Goal: Communication & Community: Answer question/provide support

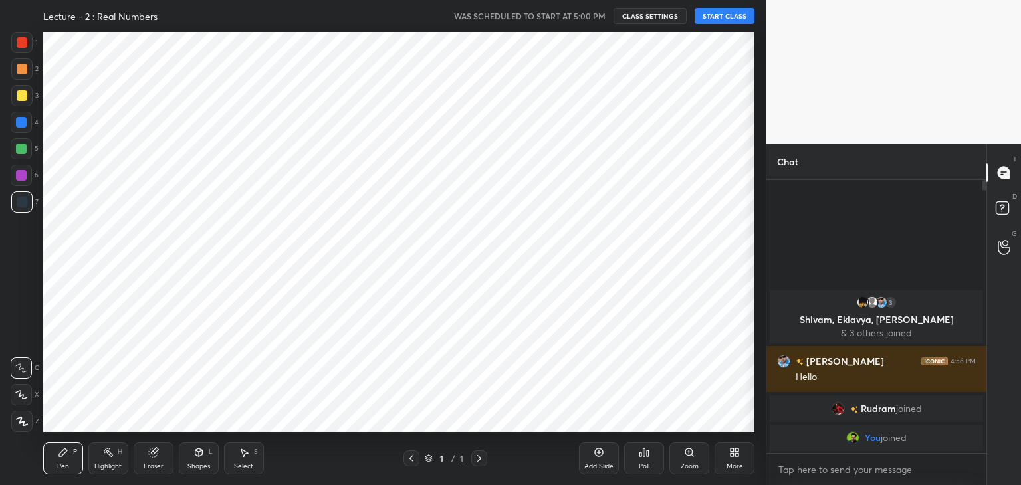
scroll to position [66092, 65780]
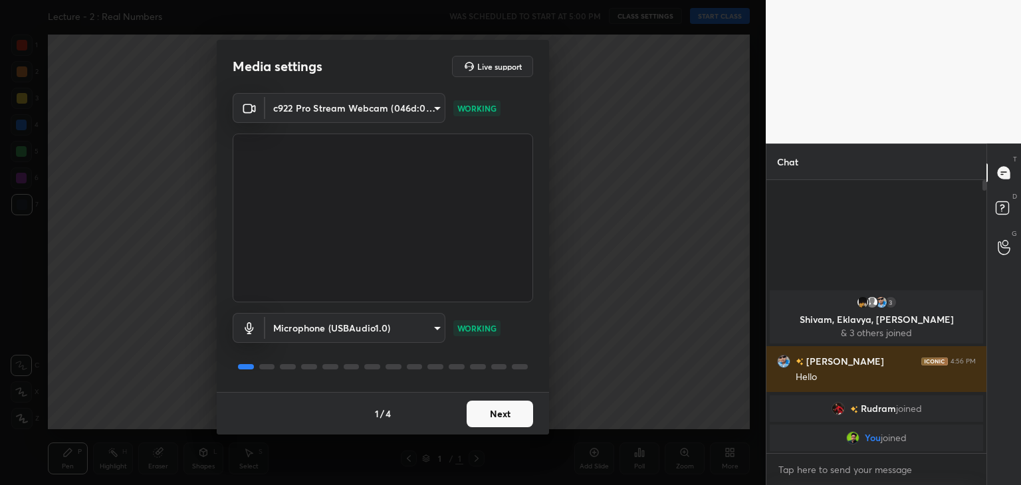
click at [497, 408] on button "Next" at bounding box center [500, 414] width 66 height 27
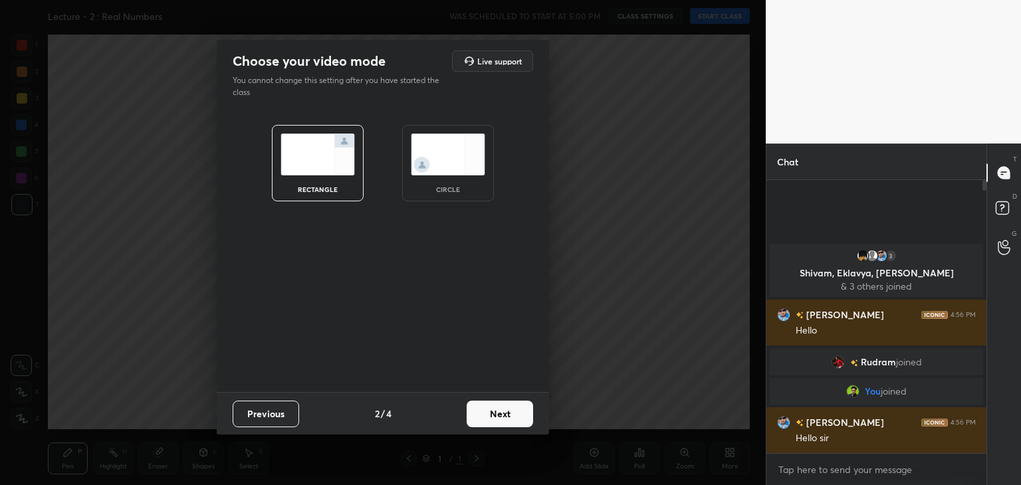
click at [245, 414] on button "Previous" at bounding box center [266, 414] width 66 height 27
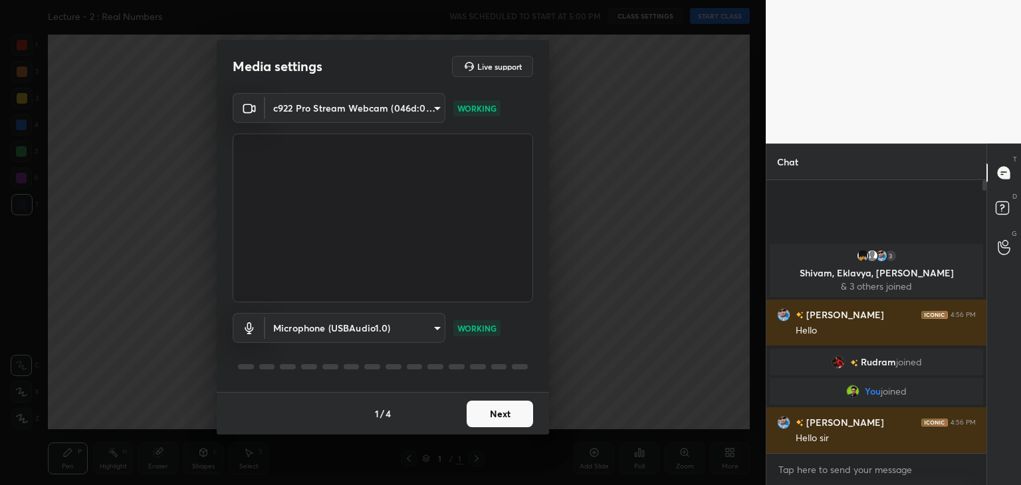
click at [510, 420] on button "Next" at bounding box center [500, 414] width 66 height 27
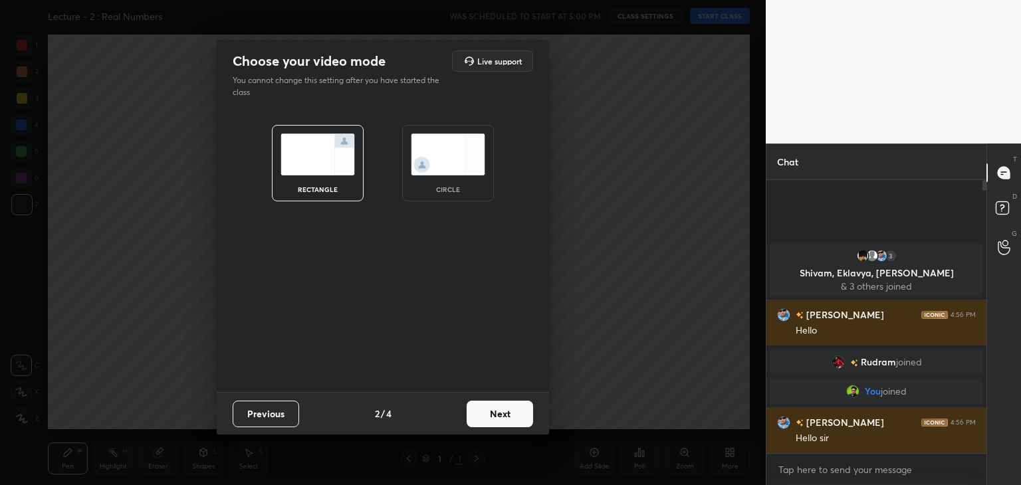
click at [453, 183] on div "circle" at bounding box center [448, 163] width 92 height 76
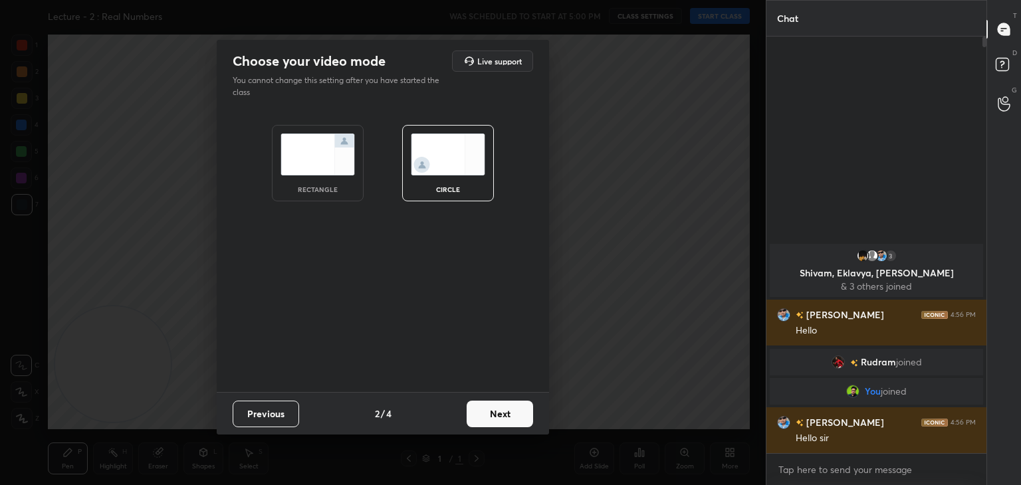
scroll to position [303, 216]
click at [489, 413] on button "Next" at bounding box center [500, 414] width 66 height 27
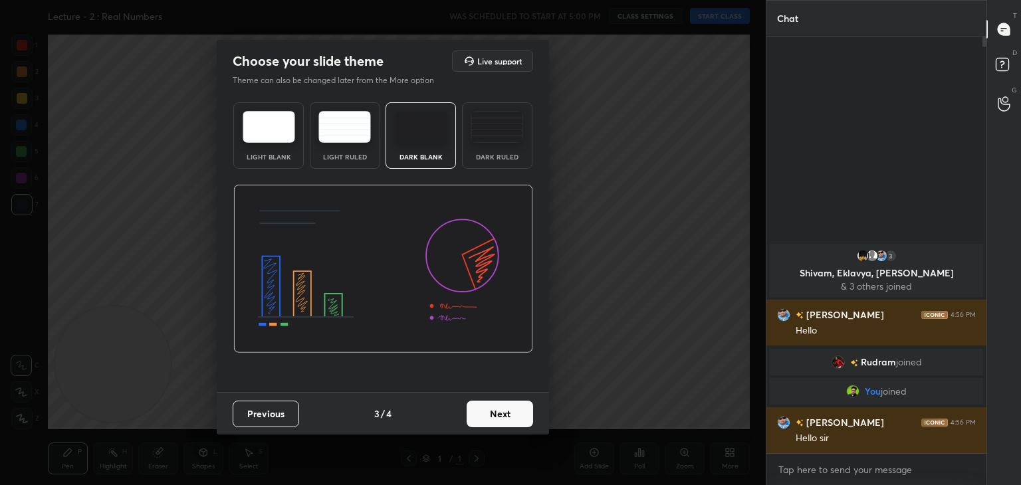
click at [489, 414] on button "Next" at bounding box center [500, 414] width 66 height 27
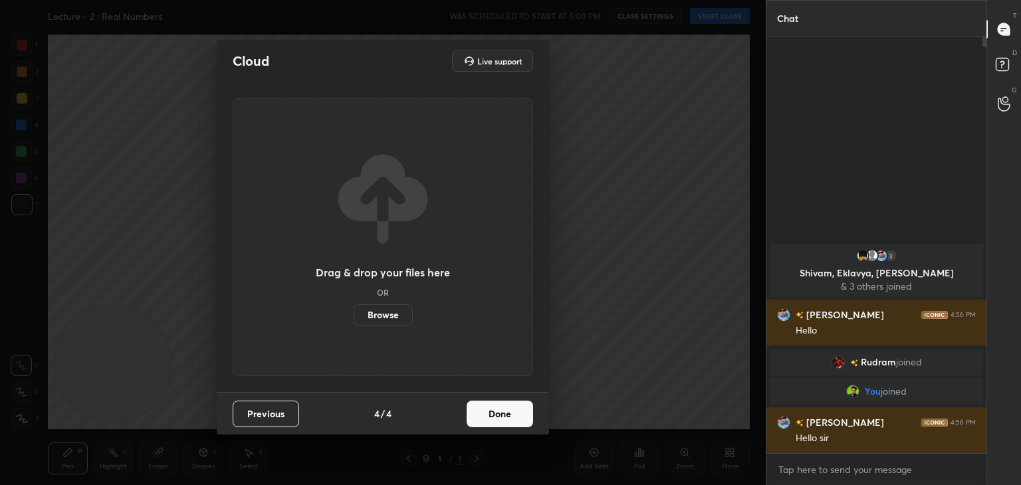
click at [487, 412] on button "Done" at bounding box center [500, 414] width 66 height 27
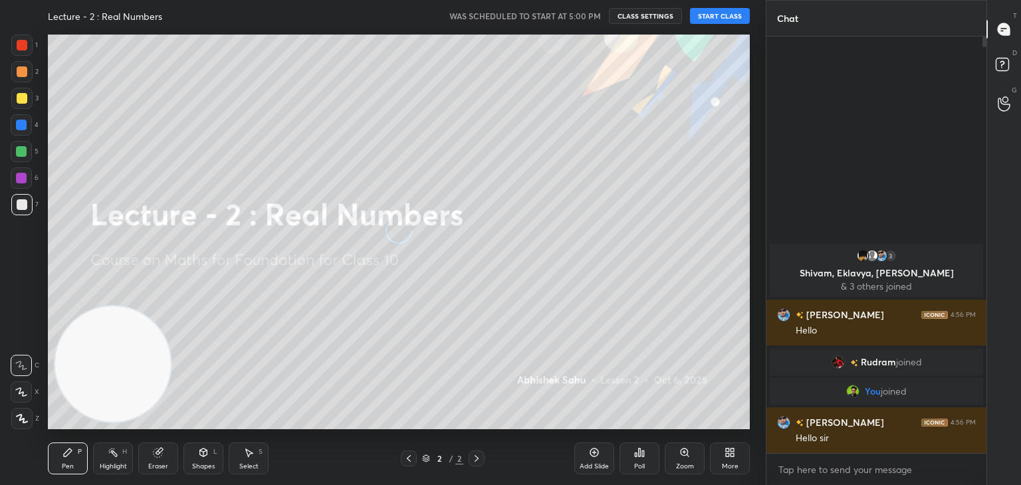
click at [727, 457] on icon at bounding box center [730, 452] width 11 height 11
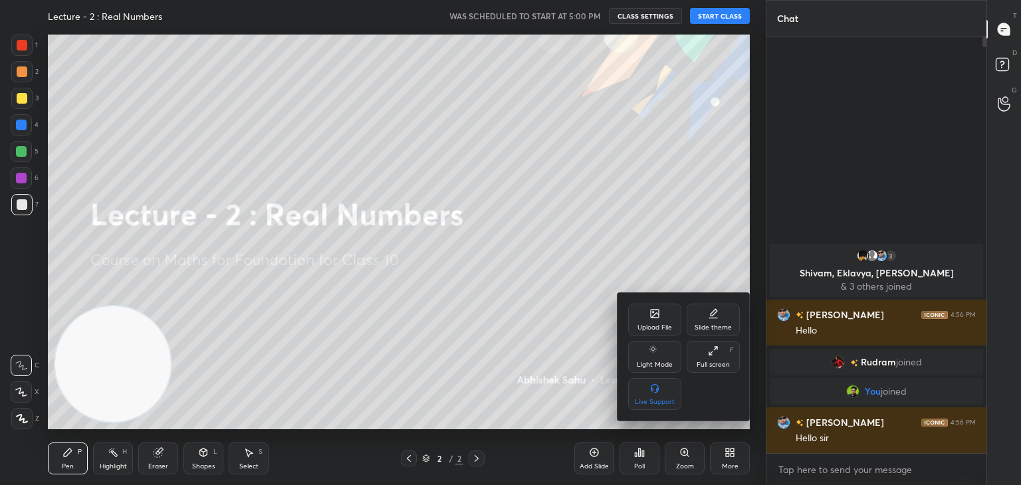
drag, startPoint x: 564, startPoint y: 330, endPoint x: 565, endPoint y: 320, distance: 9.3
click at [566, 328] on div at bounding box center [510, 242] width 1021 height 485
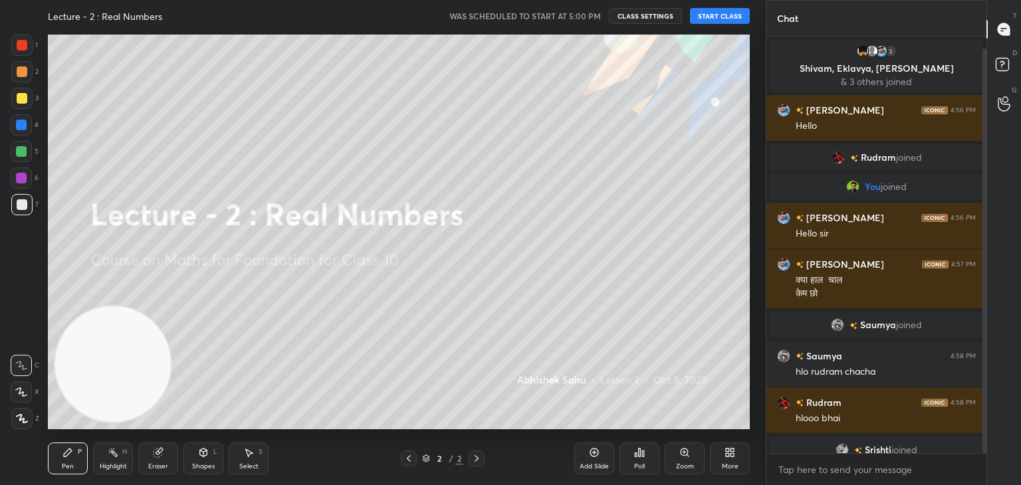
scroll to position [12, 0]
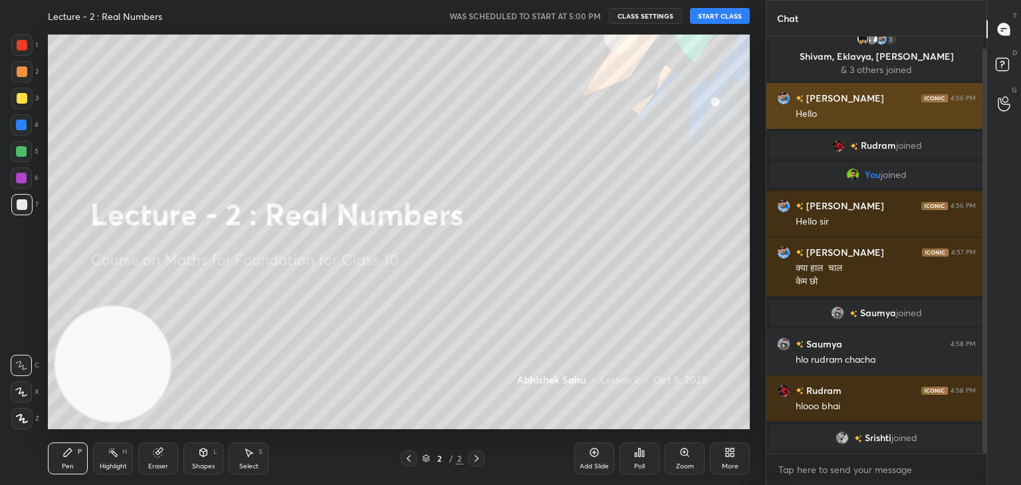
drag, startPoint x: 985, startPoint y: 63, endPoint x: 967, endPoint y: 83, distance: 26.4
click at [987, 93] on div "Chat 3 Shivam, [PERSON_NAME], [PERSON_NAME] & 3 others joined [PERSON_NAME] 4:5…" at bounding box center [893, 242] width 255 height 485
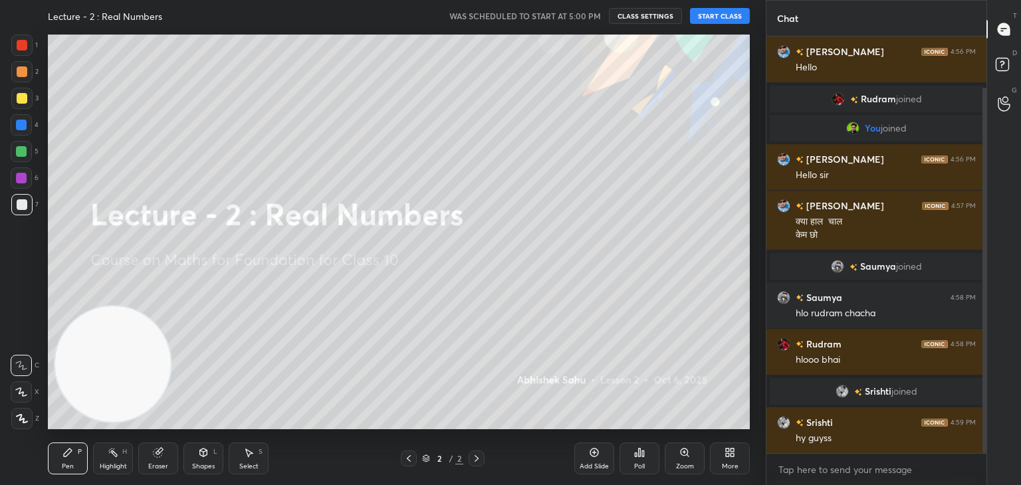
scroll to position [72, 0]
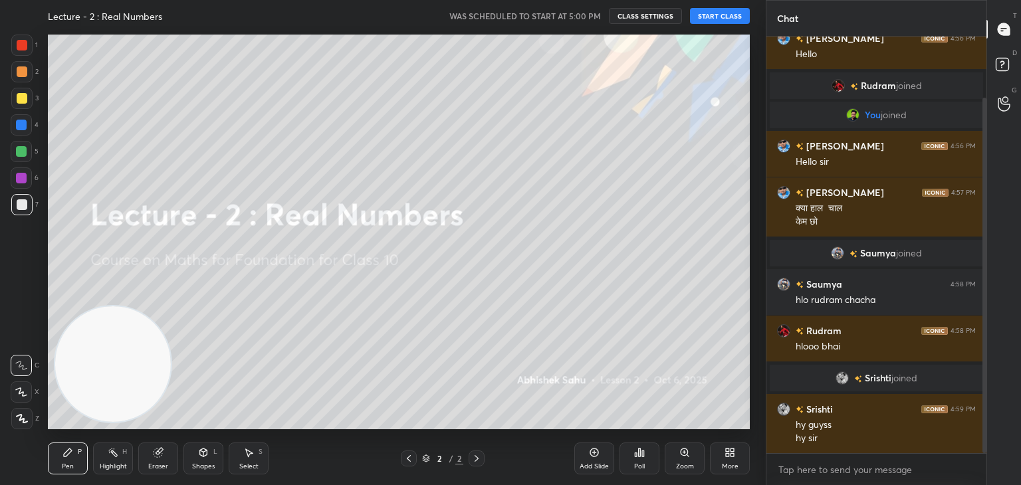
click at [718, 20] on button "START CLASS" at bounding box center [720, 16] width 60 height 16
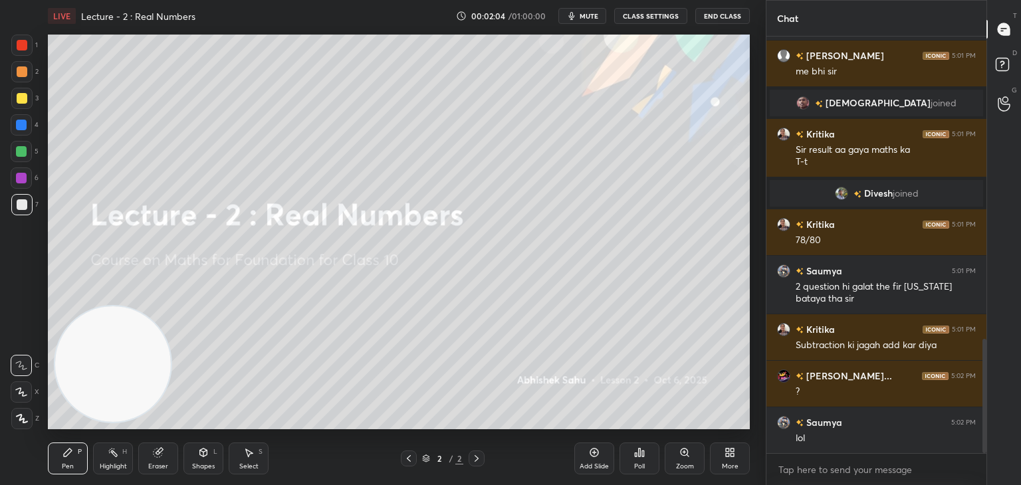
scroll to position [1108, 0]
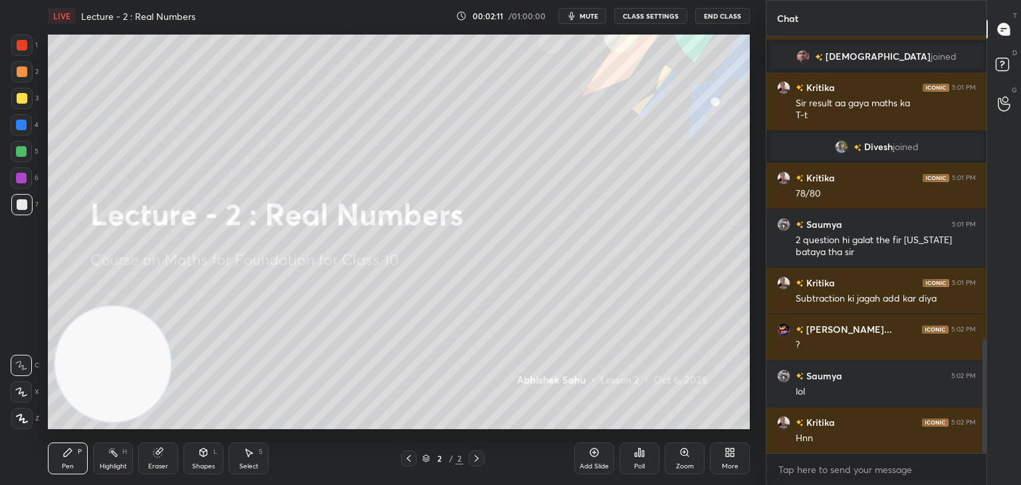
click at [644, 458] on div "Poll" at bounding box center [640, 459] width 40 height 32
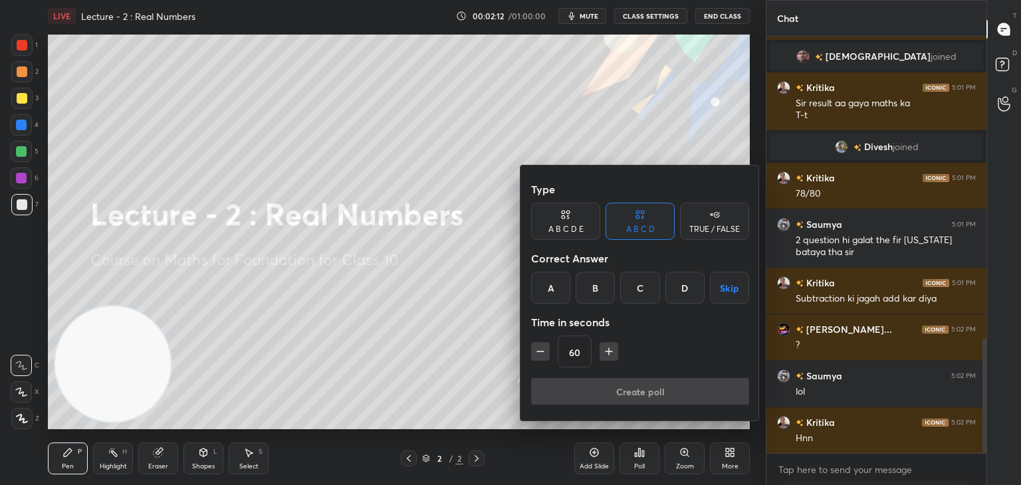
scroll to position [1140, 0]
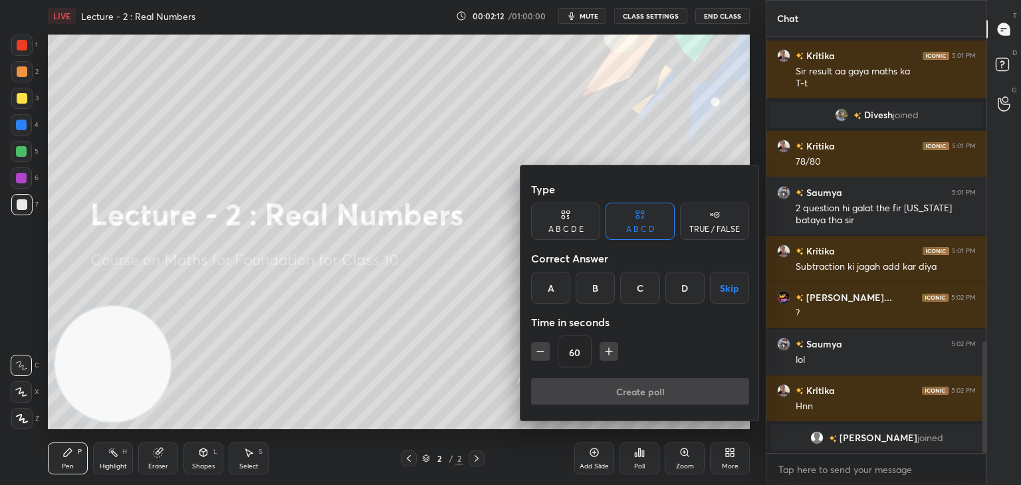
click at [551, 285] on div "A" at bounding box center [550, 288] width 39 height 32
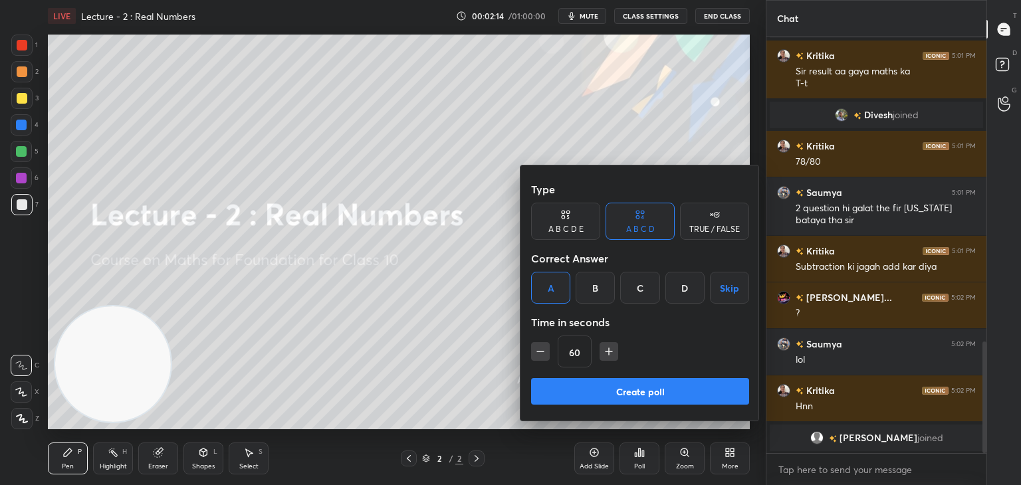
click at [626, 391] on button "Create poll" at bounding box center [640, 391] width 218 height 27
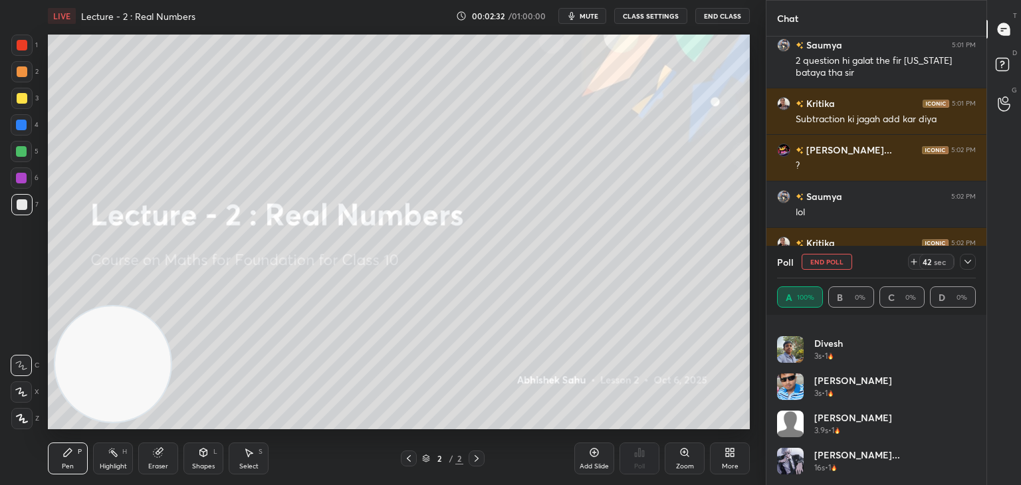
scroll to position [362, 0]
click at [959, 262] on div "37 sec" at bounding box center [942, 262] width 68 height 16
click at [969, 262] on icon at bounding box center [968, 262] width 7 height 4
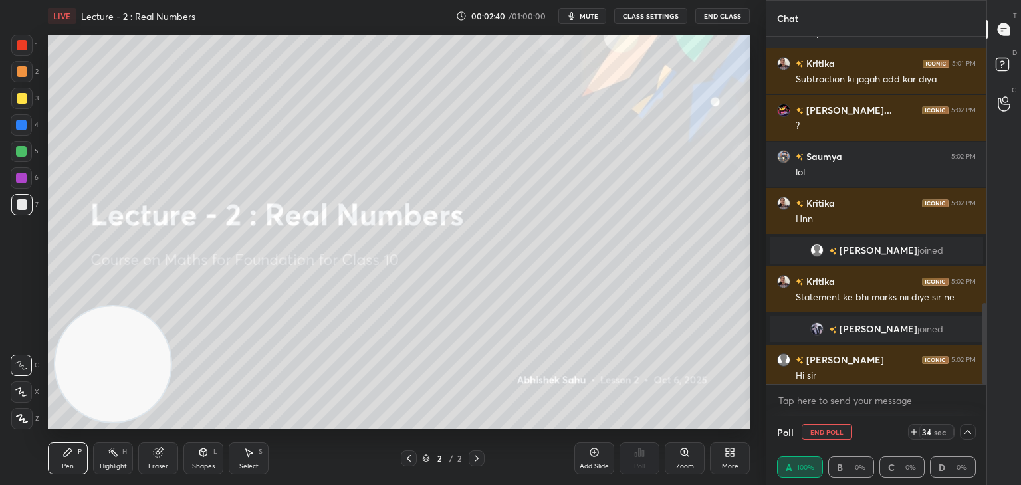
scroll to position [1152, 0]
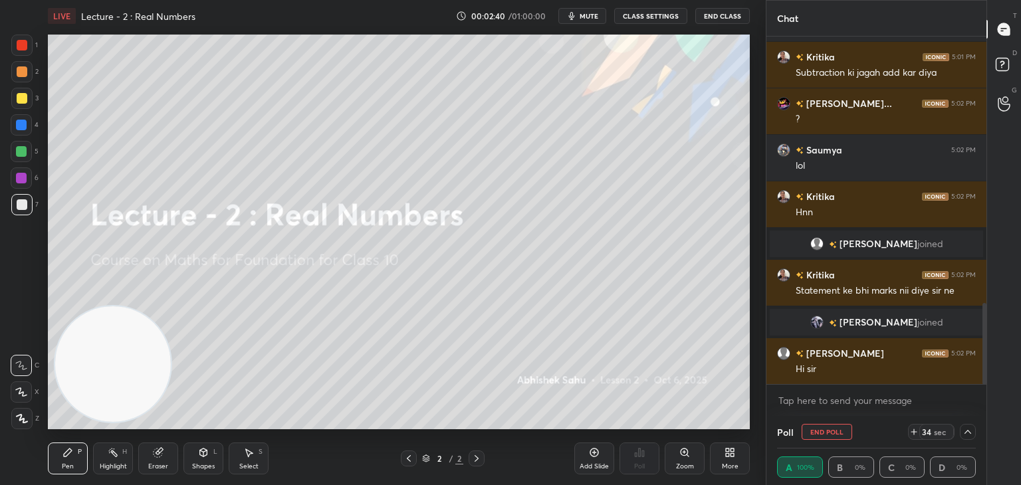
click at [968, 434] on icon at bounding box center [968, 432] width 11 height 11
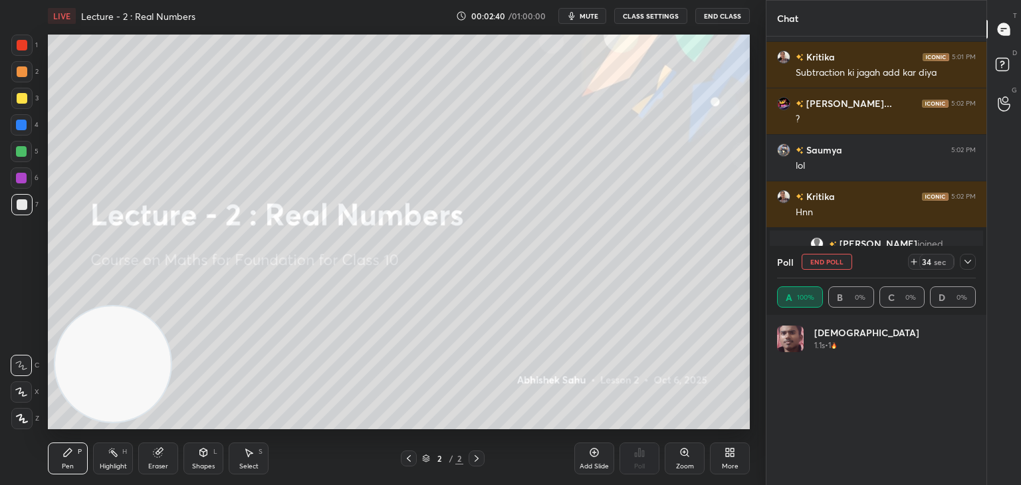
scroll to position [0, 0]
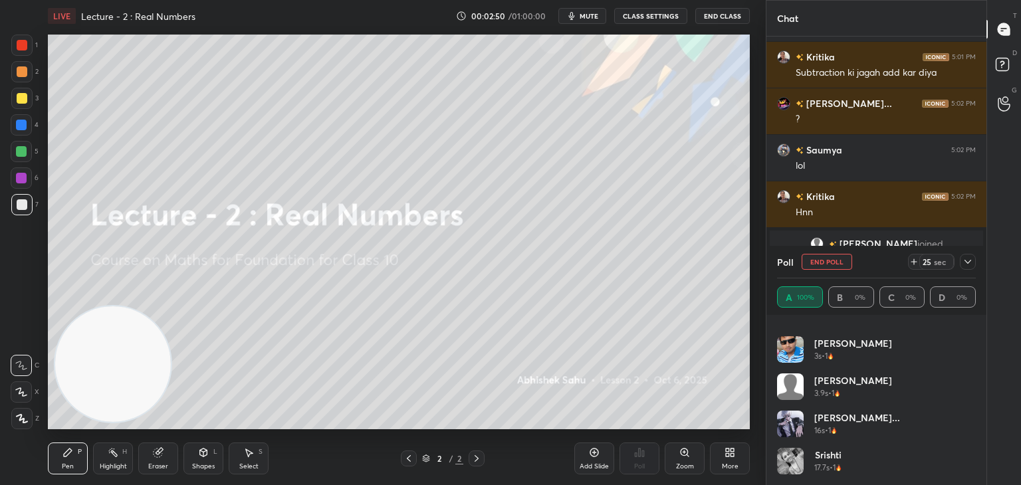
click at [968, 265] on icon at bounding box center [968, 262] width 11 height 11
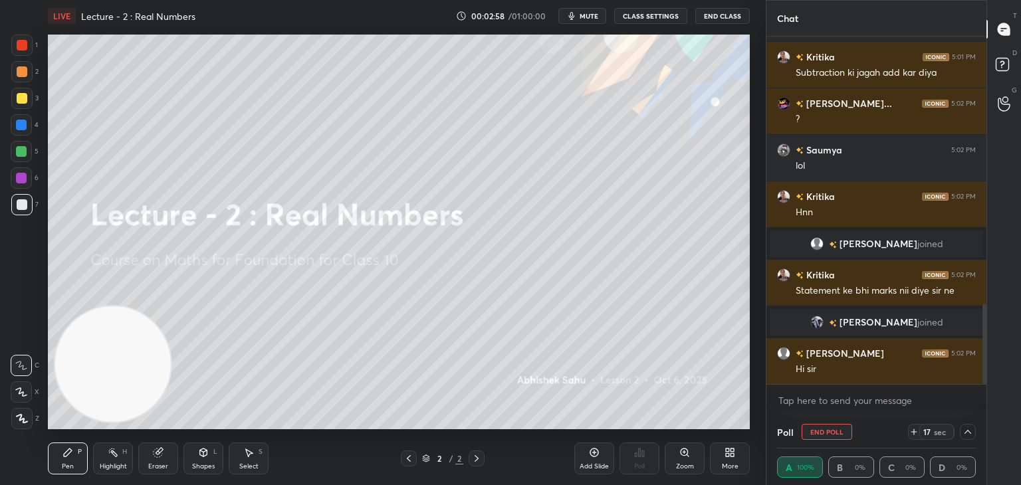
click at [970, 430] on icon at bounding box center [968, 432] width 11 height 11
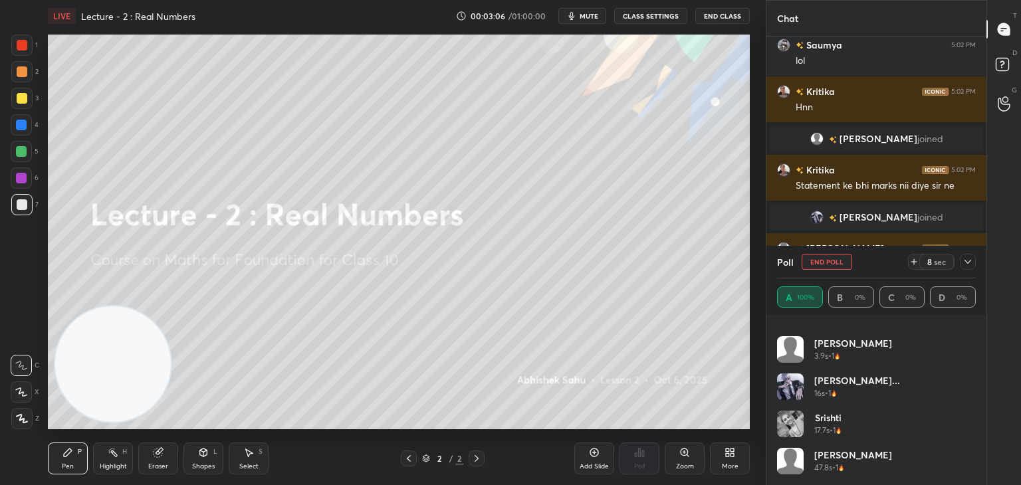
click at [967, 263] on icon at bounding box center [968, 262] width 11 height 11
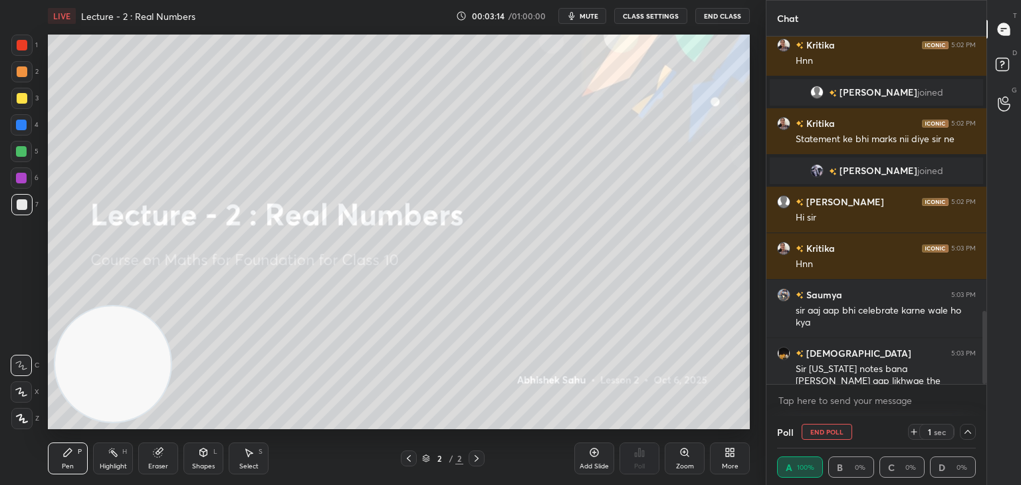
click at [965, 434] on icon at bounding box center [968, 432] width 11 height 11
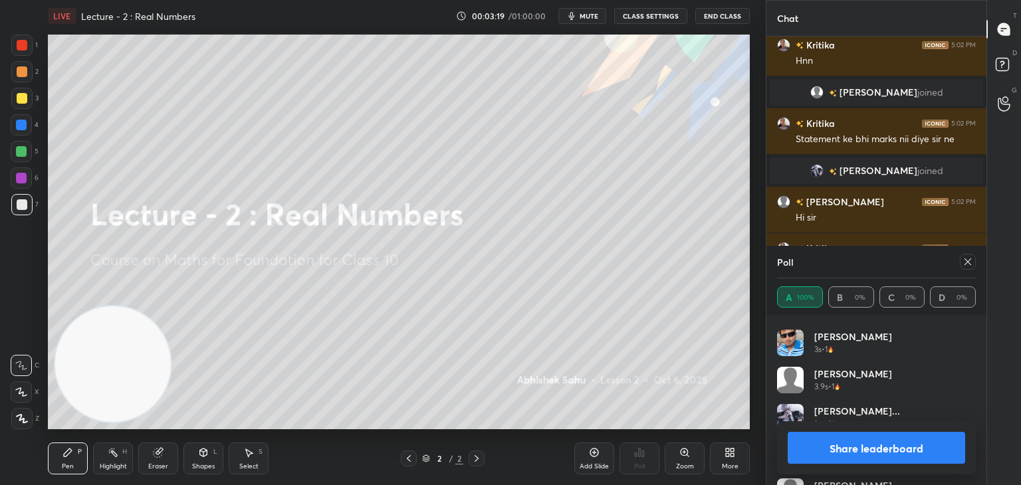
click at [965, 261] on icon at bounding box center [968, 262] width 11 height 11
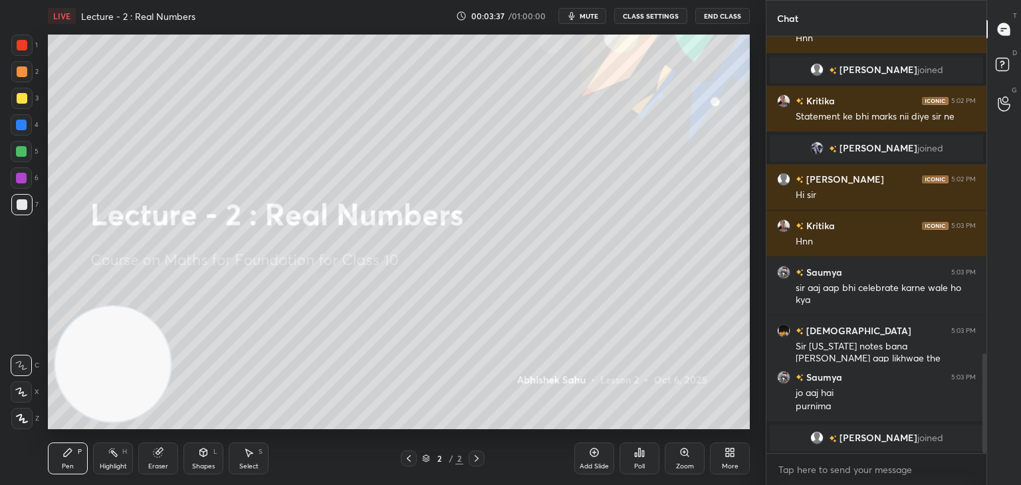
click at [151, 453] on div "Eraser" at bounding box center [158, 459] width 40 height 32
click at [24, 414] on span "Erase all" at bounding box center [21, 418] width 20 height 9
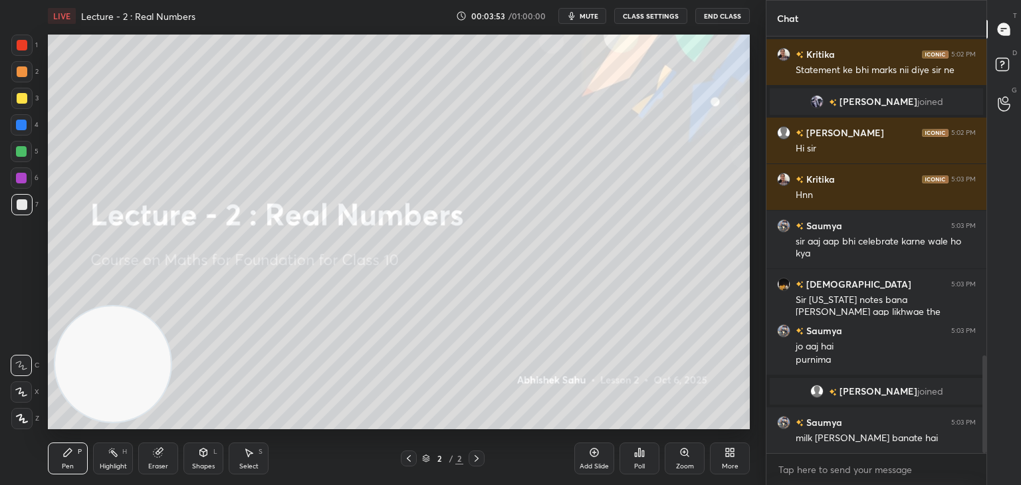
drag, startPoint x: 590, startPoint y: 454, endPoint x: 583, endPoint y: 453, distance: 7.3
click at [587, 454] on div "Add Slide" at bounding box center [595, 459] width 40 height 32
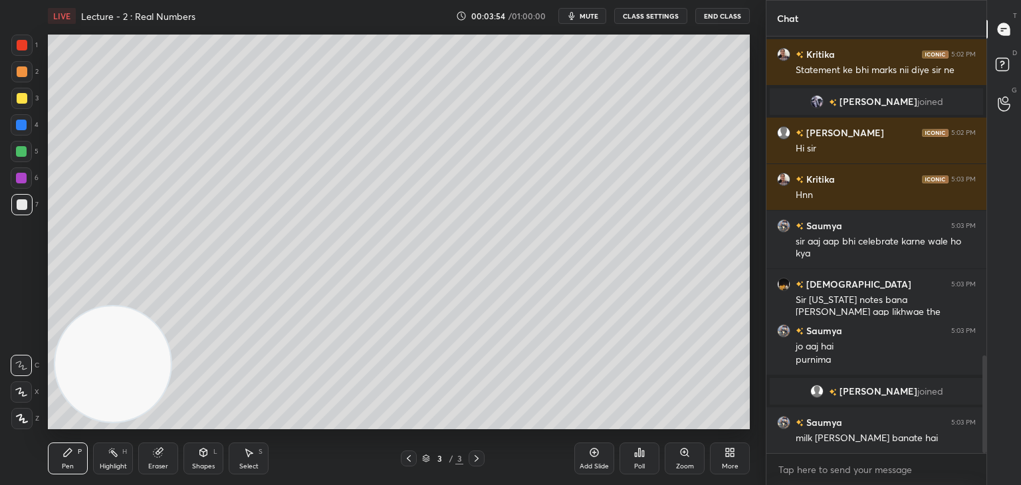
drag, startPoint x: 27, startPoint y: 394, endPoint x: 25, endPoint y: 379, distance: 15.4
click at [27, 394] on icon at bounding box center [21, 392] width 12 height 9
drag, startPoint x: 27, startPoint y: 94, endPoint x: 19, endPoint y: 86, distance: 11.3
click at [27, 93] on div at bounding box center [21, 98] width 21 height 21
click at [17, 70] on div at bounding box center [21, 71] width 21 height 21
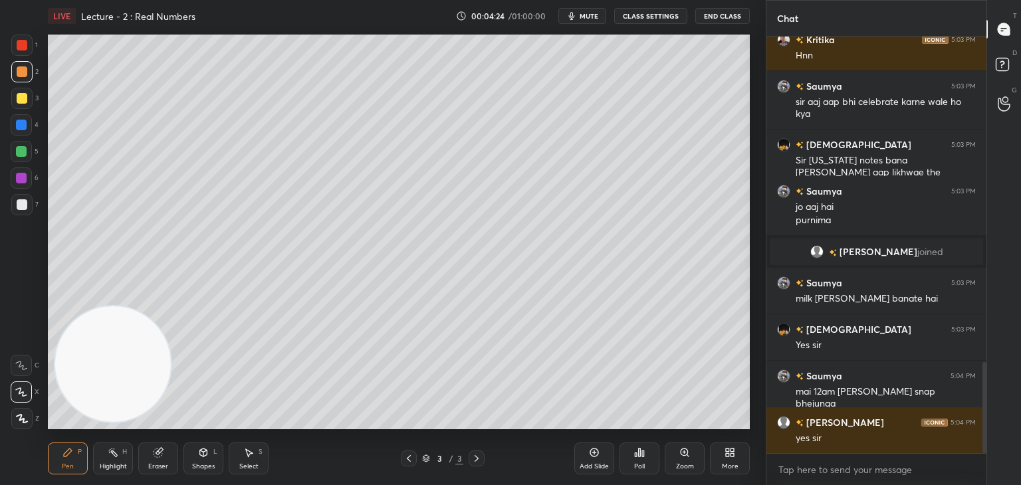
drag, startPoint x: 204, startPoint y: 453, endPoint x: 194, endPoint y: 450, distance: 10.3
click at [198, 458] on icon at bounding box center [203, 452] width 11 height 11
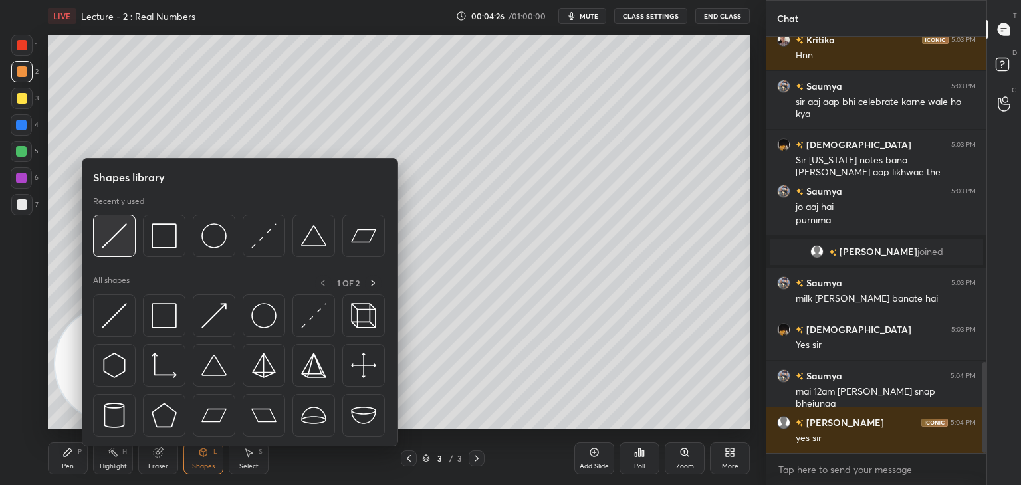
click at [114, 247] on img at bounding box center [114, 235] width 25 height 25
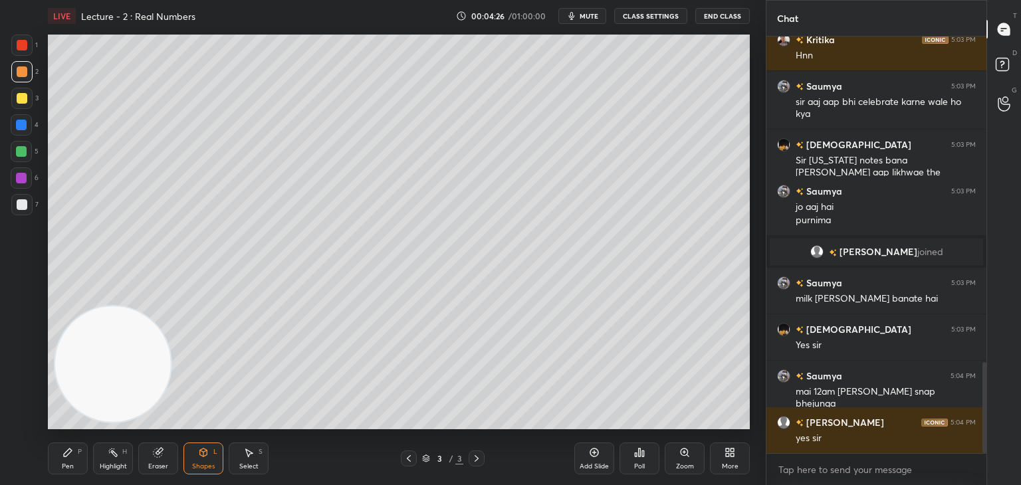
click at [17, 203] on div at bounding box center [22, 204] width 11 height 11
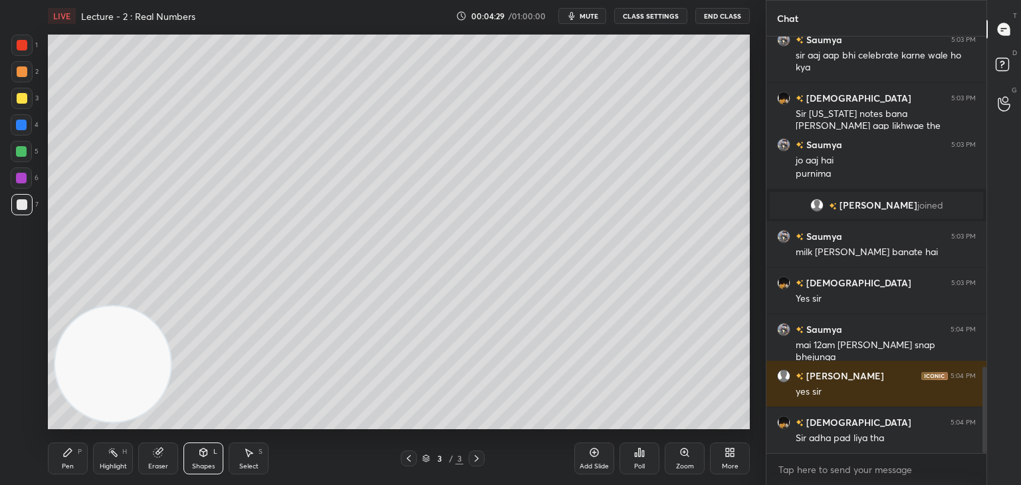
scroll to position [1593, 0]
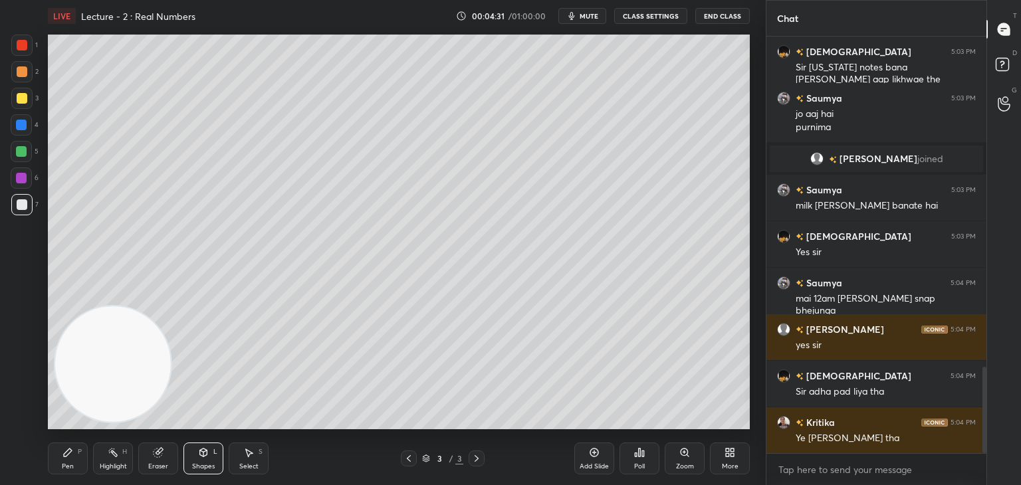
drag, startPoint x: 74, startPoint y: 458, endPoint x: 80, endPoint y: 438, distance: 21.5
click at [72, 459] on div "Pen P" at bounding box center [68, 459] width 40 height 32
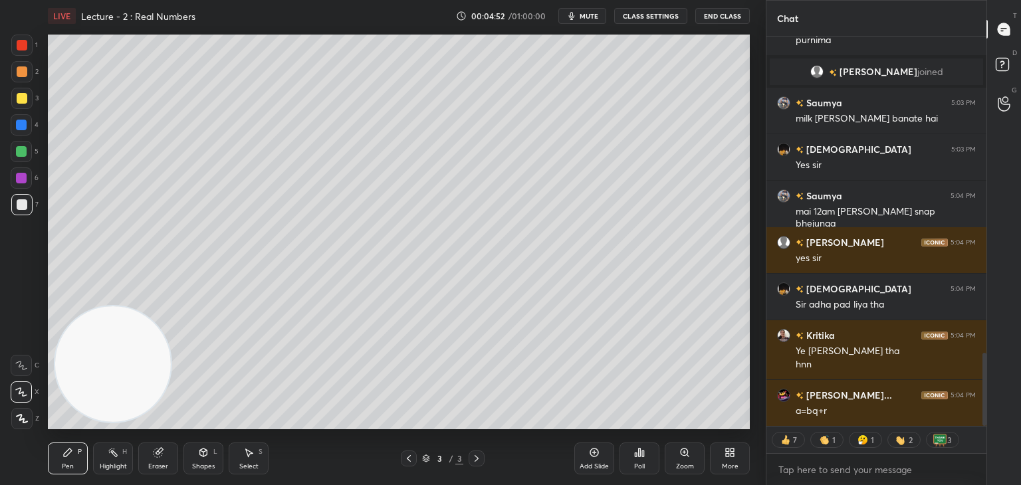
scroll to position [1726, 0]
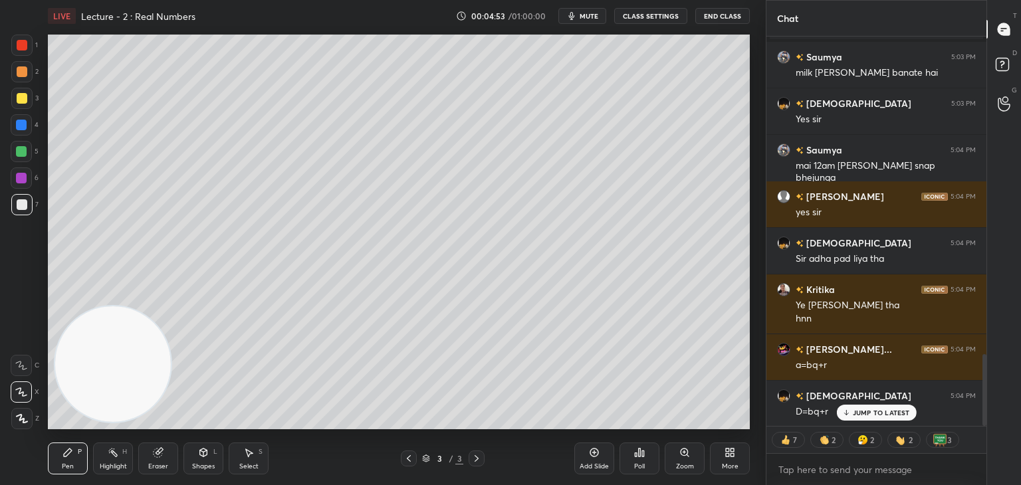
click at [21, 75] on div at bounding box center [22, 71] width 11 height 11
click at [24, 102] on div at bounding box center [22, 98] width 11 height 11
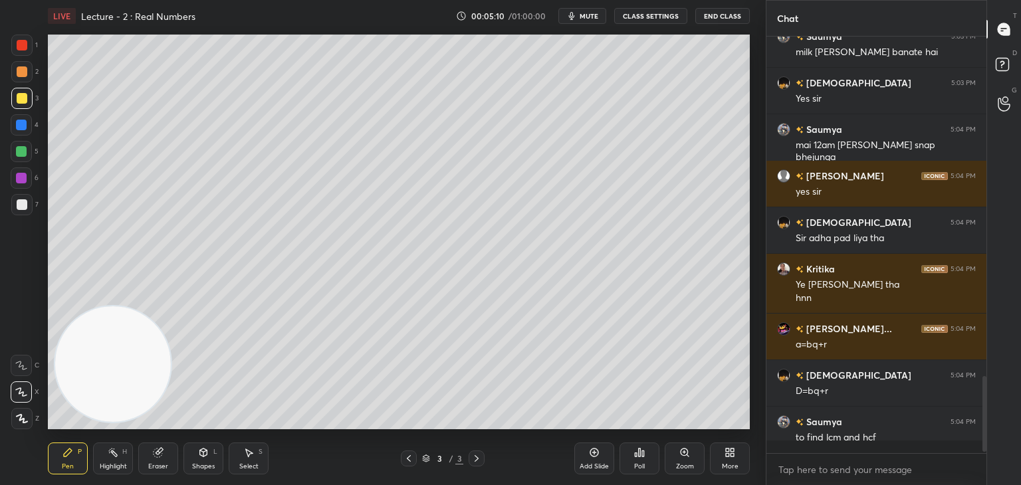
scroll to position [413, 216]
click at [23, 207] on div at bounding box center [22, 204] width 11 height 11
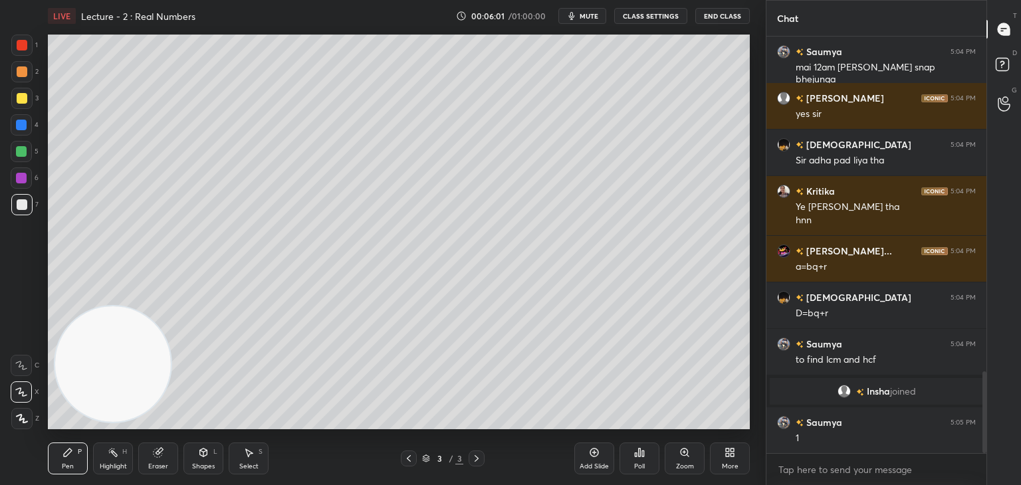
scroll to position [1717, 0]
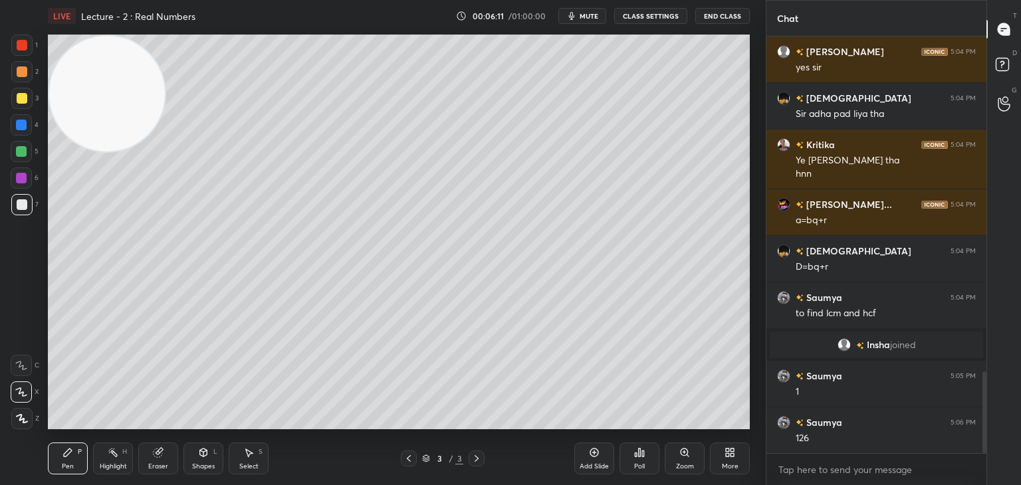
drag, startPoint x: 93, startPoint y: 370, endPoint x: 25, endPoint y: 86, distance: 292.6
click at [30, 79] on div "1 2 3 4 5 6 7 C X Z C X Z E E Erase all H H LIVE Lecture - 2 : Real Numbers 00:…" at bounding box center [377, 242] width 755 height 485
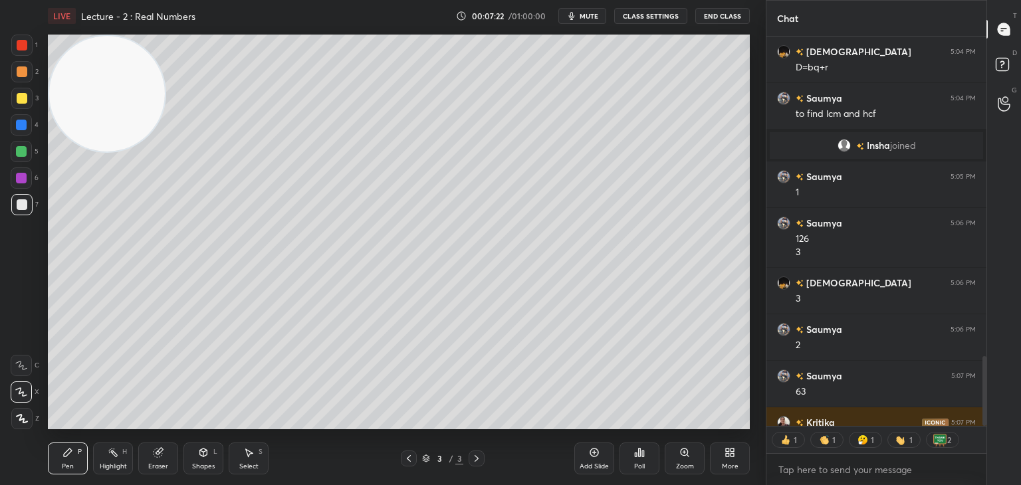
scroll to position [1944, 0]
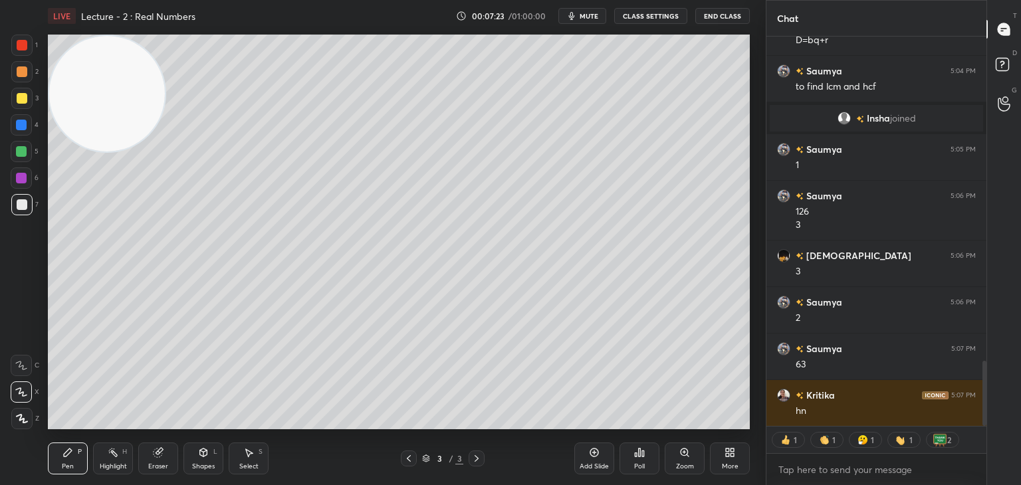
drag, startPoint x: 985, startPoint y: 362, endPoint x: 981, endPoint y: 397, distance: 34.9
click at [981, 397] on div at bounding box center [983, 232] width 8 height 390
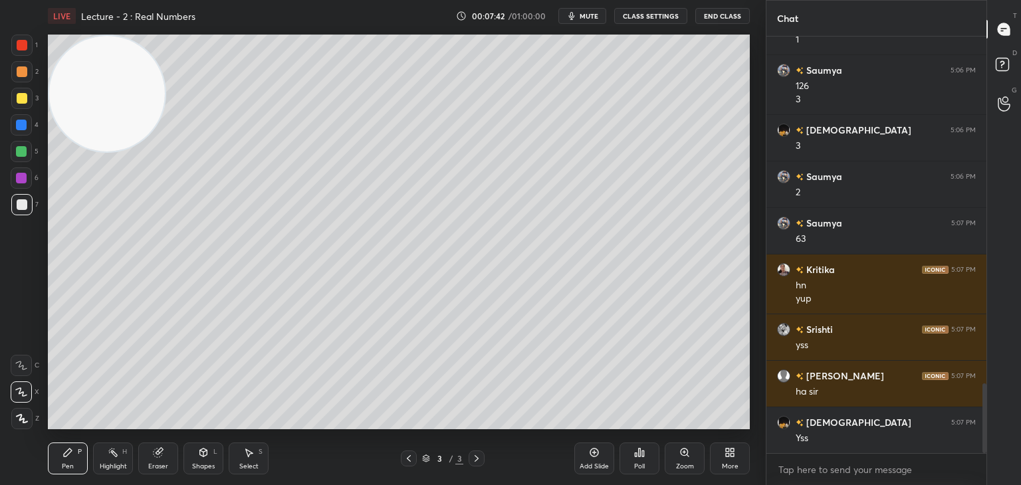
scroll to position [2116, 0]
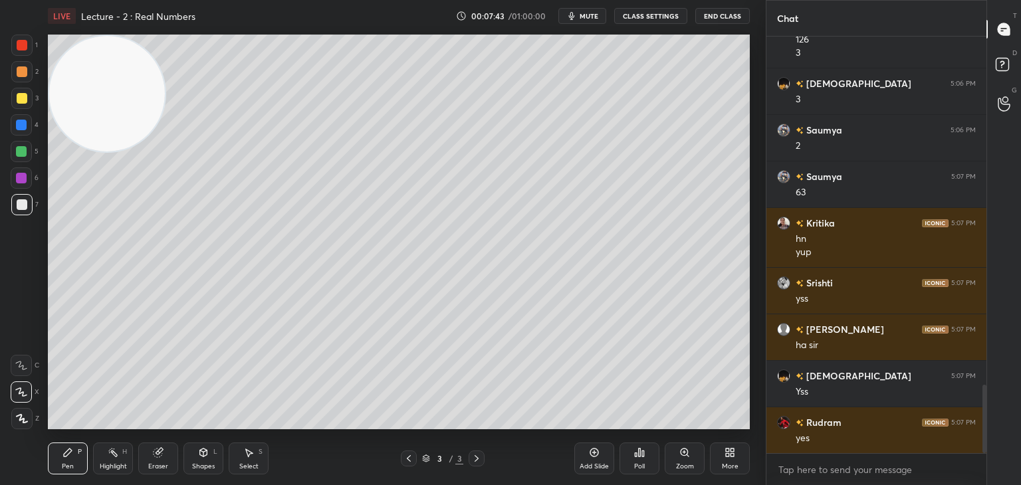
click at [595, 459] on div "Add Slide" at bounding box center [595, 459] width 40 height 32
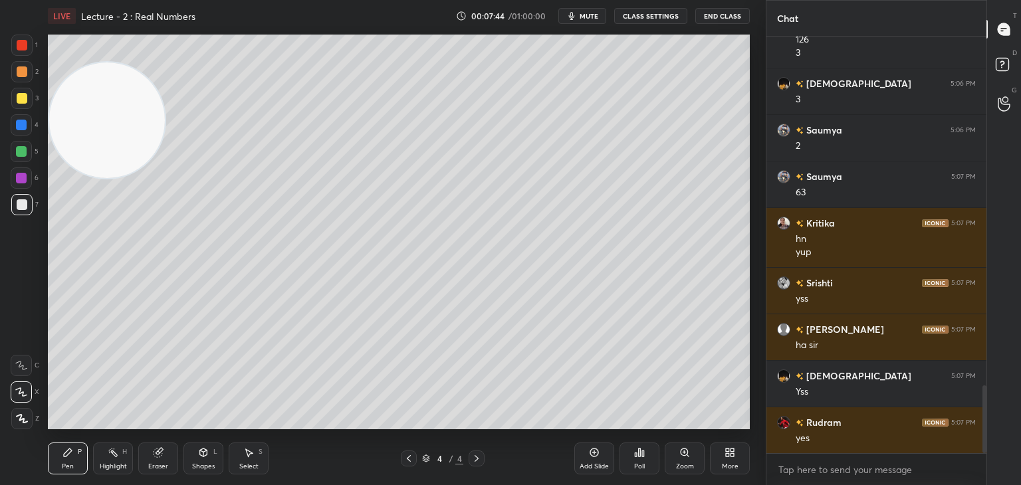
scroll to position [2148, 0]
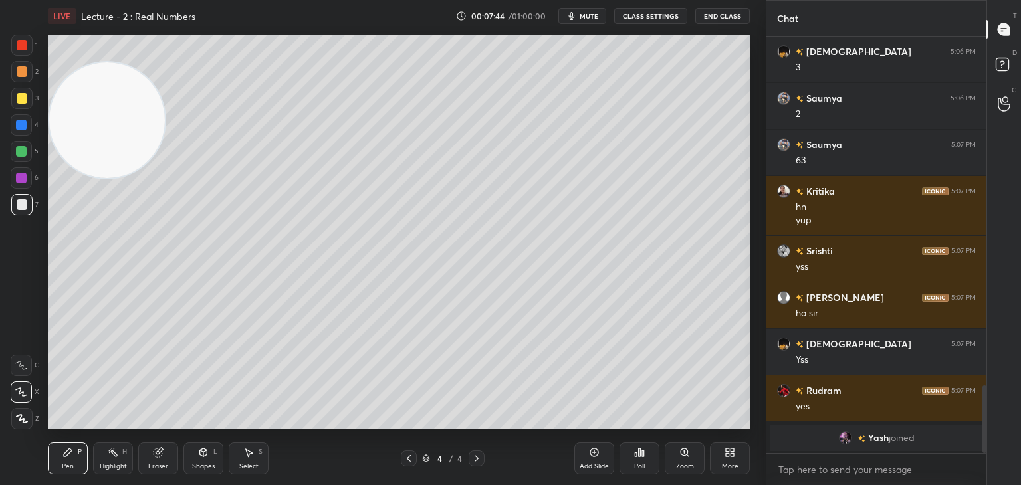
drag, startPoint x: 112, startPoint y: 120, endPoint x: 16, endPoint y: 514, distance: 405.1
click at [16, 0] on html "1 2 3 4 5 6 7 C X Z C X Z E E Erase all H H LIVE Lecture - 2 : Real Numbers 00:…" at bounding box center [510, 0] width 1021 height 0
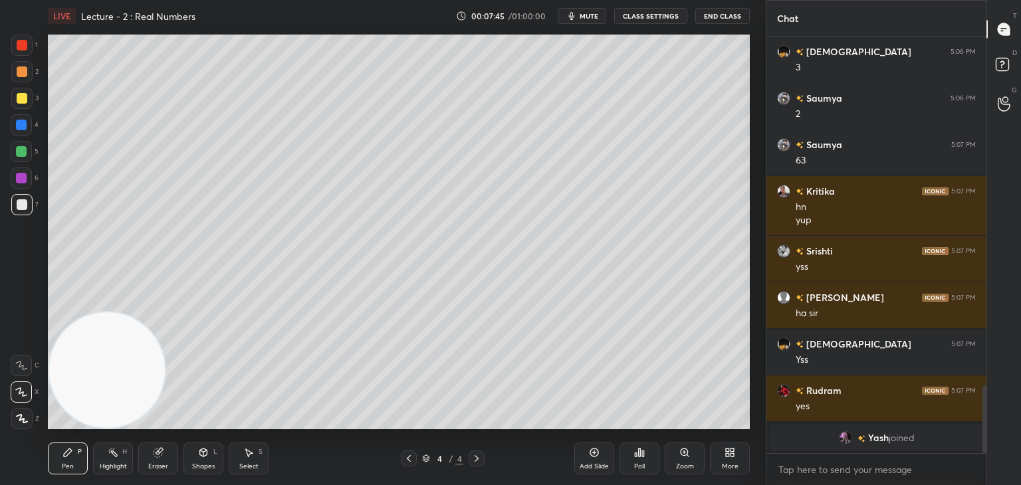
drag, startPoint x: 21, startPoint y: 71, endPoint x: 45, endPoint y: 65, distance: 24.7
click at [23, 71] on div at bounding box center [22, 71] width 11 height 11
drag, startPoint x: 209, startPoint y: 463, endPoint x: 199, endPoint y: 449, distance: 17.2
click at [205, 461] on div "Shapes L" at bounding box center [204, 459] width 40 height 32
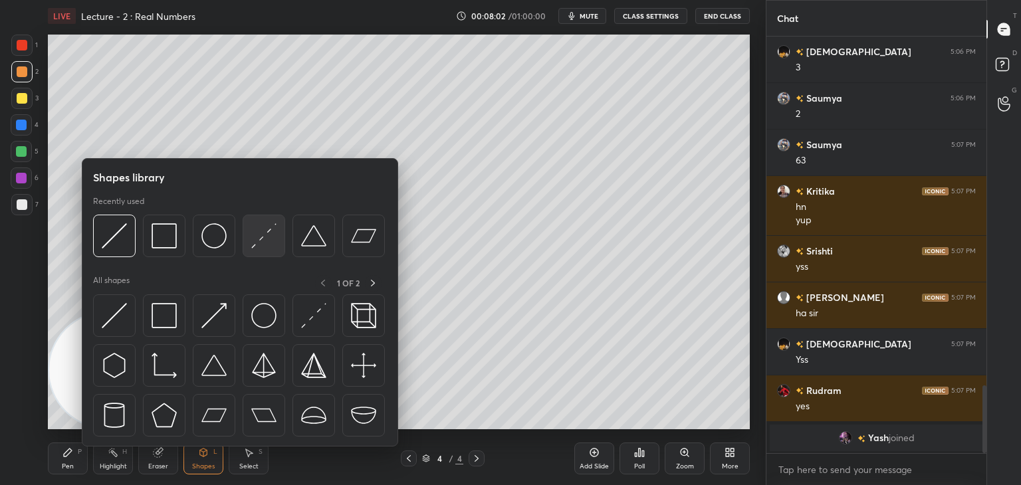
click at [246, 247] on div at bounding box center [264, 236] width 43 height 43
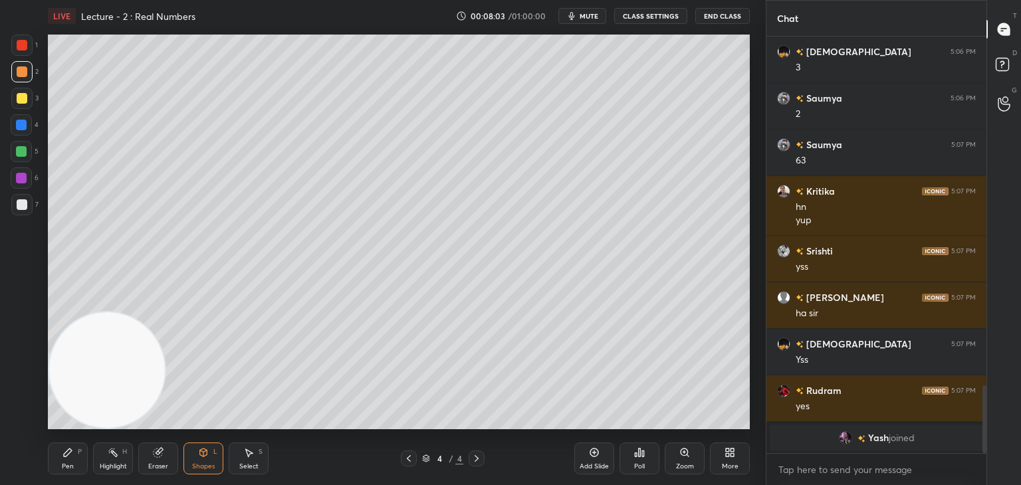
click at [15, 197] on div at bounding box center [21, 204] width 21 height 21
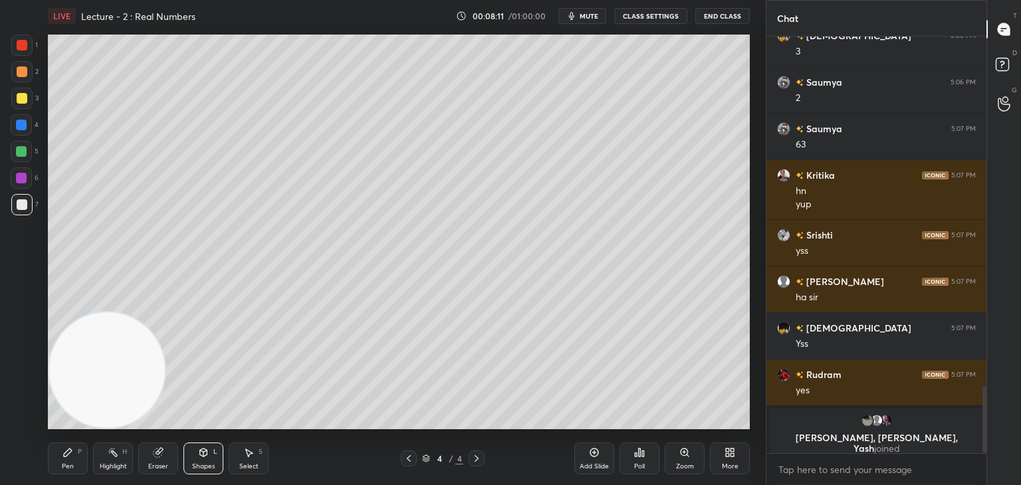
click at [68, 465] on div "Pen" at bounding box center [68, 466] width 12 height 7
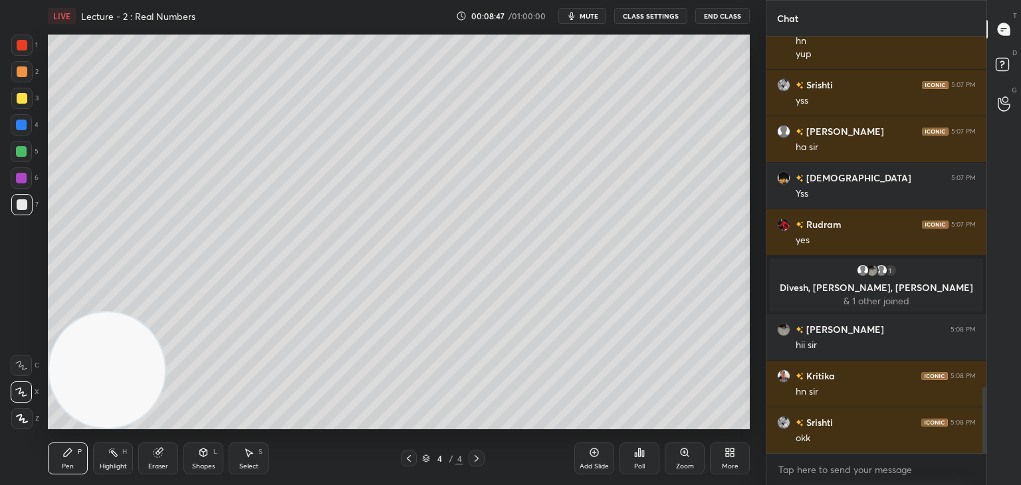
scroll to position [2246, 0]
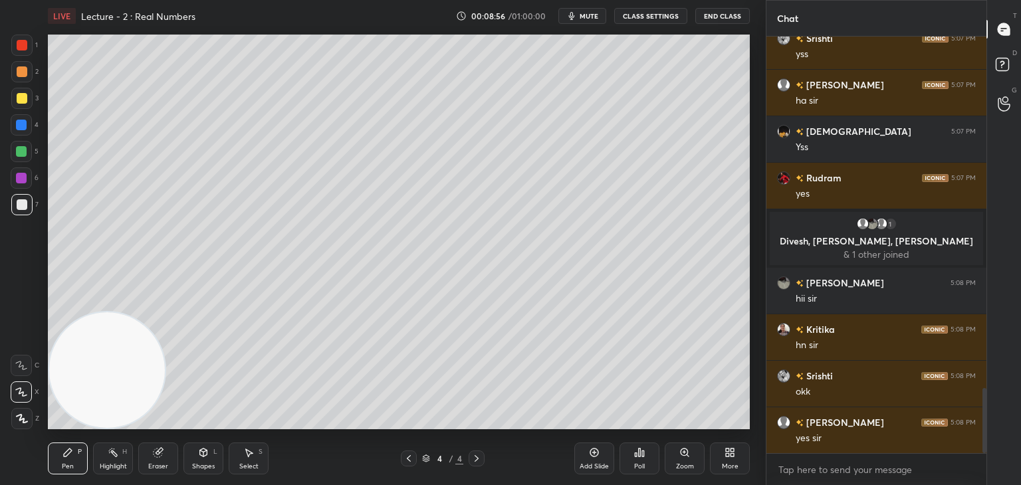
click at [24, 75] on div at bounding box center [21, 71] width 21 height 21
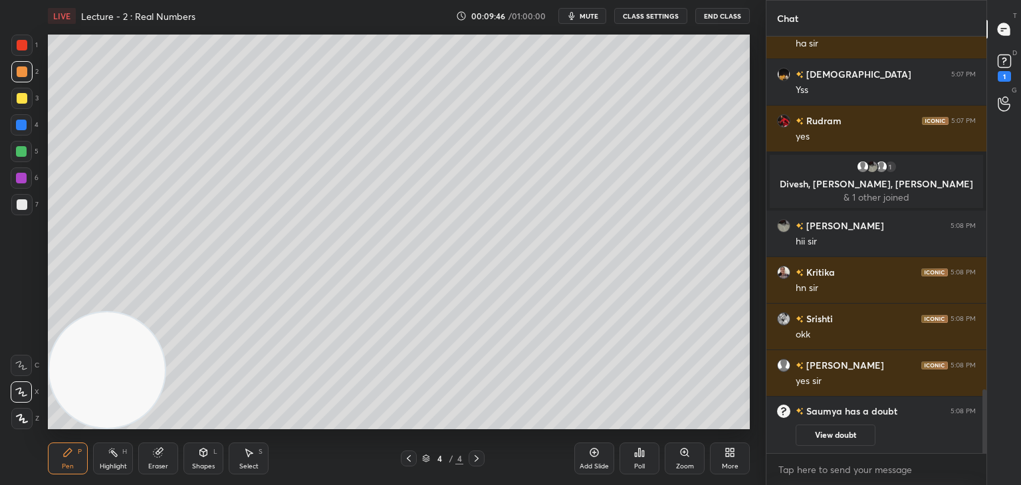
click at [26, 201] on div at bounding box center [21, 204] width 21 height 21
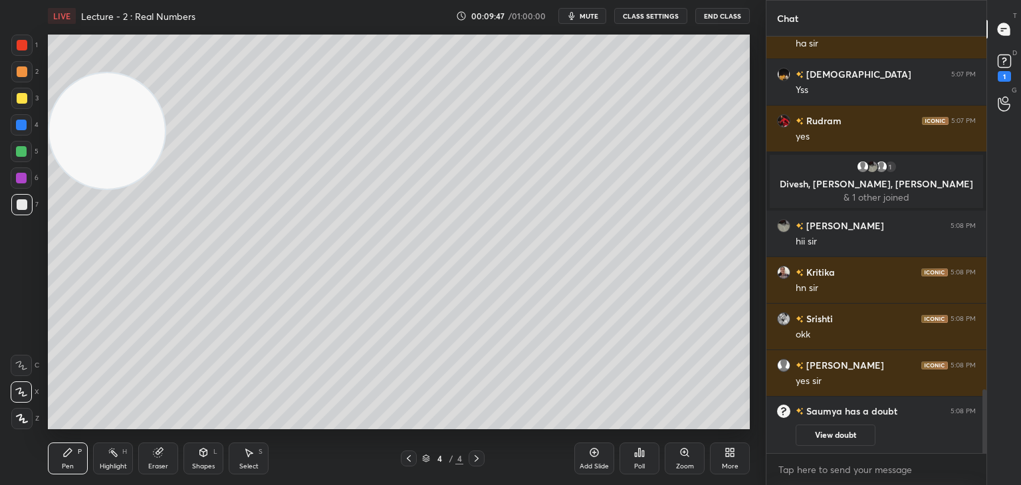
drag, startPoint x: 104, startPoint y: 373, endPoint x: 47, endPoint y: 132, distance: 248.1
click at [74, 73] on video at bounding box center [107, 131] width 116 height 116
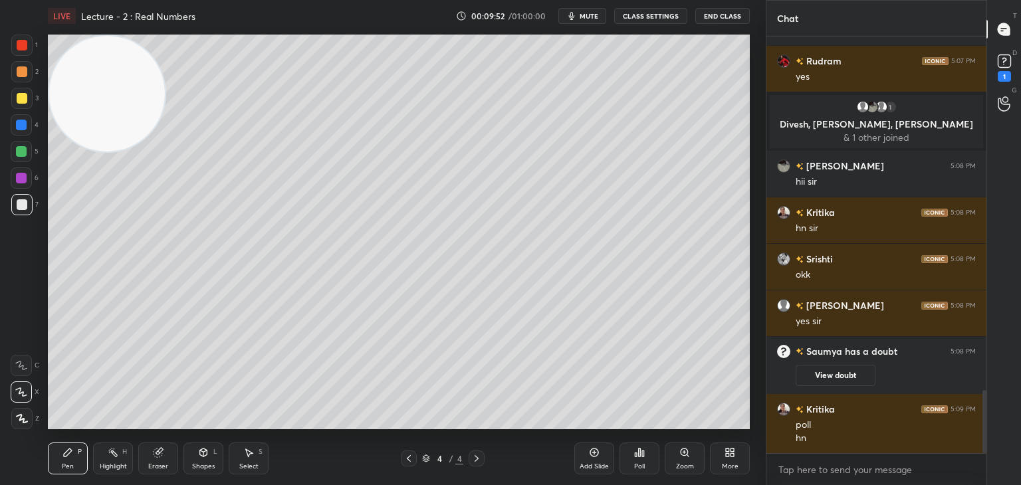
scroll to position [2343, 0]
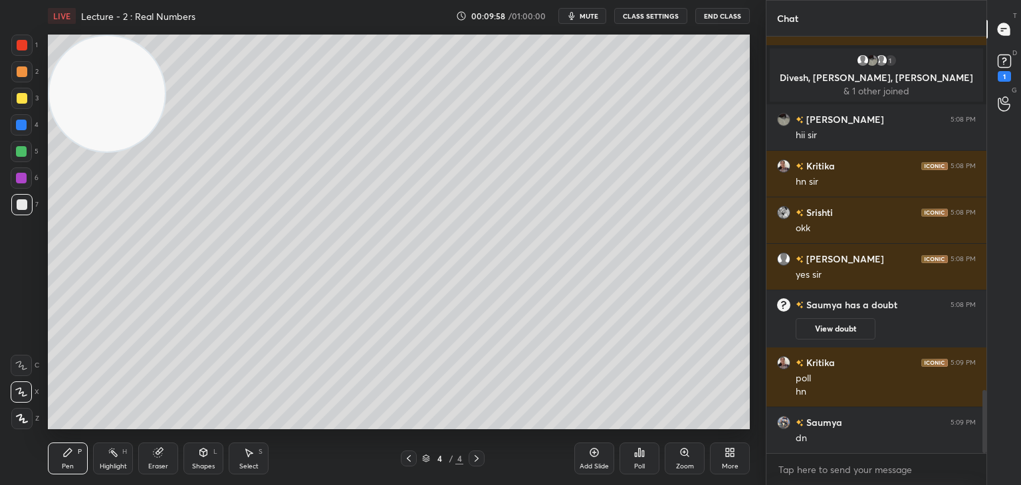
click at [647, 460] on div "Poll" at bounding box center [640, 459] width 40 height 32
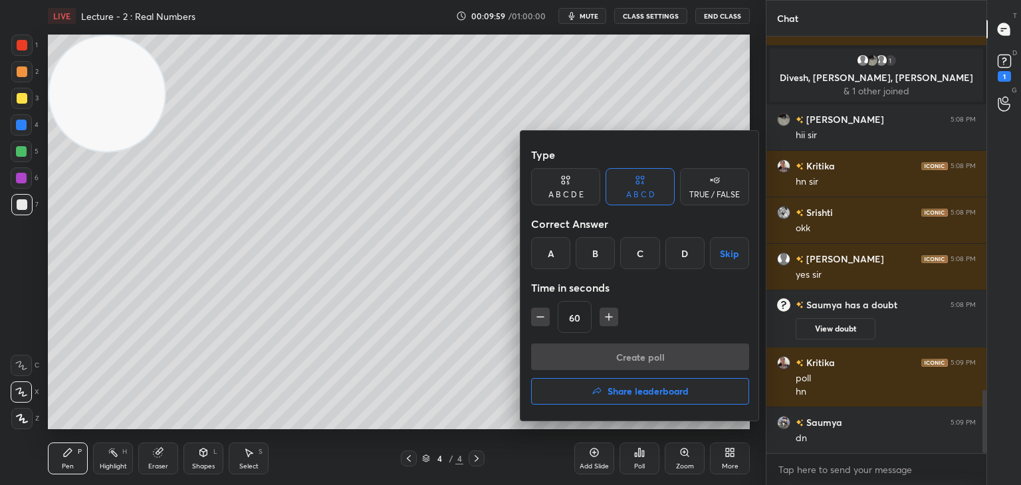
drag, startPoint x: 687, startPoint y: 259, endPoint x: 660, endPoint y: 285, distance: 37.6
click at [686, 258] on div "D" at bounding box center [685, 253] width 39 height 32
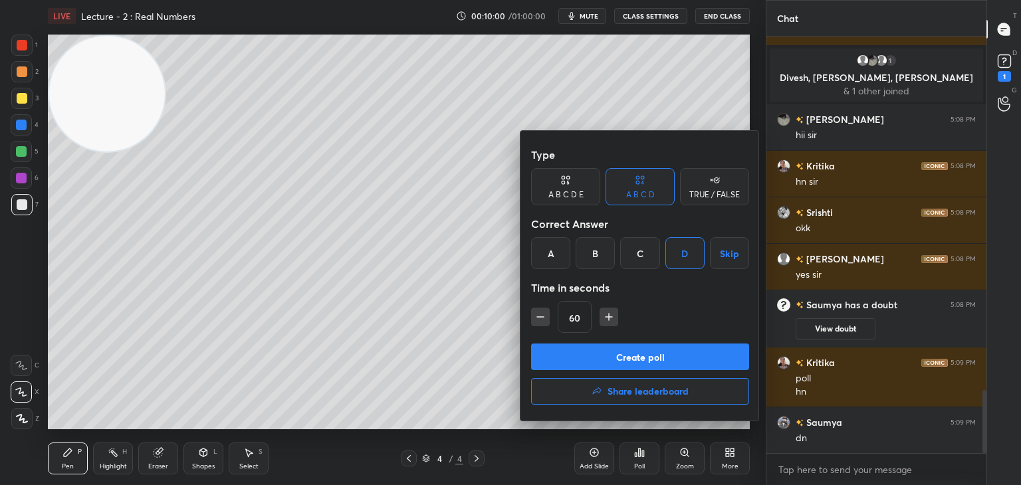
drag, startPoint x: 593, startPoint y: 360, endPoint x: 646, endPoint y: 338, distance: 56.7
click at [592, 360] on button "Create poll" at bounding box center [640, 357] width 218 height 27
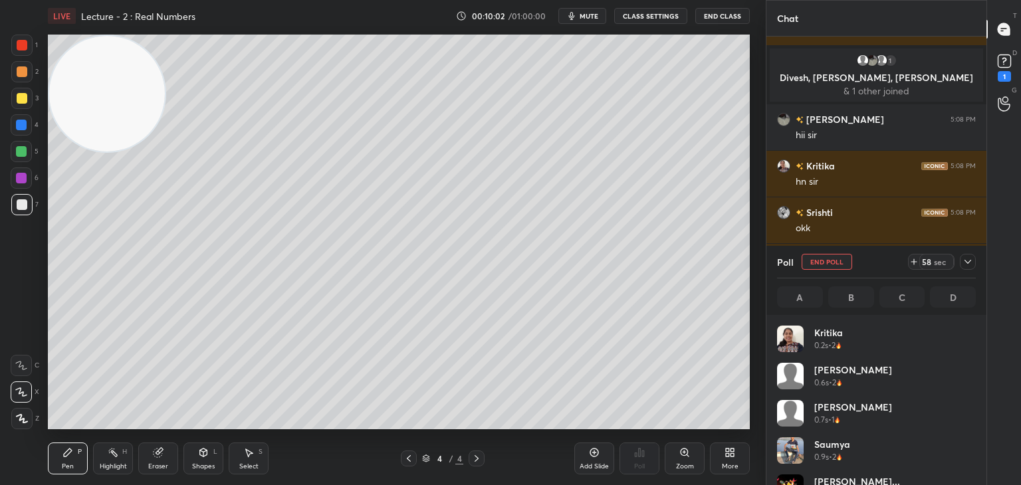
scroll to position [156, 195]
drag, startPoint x: 975, startPoint y: 330, endPoint x: 973, endPoint y: 348, distance: 18.7
click at [973, 348] on div "[PERSON_NAME] 0.2s • 2 [PERSON_NAME] 0.6s • 2 [PERSON_NAME] 0.7s • 1 [PERSON_NA…" at bounding box center [877, 400] width 220 height 170
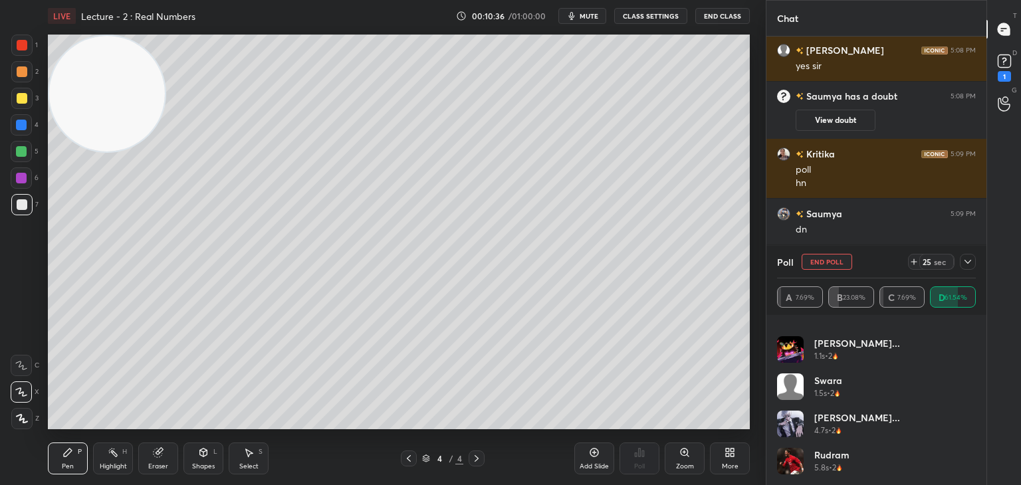
scroll to position [2599, 0]
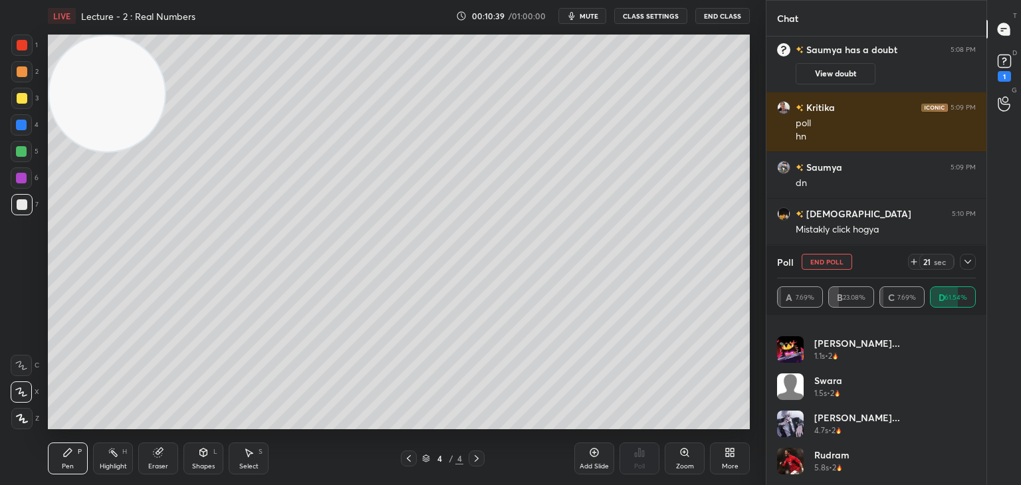
click at [963, 263] on icon at bounding box center [968, 262] width 11 height 11
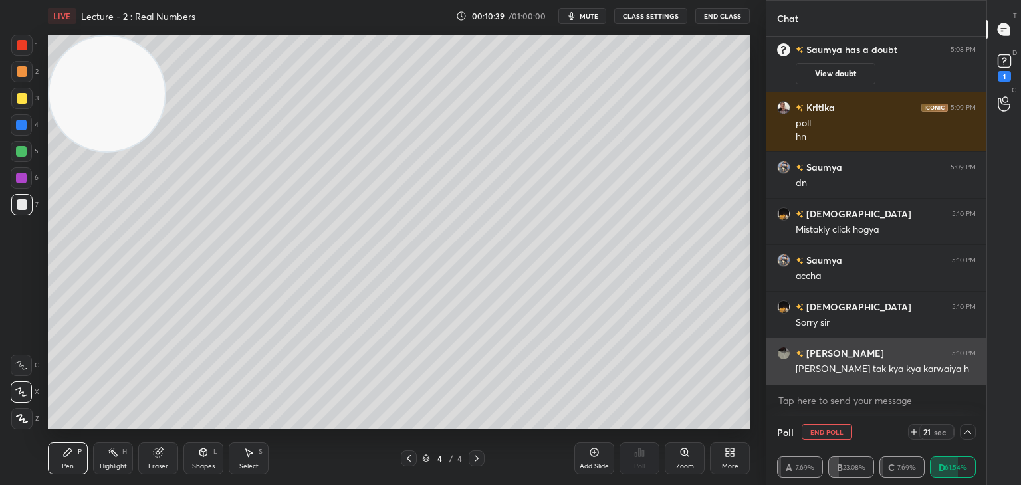
scroll to position [0, 0]
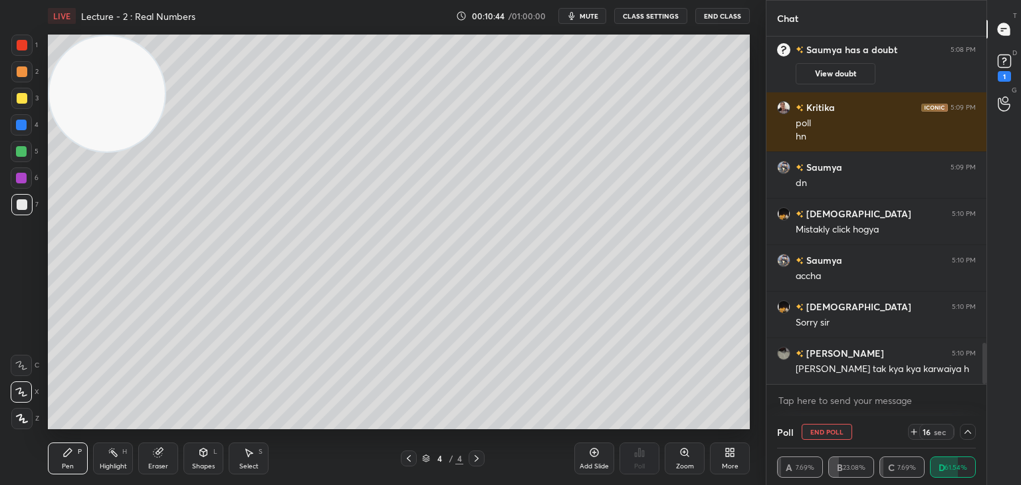
click at [968, 434] on icon at bounding box center [968, 432] width 11 height 11
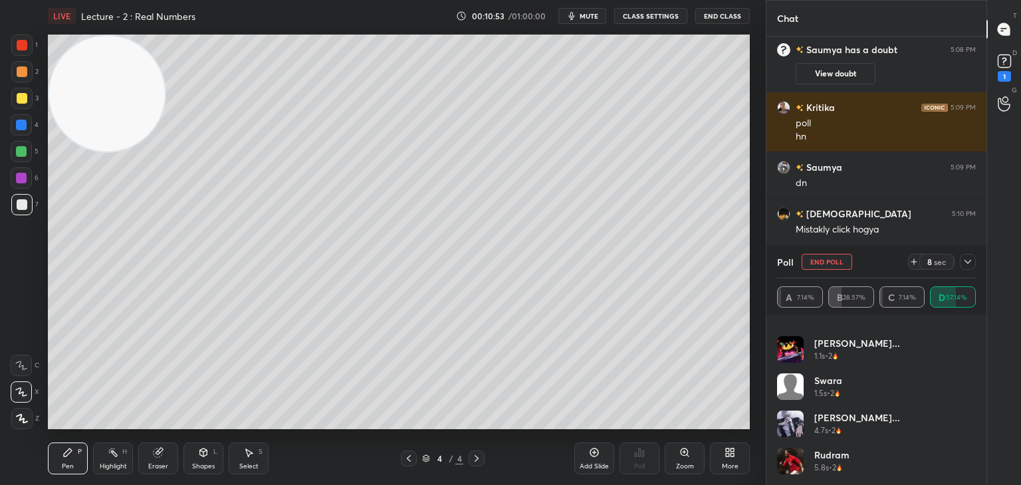
drag, startPoint x: 975, startPoint y: 405, endPoint x: 973, endPoint y: 445, distance: 39.9
click at [973, 442] on div "[PERSON_NAME] 0.7s • 1 [PERSON_NAME] 0.9s • 2 [PERSON_NAME]... 1.1s • 2 Swara 1…" at bounding box center [877, 400] width 220 height 170
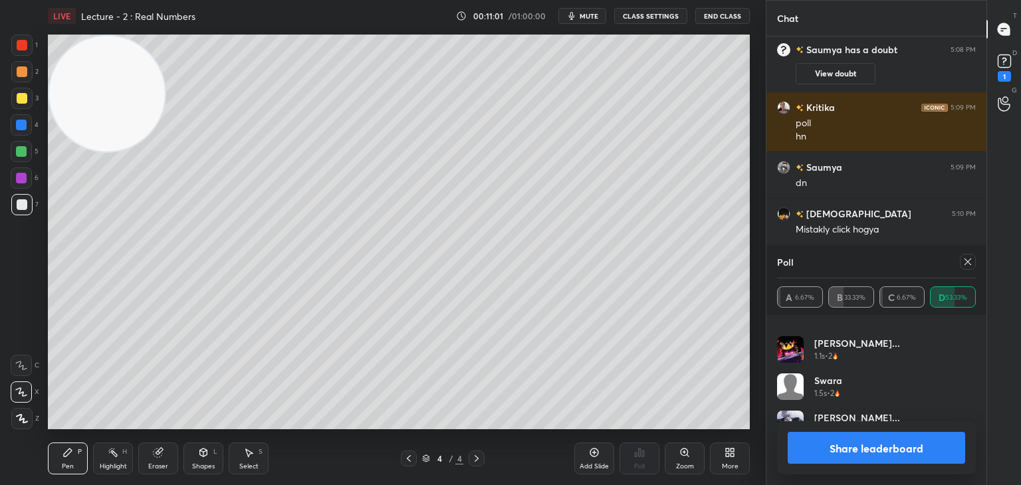
click at [973, 259] on div at bounding box center [968, 262] width 16 height 16
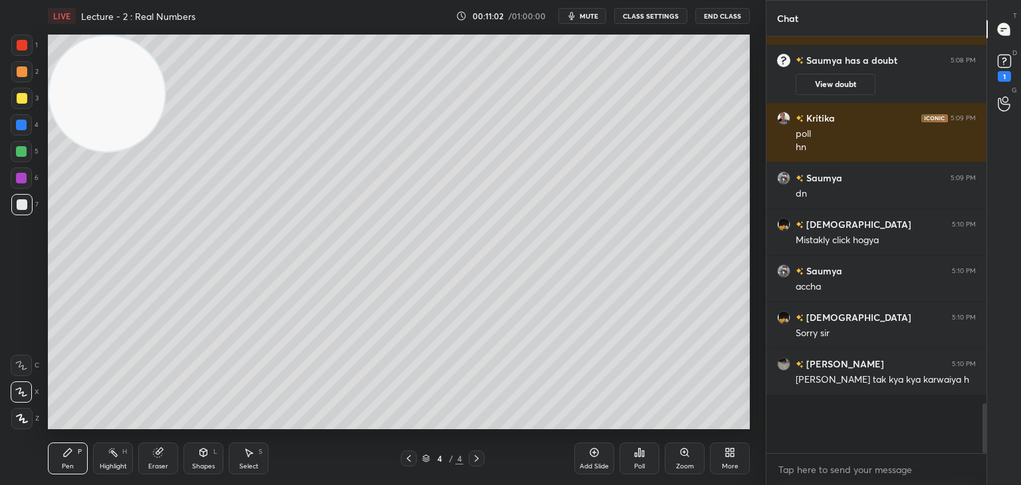
scroll to position [4, 4]
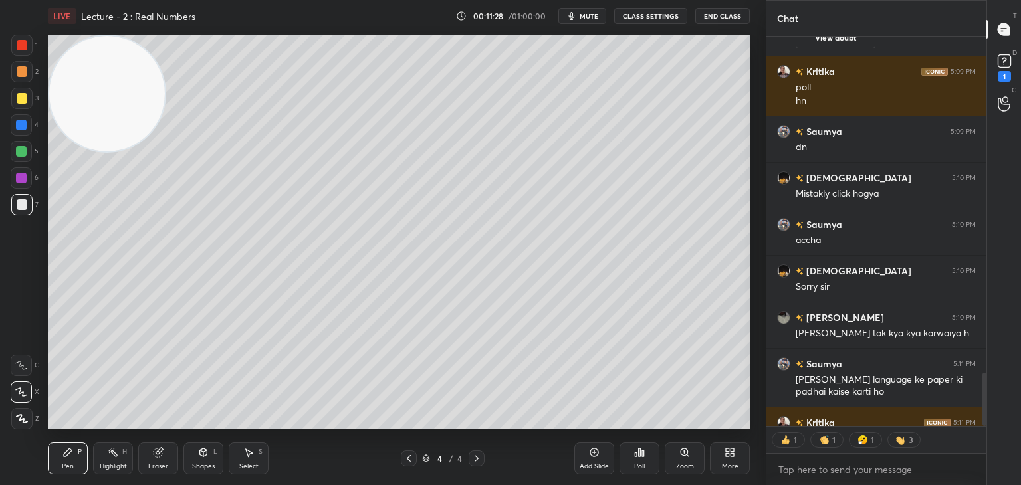
click at [589, 455] on icon at bounding box center [594, 452] width 11 height 11
drag, startPoint x: 123, startPoint y: 98, endPoint x: 49, endPoint y: 514, distance: 422.2
click at [49, 0] on html "1 2 3 4 5 6 7 C X Z C X Z E E Erase all H H LIVE Lecture - 2 : Real Numbers 00:…" at bounding box center [510, 0] width 1021 height 0
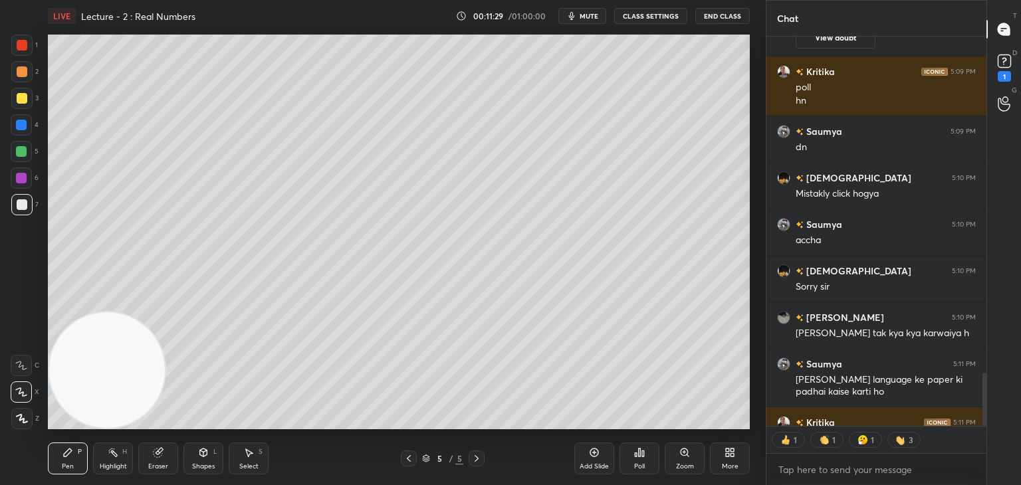
click at [27, 74] on div at bounding box center [21, 71] width 21 height 21
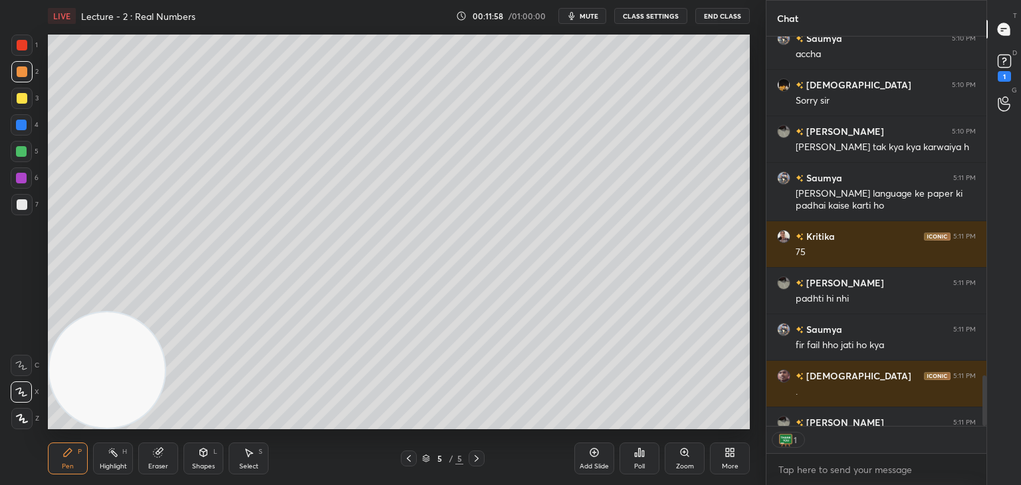
click at [24, 208] on div at bounding box center [22, 204] width 11 height 11
drag, startPoint x: 180, startPoint y: 438, endPoint x: 170, endPoint y: 436, distance: 9.4
click at [171, 440] on div "Pen P Highlight H Eraser Shapes L Select S 5 / 5 Add Slide Poll Zoom More" at bounding box center [399, 458] width 702 height 53
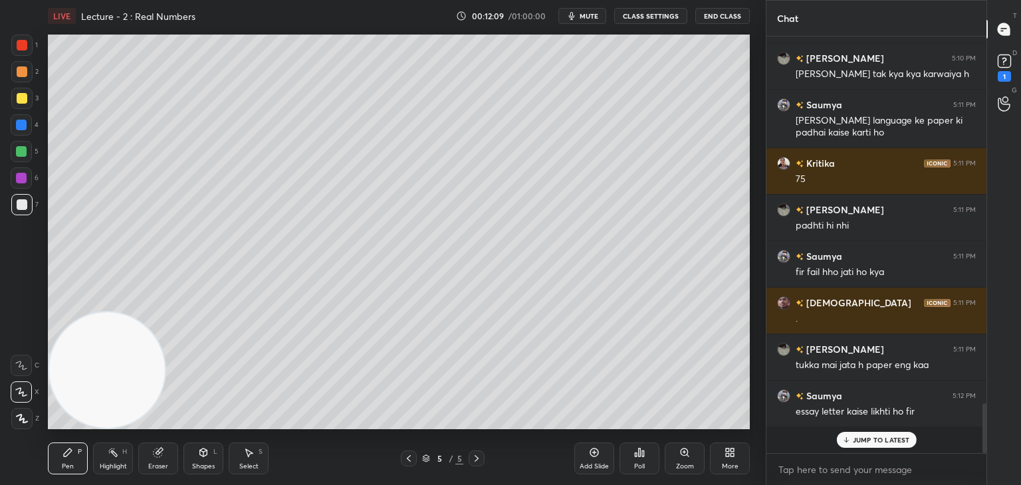
scroll to position [413, 216]
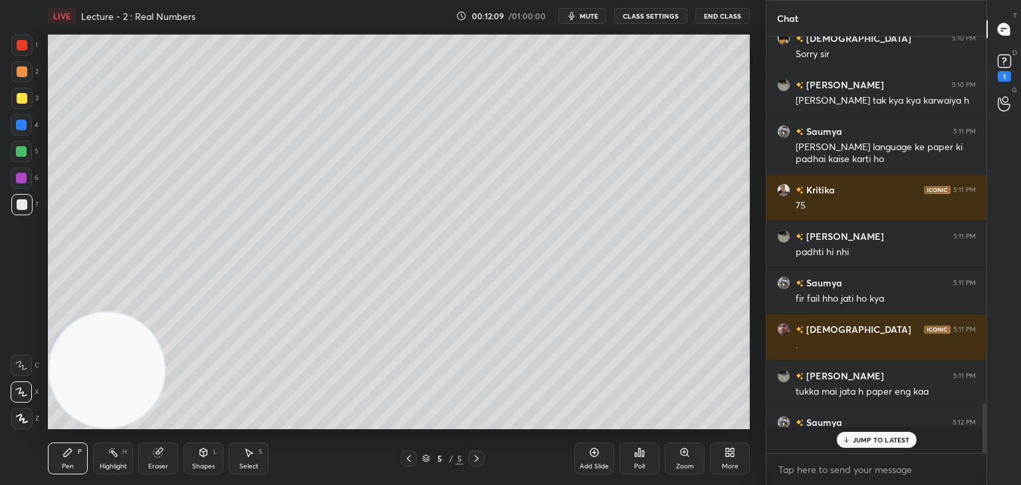
click at [161, 452] on div "Eraser" at bounding box center [158, 459] width 40 height 32
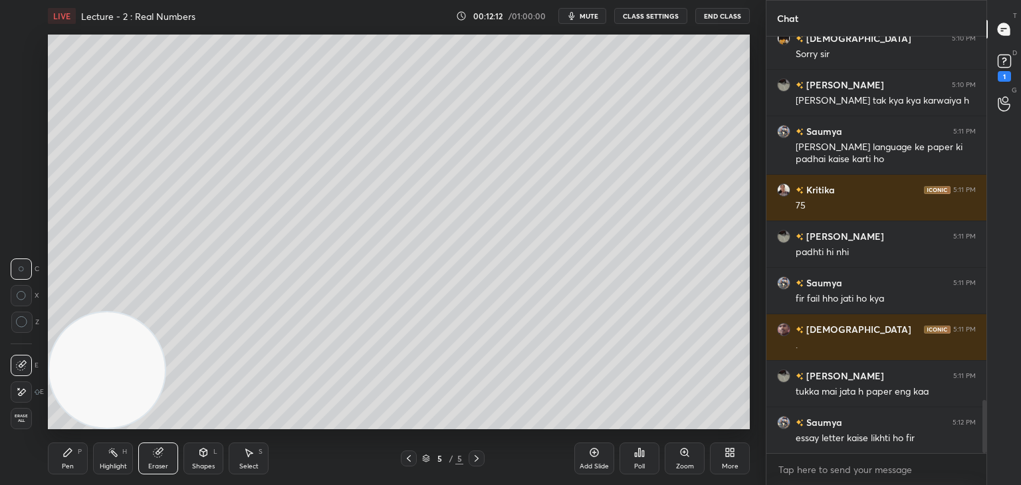
drag, startPoint x: 72, startPoint y: 445, endPoint x: 76, endPoint y: 426, distance: 19.6
click at [71, 447] on div "Pen P" at bounding box center [68, 459] width 40 height 32
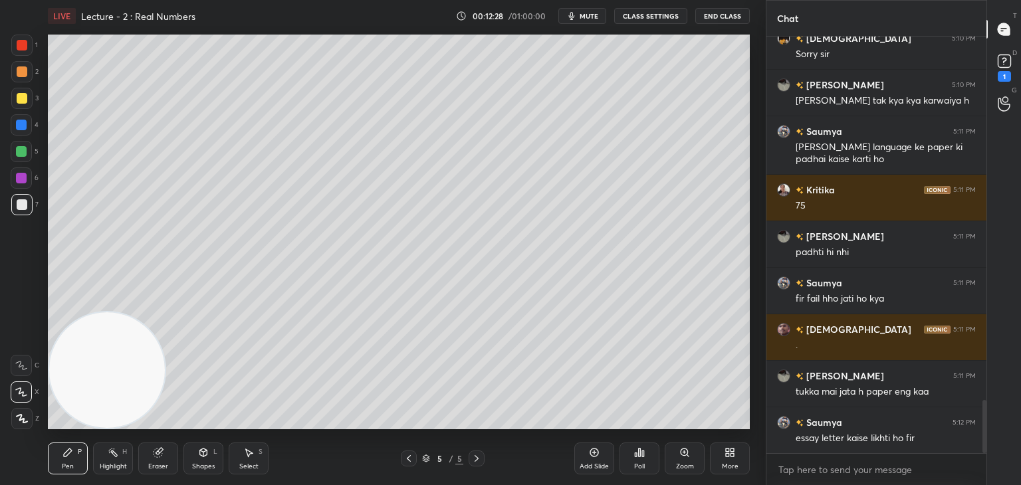
click at [157, 456] on icon at bounding box center [158, 452] width 11 height 11
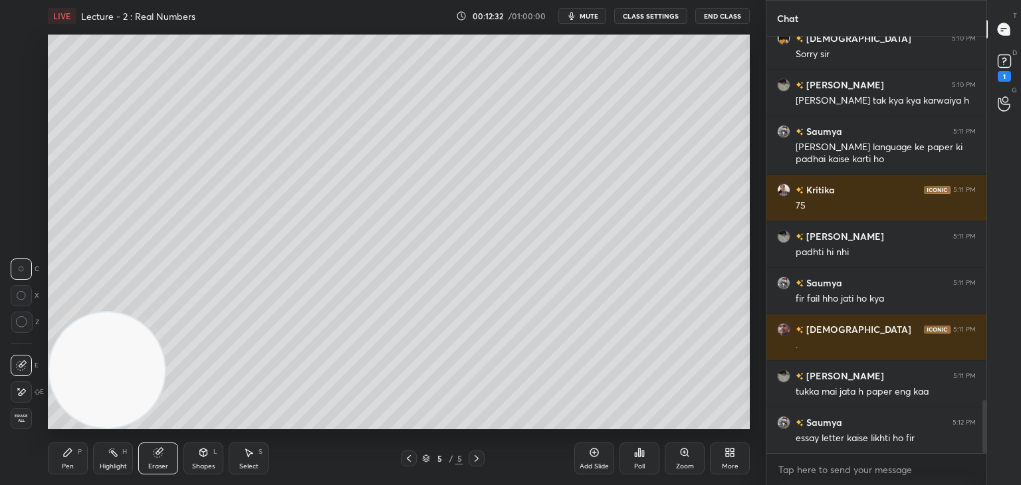
click at [73, 453] on div "Pen P" at bounding box center [68, 459] width 40 height 32
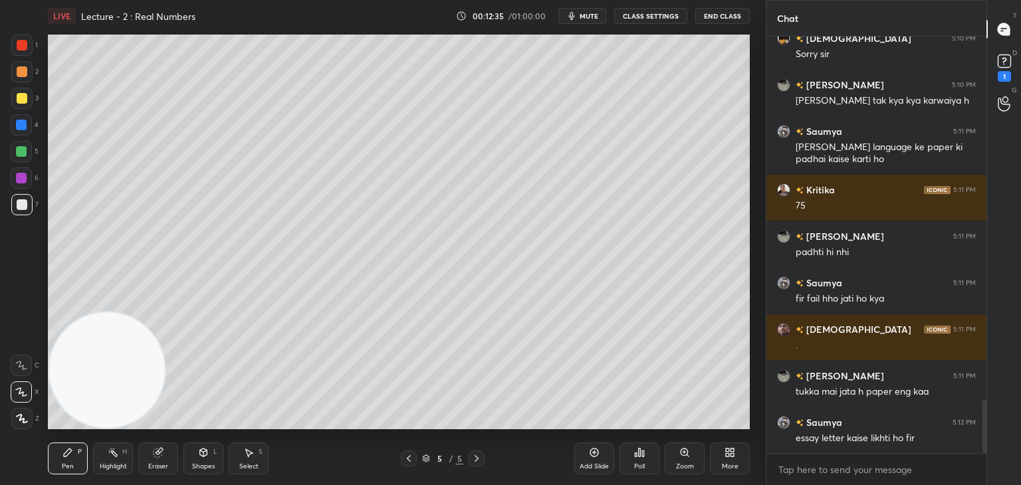
click at [642, 461] on div "Poll" at bounding box center [640, 459] width 40 height 32
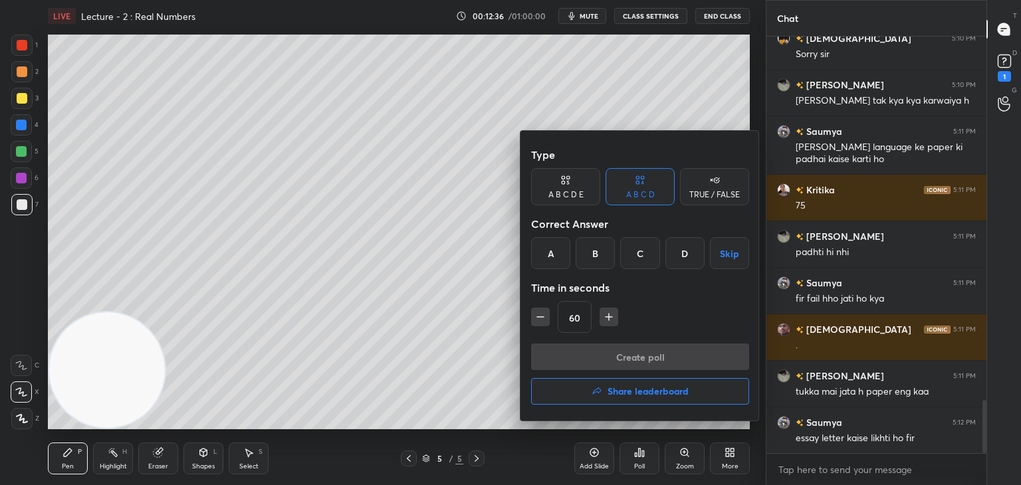
click at [668, 249] on div "D" at bounding box center [685, 253] width 39 height 32
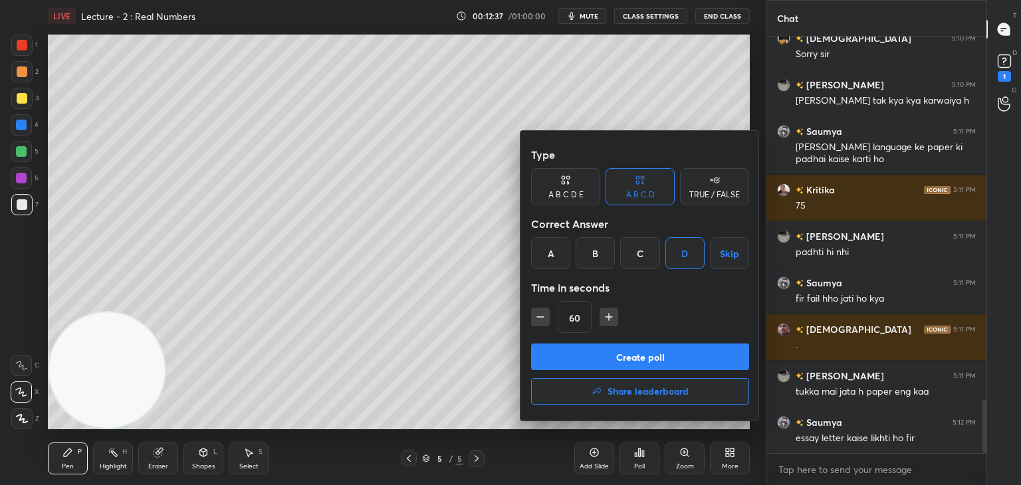
click at [581, 362] on button "Create poll" at bounding box center [640, 357] width 218 height 27
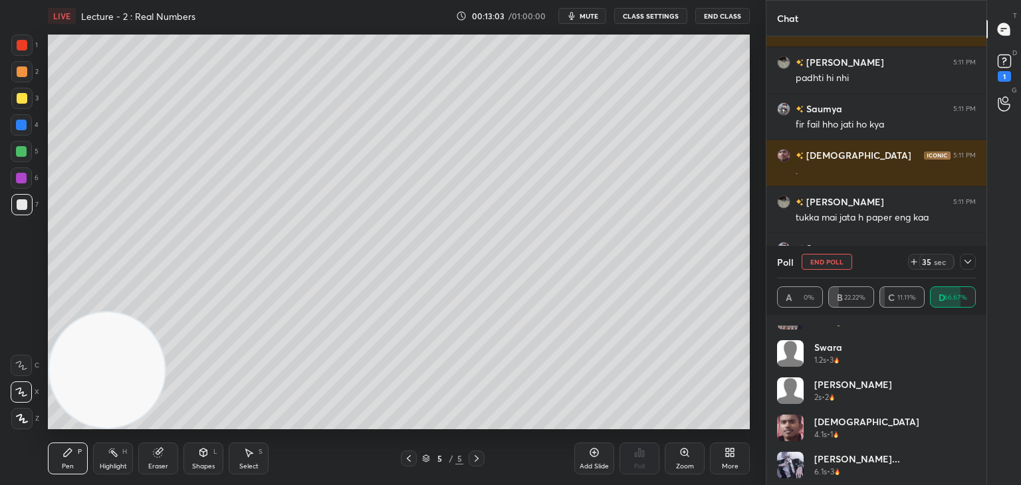
scroll to position [0, 0]
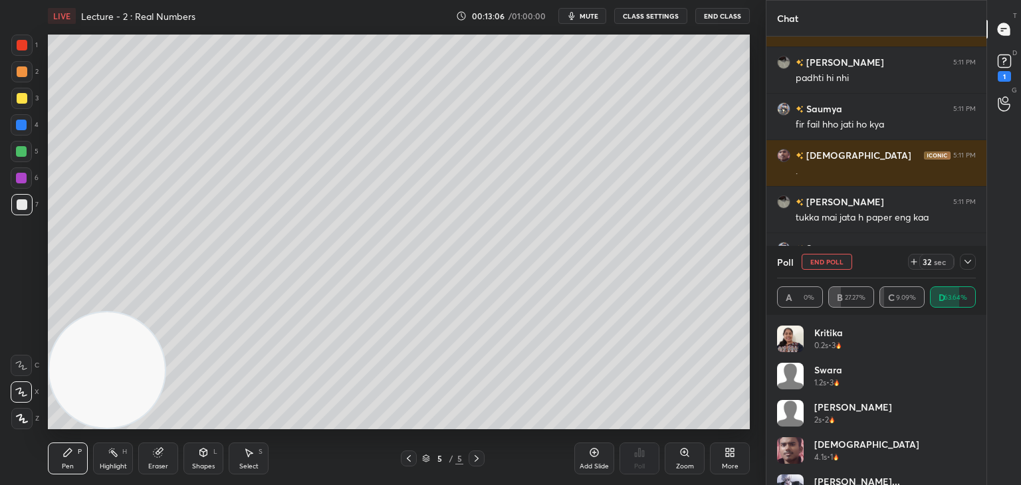
click at [967, 260] on icon at bounding box center [968, 262] width 11 height 11
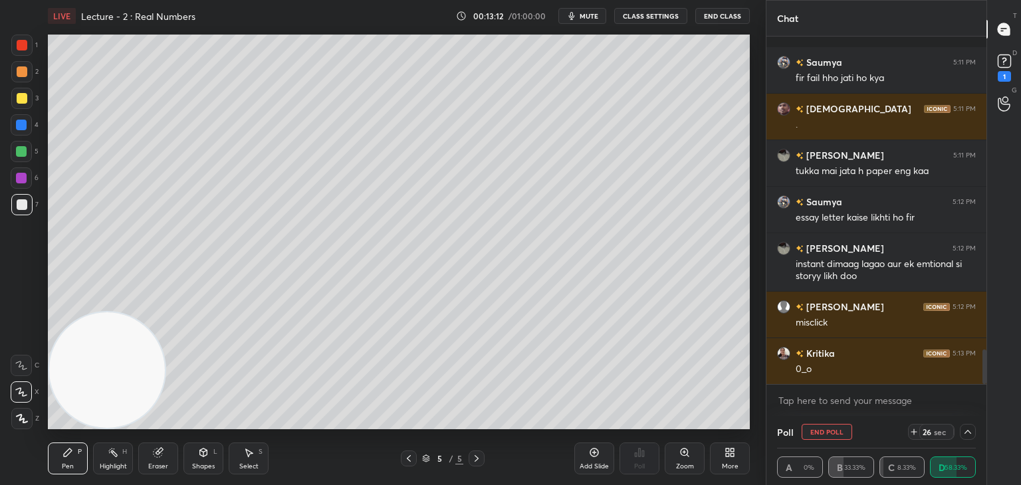
scroll to position [3146, 0]
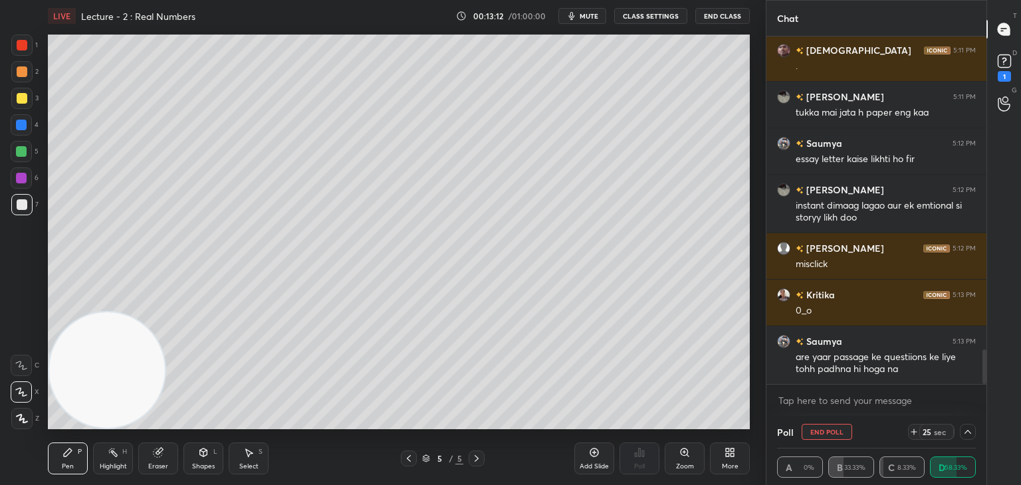
click at [960, 429] on div at bounding box center [968, 432] width 16 height 16
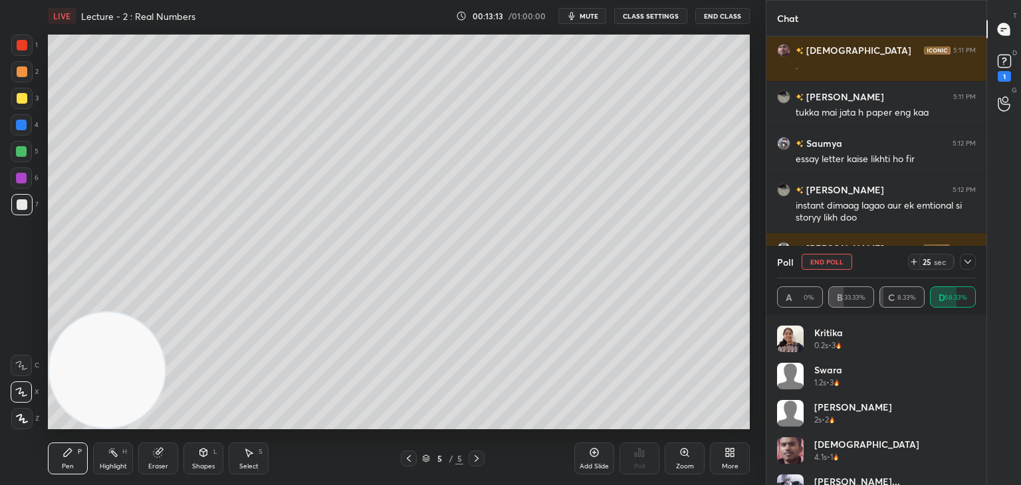
scroll to position [4, 4]
click at [966, 263] on icon at bounding box center [968, 262] width 11 height 11
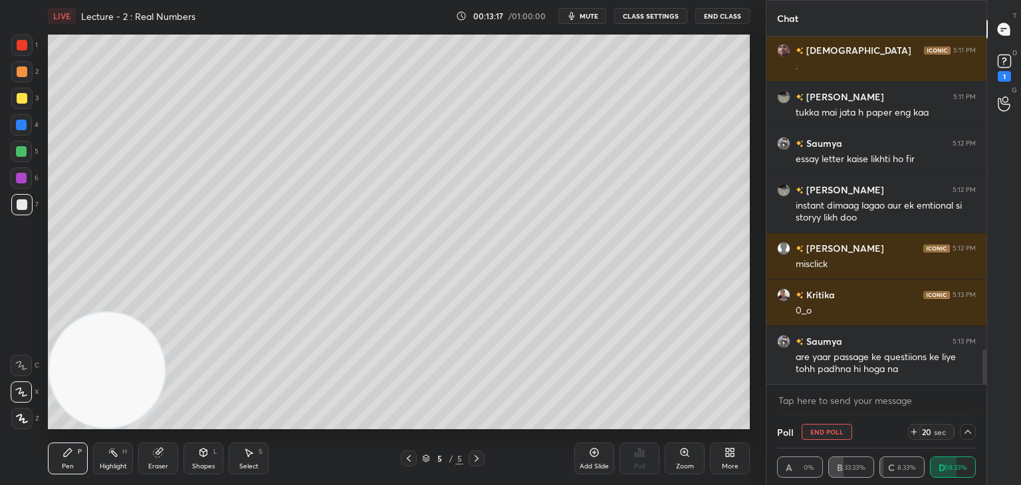
click at [963, 431] on div at bounding box center [968, 432] width 16 height 16
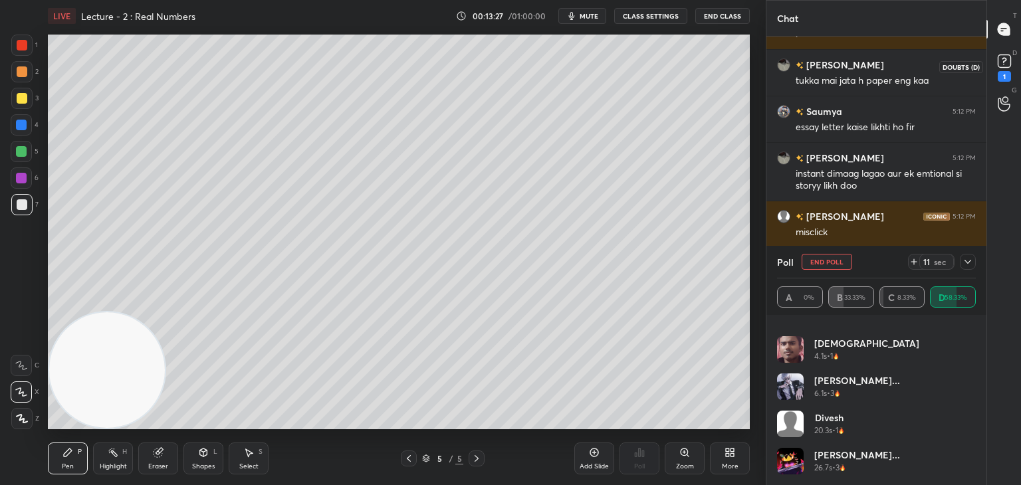
drag, startPoint x: 1006, startPoint y: 72, endPoint x: 993, endPoint y: 78, distance: 14.3
click at [1006, 71] on div "1" at bounding box center [1004, 76] width 13 height 11
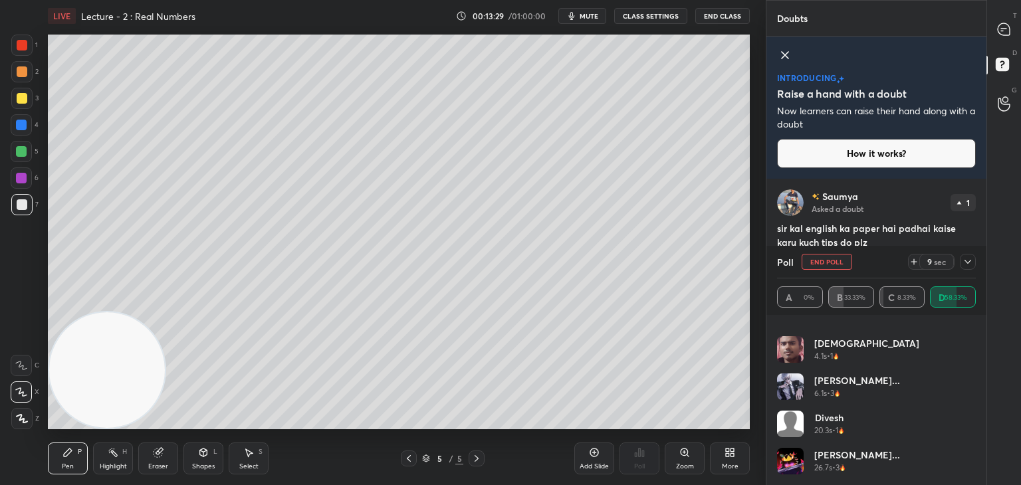
click at [967, 263] on icon at bounding box center [968, 262] width 11 height 11
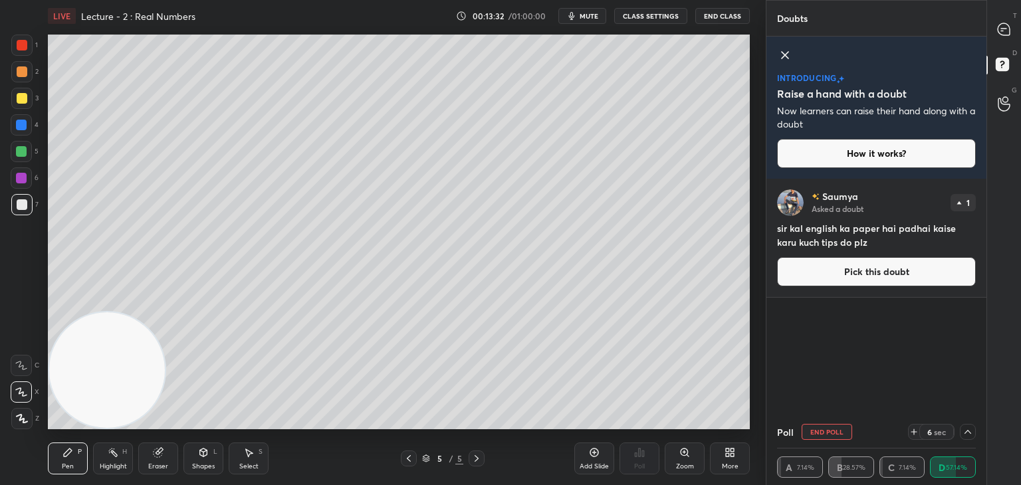
click at [965, 437] on icon at bounding box center [968, 432] width 11 height 11
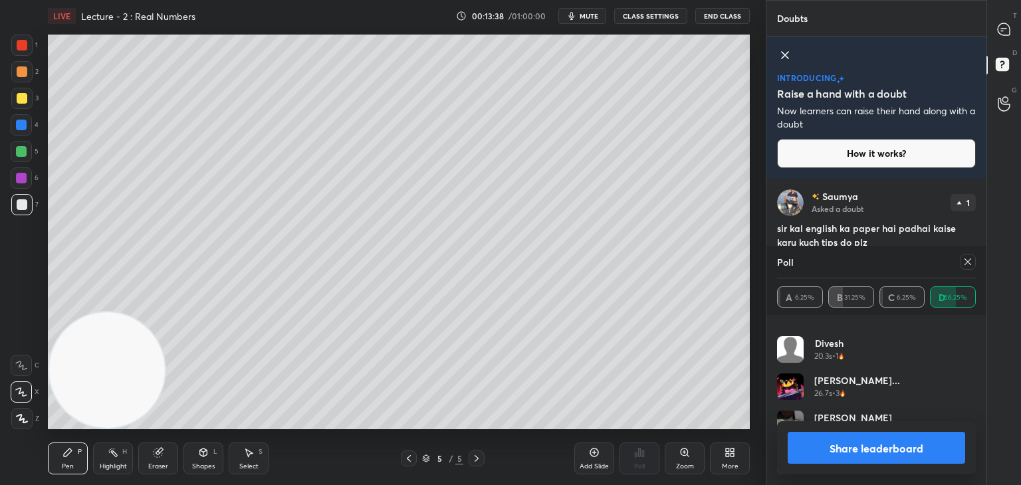
click at [967, 263] on icon at bounding box center [968, 262] width 7 height 7
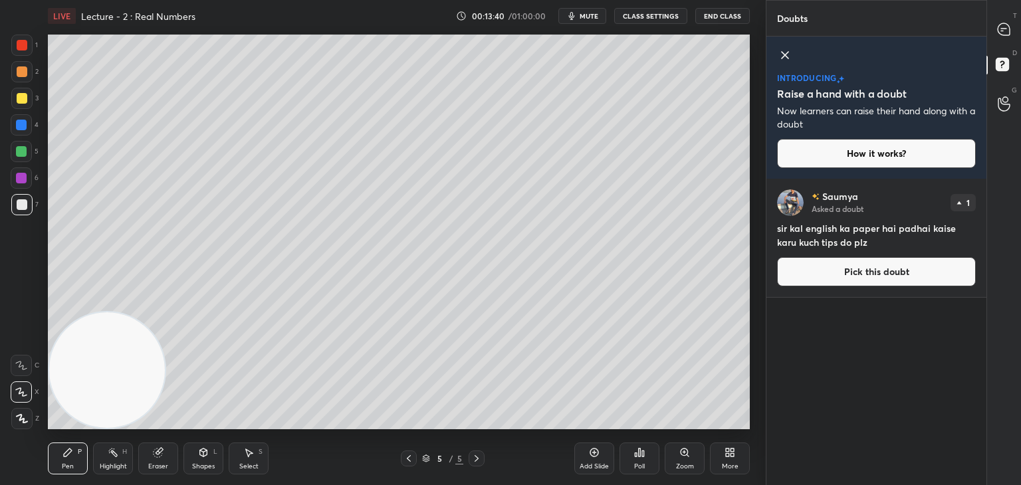
drag, startPoint x: 1002, startPoint y: 46, endPoint x: 989, endPoint y: 47, distance: 12.7
click at [1000, 42] on div "T Messages (T) D Doubts (D) G Raise Hand (G)" at bounding box center [1004, 242] width 35 height 485
drag, startPoint x: 1003, startPoint y: 41, endPoint x: 995, endPoint y: 39, distance: 7.6
click at [1003, 40] on div "T Messages (T) D Doubts (D) G Raise Hand (G)" at bounding box center [1004, 242] width 35 height 485
click at [1002, 32] on icon at bounding box center [1004, 29] width 12 height 12
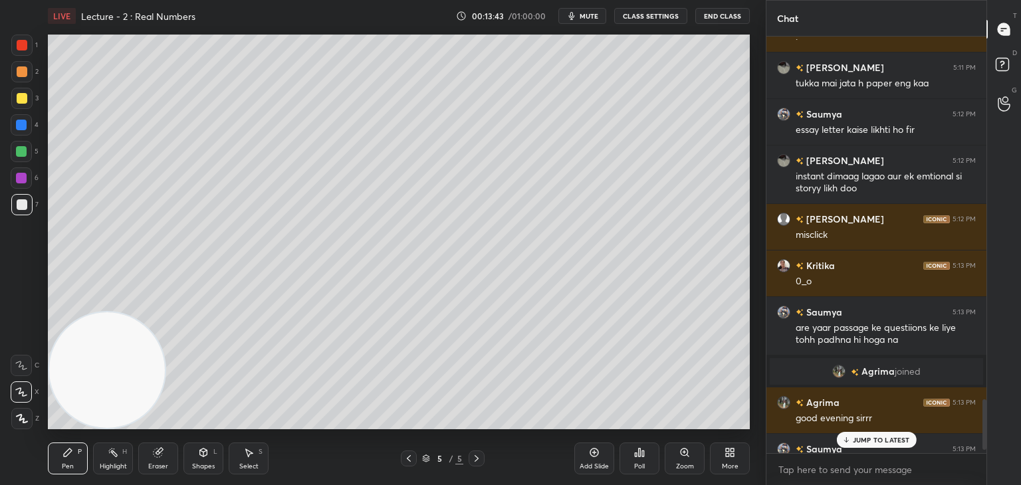
drag, startPoint x: 882, startPoint y: 441, endPoint x: 856, endPoint y: 440, distance: 25.3
click at [882, 440] on p "JUMP TO LATEST" at bounding box center [881, 440] width 57 height 8
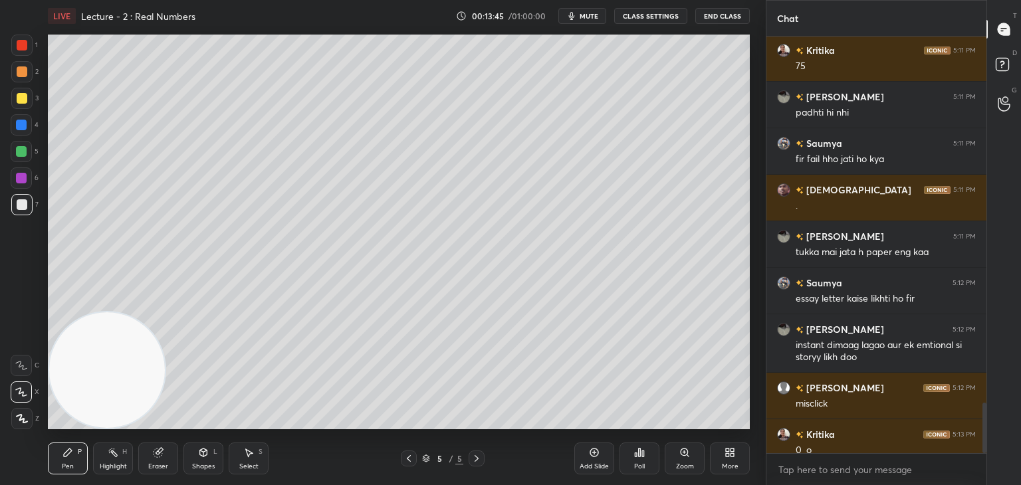
drag, startPoint x: 987, startPoint y: 405, endPoint x: 985, endPoint y: 444, distance: 39.3
click at [985, 455] on div "Chat [PERSON_NAME] 5:08 PM okk [PERSON_NAME] 5:08 PM yes [PERSON_NAME] has a do…" at bounding box center [893, 242] width 255 height 485
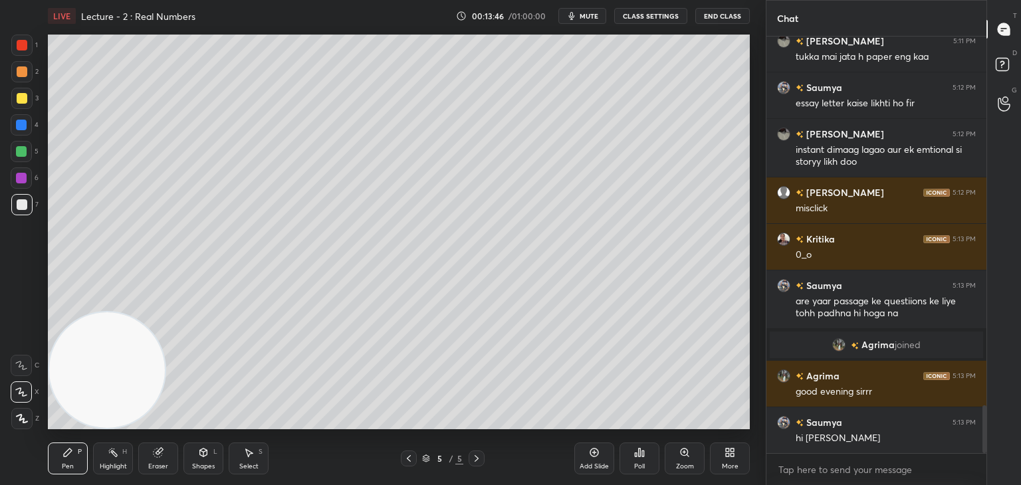
drag, startPoint x: 986, startPoint y: 426, endPoint x: 967, endPoint y: 456, distance: 35.2
click at [984, 472] on div "[PERSON_NAME] 5:11 PM . [PERSON_NAME] 5:11 PM tukka mai jata h paper eng kaa [P…" at bounding box center [877, 261] width 220 height 449
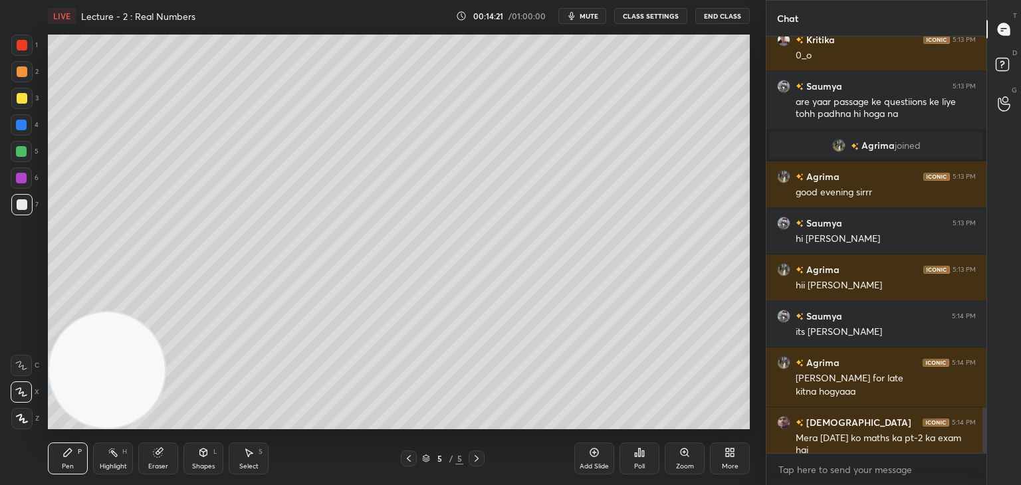
click at [596, 452] on icon at bounding box center [594, 452] width 11 height 11
click at [23, 79] on div at bounding box center [21, 71] width 21 height 21
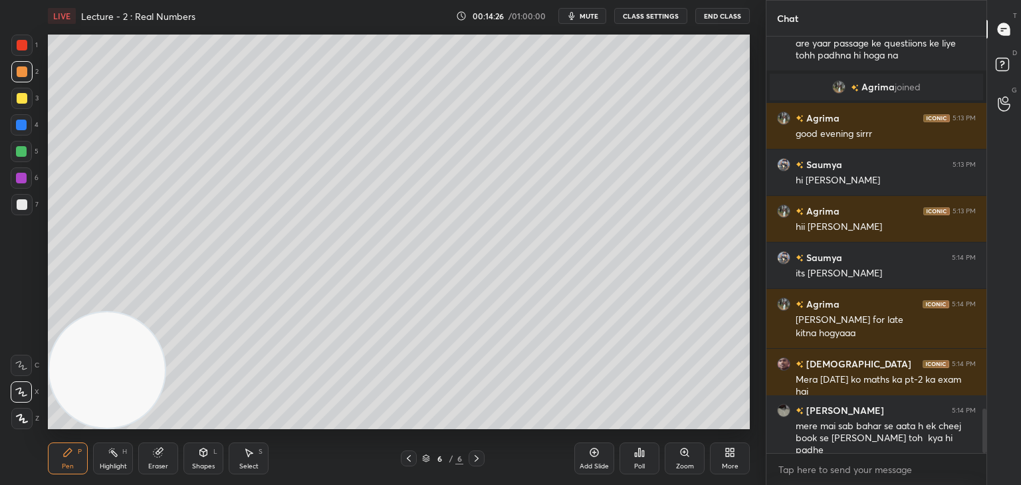
click at [162, 463] on div "Eraser" at bounding box center [158, 466] width 20 height 7
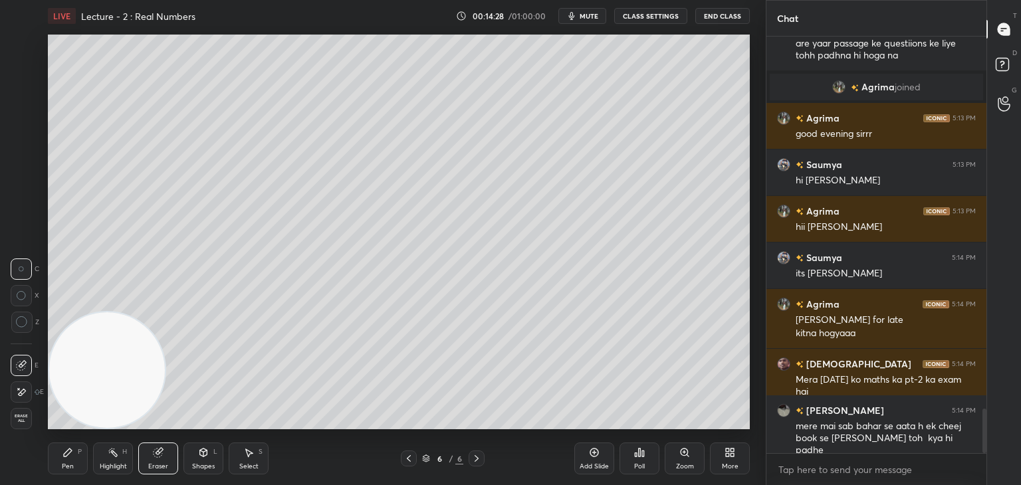
click at [77, 458] on div "Pen P" at bounding box center [68, 459] width 40 height 32
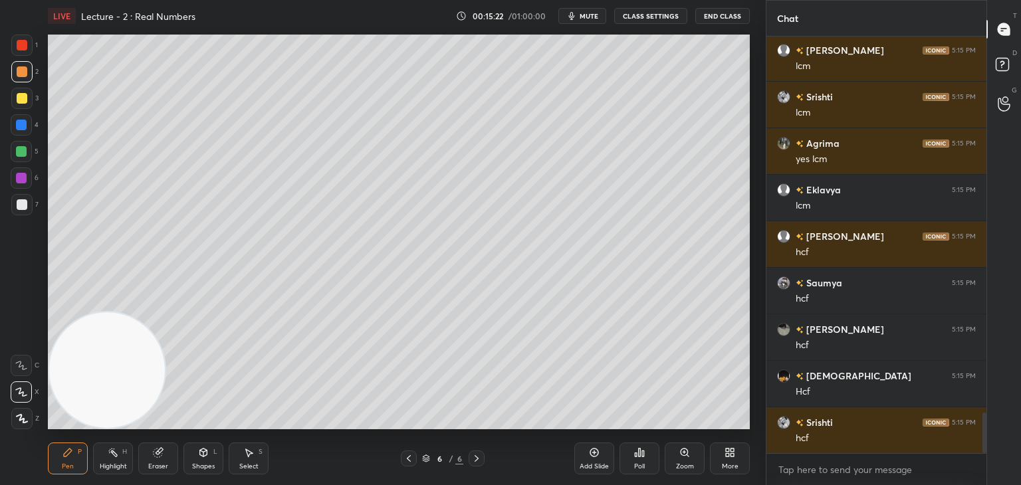
scroll to position [3843, 0]
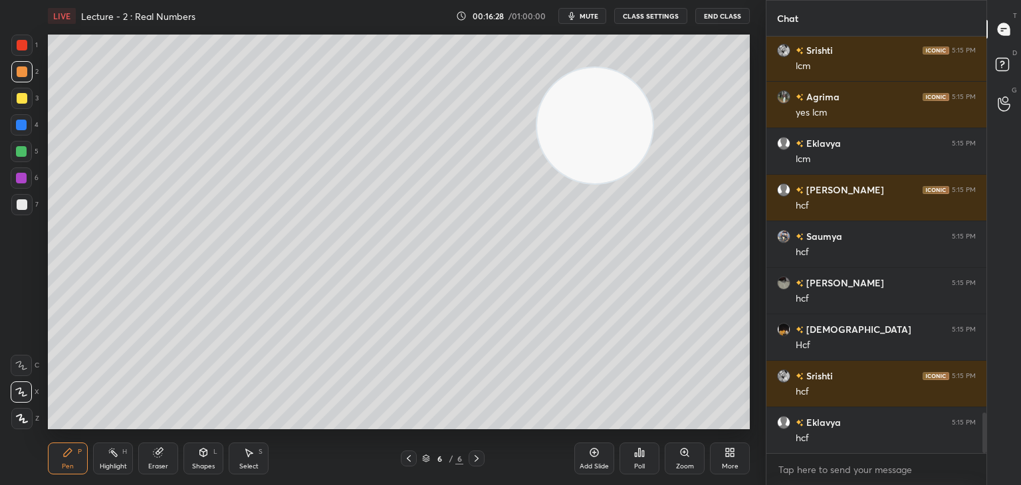
drag, startPoint x: 70, startPoint y: 371, endPoint x: 701, endPoint y: 54, distance: 706.2
click at [754, 37] on div "Setting up your live class Poll for secs No correct answer Start poll" at bounding box center [399, 232] width 713 height 400
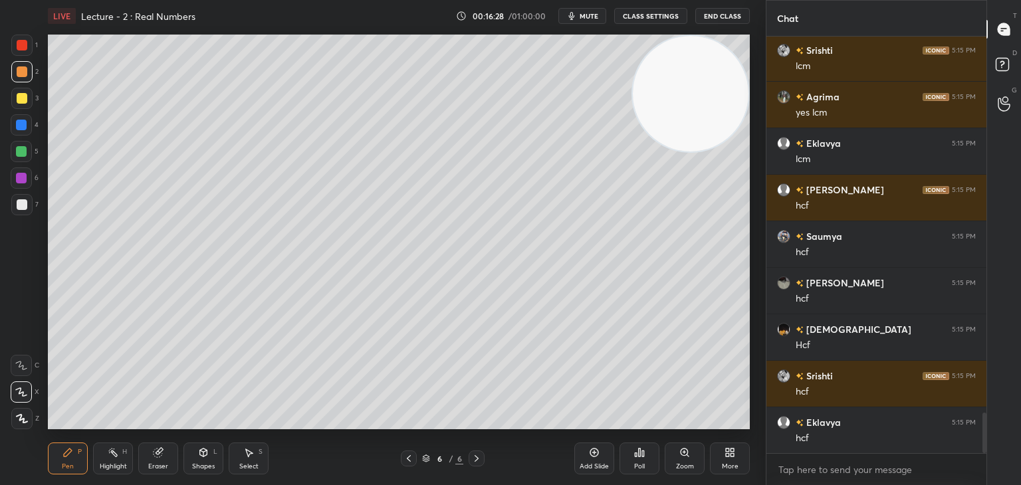
click at [23, 207] on div at bounding box center [22, 204] width 11 height 11
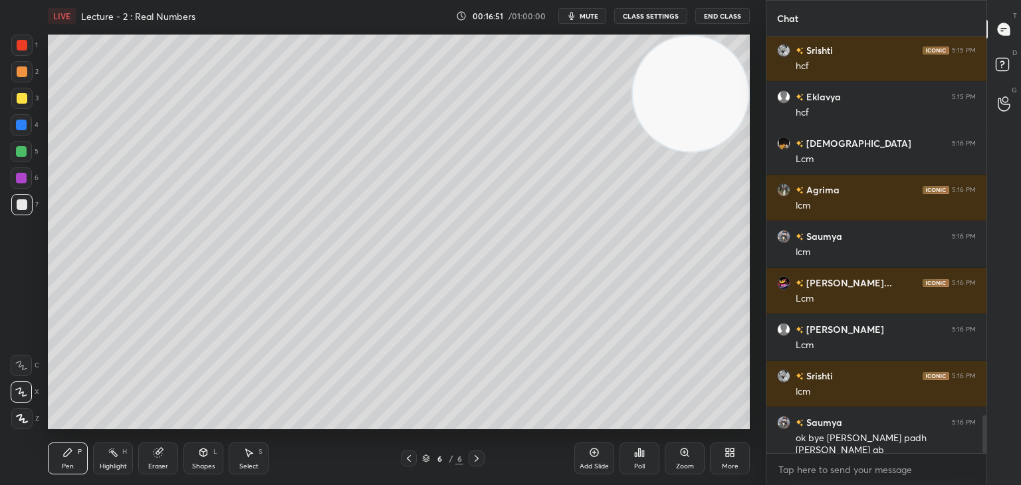
scroll to position [4201, 0]
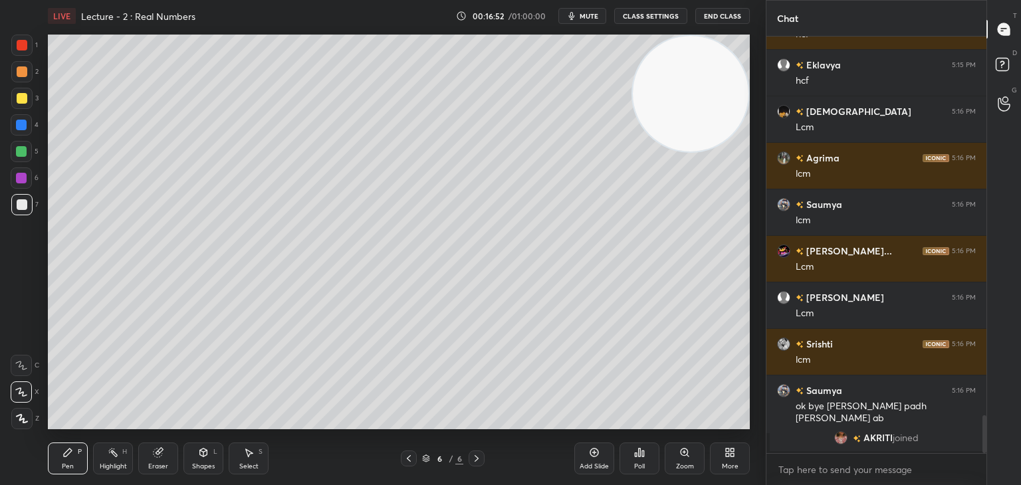
click at [643, 461] on div "Poll" at bounding box center [640, 459] width 40 height 32
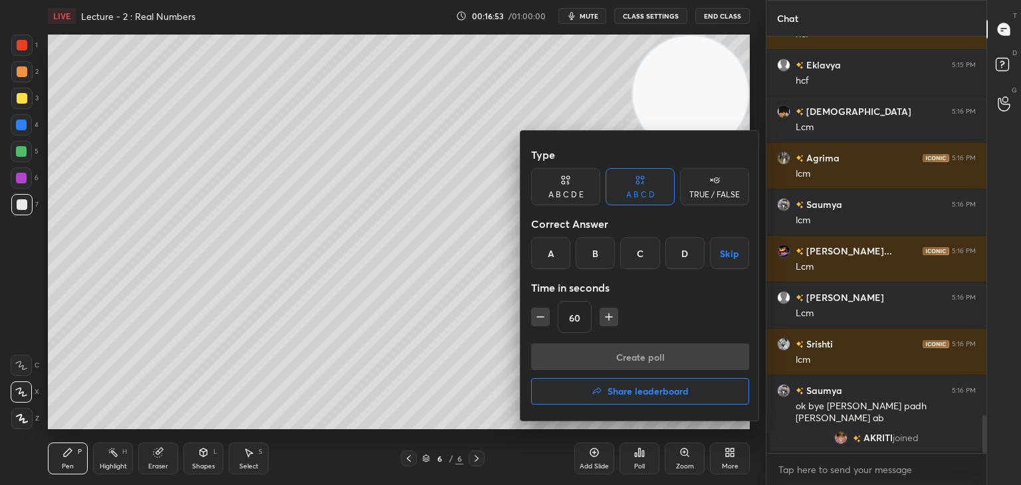
click at [684, 260] on div "D" at bounding box center [685, 253] width 39 height 32
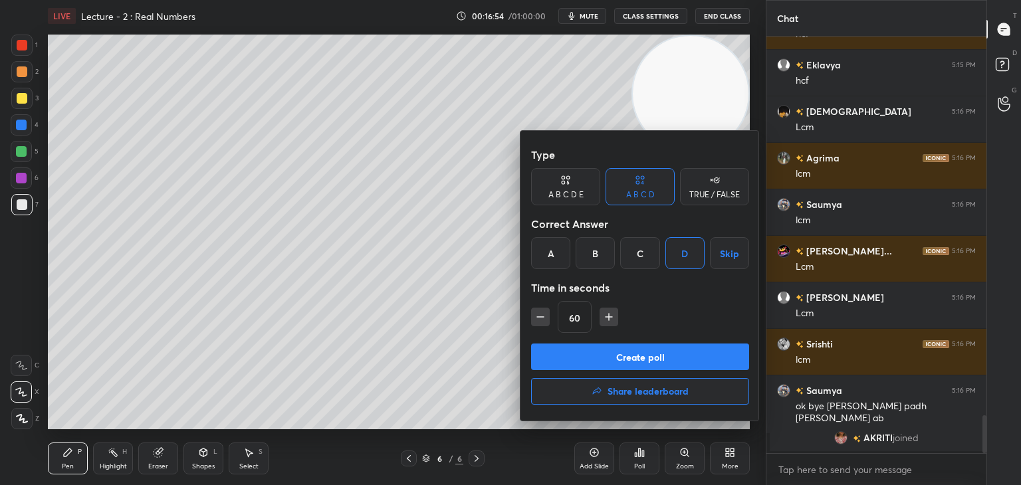
click at [621, 347] on button "Create poll" at bounding box center [640, 357] width 218 height 27
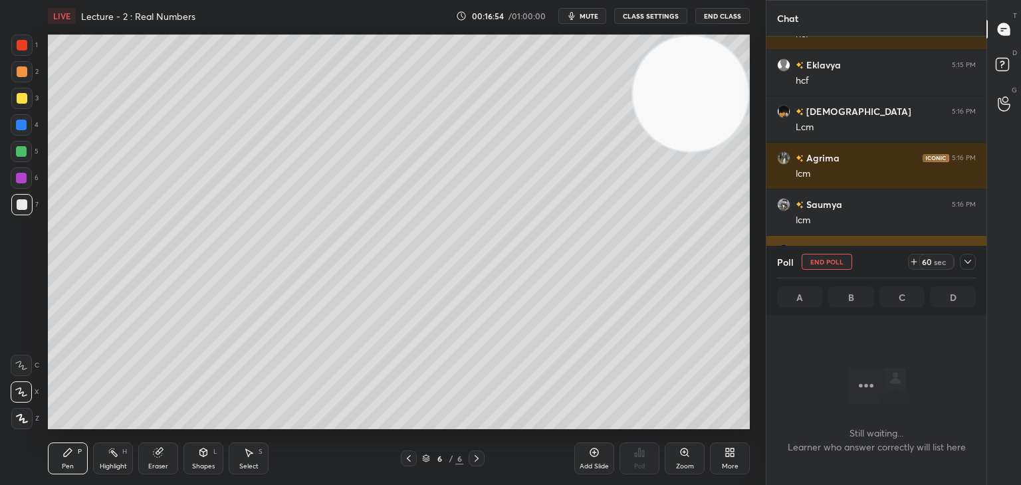
scroll to position [234, 216]
drag, startPoint x: 971, startPoint y: 261, endPoint x: 961, endPoint y: 261, distance: 10.6
click at [971, 261] on icon at bounding box center [968, 262] width 11 height 11
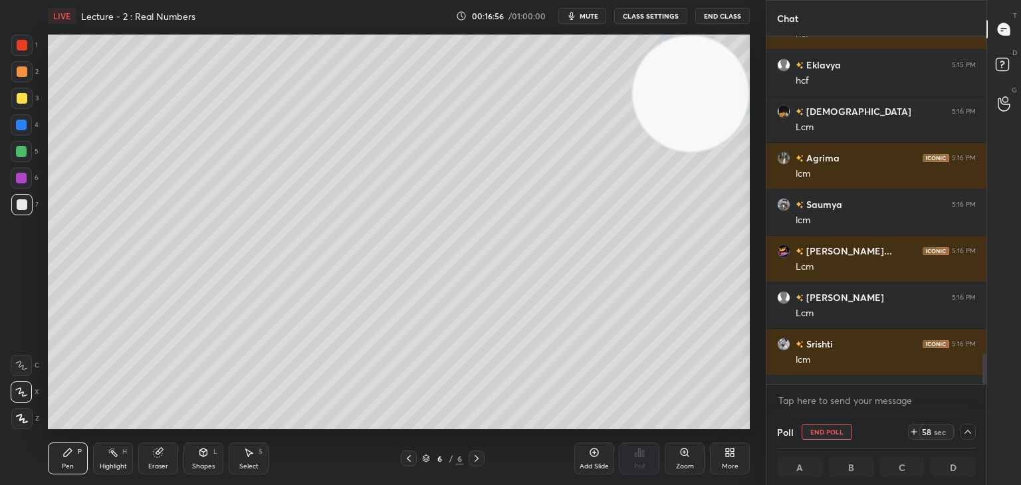
scroll to position [0, 4]
click at [965, 430] on icon at bounding box center [968, 432] width 11 height 11
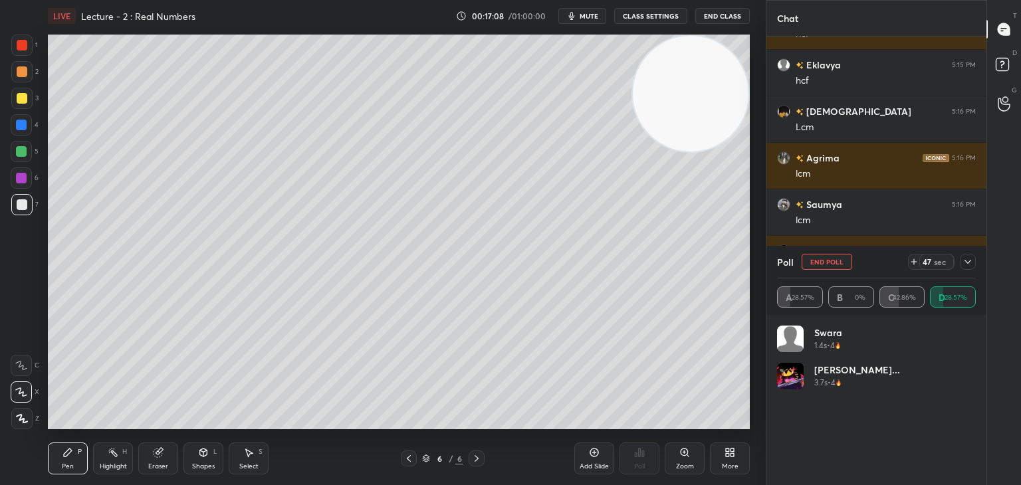
scroll to position [3939, 0]
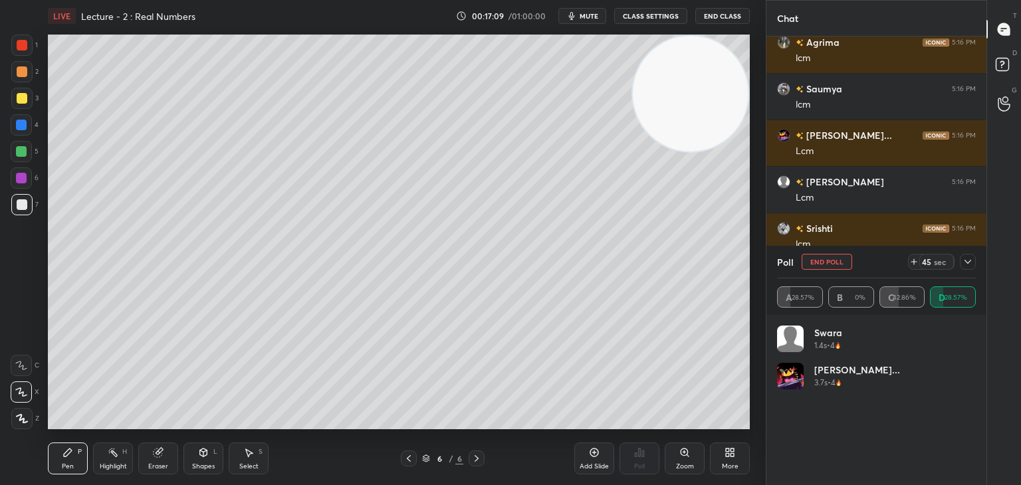
click at [966, 262] on icon at bounding box center [968, 262] width 11 height 11
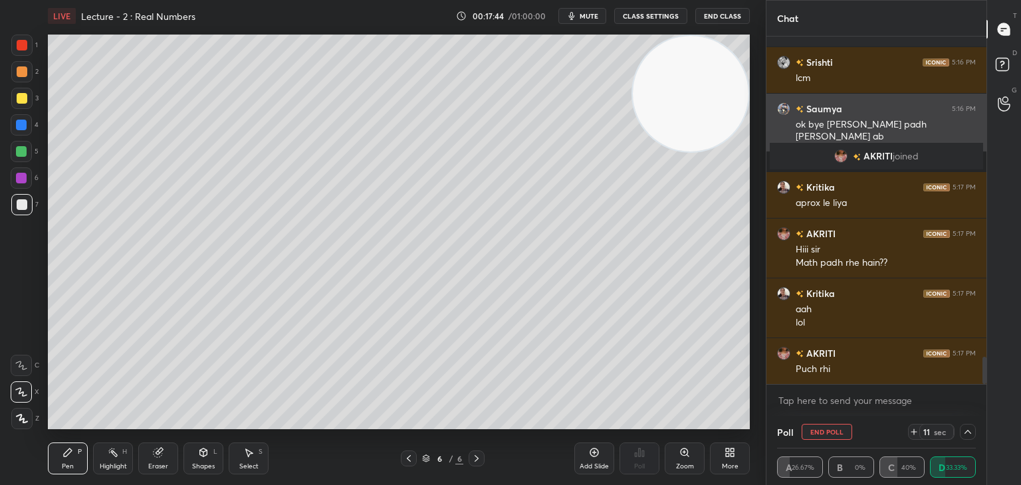
scroll to position [4152, 0]
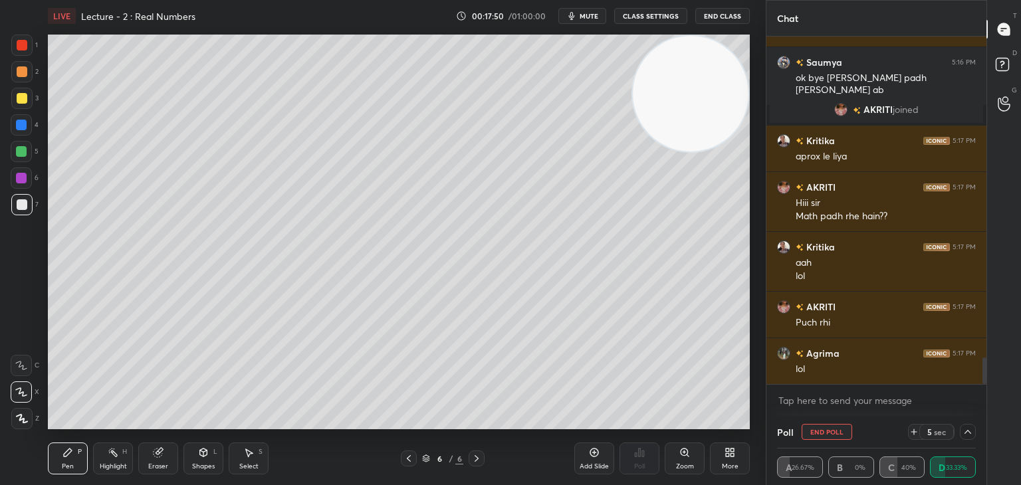
click at [969, 430] on icon at bounding box center [968, 432] width 11 height 11
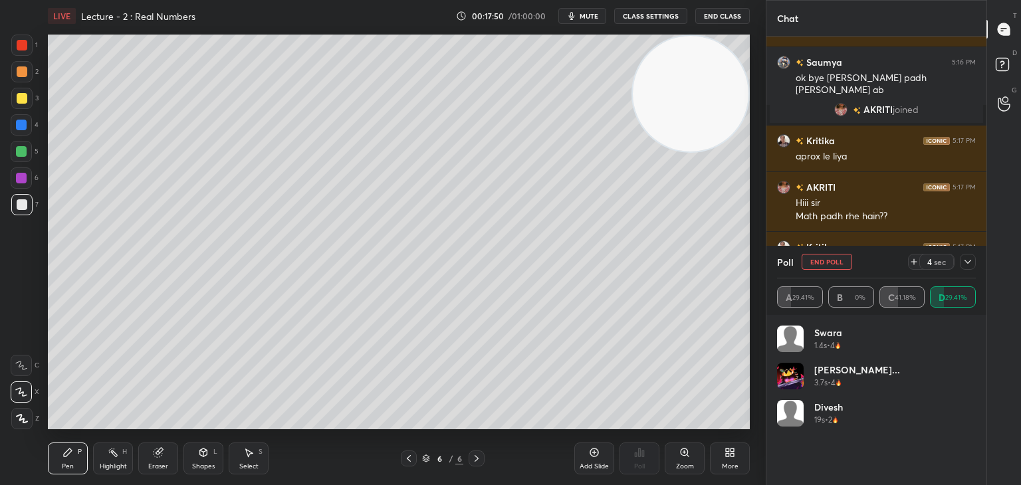
scroll to position [4, 4]
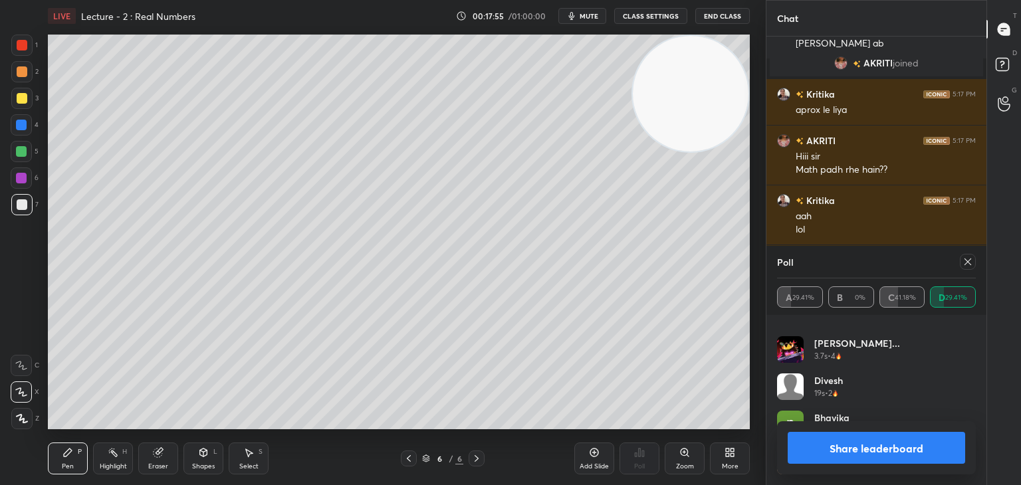
click at [971, 264] on icon at bounding box center [968, 262] width 7 height 7
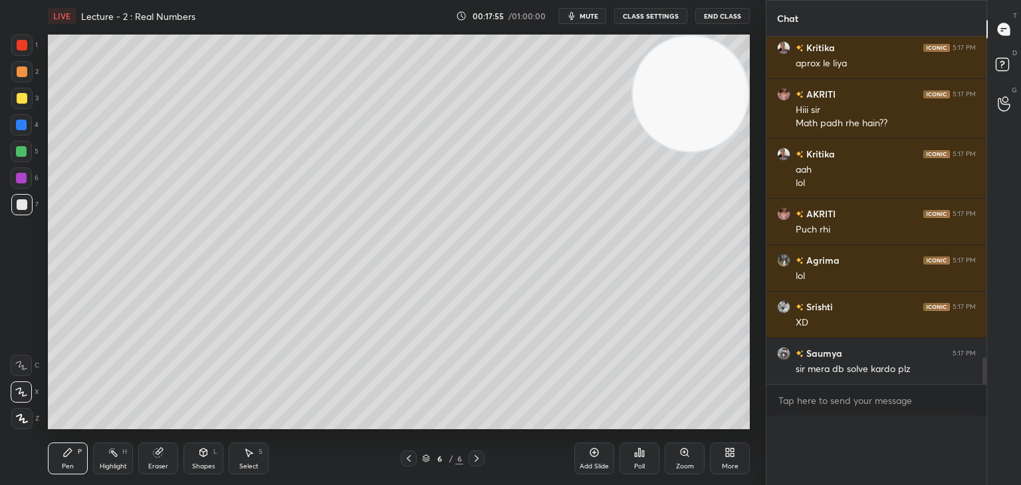
scroll to position [366, 216]
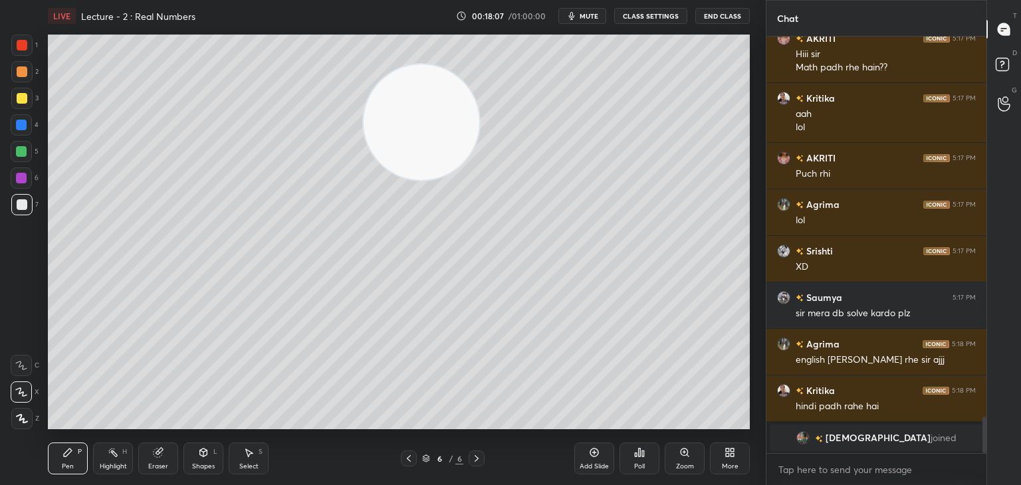
drag, startPoint x: 690, startPoint y: 94, endPoint x: 102, endPoint y: 106, distance: 588.6
click at [364, 106] on video at bounding box center [422, 122] width 116 height 116
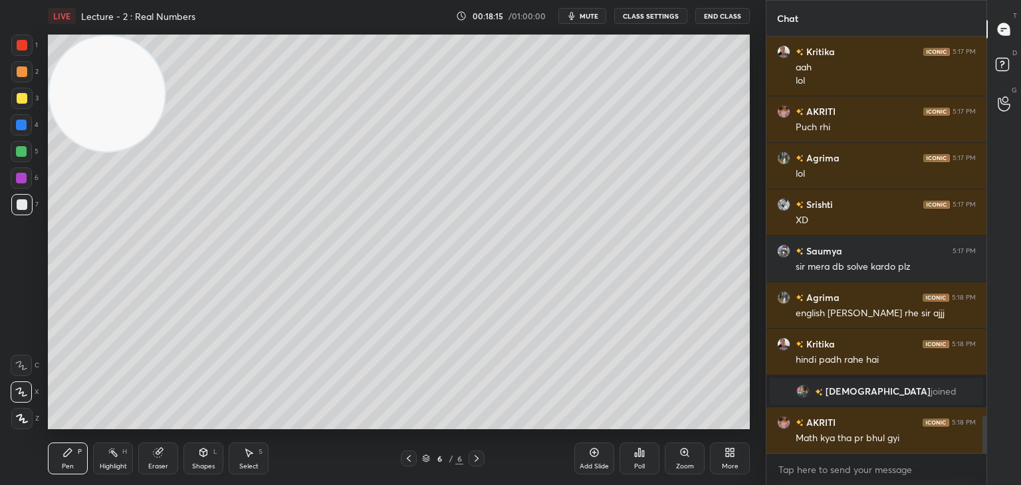
drag, startPoint x: 101, startPoint y: 124, endPoint x: 93, endPoint y: 88, distance: 36.1
click at [93, 82] on video at bounding box center [107, 94] width 116 height 116
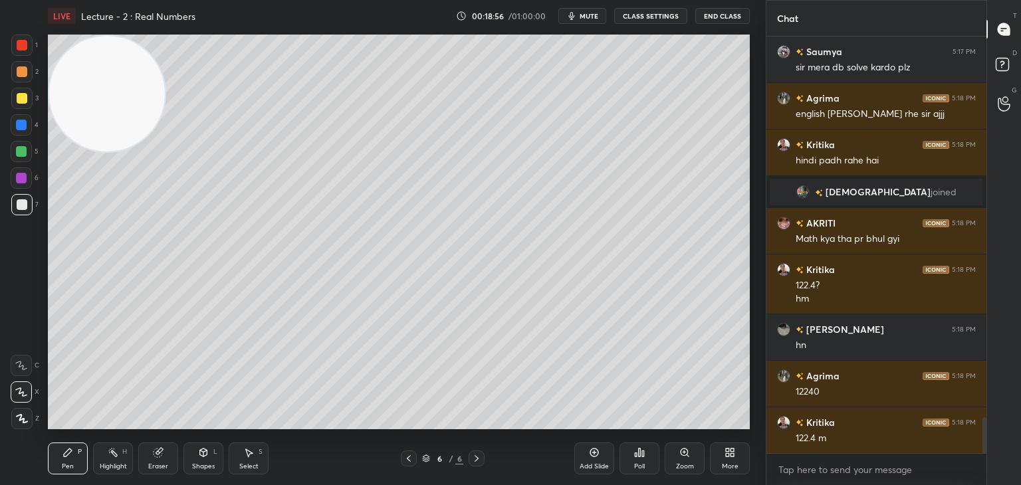
drag, startPoint x: 163, startPoint y: 461, endPoint x: 172, endPoint y: 444, distance: 18.7
click at [162, 459] on div "Eraser" at bounding box center [158, 459] width 40 height 32
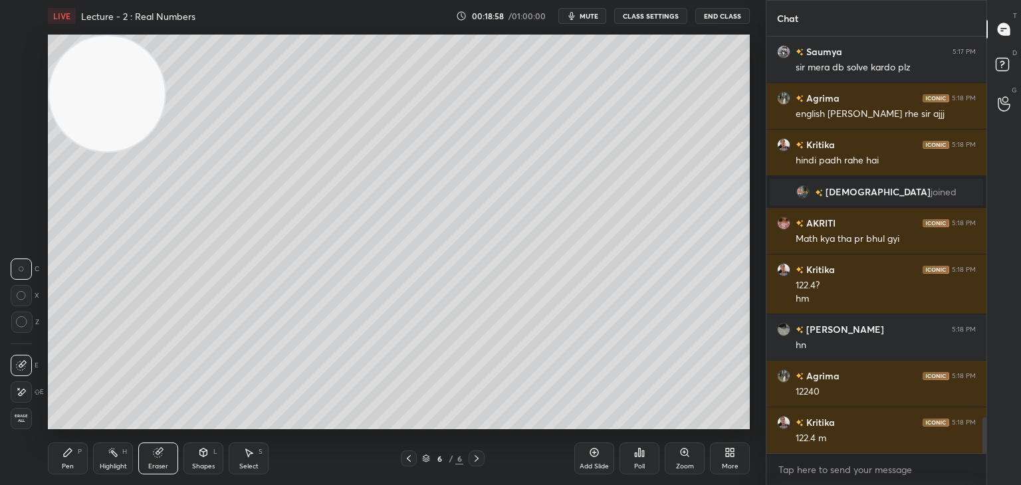
drag, startPoint x: 73, startPoint y: 453, endPoint x: 90, endPoint y: 439, distance: 22.6
click at [72, 454] on div "Pen P" at bounding box center [68, 459] width 40 height 32
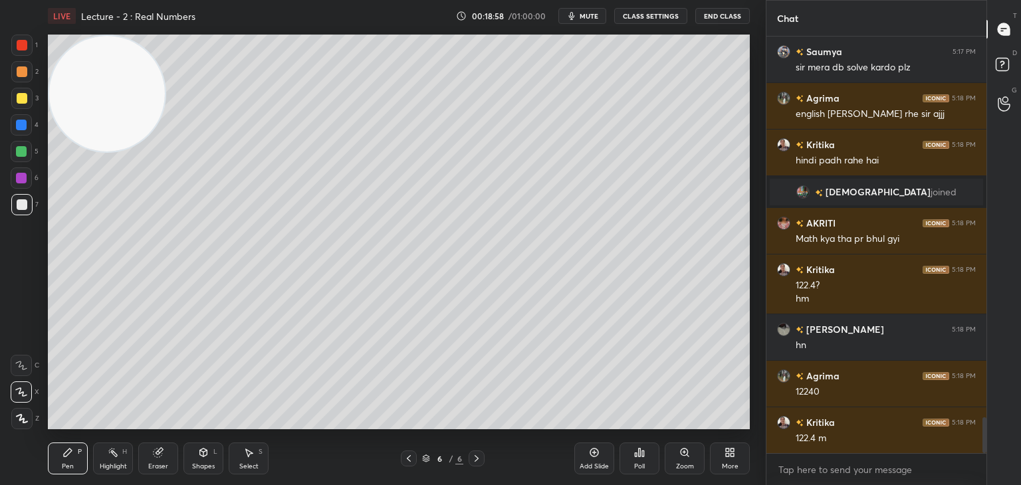
scroll to position [4460, 0]
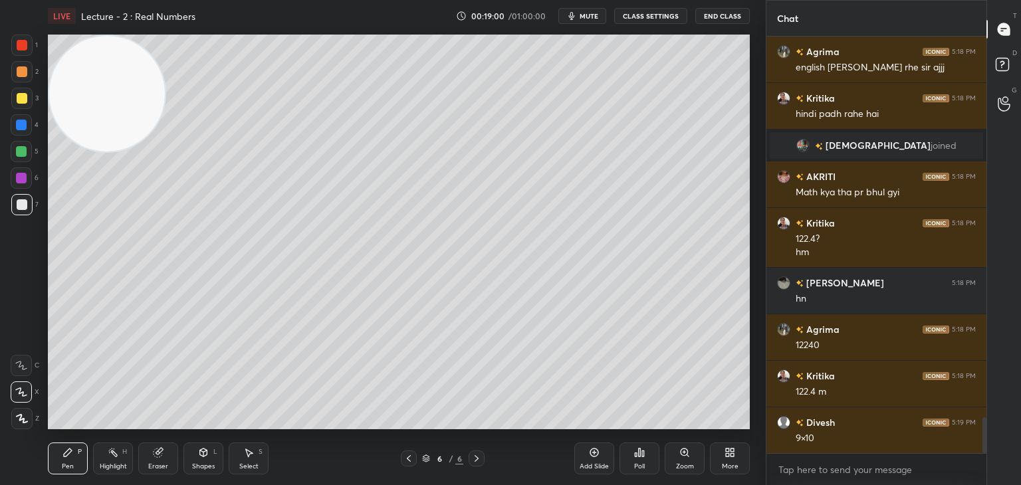
drag, startPoint x: 149, startPoint y: 463, endPoint x: 186, endPoint y: 432, distance: 47.7
click at [152, 460] on div "Eraser" at bounding box center [158, 459] width 40 height 32
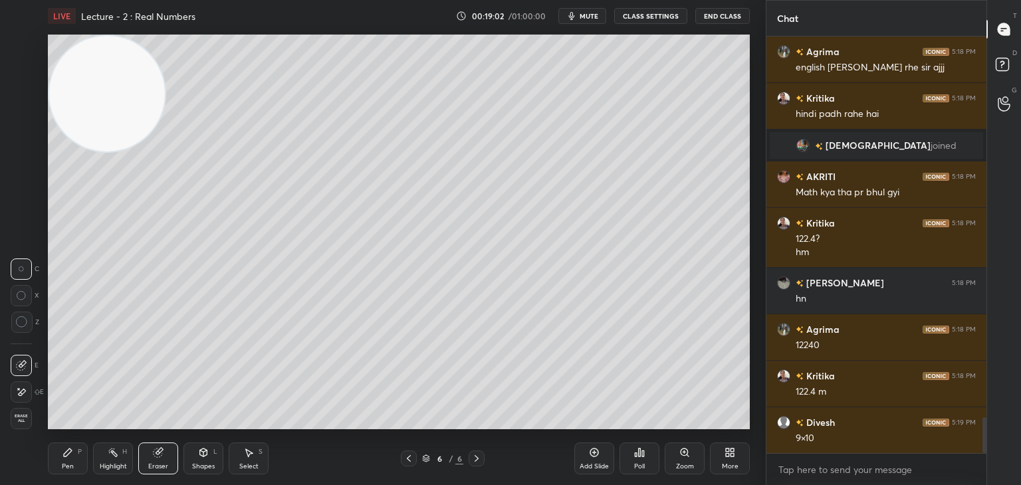
scroll to position [4519, 0]
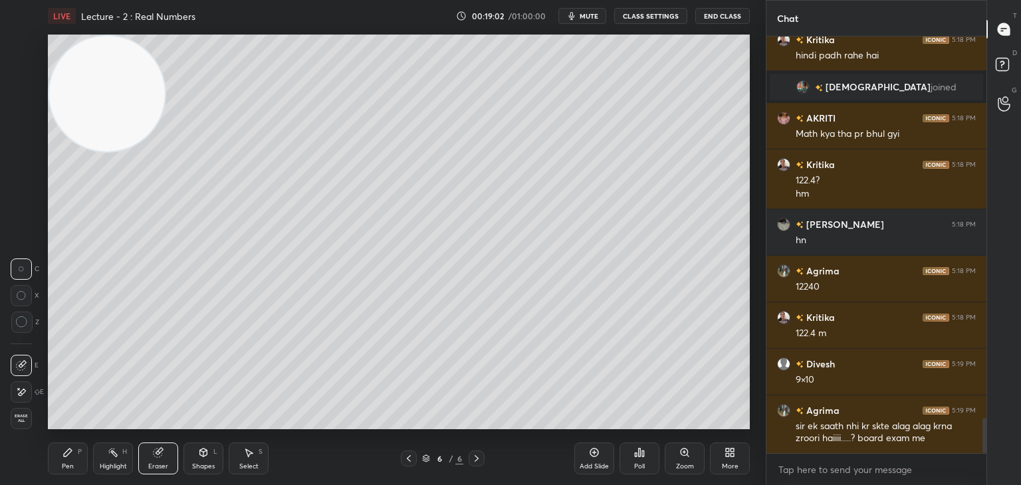
click at [72, 461] on div "Pen P" at bounding box center [68, 459] width 40 height 32
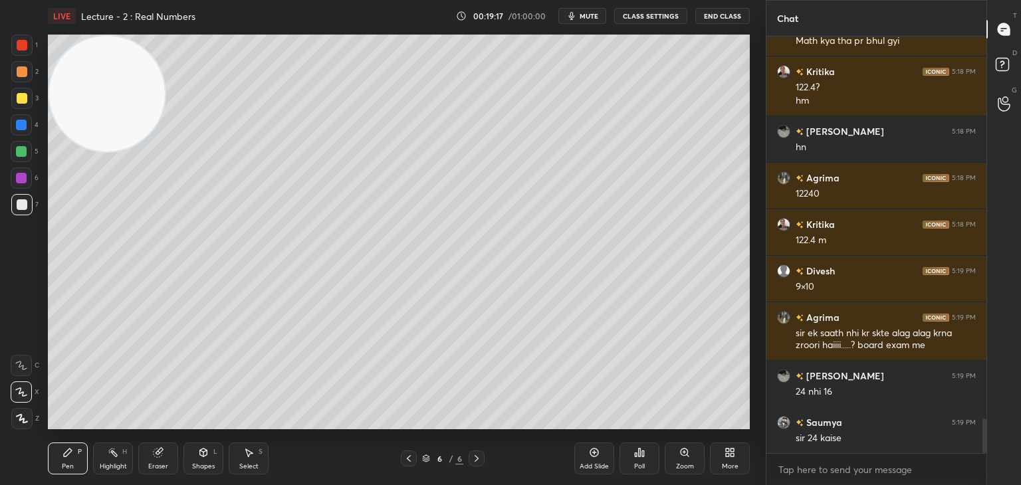
scroll to position [4659, 0]
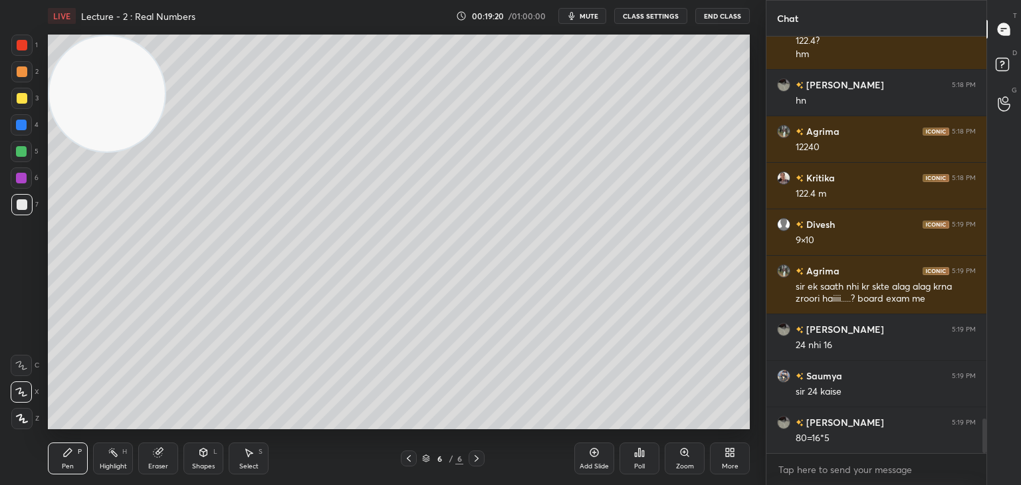
click at [166, 461] on div "Eraser" at bounding box center [158, 459] width 40 height 32
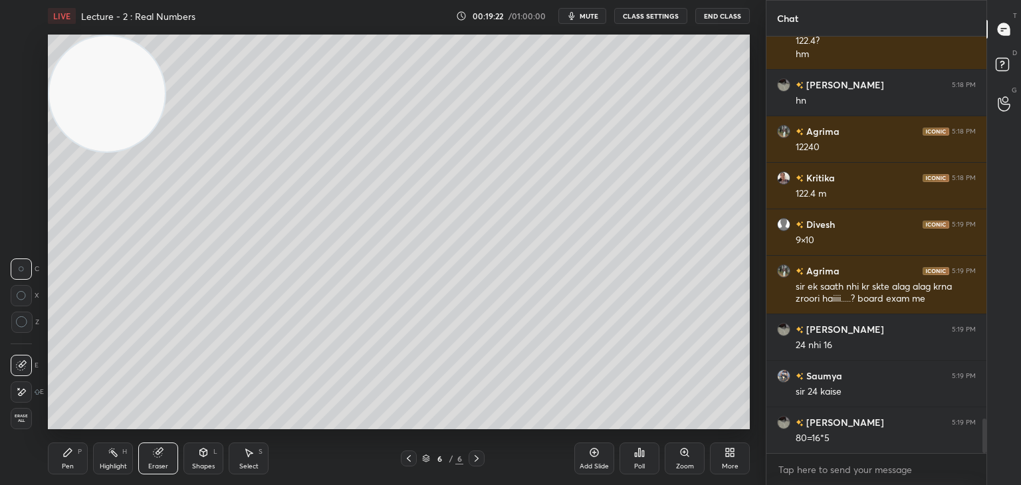
scroll to position [4705, 0]
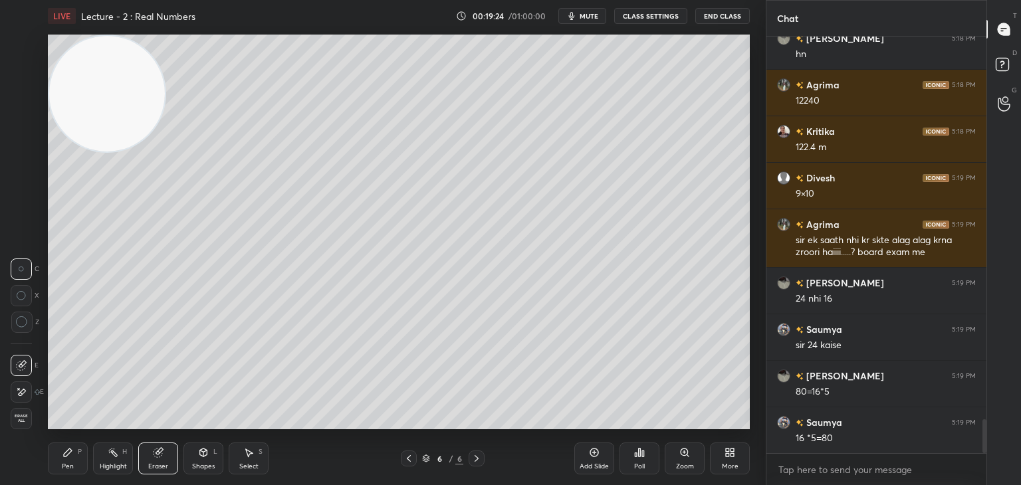
click at [72, 453] on div "Pen P" at bounding box center [68, 459] width 40 height 32
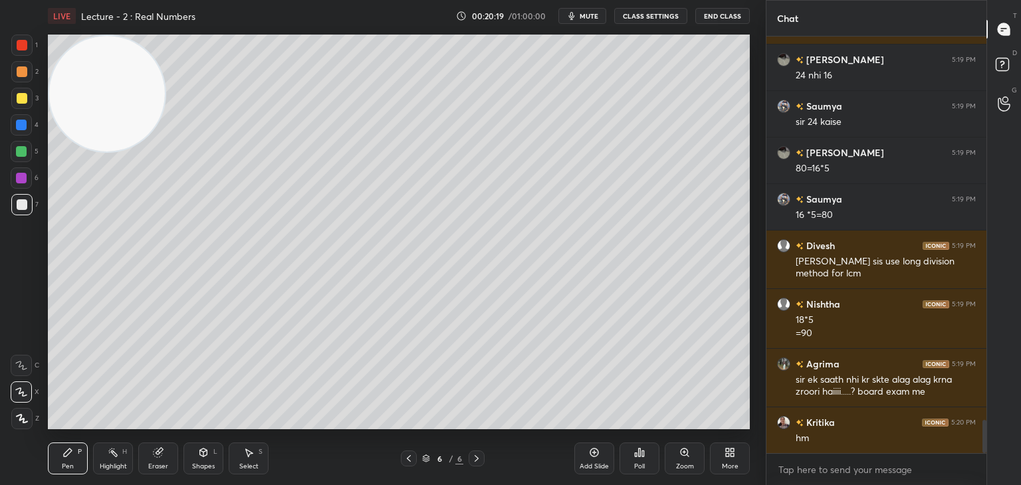
scroll to position [4790, 0]
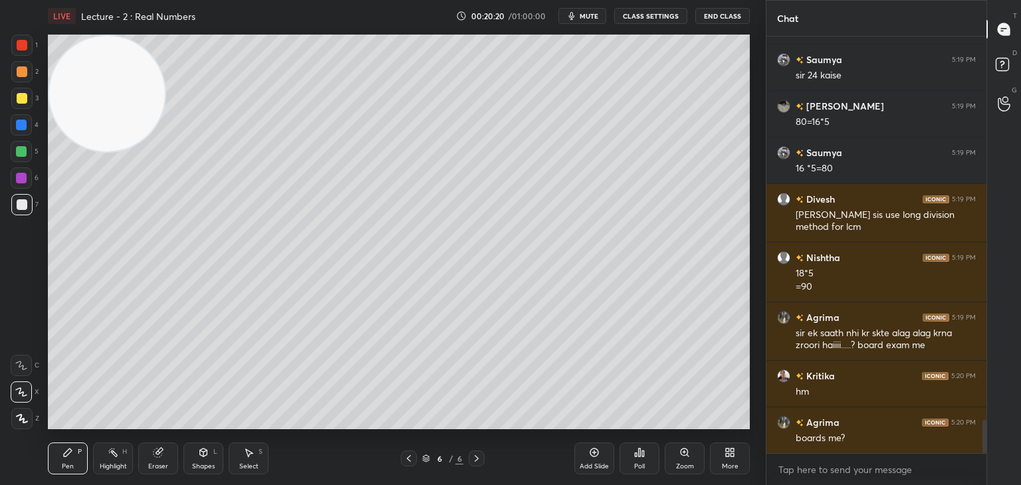
click at [163, 458] on div "Eraser" at bounding box center [158, 459] width 40 height 32
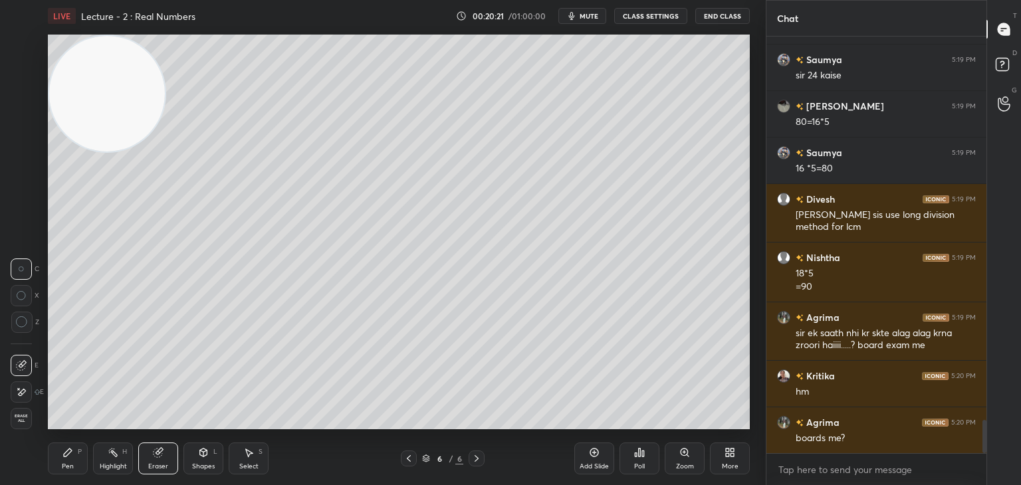
drag, startPoint x: 25, startPoint y: 390, endPoint x: 33, endPoint y: 388, distance: 8.9
click at [24, 390] on icon at bounding box center [21, 392] width 11 height 11
click at [66, 461] on div "Pen P" at bounding box center [68, 459] width 40 height 32
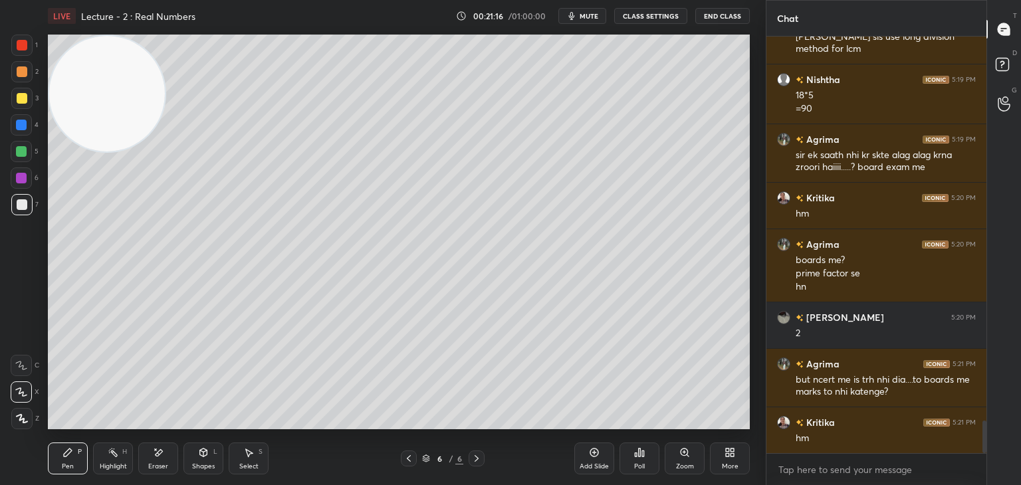
scroll to position [5015, 0]
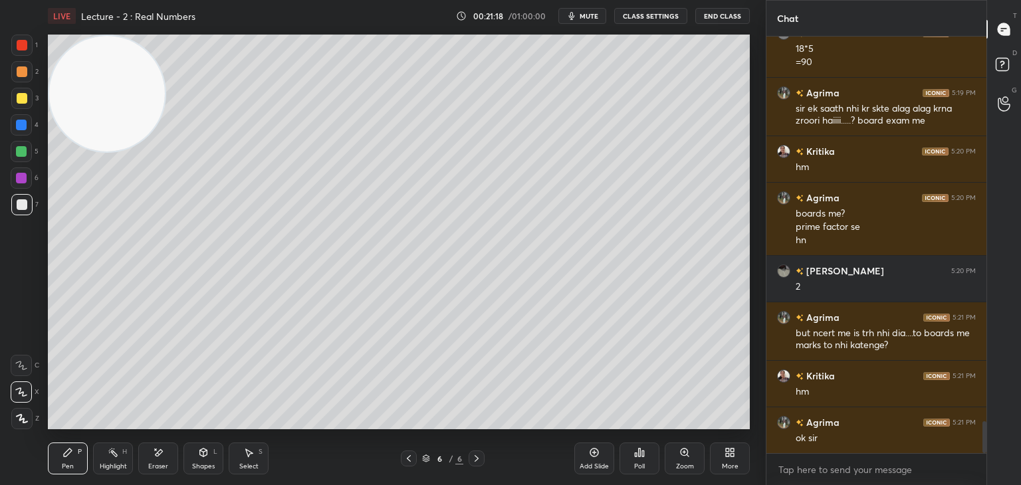
drag, startPoint x: 595, startPoint y: 455, endPoint x: 580, endPoint y: 440, distance: 21.2
click at [593, 455] on icon at bounding box center [594, 452] width 11 height 11
drag, startPoint x: 108, startPoint y: 112, endPoint x: 56, endPoint y: 514, distance: 405.0
click at [56, 0] on html "1 2 3 4 5 6 7 C X Z E E Erase all H H LIVE Lecture - 2 : Real Numbers 00:21:19 …" at bounding box center [510, 0] width 1021 height 0
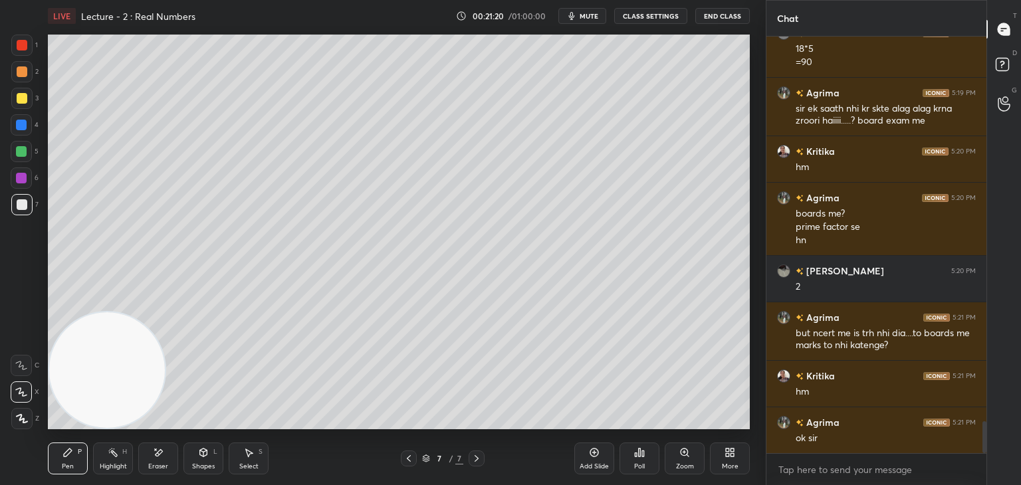
click at [21, 66] on div at bounding box center [21, 71] width 21 height 21
drag, startPoint x: 27, startPoint y: 213, endPoint x: 46, endPoint y: 183, distance: 36.2
click at [24, 212] on div at bounding box center [21, 204] width 21 height 21
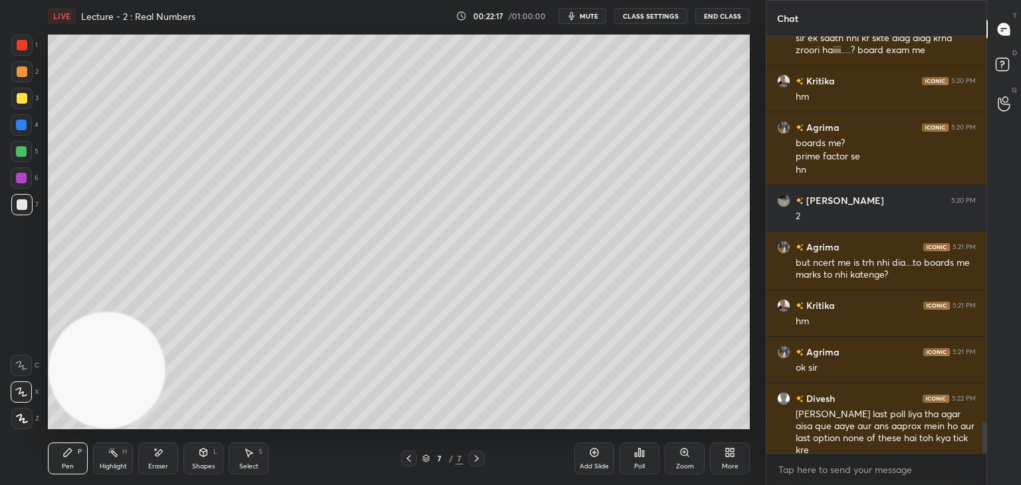
scroll to position [5144, 0]
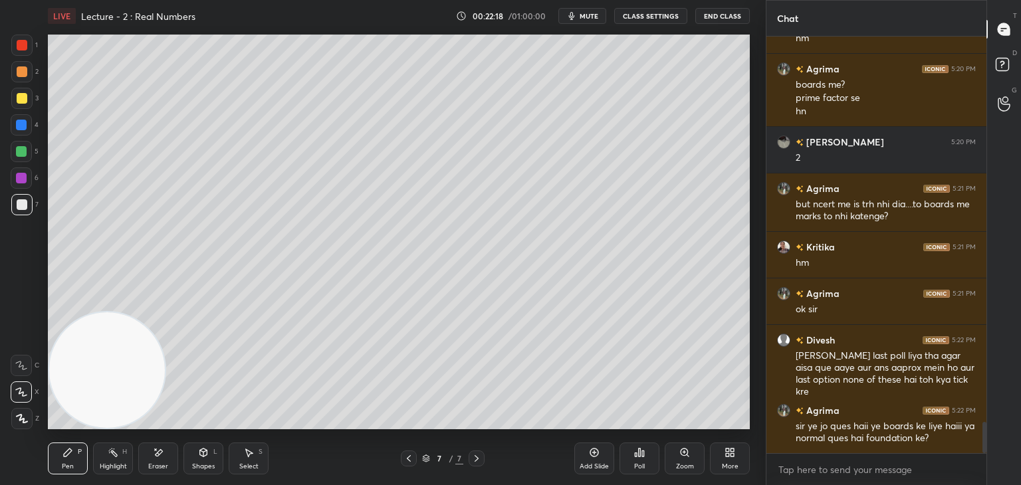
click at [636, 465] on div "Poll" at bounding box center [639, 466] width 11 height 7
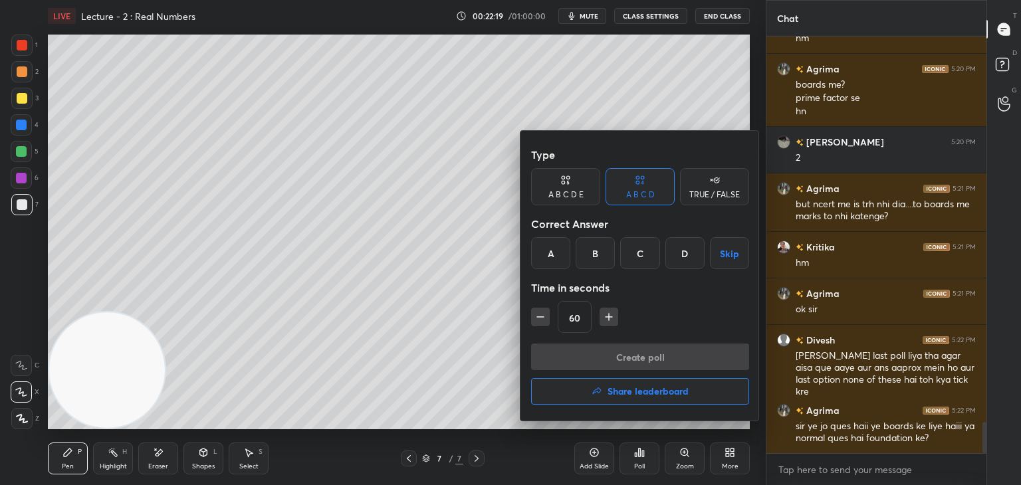
click at [638, 257] on div "C" at bounding box center [639, 253] width 39 height 32
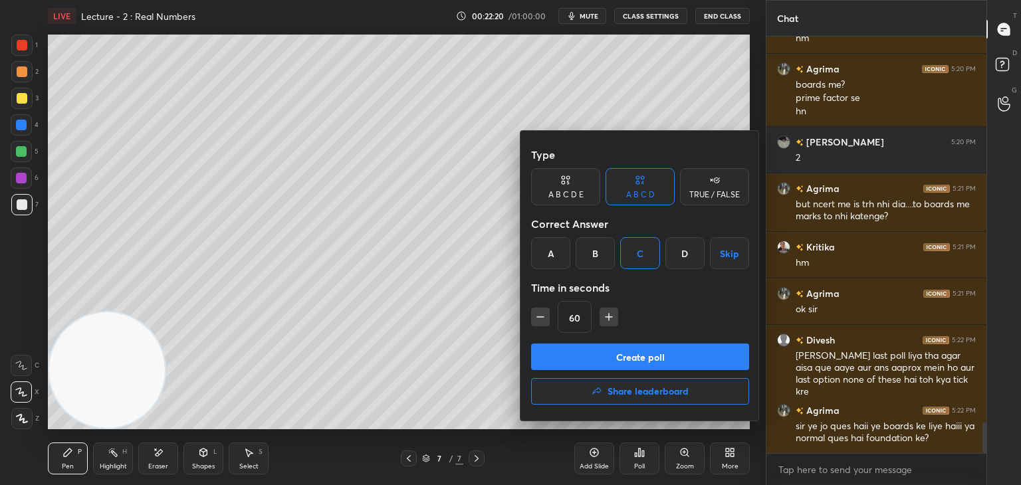
drag, startPoint x: 607, startPoint y: 352, endPoint x: 614, endPoint y: 348, distance: 8.3
click at [607, 352] on button "Create poll" at bounding box center [640, 357] width 218 height 27
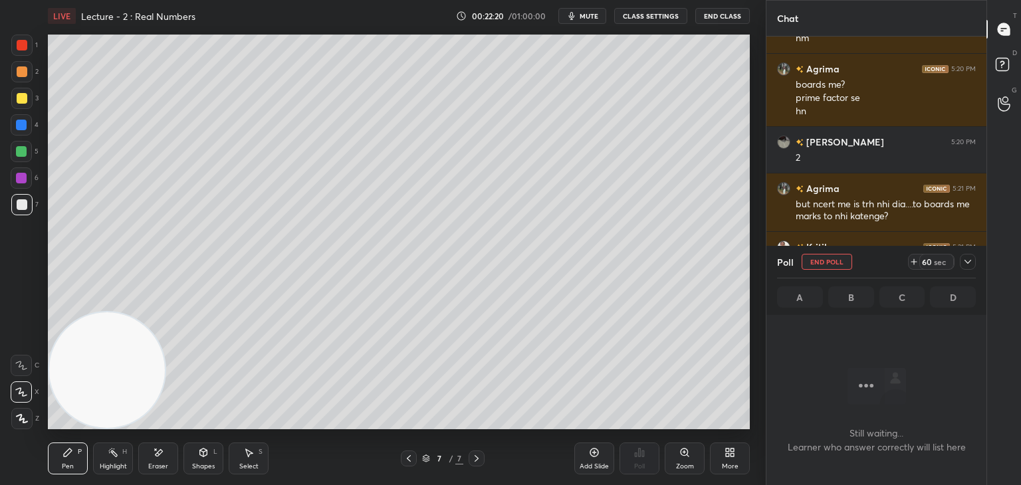
scroll to position [234, 216]
drag, startPoint x: 967, startPoint y: 263, endPoint x: 959, endPoint y: 288, distance: 26.1
click at [967, 262] on icon at bounding box center [968, 262] width 11 height 11
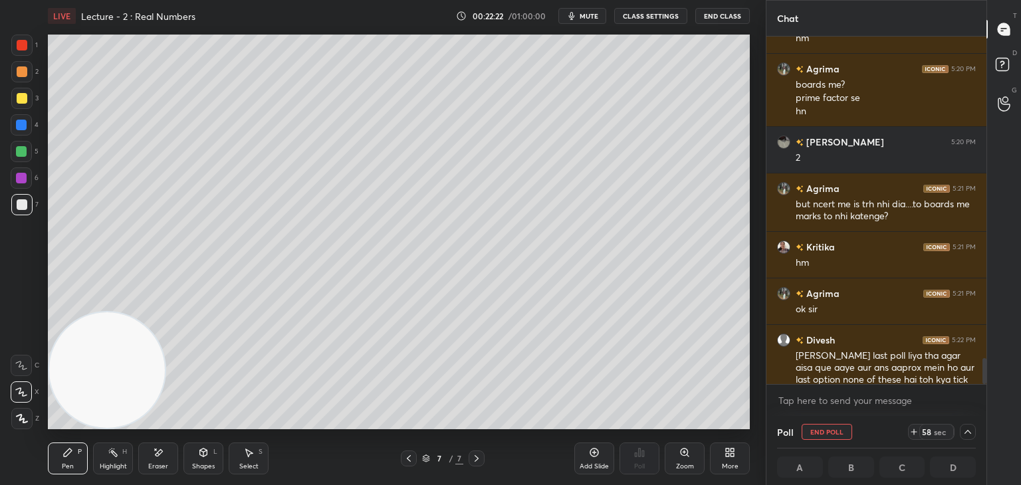
click at [982, 364] on div at bounding box center [983, 211] width 8 height 348
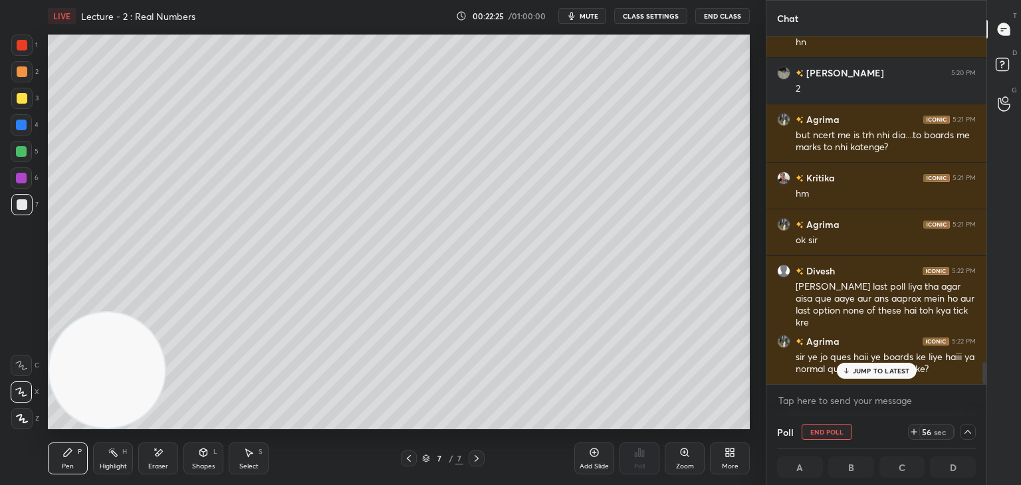
click at [872, 374] on div "[PERSON_NAME] 5:20 PM [PERSON_NAME] 5:20 PM boards me? prime factor se hn [PERS…" at bounding box center [877, 211] width 220 height 348
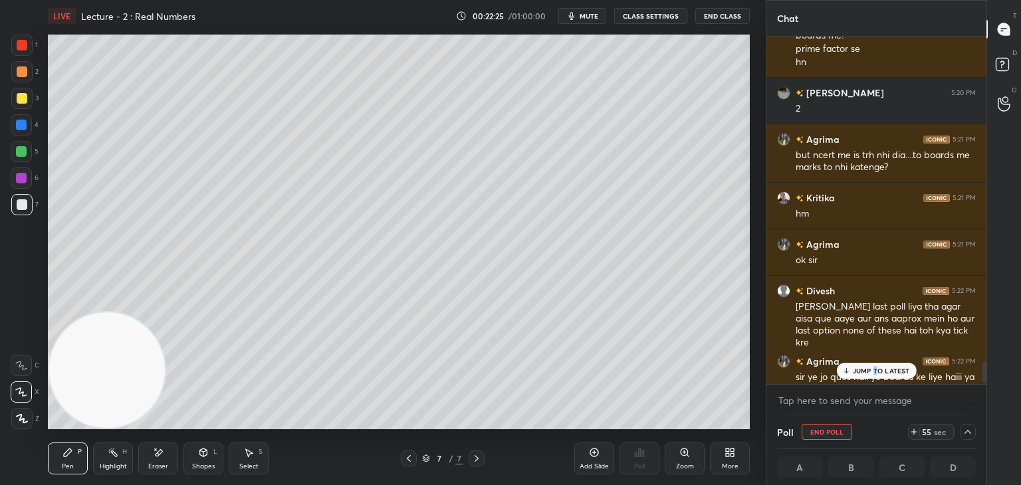
click at [874, 373] on p "JUMP TO LATEST" at bounding box center [881, 371] width 57 height 8
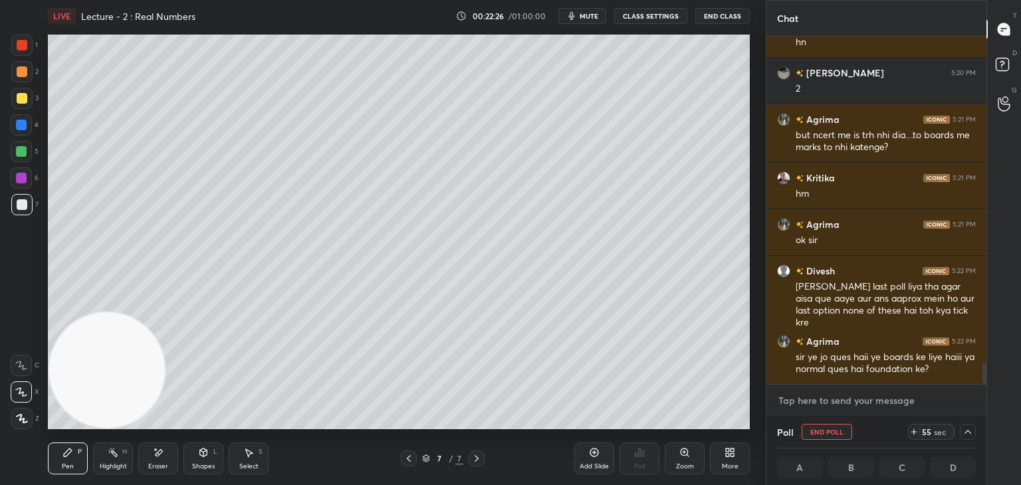
click at [866, 394] on textarea at bounding box center [876, 400] width 199 height 21
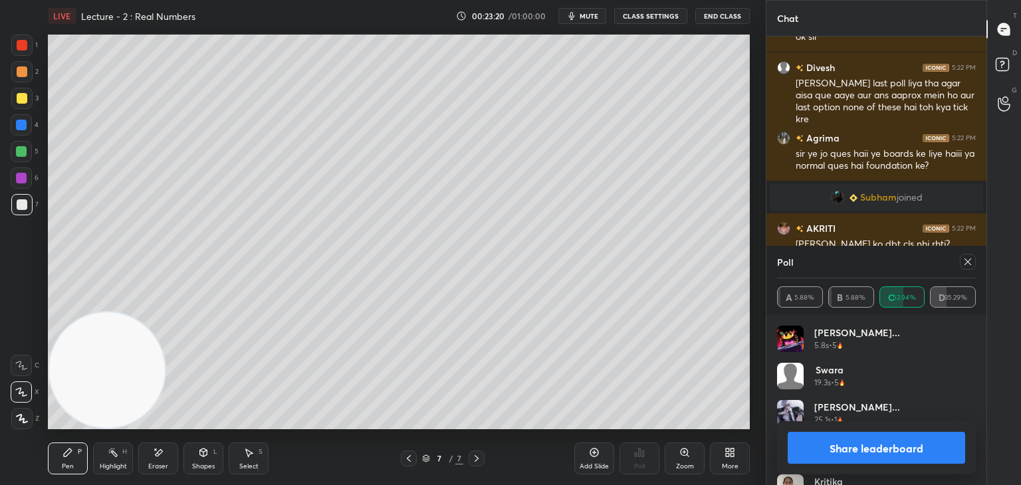
scroll to position [156, 195]
click at [963, 261] on icon at bounding box center [968, 262] width 11 height 11
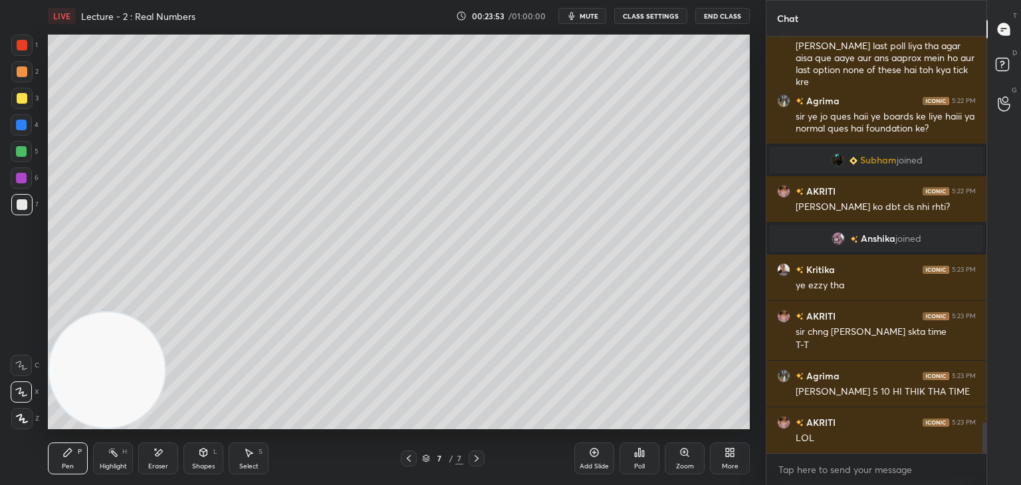
scroll to position [5367, 0]
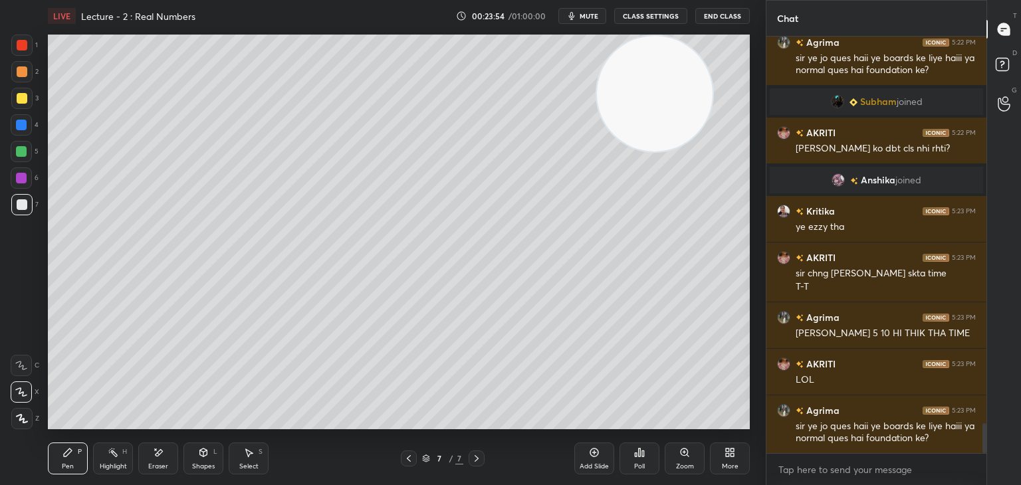
drag, startPoint x: 80, startPoint y: 352, endPoint x: 611, endPoint y: 61, distance: 605.3
click at [633, 58] on video at bounding box center [655, 94] width 116 height 116
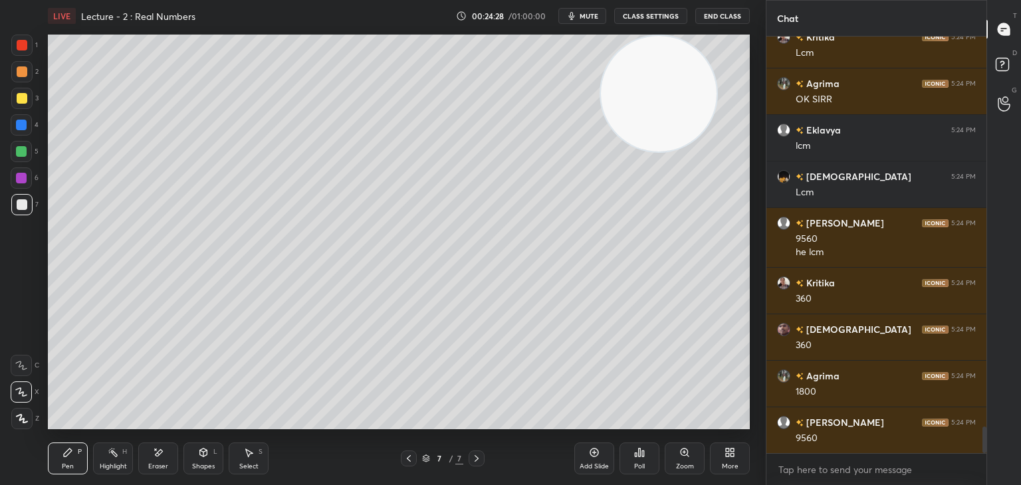
scroll to position [6079, 0]
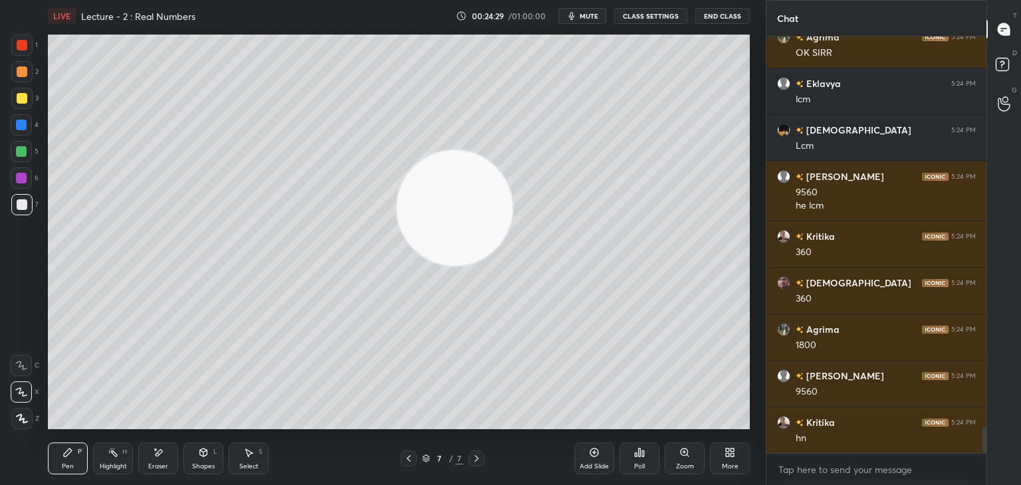
drag, startPoint x: 546, startPoint y: 147, endPoint x: 0, endPoint y: 424, distance: 612.0
click at [0, 424] on div "1 2 3 4 5 6 7 C X Z E E Erase all H H LIVE Lecture - 2 : Real Numbers 00:24:29 …" at bounding box center [377, 242] width 755 height 485
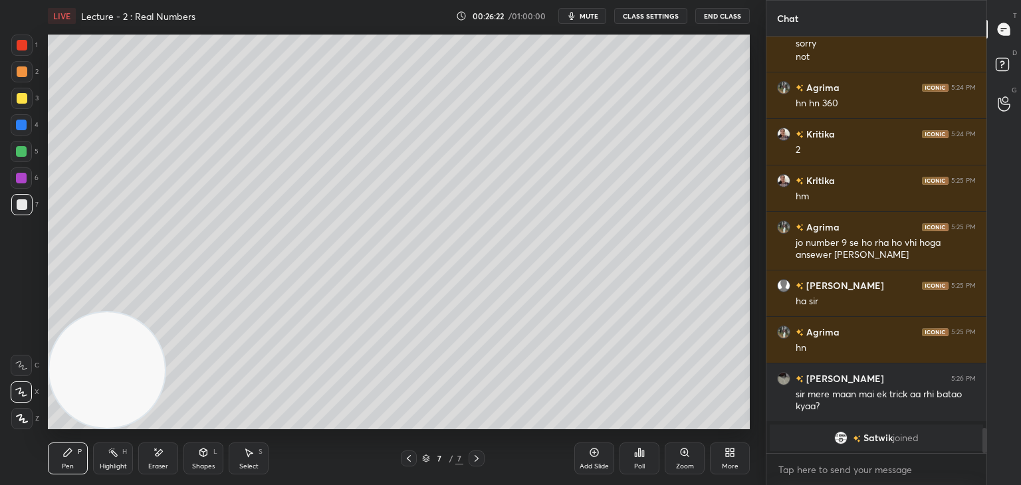
scroll to position [6062, 0]
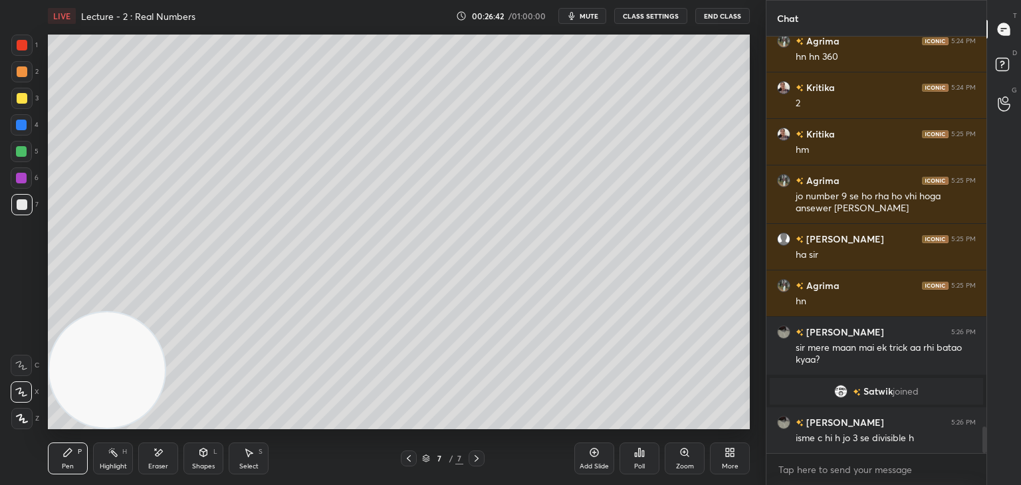
click at [601, 444] on div "Add Slide" at bounding box center [595, 459] width 40 height 32
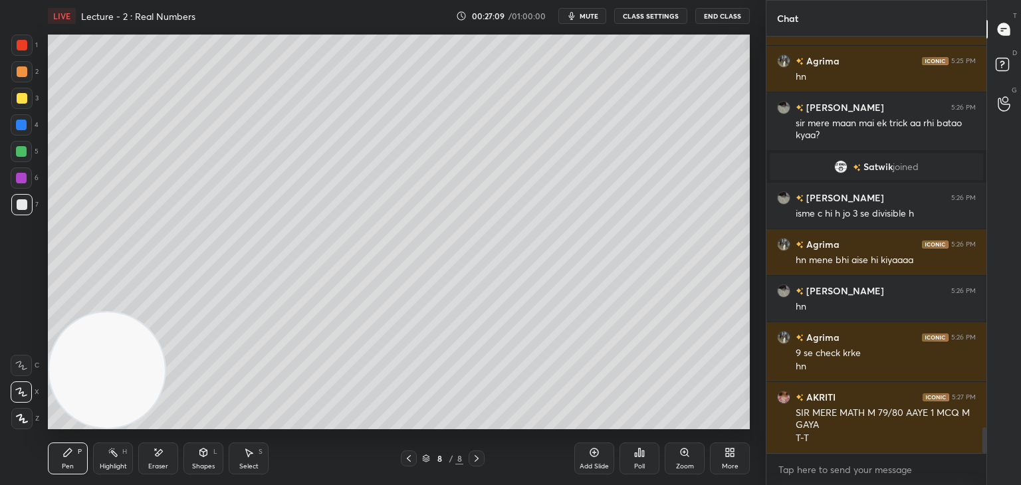
scroll to position [6345, 0]
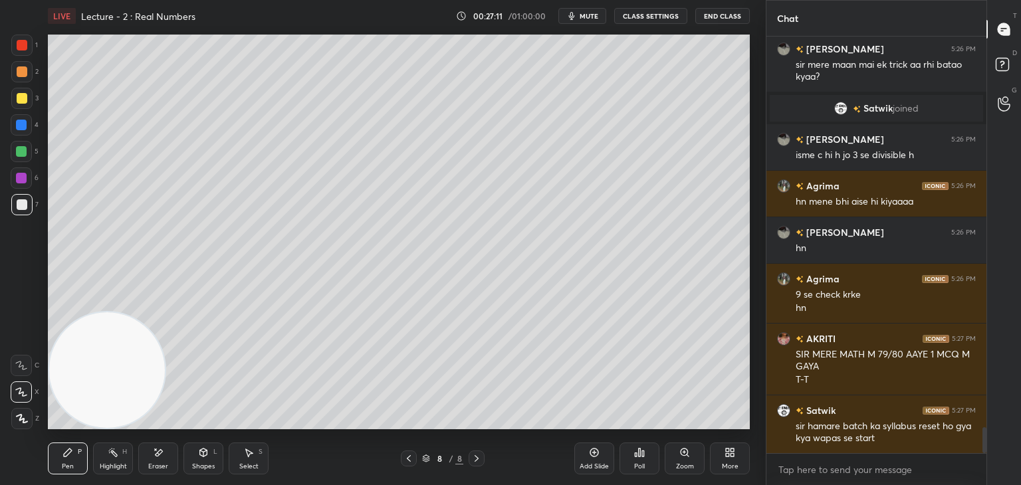
click at [19, 74] on div at bounding box center [22, 71] width 11 height 11
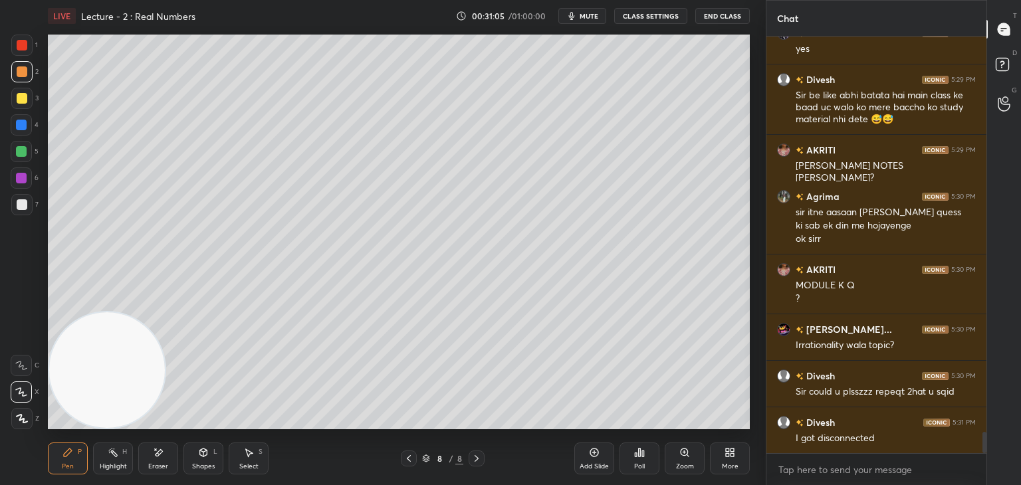
scroll to position [7704, 0]
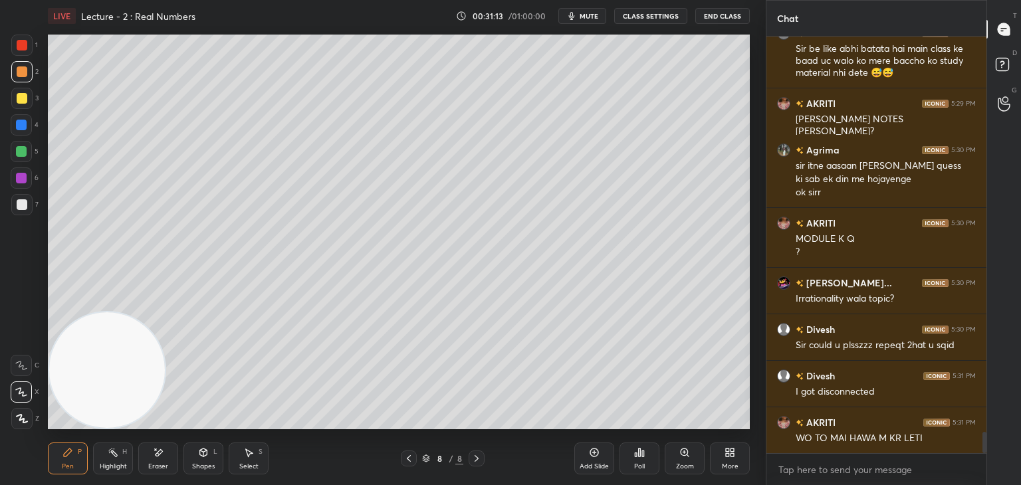
click at [20, 201] on div at bounding box center [22, 204] width 11 height 11
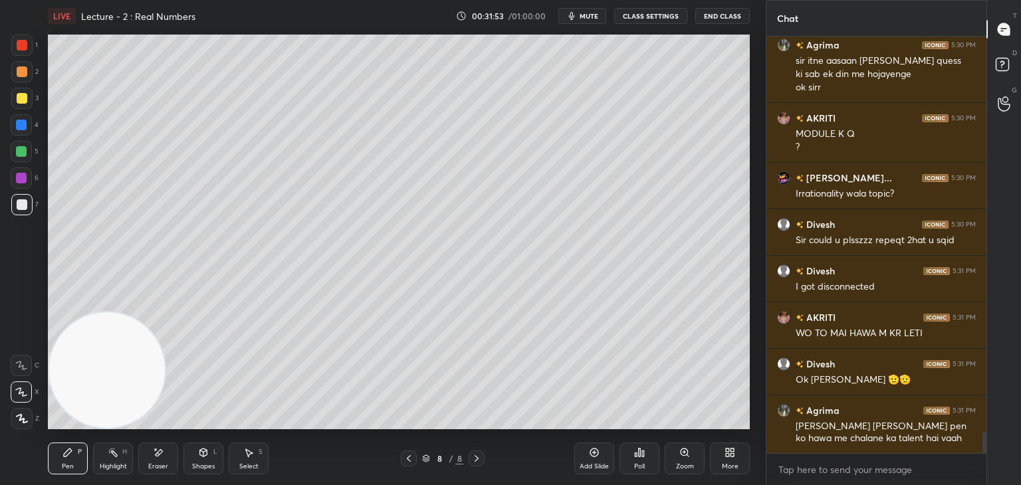
scroll to position [7879, 0]
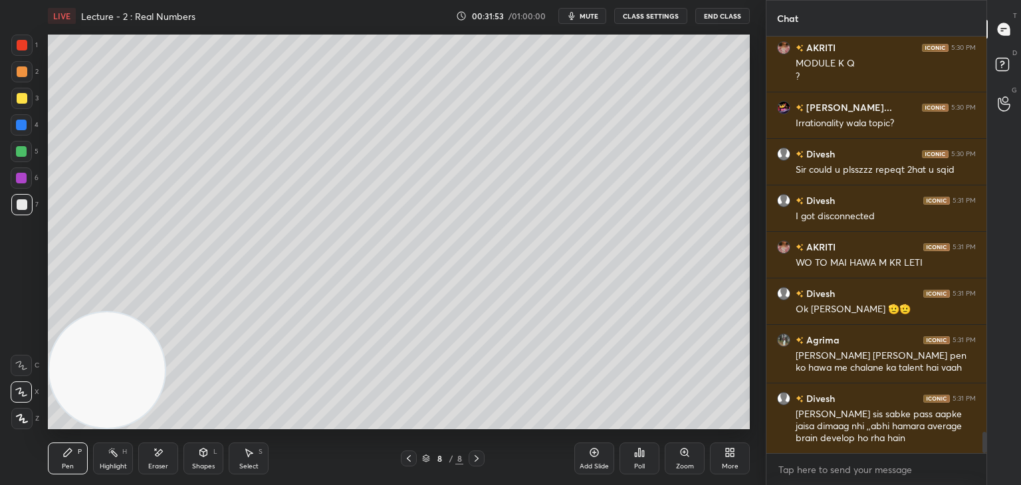
click at [162, 450] on div "Eraser" at bounding box center [158, 459] width 40 height 32
drag, startPoint x: 76, startPoint y: 449, endPoint x: 74, endPoint y: 431, distance: 18.0
click at [75, 449] on div "Pen P" at bounding box center [68, 459] width 40 height 32
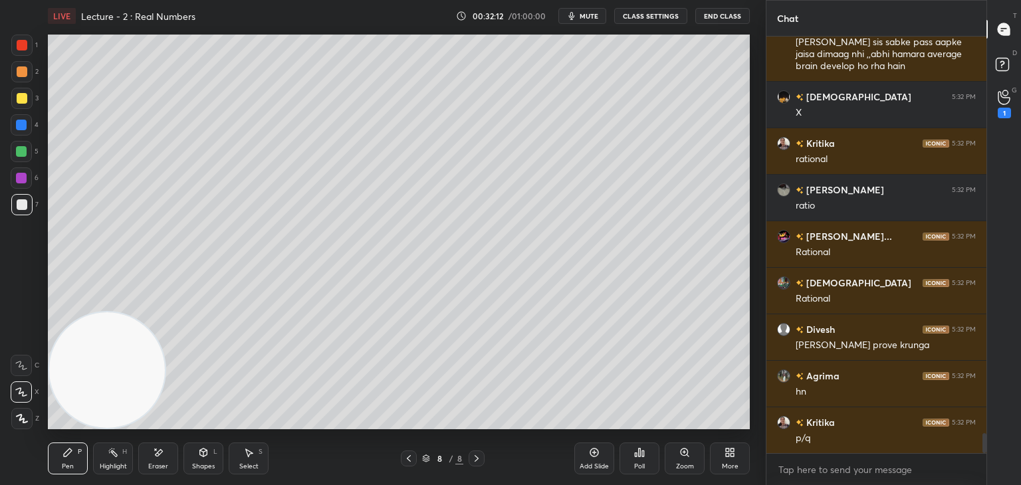
scroll to position [8298, 0]
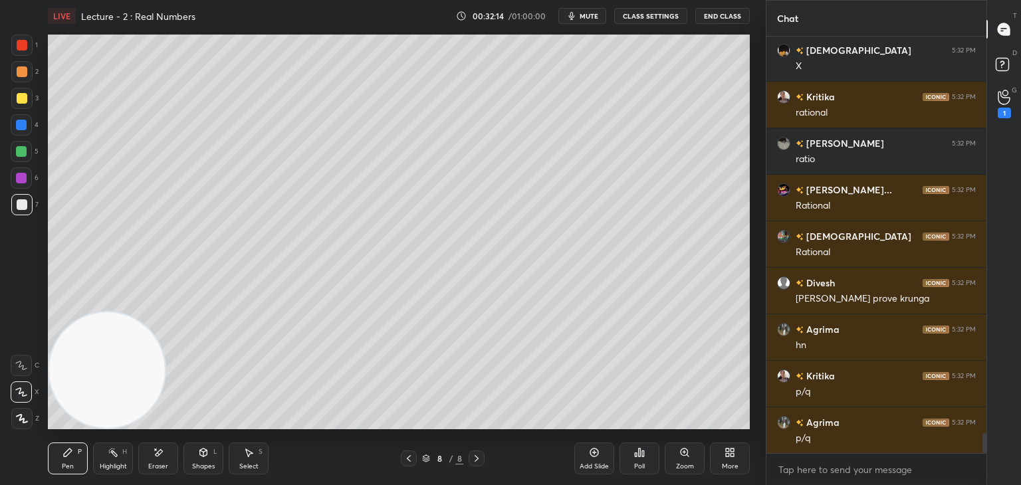
drag, startPoint x: 168, startPoint y: 465, endPoint x: 170, endPoint y: 444, distance: 22.1
click at [168, 463] on div "Eraser" at bounding box center [158, 459] width 40 height 32
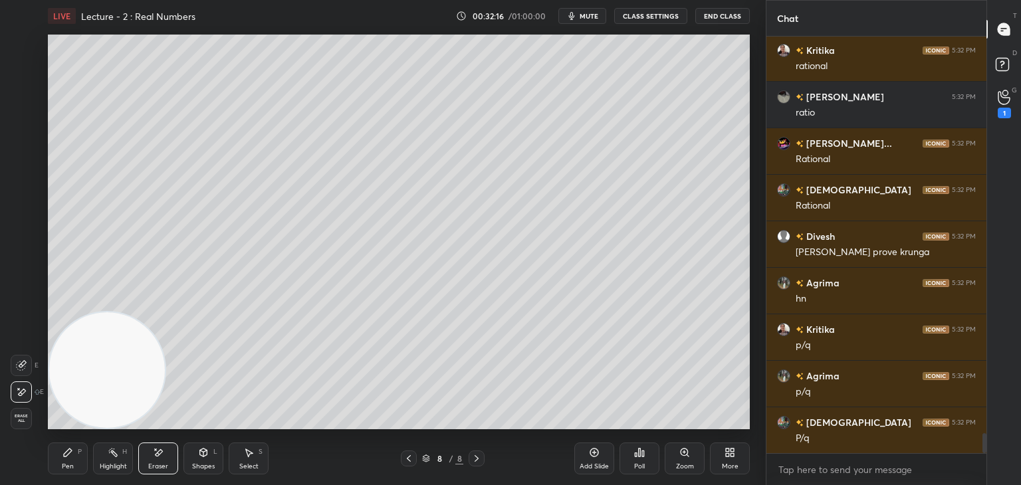
click at [72, 452] on div "Pen P" at bounding box center [68, 459] width 40 height 32
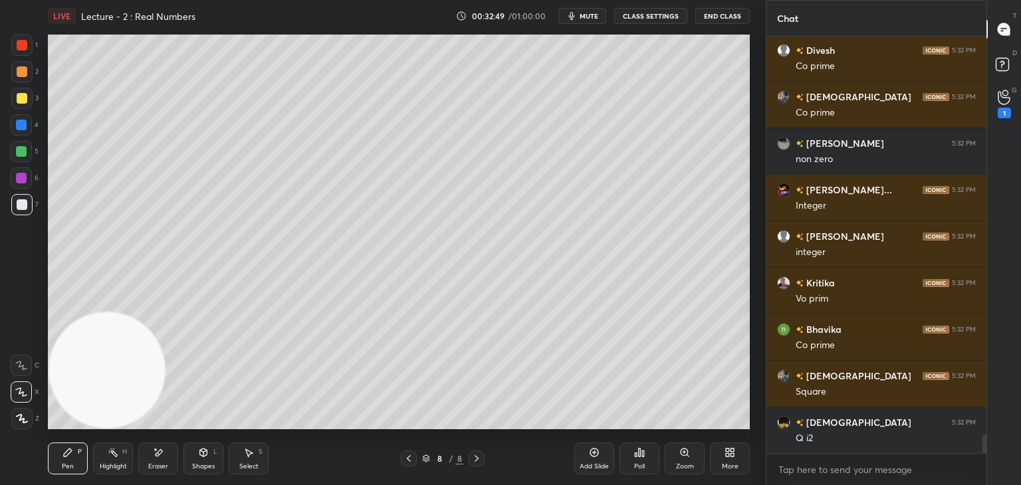
scroll to position [8950, 0]
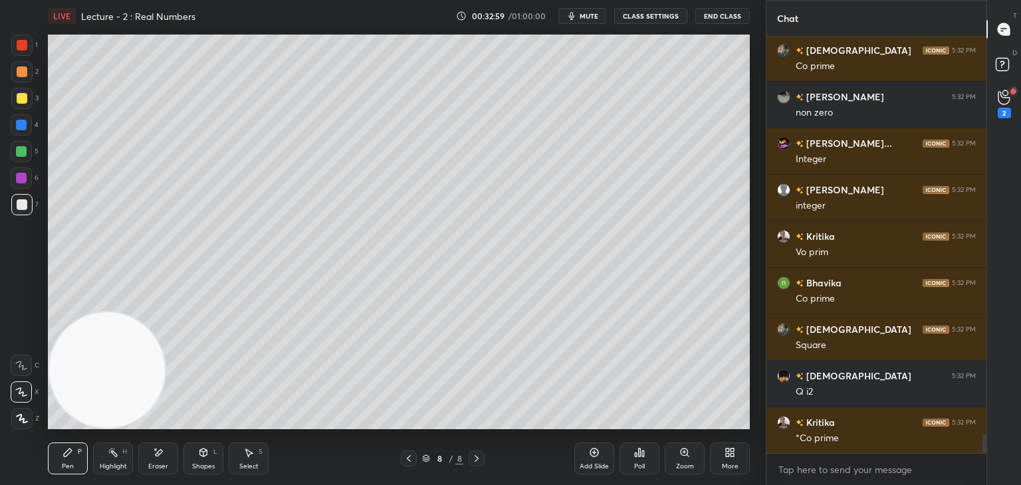
click at [21, 153] on div at bounding box center [21, 151] width 11 height 11
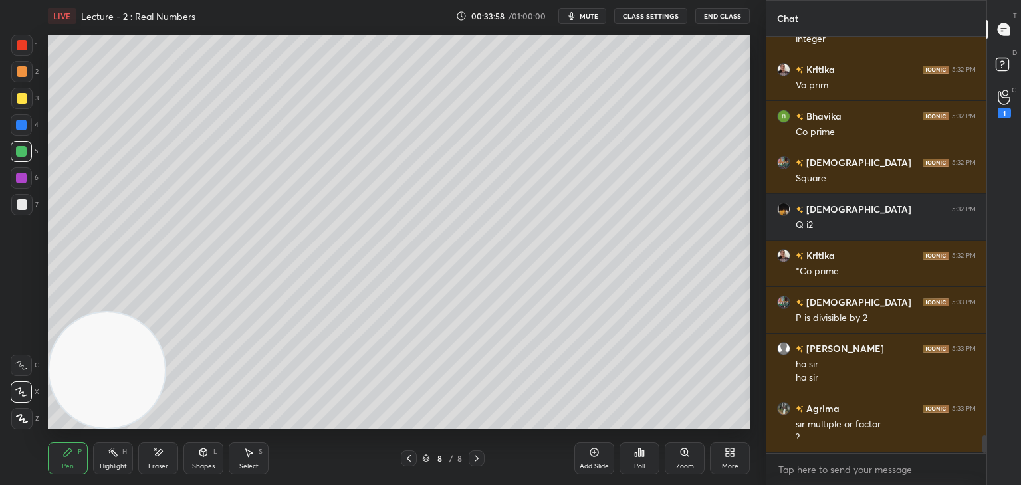
scroll to position [413, 216]
drag, startPoint x: 149, startPoint y: 466, endPoint x: 137, endPoint y: 449, distance: 21.0
click at [140, 466] on div "Eraser" at bounding box center [158, 459] width 40 height 32
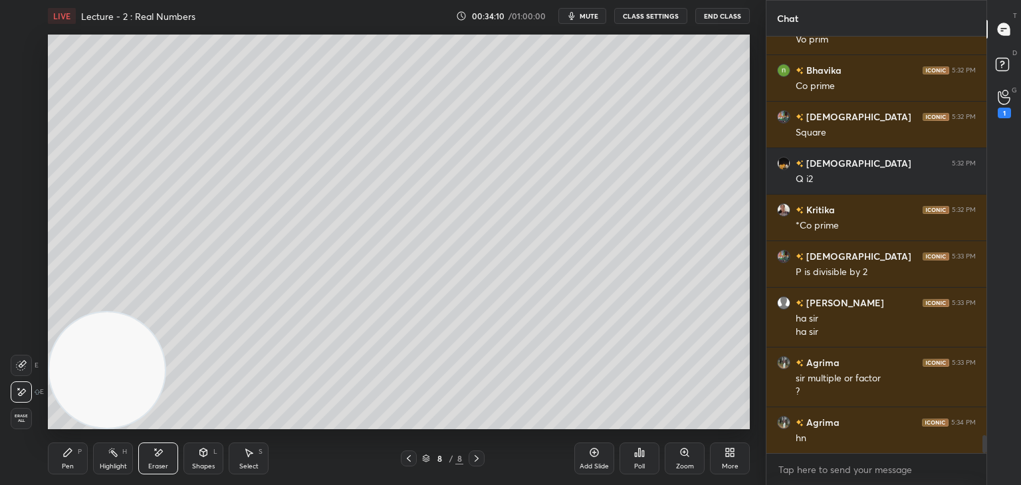
click at [70, 461] on div "Pen P" at bounding box center [68, 459] width 40 height 32
click at [20, 184] on div at bounding box center [21, 178] width 21 height 21
drag, startPoint x: 21, startPoint y: 209, endPoint x: 39, endPoint y: 207, distance: 18.7
click at [18, 208] on div at bounding box center [22, 204] width 11 height 11
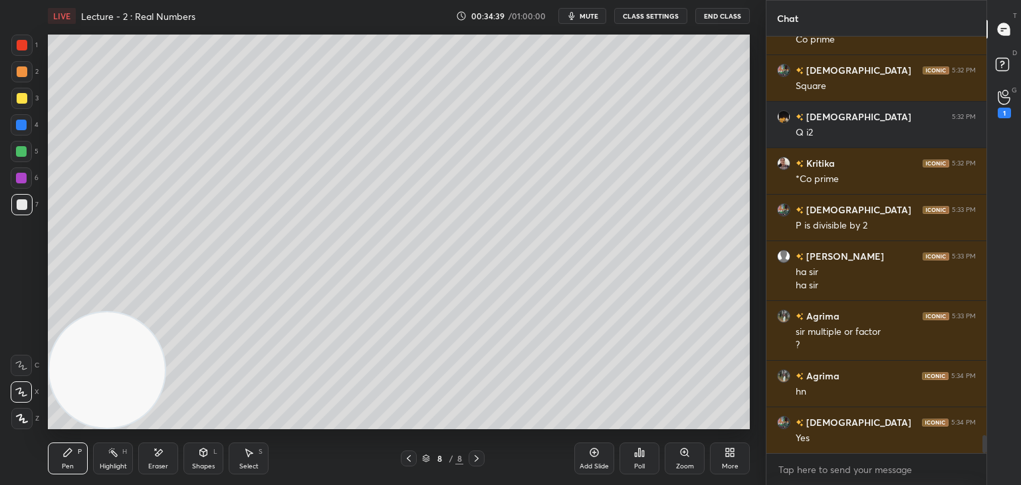
click at [1001, 104] on div "1" at bounding box center [1004, 104] width 13 height 29
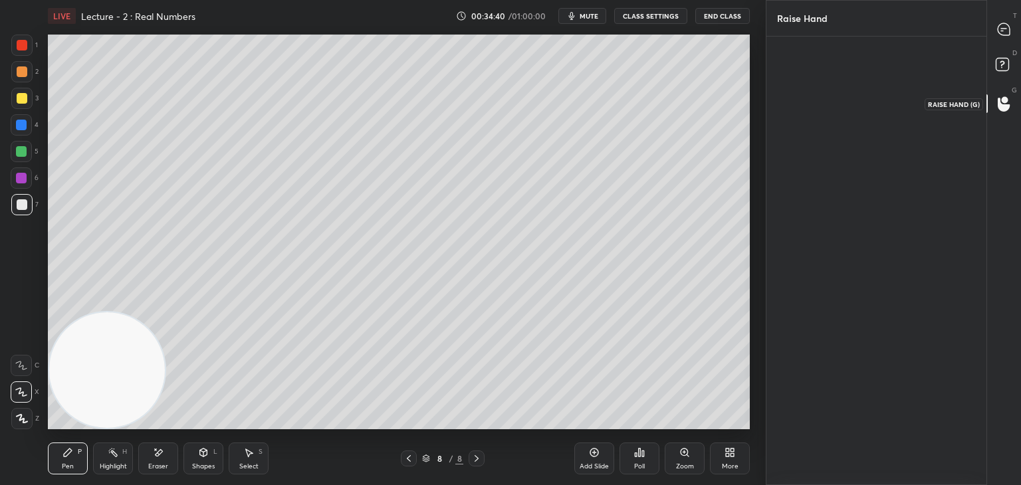
scroll to position [4, 4]
drag, startPoint x: 1005, startPoint y: 38, endPoint x: 997, endPoint y: 38, distance: 8.0
click at [1001, 35] on div at bounding box center [1004, 29] width 27 height 24
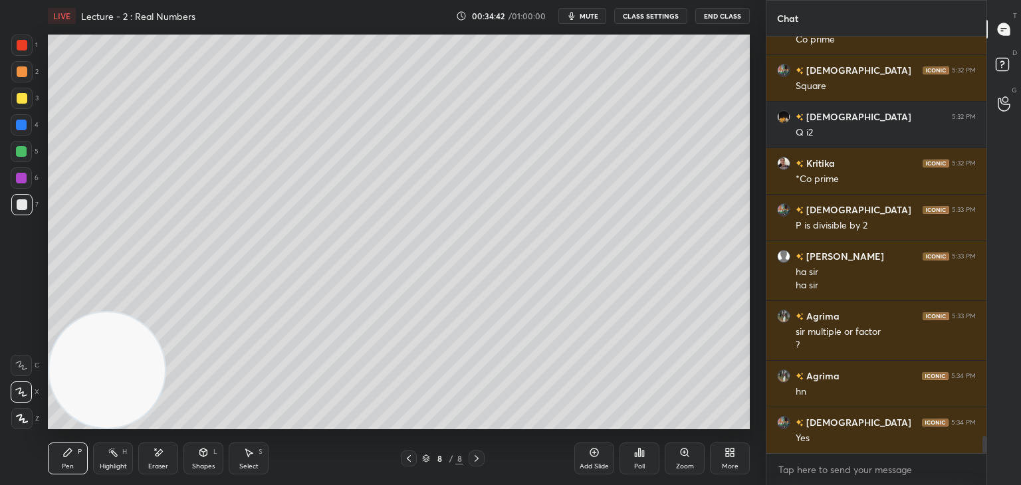
scroll to position [9535, 0]
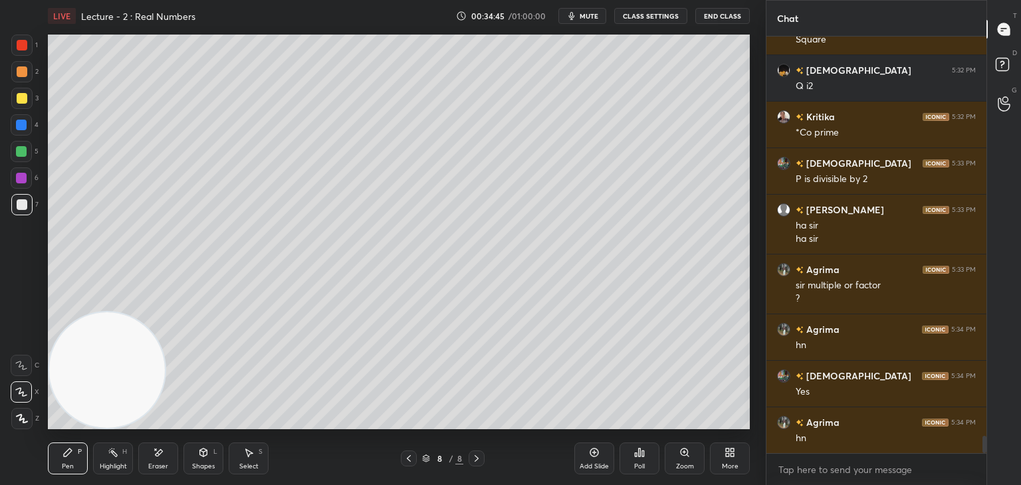
drag, startPoint x: 598, startPoint y: 458, endPoint x: 588, endPoint y: 455, distance: 11.0
click at [593, 458] on div "Add Slide" at bounding box center [595, 459] width 40 height 32
click at [27, 81] on div at bounding box center [21, 71] width 21 height 21
click at [24, 70] on div at bounding box center [22, 71] width 11 height 11
click at [23, 92] on div at bounding box center [21, 98] width 21 height 21
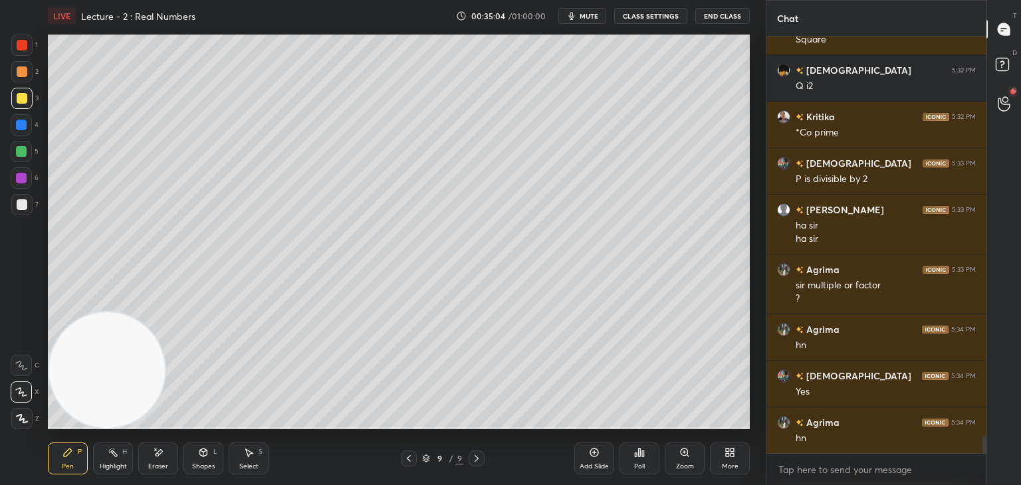
click at [24, 206] on div at bounding box center [22, 204] width 11 height 11
click at [412, 457] on div at bounding box center [409, 459] width 16 height 16
click at [472, 459] on icon at bounding box center [476, 458] width 11 height 11
drag, startPoint x: 412, startPoint y: 465, endPoint x: 418, endPoint y: 453, distance: 13.1
click at [410, 465] on div "9 / 9" at bounding box center [443, 459] width 84 height 16
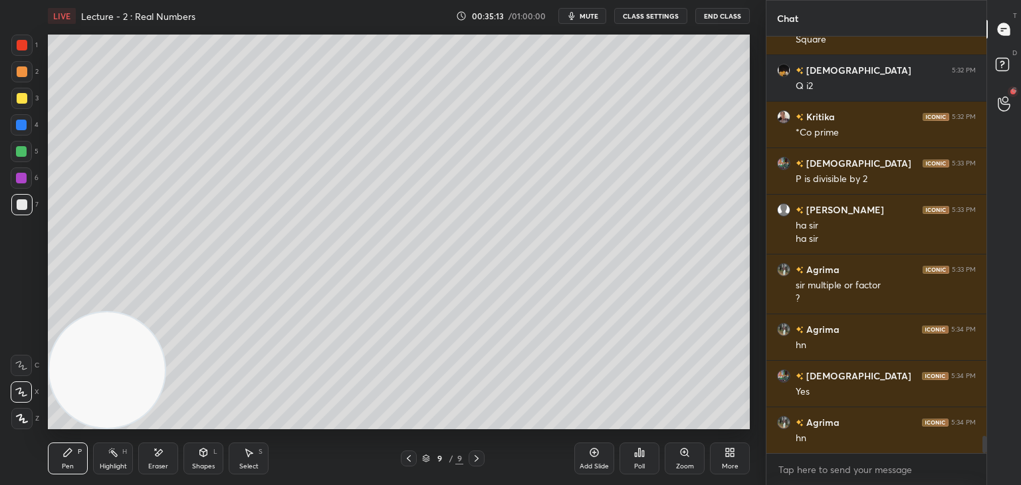
click at [404, 459] on icon at bounding box center [409, 458] width 11 height 11
click at [471, 461] on div at bounding box center [477, 459] width 16 height 16
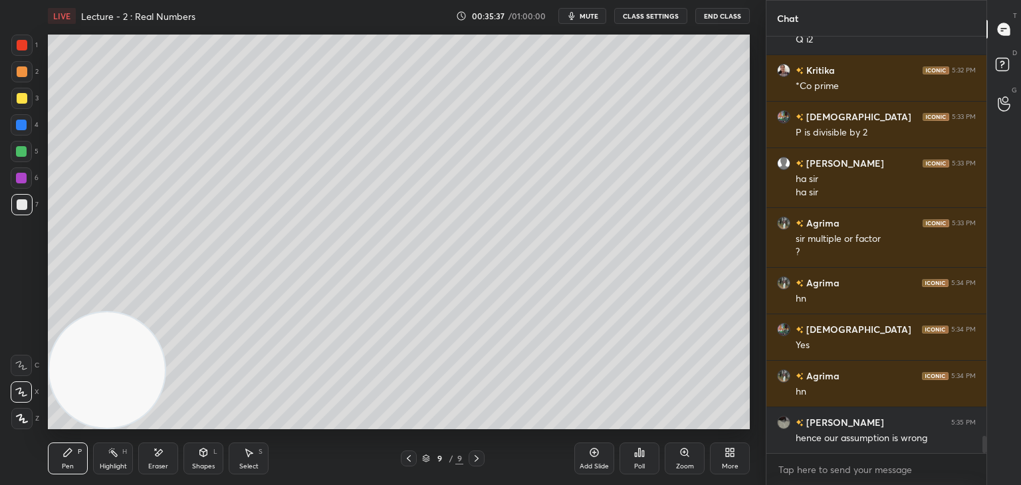
click at [24, 123] on div at bounding box center [21, 124] width 21 height 21
click at [27, 198] on div at bounding box center [21, 204] width 21 height 21
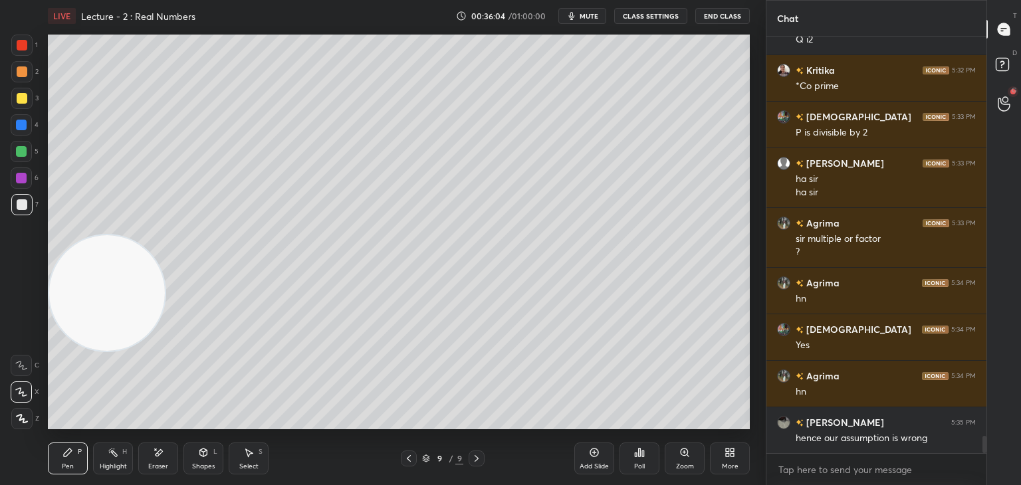
drag, startPoint x: 138, startPoint y: 360, endPoint x: 70, endPoint y: 159, distance: 212.0
click at [88, 235] on video at bounding box center [107, 293] width 116 height 116
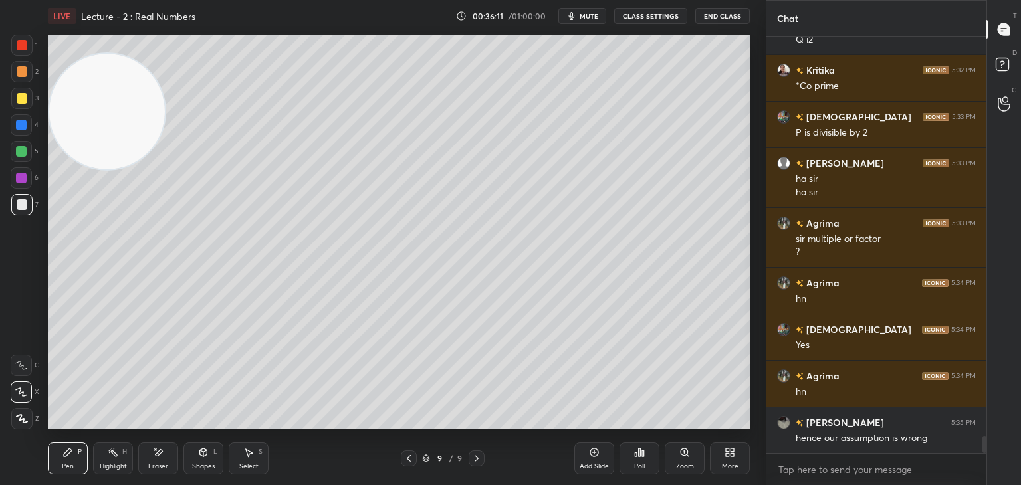
scroll to position [9640, 0]
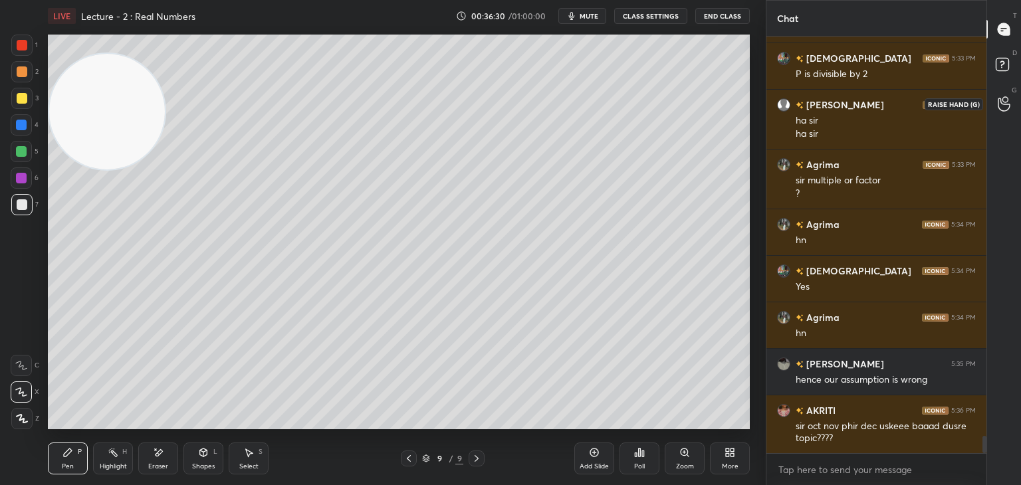
click at [1000, 102] on icon at bounding box center [1004, 103] width 13 height 15
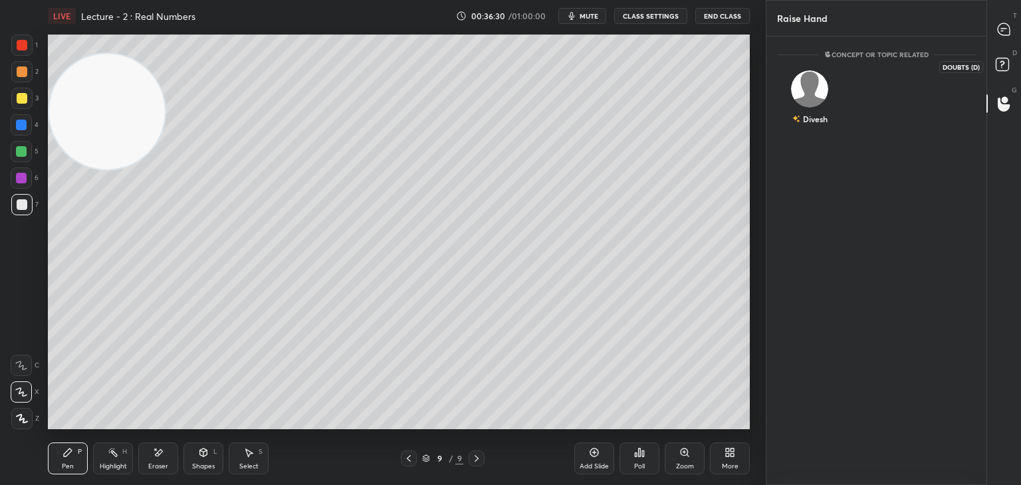
click at [999, 65] on rect at bounding box center [1002, 65] width 13 height 13
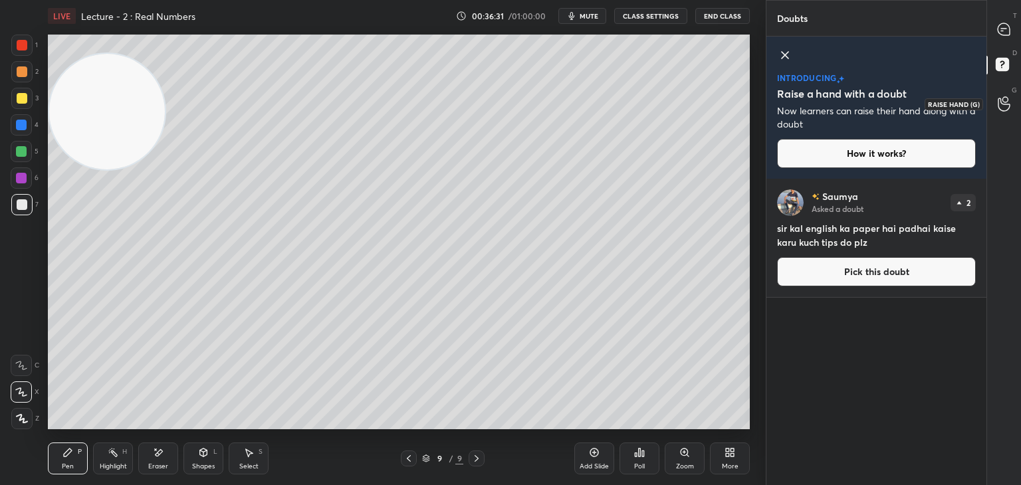
click at [1004, 105] on icon at bounding box center [1004, 103] width 13 height 15
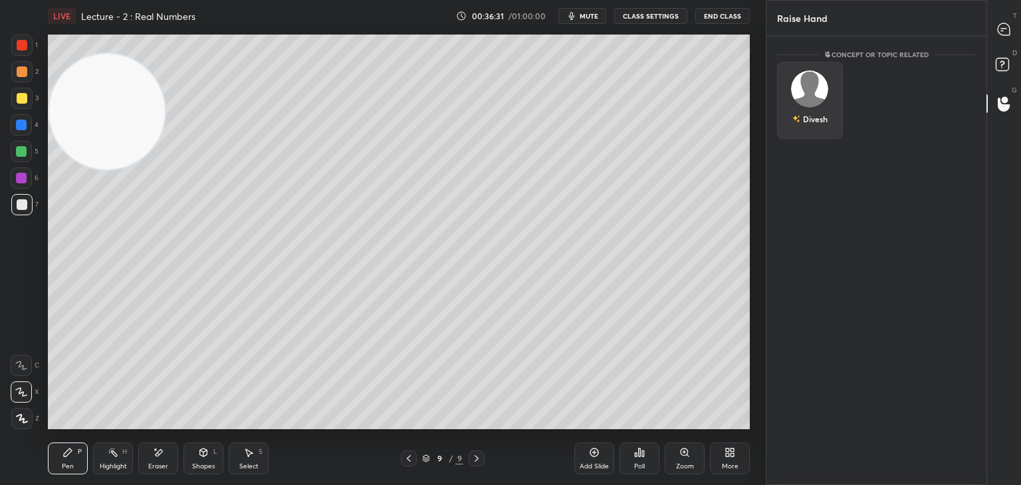
drag, startPoint x: 817, startPoint y: 101, endPoint x: 815, endPoint y: 118, distance: 16.8
click at [818, 99] on div "Divesh" at bounding box center [810, 100] width 66 height 77
click at [813, 132] on button "INVITE" at bounding box center [810, 128] width 54 height 17
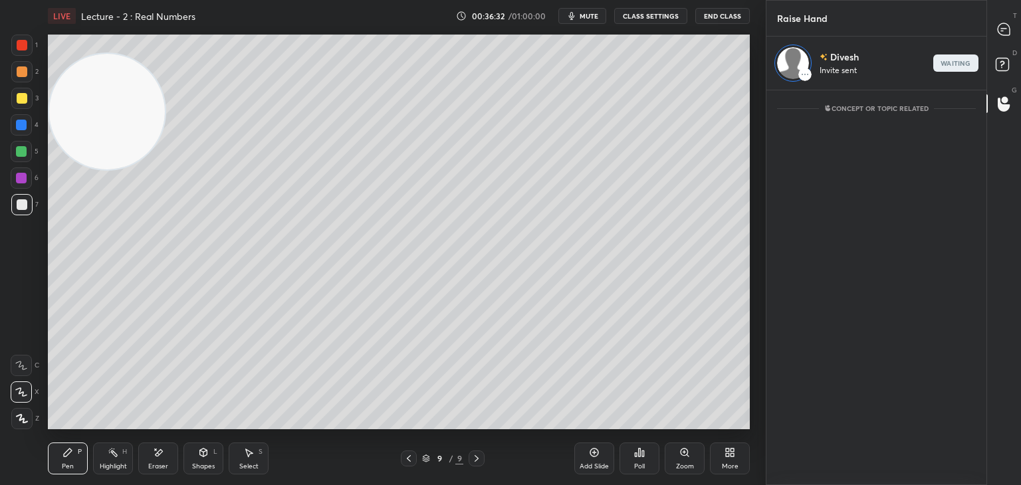
scroll to position [5, 4]
click at [1002, 25] on icon at bounding box center [1004, 29] width 12 height 12
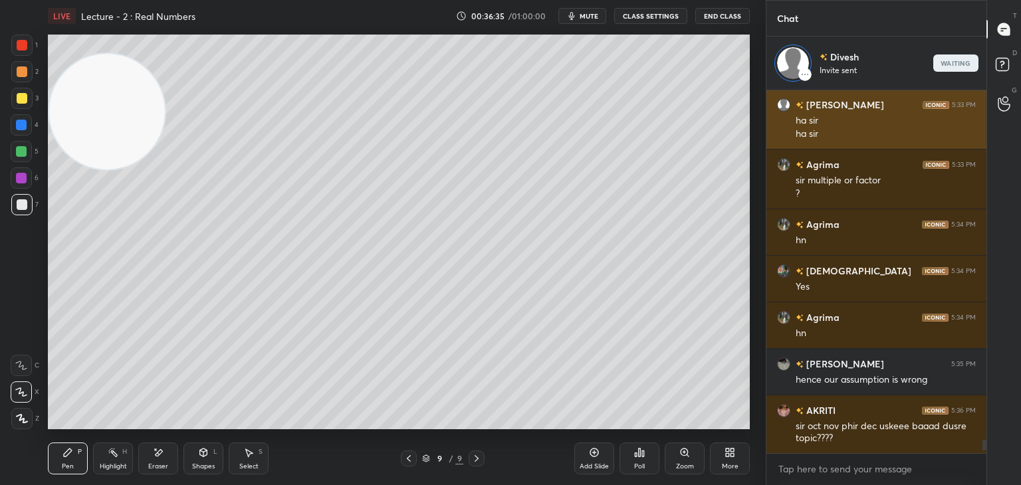
scroll to position [9740, 0]
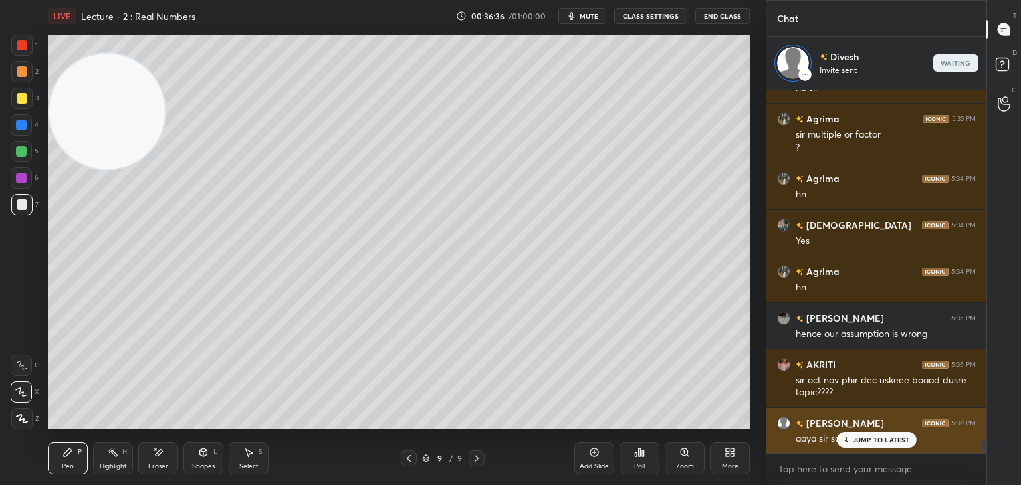
drag, startPoint x: 852, startPoint y: 444, endPoint x: 860, endPoint y: 438, distance: 10.0
click at [854, 444] on div "JUMP TO LATEST" at bounding box center [876, 440] width 80 height 16
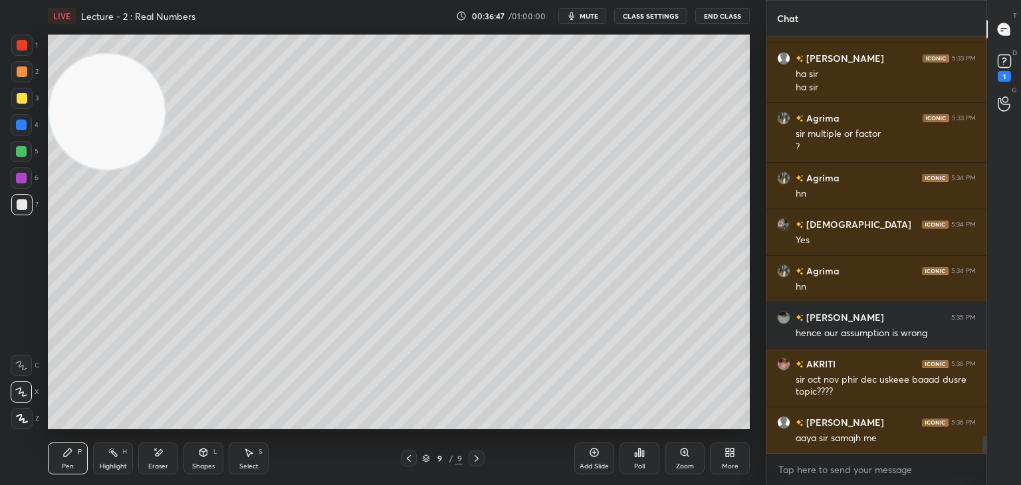
scroll to position [9744, 0]
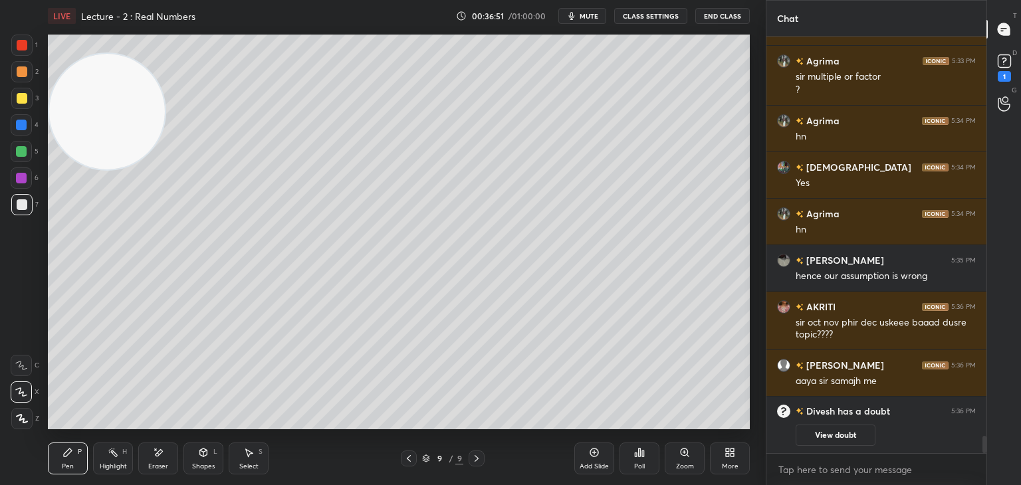
click at [810, 440] on button "View doubt" at bounding box center [836, 435] width 80 height 21
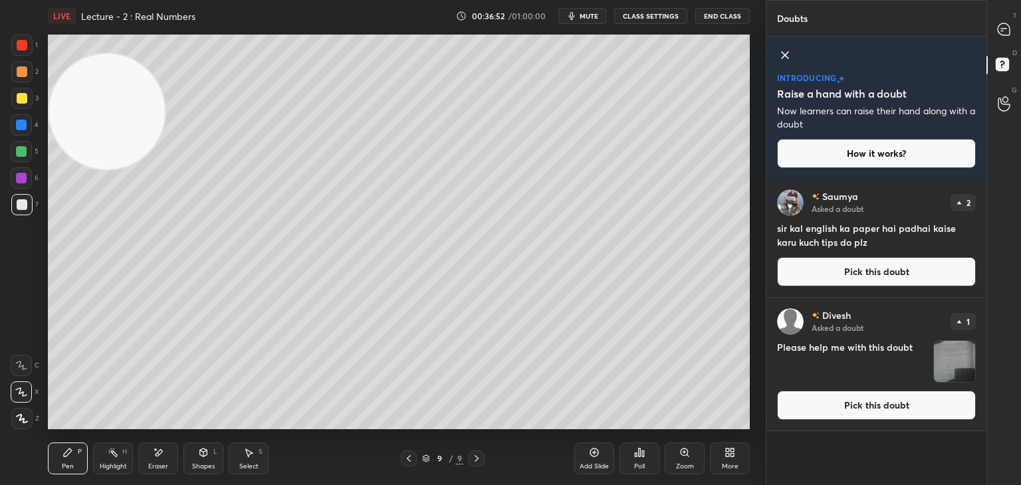
click at [846, 407] on button "Pick this doubt" at bounding box center [876, 405] width 199 height 29
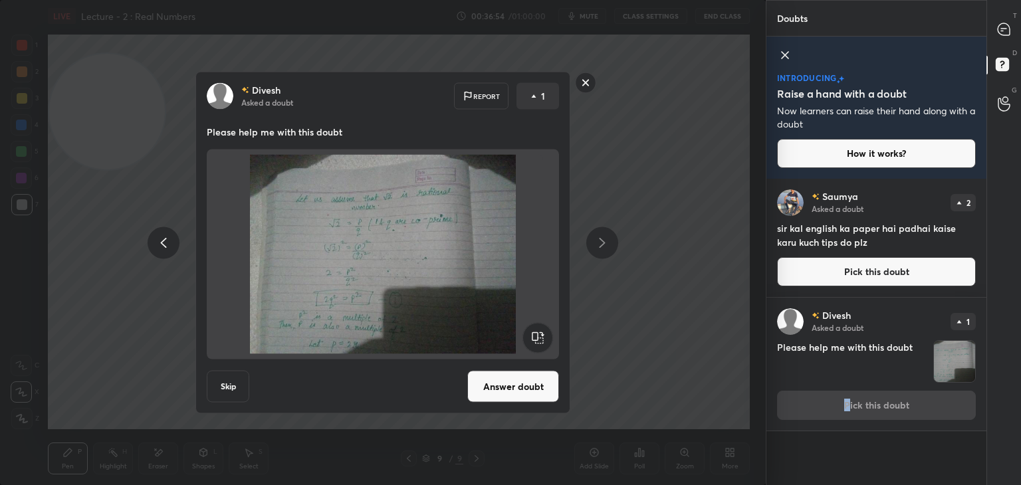
click at [585, 85] on rect at bounding box center [586, 82] width 21 height 21
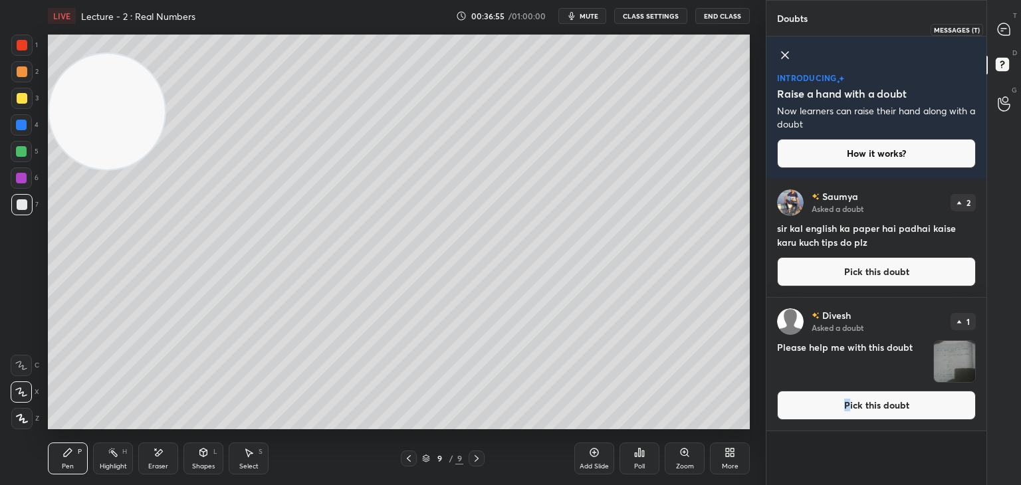
drag, startPoint x: 1005, startPoint y: 29, endPoint x: 992, endPoint y: 31, distance: 12.7
click at [1004, 29] on icon at bounding box center [1004, 29] width 12 height 12
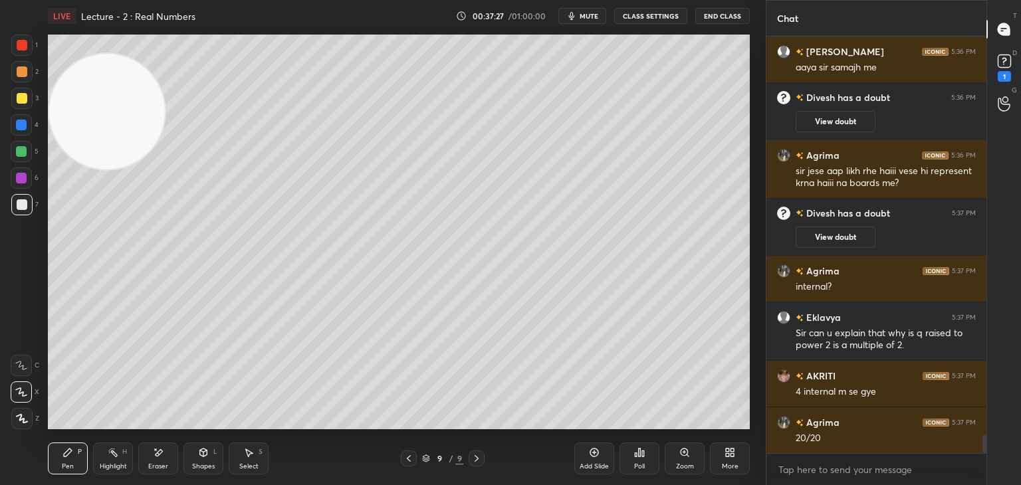
scroll to position [9008, 0]
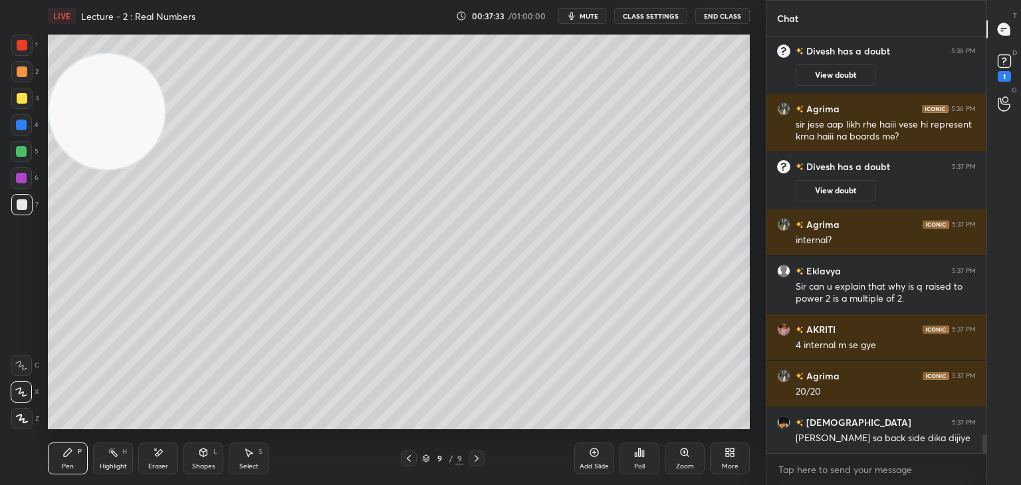
click at [406, 466] on div "Pen P Highlight H Eraser Shapes L Select S 9 / 9 Add Slide Poll Zoom More" at bounding box center [399, 458] width 702 height 53
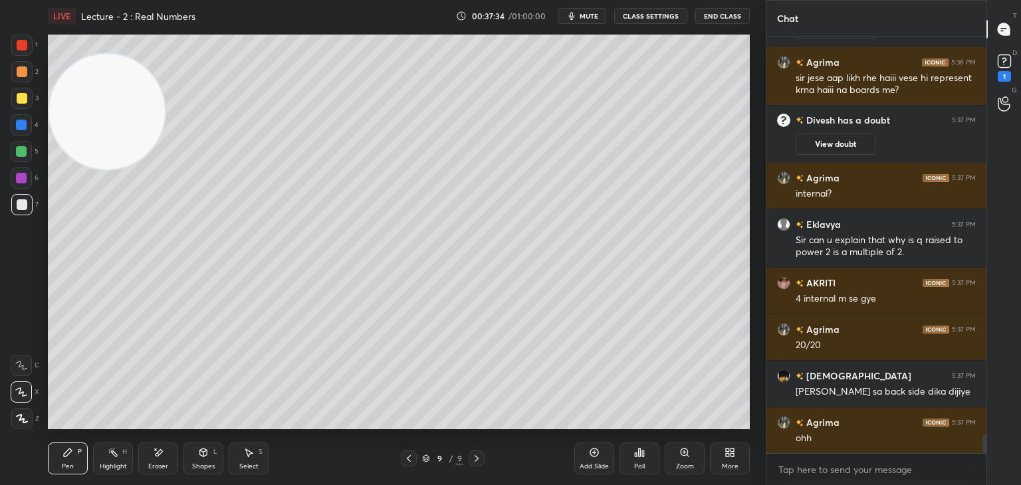
click at [407, 463] on icon at bounding box center [409, 458] width 11 height 11
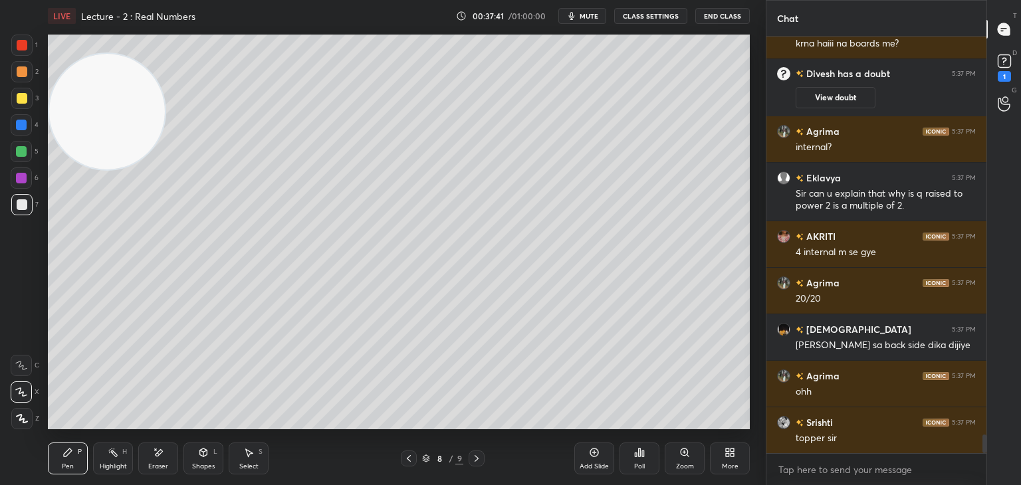
scroll to position [9148, 0]
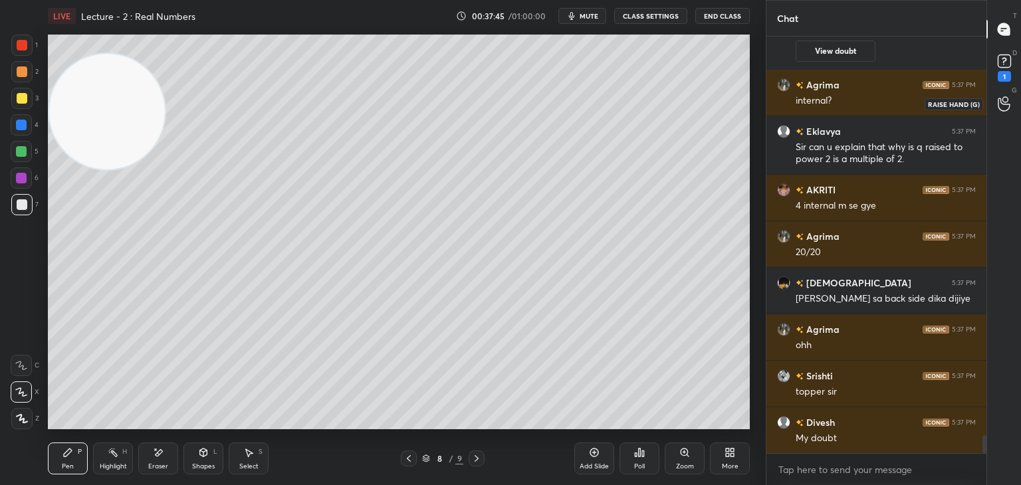
click at [1007, 62] on icon at bounding box center [1005, 61] width 20 height 20
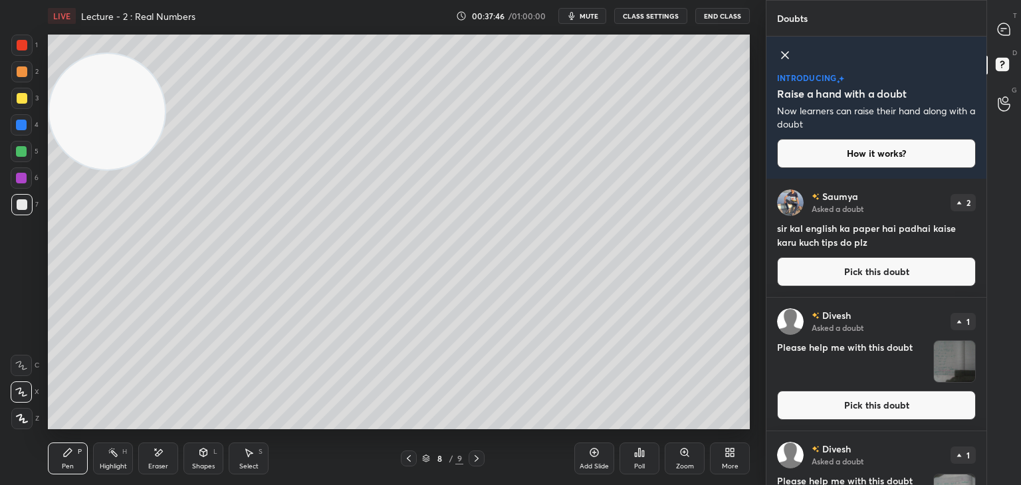
click at [872, 404] on button "Pick this doubt" at bounding box center [876, 405] width 199 height 29
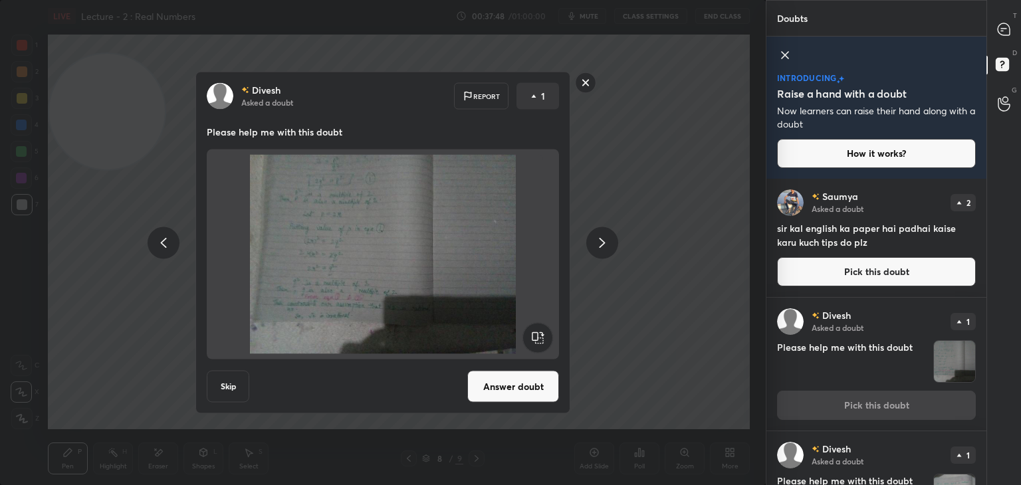
click at [588, 83] on rect at bounding box center [586, 82] width 21 height 21
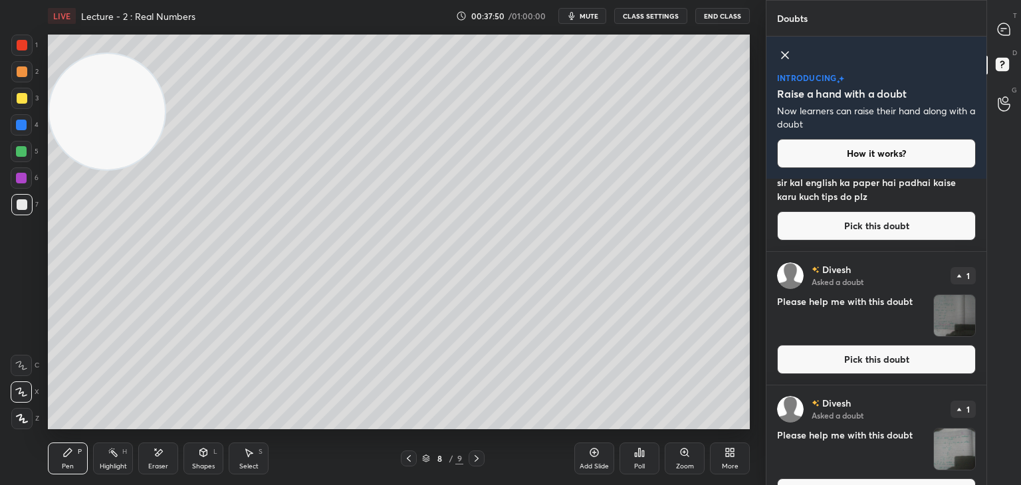
scroll to position [80, 0]
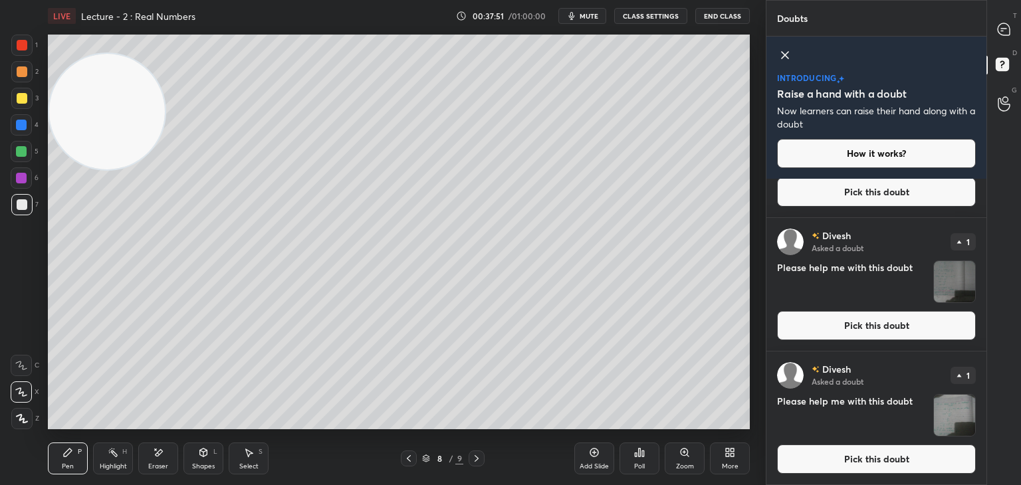
click at [880, 455] on button "Pick this doubt" at bounding box center [876, 459] width 199 height 29
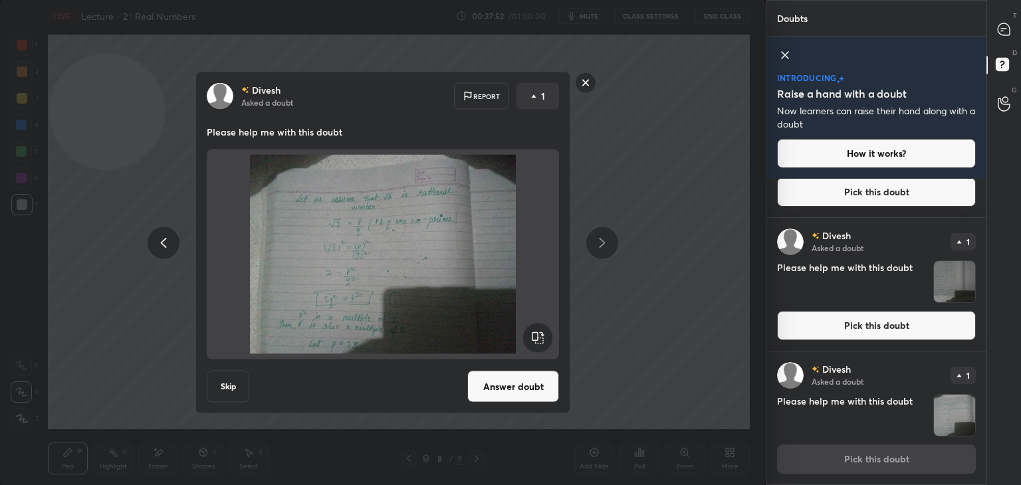
click at [582, 83] on rect at bounding box center [586, 82] width 21 height 21
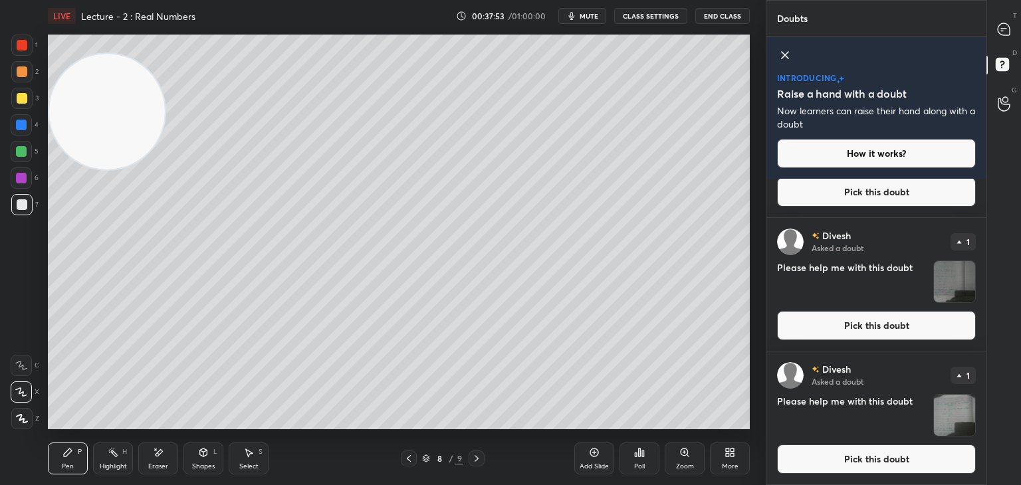
scroll to position [0, 0]
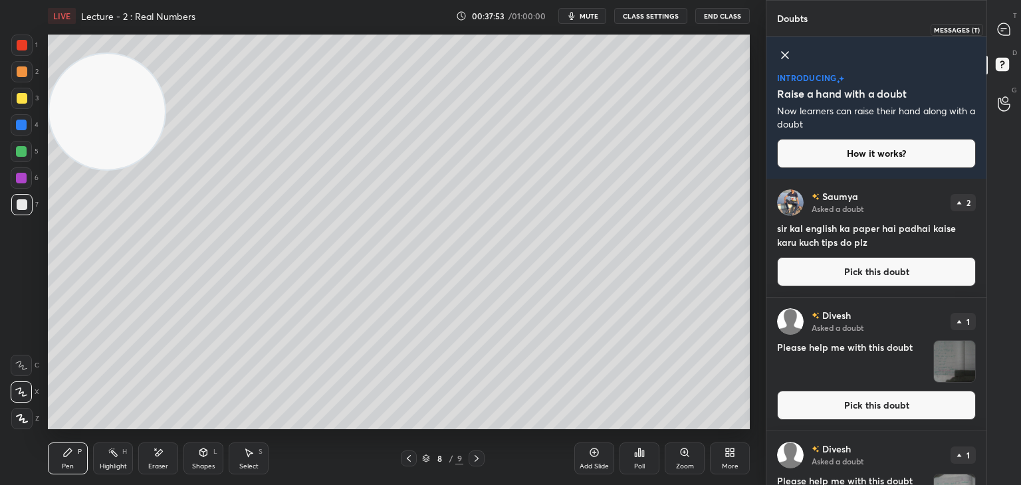
drag, startPoint x: 996, startPoint y: 29, endPoint x: 991, endPoint y: 35, distance: 8.0
click at [995, 29] on div at bounding box center [1004, 29] width 27 height 24
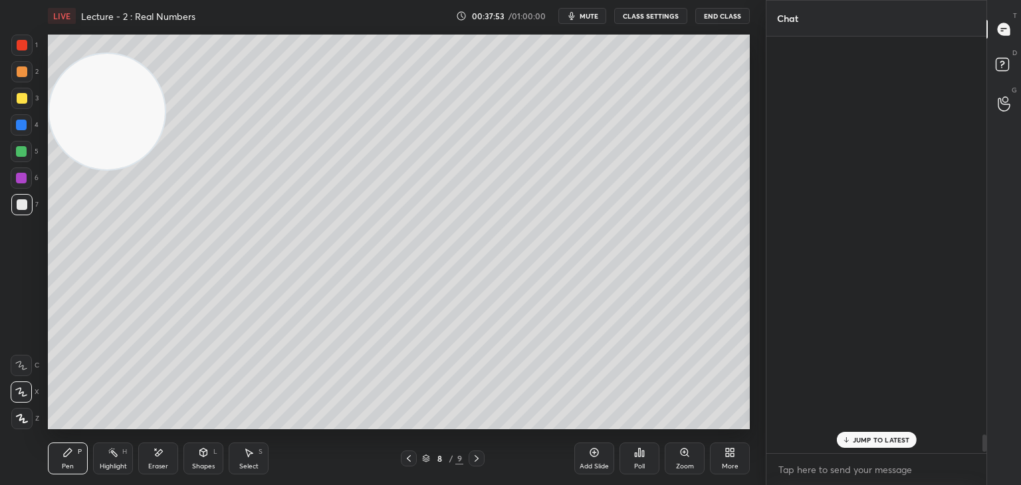
scroll to position [413, 216]
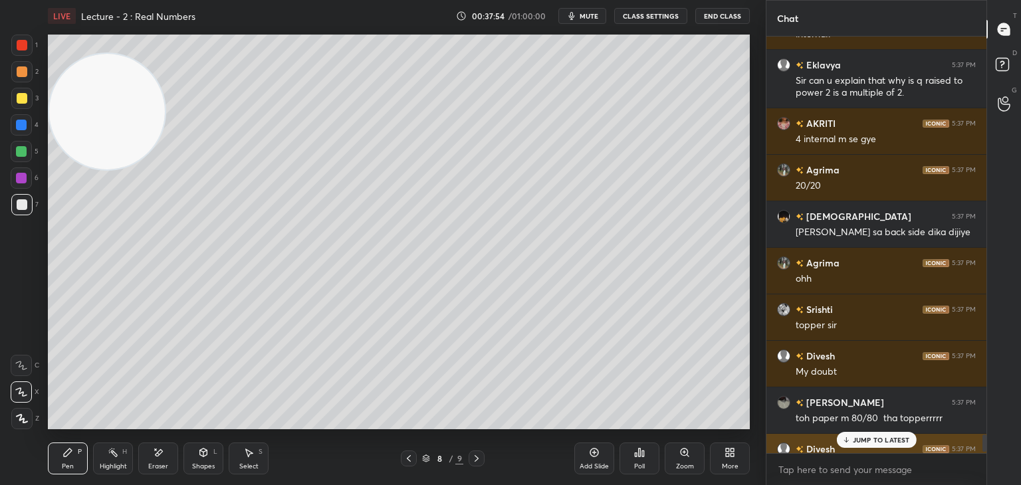
click at [868, 440] on p "JUMP TO LATEST" at bounding box center [881, 440] width 57 height 8
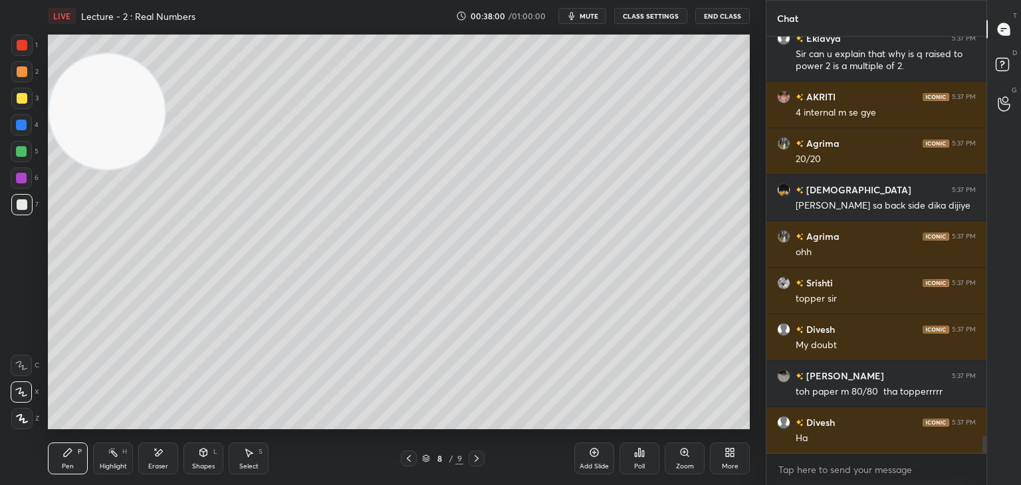
scroll to position [9567, 0]
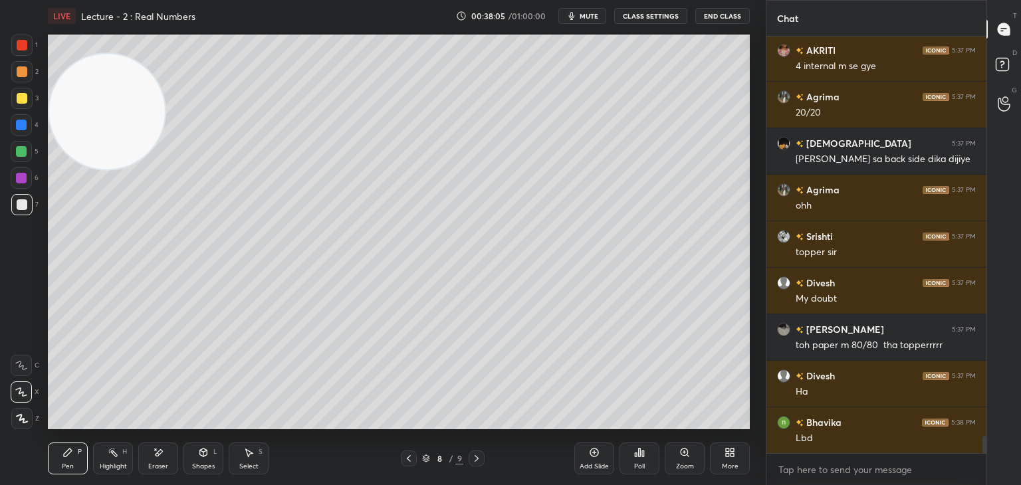
click at [641, 463] on div "Poll" at bounding box center [639, 466] width 11 height 7
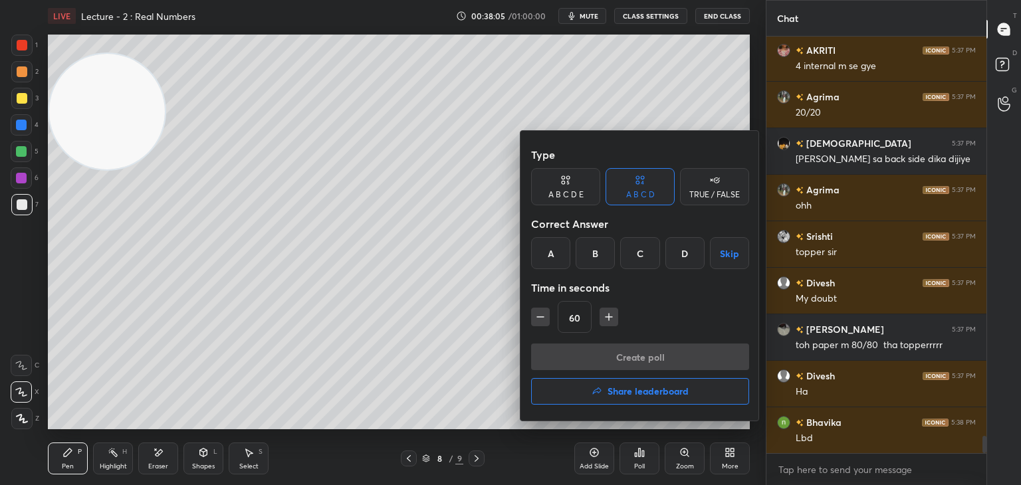
click at [657, 394] on h4 "Share leaderboard" at bounding box center [648, 391] width 81 height 9
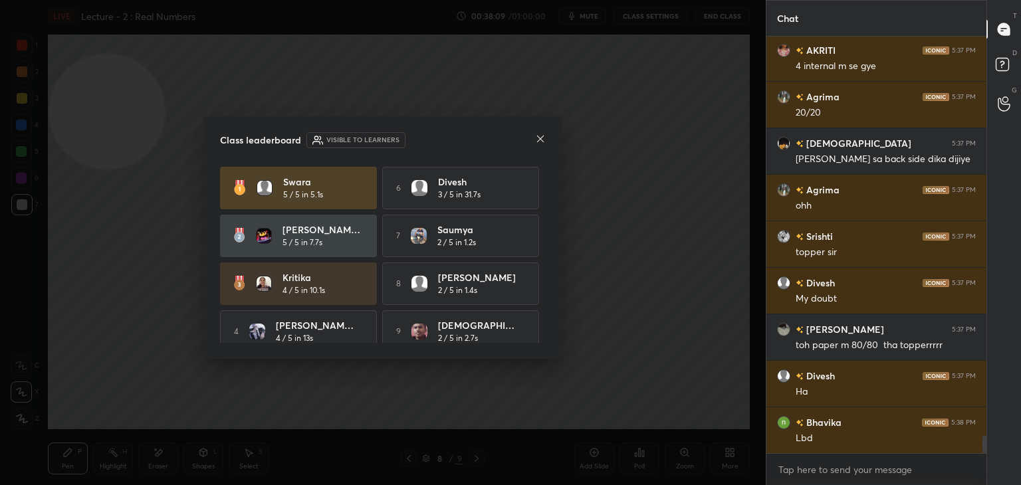
drag, startPoint x: 547, startPoint y: 184, endPoint x: 549, endPoint y: 203, distance: 18.7
click at [551, 213] on div "Class leaderboard Visible to learners Swara 5 / 5 in 5.1s 6 [PERSON_NAME] 3 / 5…" at bounding box center [383, 237] width 358 height 243
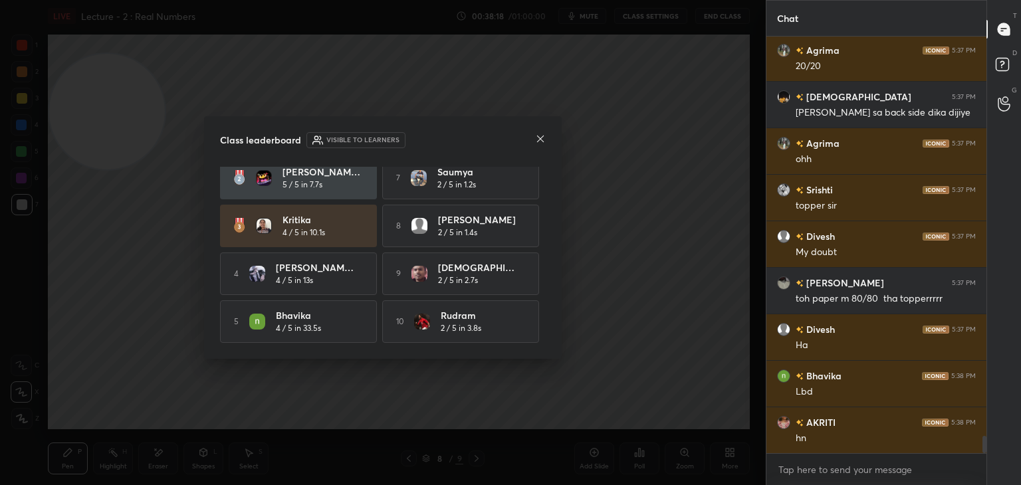
scroll to position [9660, 0]
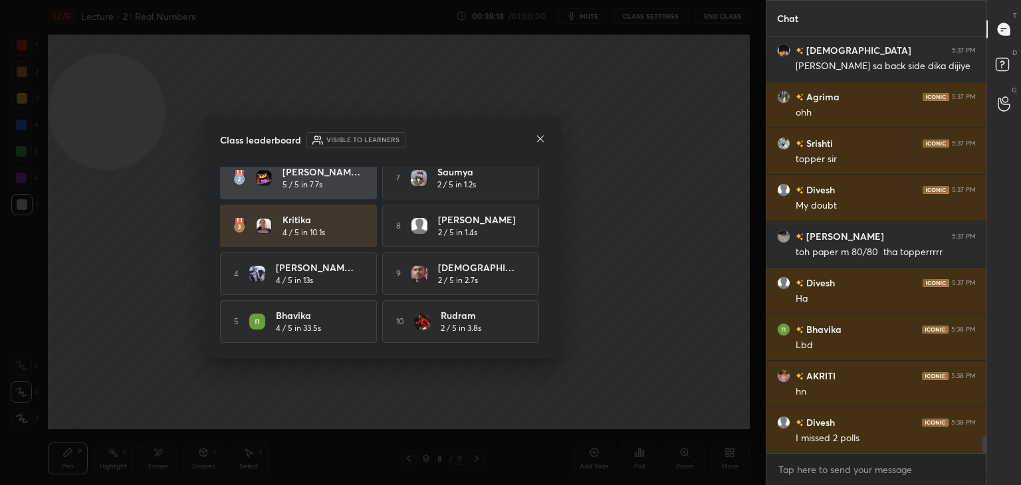
click at [537, 139] on icon at bounding box center [540, 139] width 11 height 11
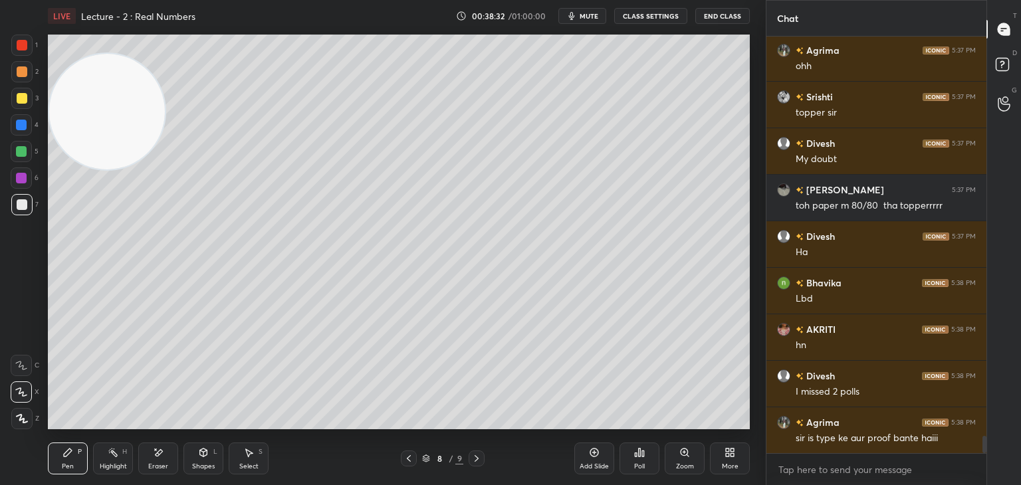
scroll to position [9753, 0]
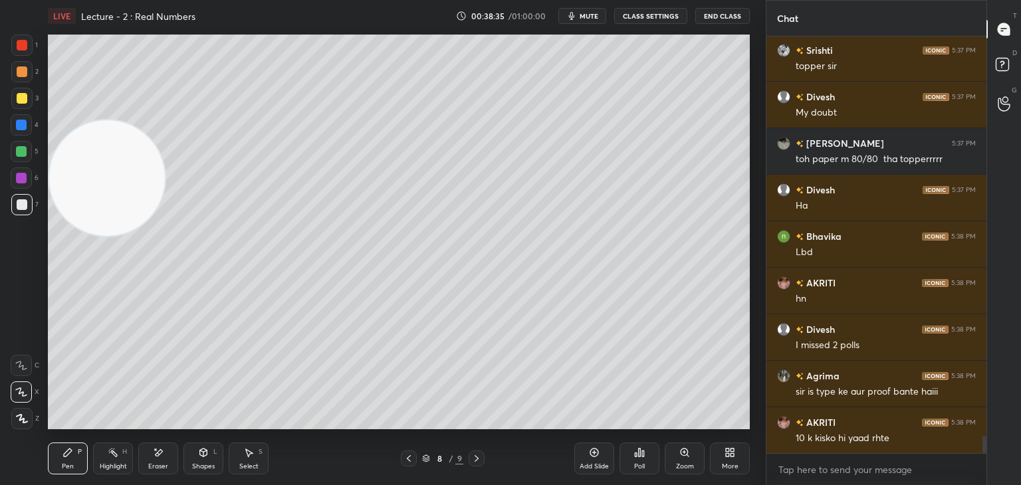
drag, startPoint x: 114, startPoint y: 192, endPoint x: 105, endPoint y: 513, distance: 321.3
click at [105, 0] on html "1 2 3 4 5 6 7 C X Z E E Erase all H H LIVE Lecture - 2 : Real Numbers 00:38:35 …" at bounding box center [510, 0] width 1021 height 0
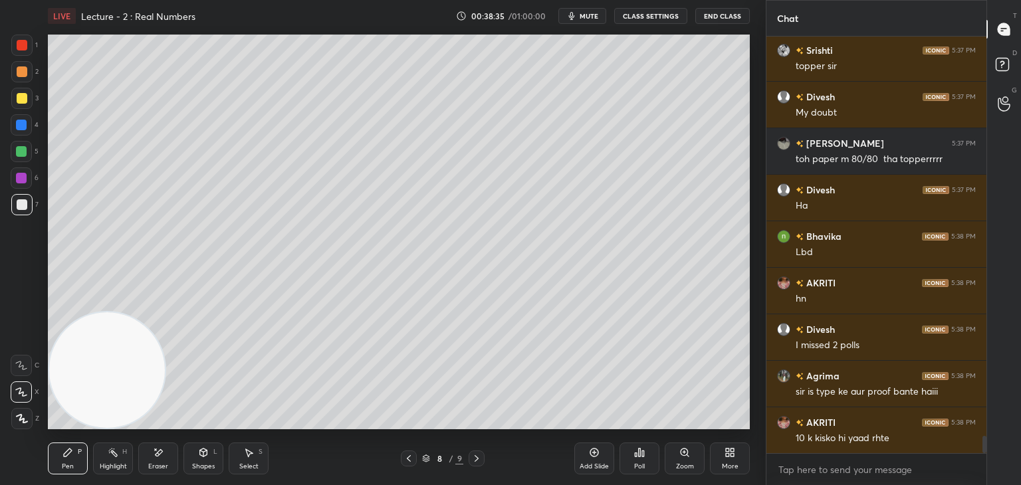
click at [477, 461] on icon at bounding box center [476, 458] width 11 height 11
drag, startPoint x: 475, startPoint y: 461, endPoint x: 505, endPoint y: 457, distance: 30.3
click at [475, 461] on icon at bounding box center [476, 458] width 11 height 11
click at [586, 457] on div "Add Slide" at bounding box center [595, 459] width 40 height 32
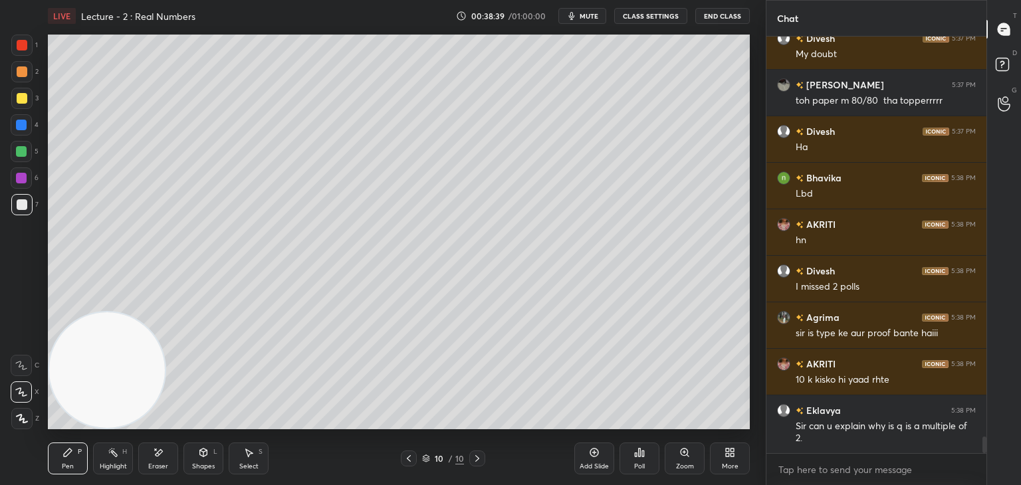
scroll to position [9858, 0]
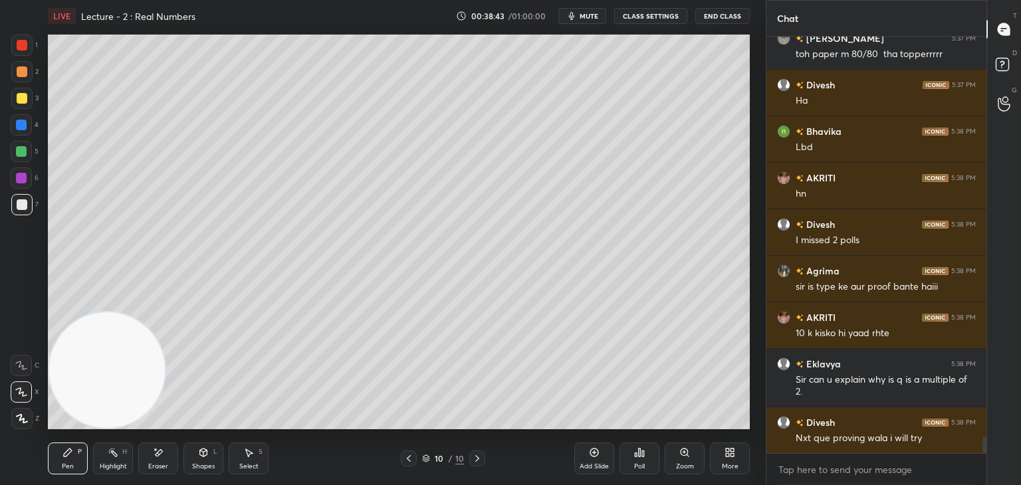
click at [403, 457] on div at bounding box center [409, 459] width 16 height 16
click at [409, 458] on icon at bounding box center [409, 458] width 11 height 11
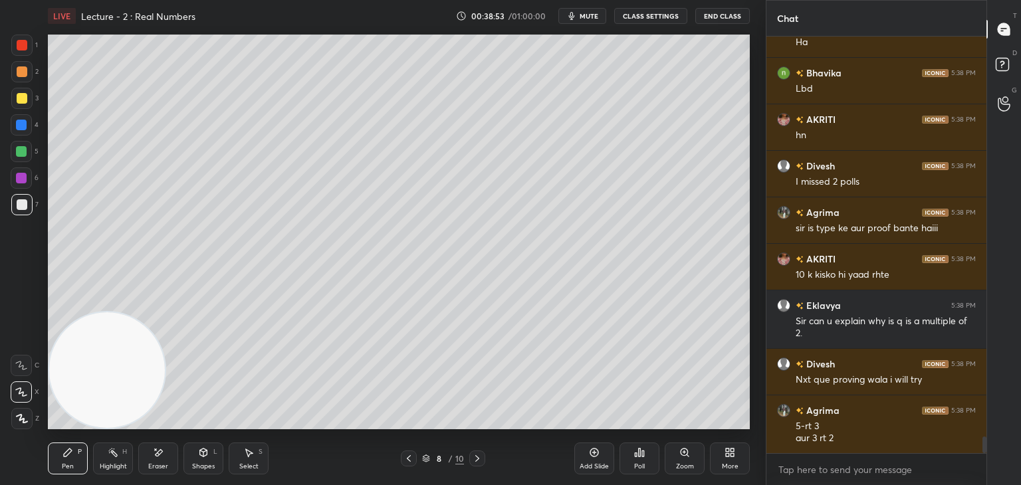
click at [473, 454] on icon at bounding box center [477, 458] width 11 height 11
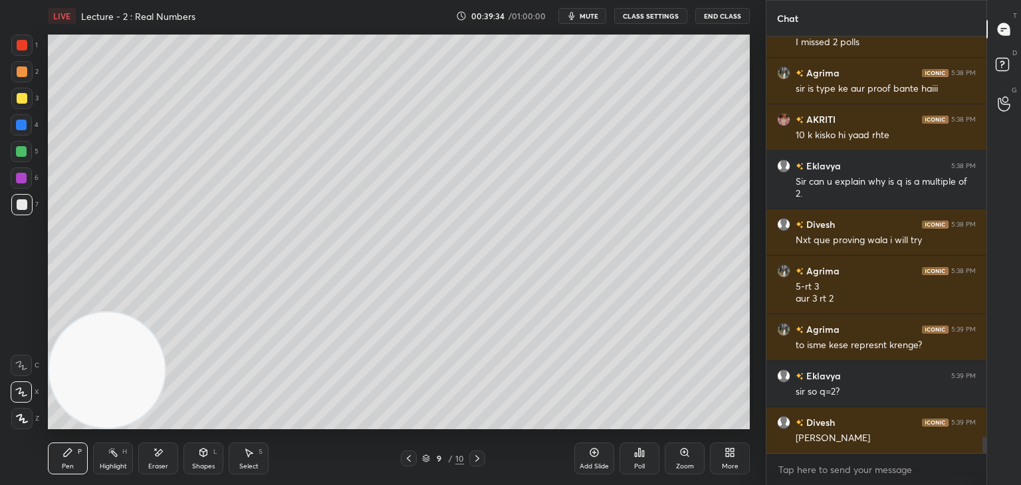
scroll to position [10103, 0]
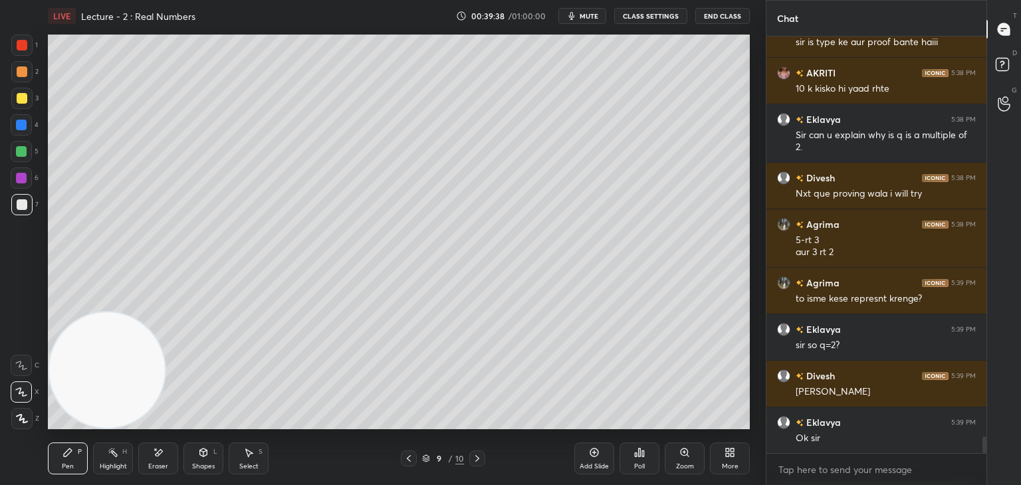
click at [476, 457] on icon at bounding box center [477, 458] width 4 height 7
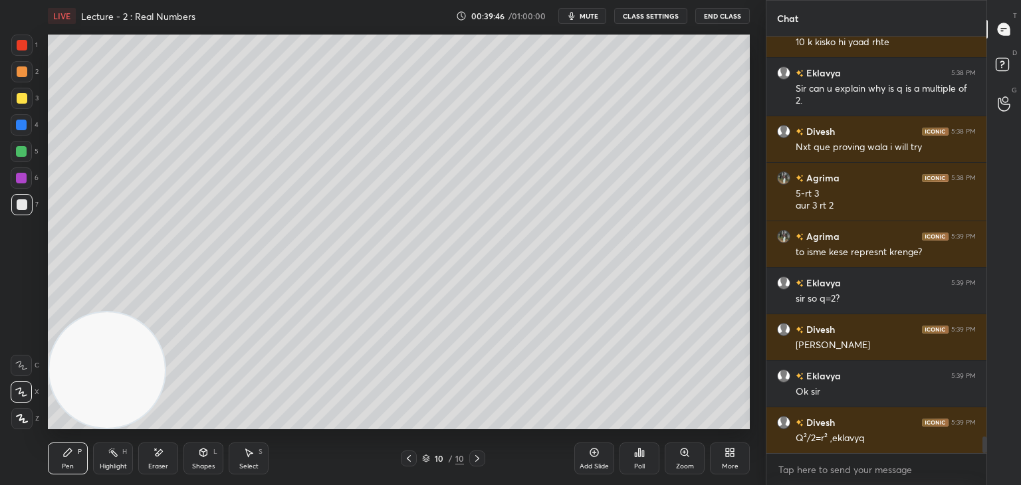
click at [21, 99] on div at bounding box center [22, 98] width 11 height 11
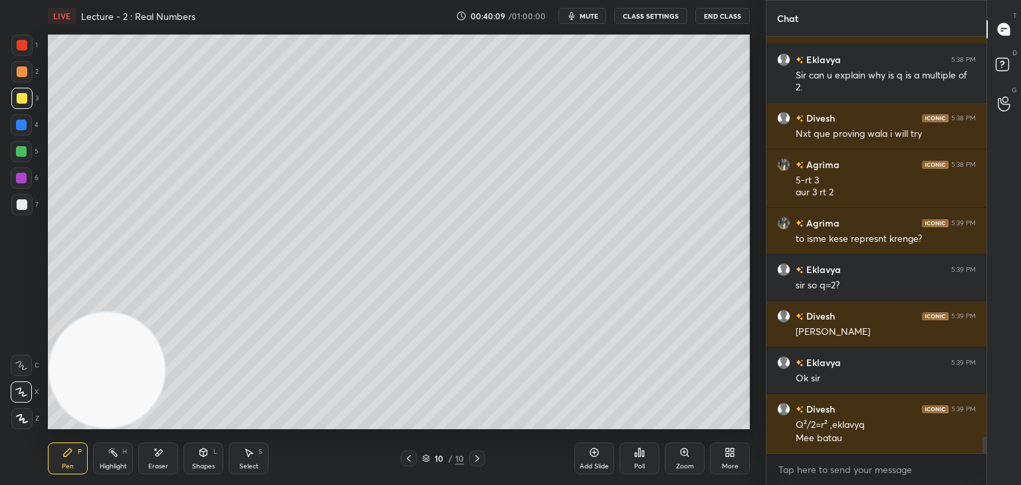
click at [21, 203] on div at bounding box center [22, 204] width 11 height 11
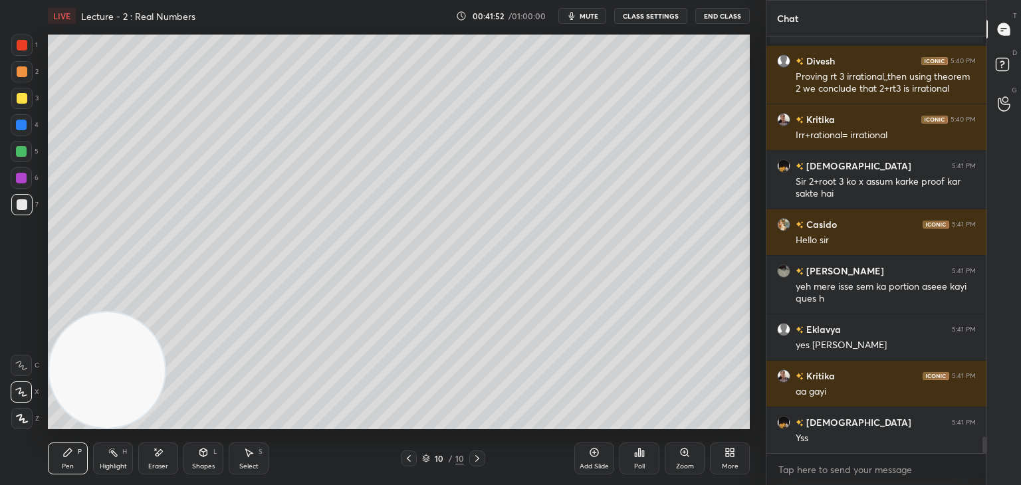
scroll to position [10047, 0]
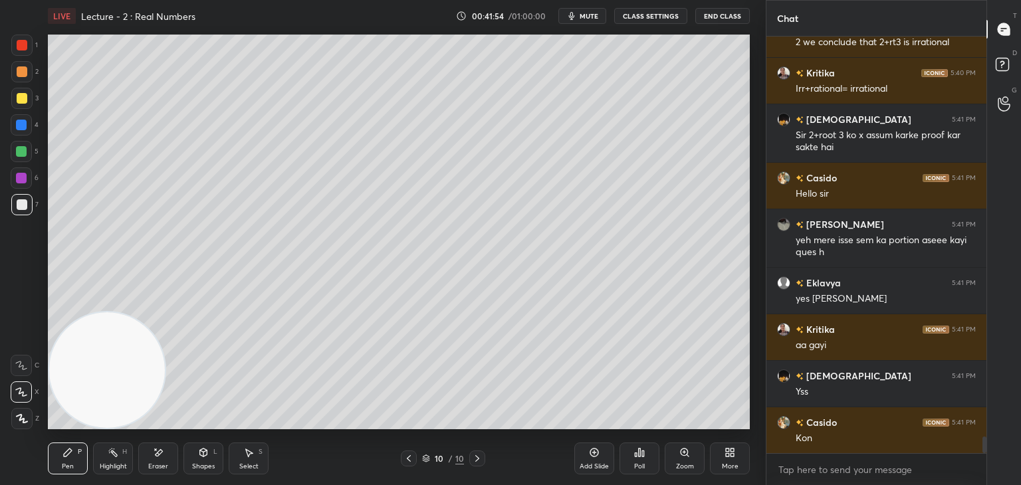
click at [158, 453] on icon at bounding box center [159, 452] width 7 height 7
click at [71, 456] on div "Pen P" at bounding box center [68, 459] width 40 height 32
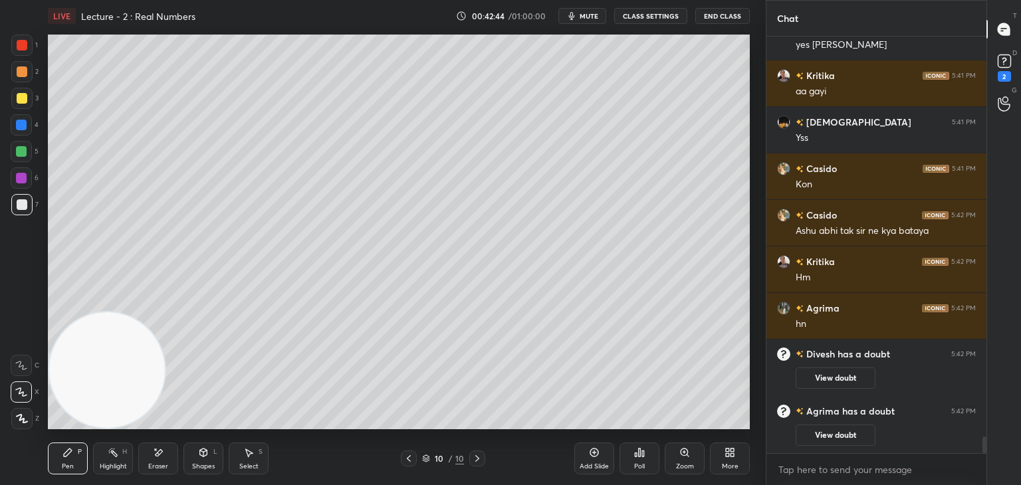
scroll to position [10176, 0]
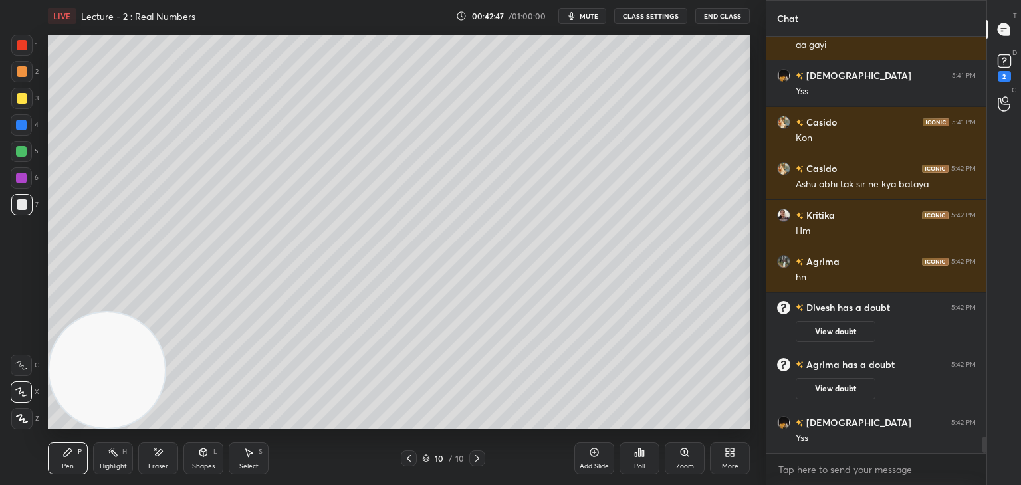
click at [844, 394] on button "View doubt" at bounding box center [836, 388] width 80 height 21
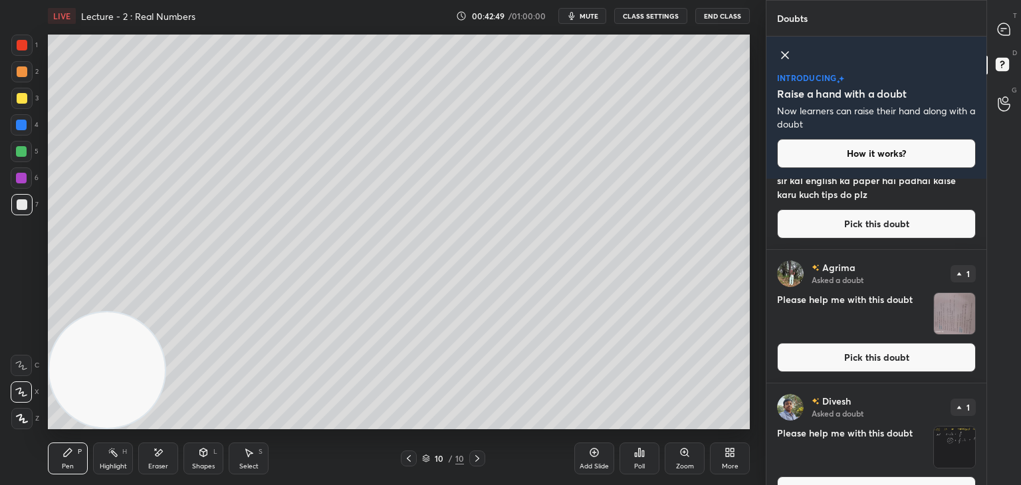
scroll to position [61, 0]
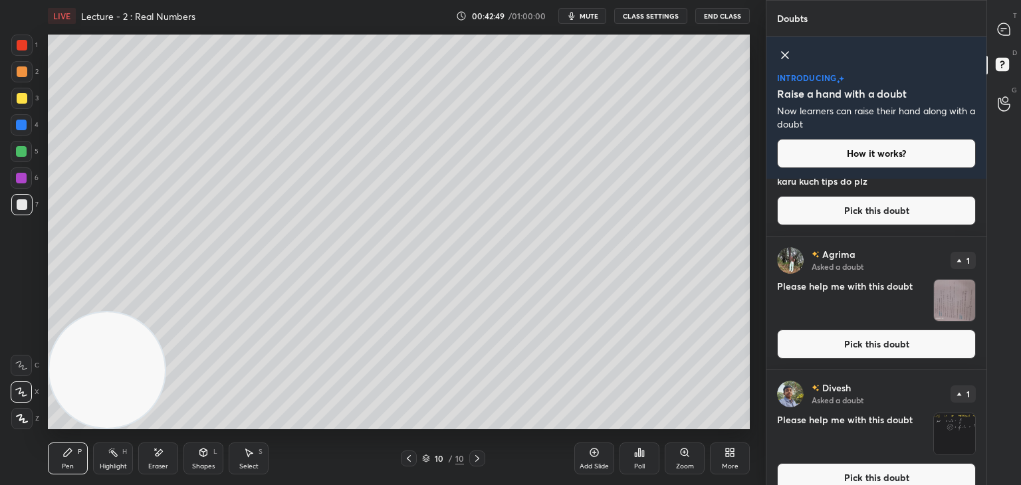
click at [899, 336] on button "Pick this doubt" at bounding box center [876, 344] width 199 height 29
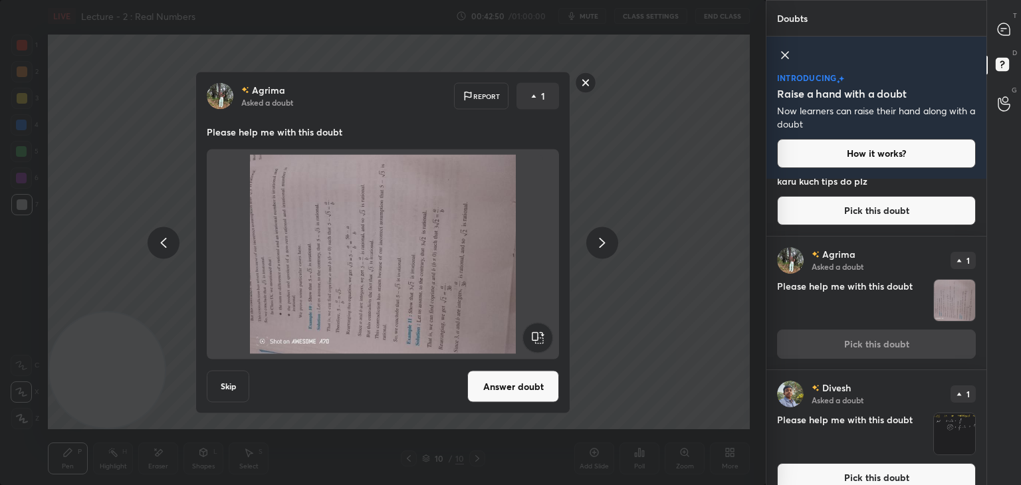
drag, startPoint x: 551, startPoint y: 340, endPoint x: 541, endPoint y: 350, distance: 14.6
click at [549, 340] on rect at bounding box center [538, 338] width 30 height 30
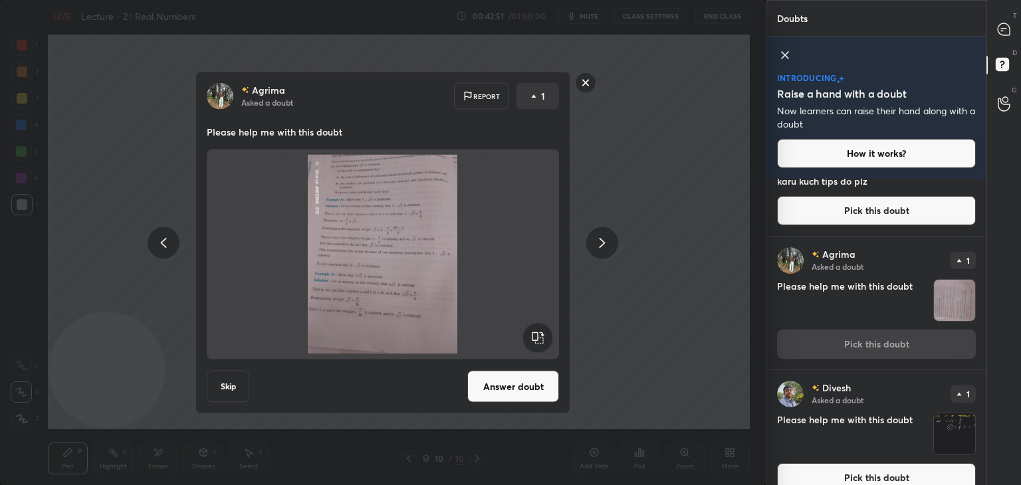
click at [503, 396] on button "Answer doubt" at bounding box center [513, 387] width 92 height 32
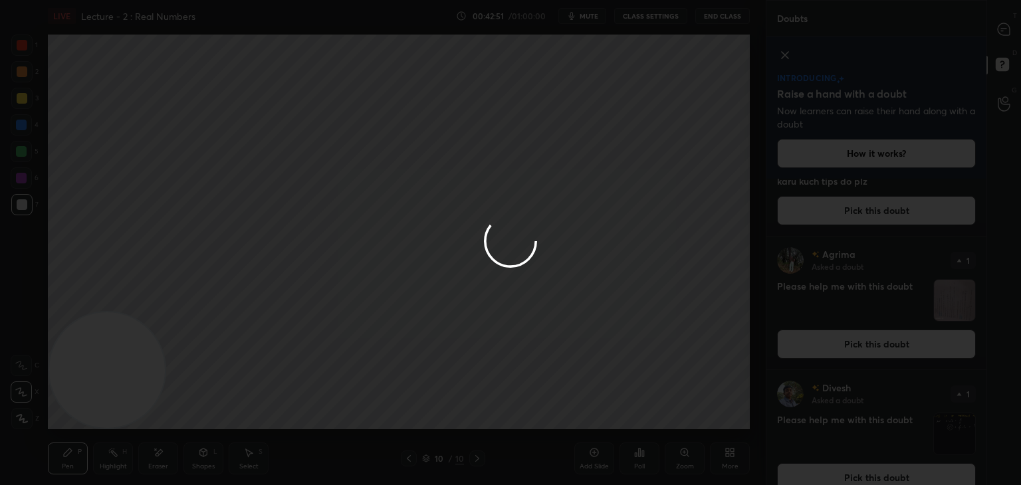
scroll to position [0, 0]
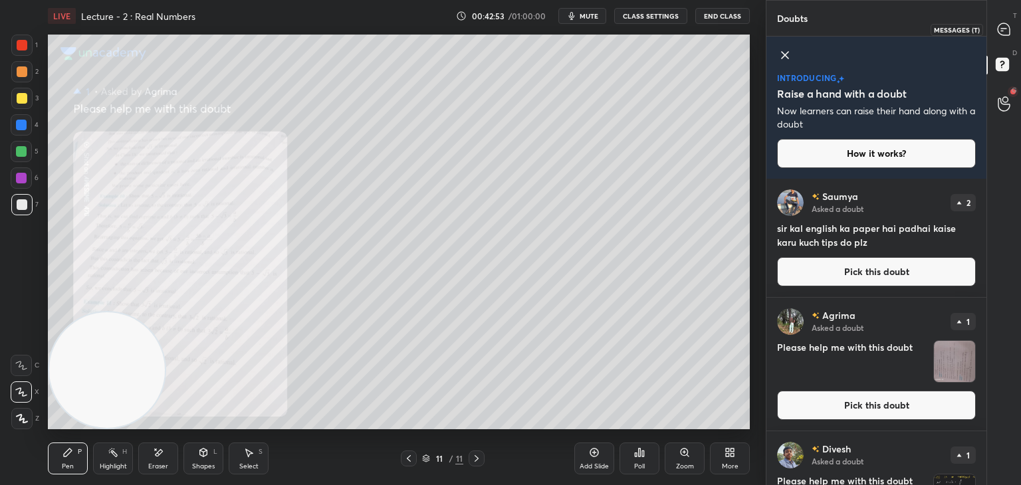
click at [999, 33] on icon at bounding box center [1004, 30] width 14 height 14
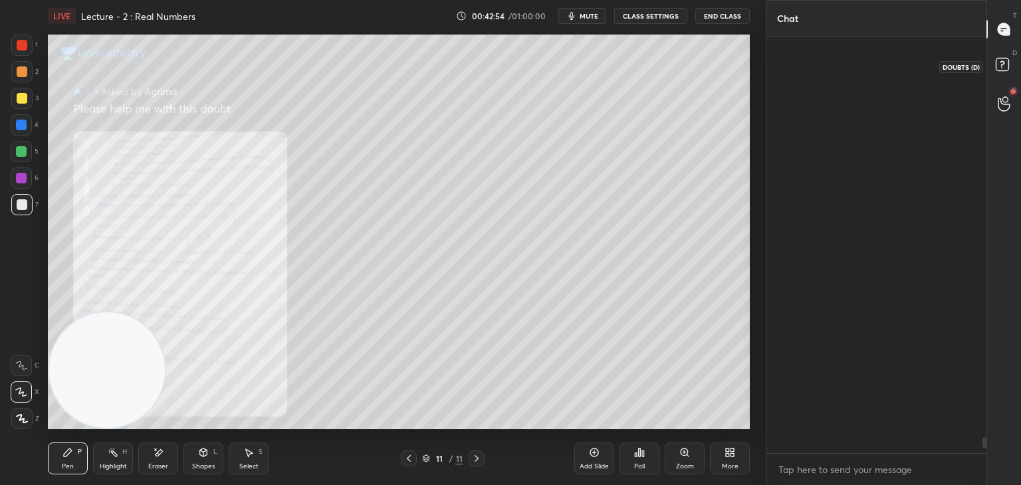
scroll to position [413, 216]
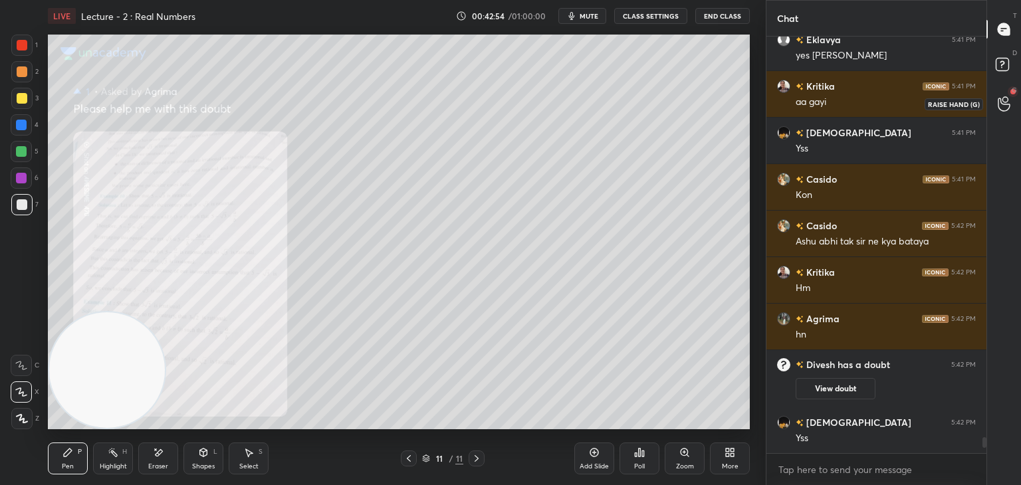
drag, startPoint x: 1004, startPoint y: 110, endPoint x: 991, endPoint y: 117, distance: 14.9
click at [1003, 110] on icon at bounding box center [1004, 103] width 13 height 15
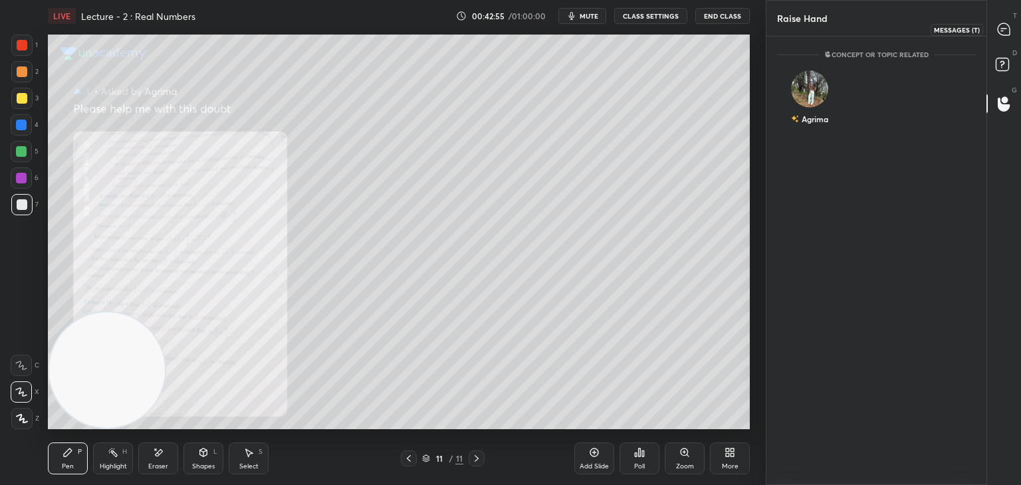
click at [1001, 41] on div at bounding box center [1004, 29] width 27 height 24
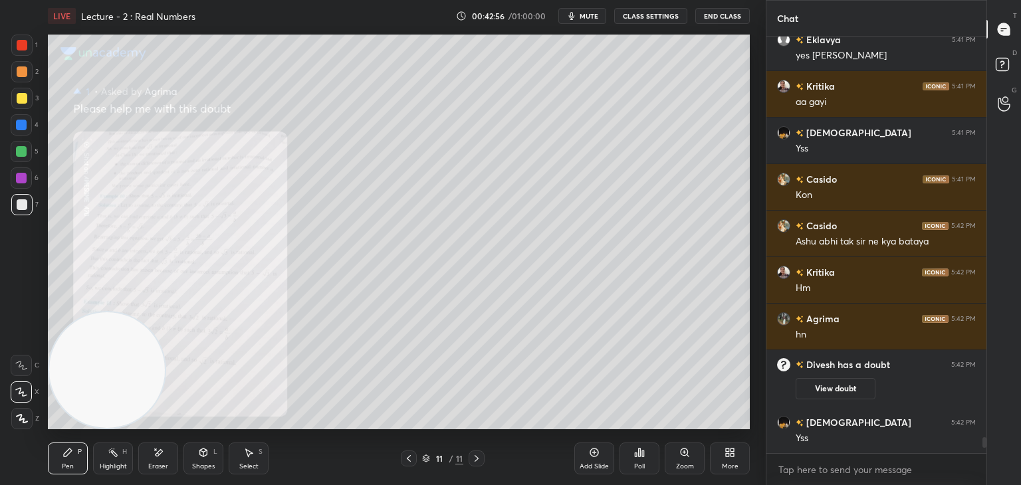
click at [685, 459] on div "Zoom" at bounding box center [685, 459] width 40 height 32
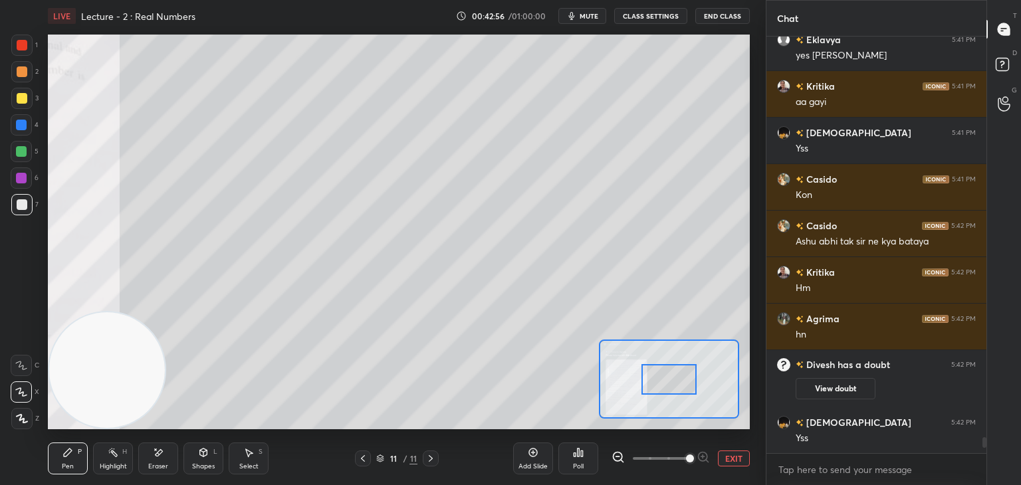
click at [680, 459] on span at bounding box center [661, 459] width 56 height 20
click at [686, 455] on span at bounding box center [690, 459] width 8 height 8
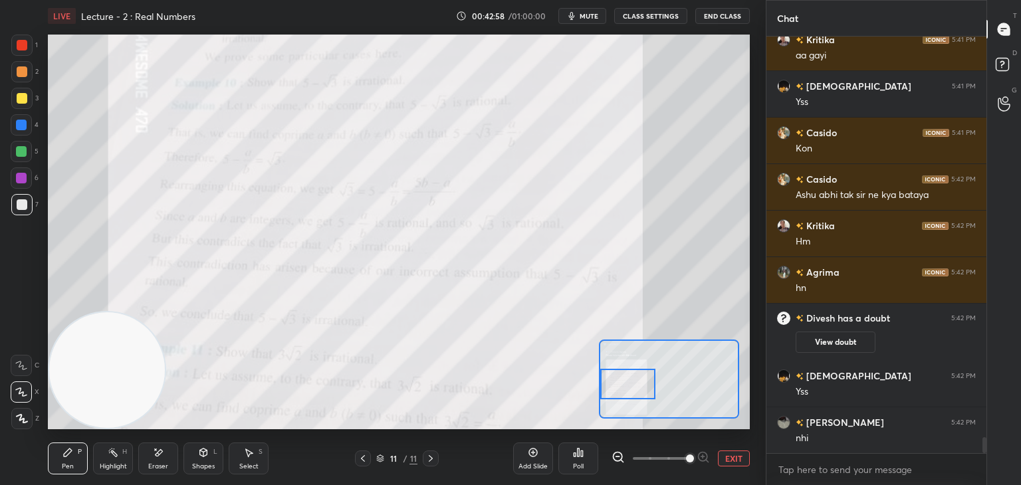
drag, startPoint x: 628, startPoint y: 388, endPoint x: 600, endPoint y: 386, distance: 28.6
click at [608, 395] on div at bounding box center [627, 384] width 55 height 31
click at [24, 45] on div at bounding box center [21, 45] width 21 height 21
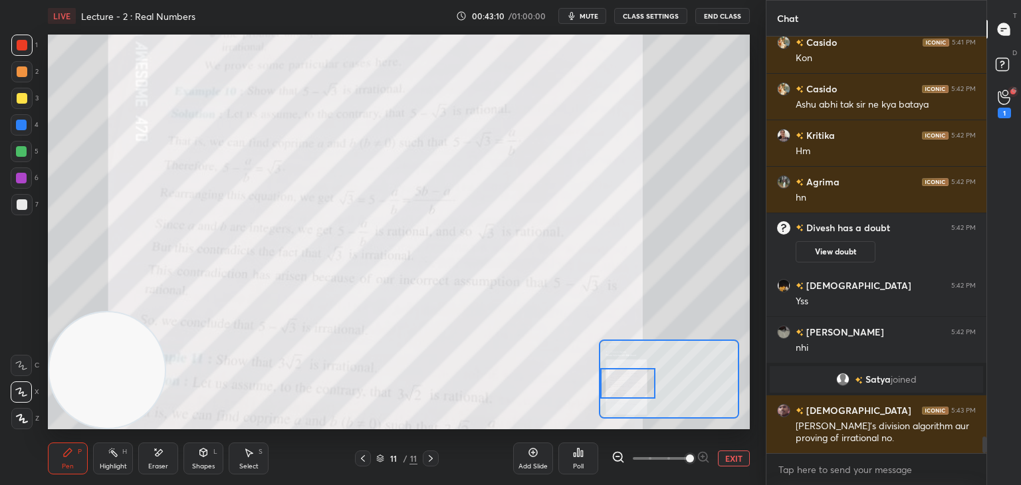
scroll to position [10204, 0]
click at [742, 453] on button "EXIT" at bounding box center [734, 459] width 32 height 16
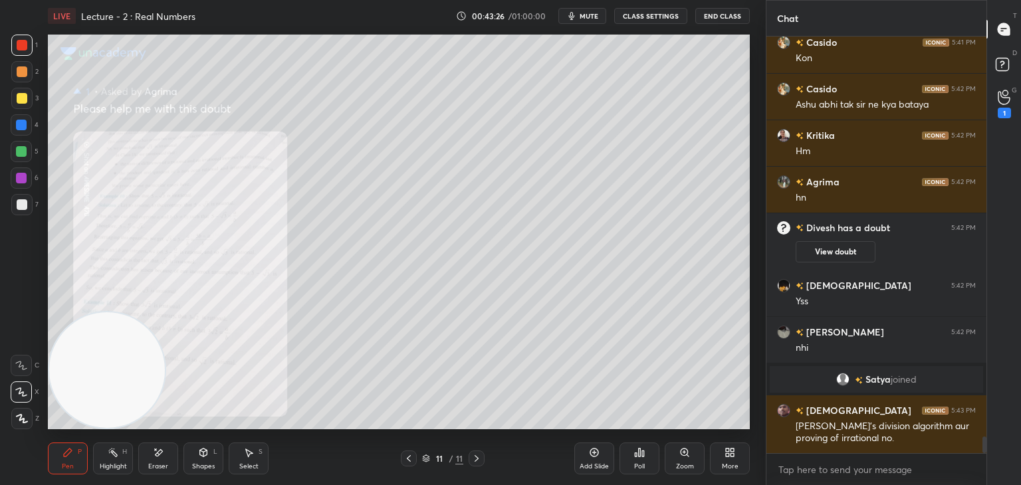
click at [407, 458] on icon at bounding box center [409, 458] width 11 height 11
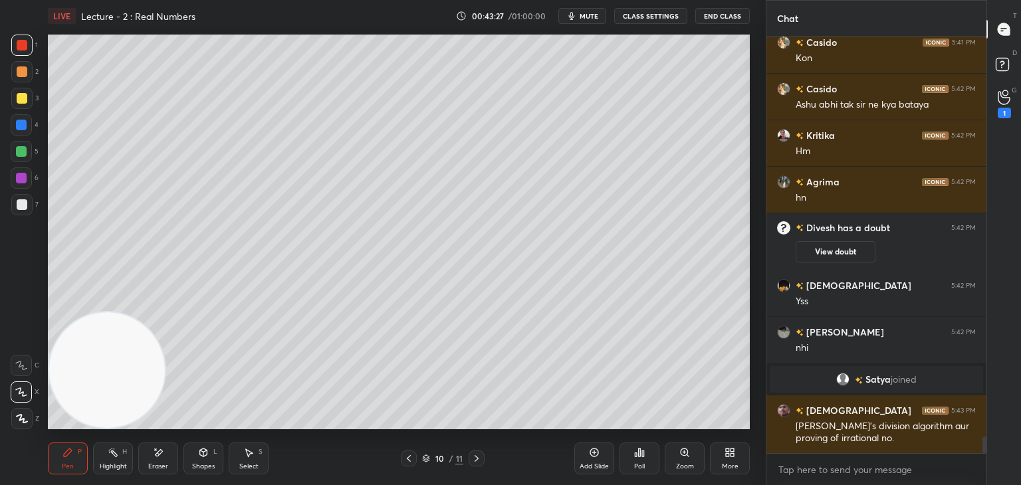
scroll to position [10251, 0]
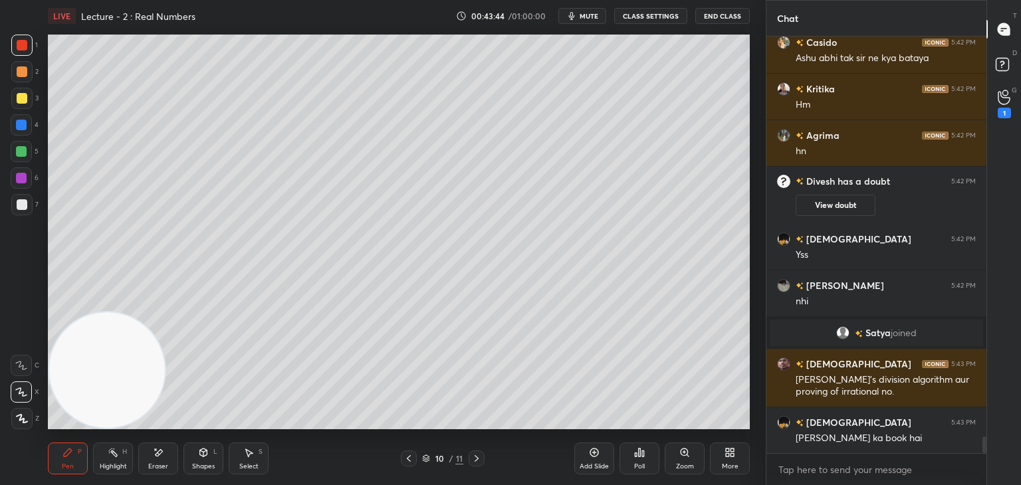
click at [407, 461] on icon at bounding box center [409, 458] width 11 height 11
click at [404, 463] on div at bounding box center [409, 459] width 16 height 16
click at [479, 458] on icon at bounding box center [476, 458] width 11 height 11
click at [477, 463] on icon at bounding box center [476, 458] width 11 height 11
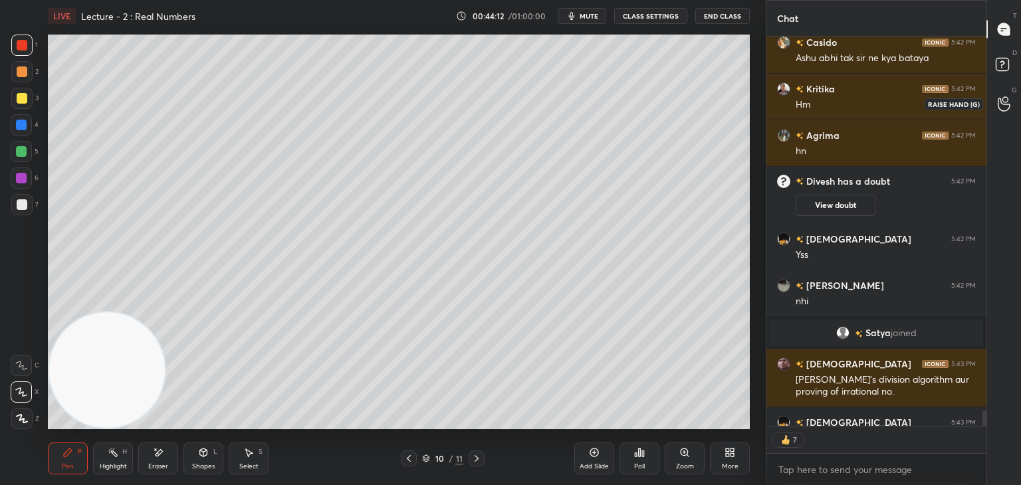
click at [1003, 104] on icon at bounding box center [1004, 103] width 13 height 15
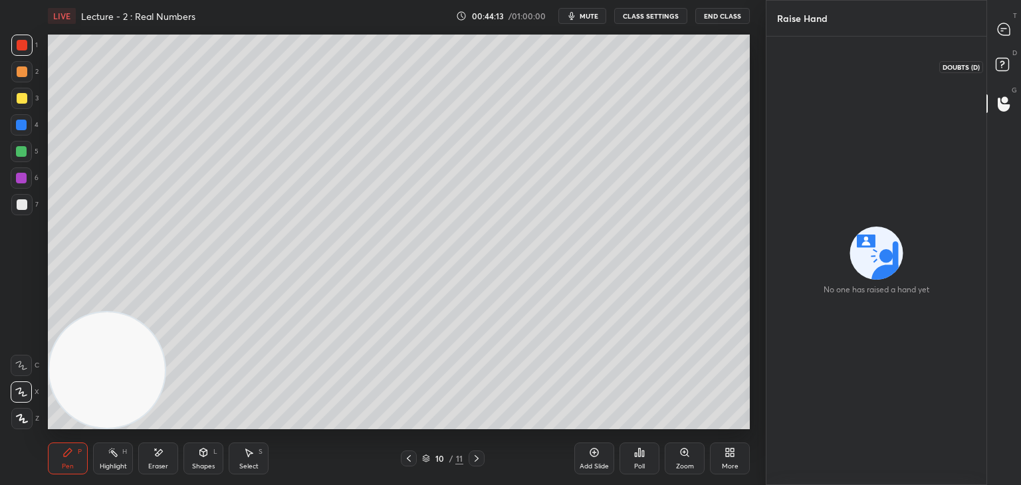
drag, startPoint x: 1000, startPoint y: 66, endPoint x: 1005, endPoint y: 52, distance: 15.6
click at [999, 64] on rect at bounding box center [1002, 65] width 13 height 13
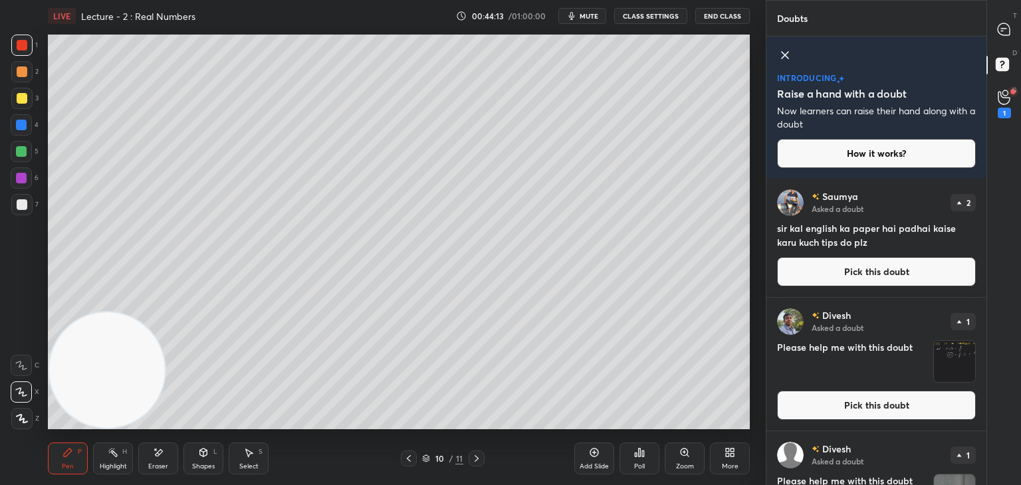
click at [1001, 30] on icon at bounding box center [1004, 30] width 14 height 14
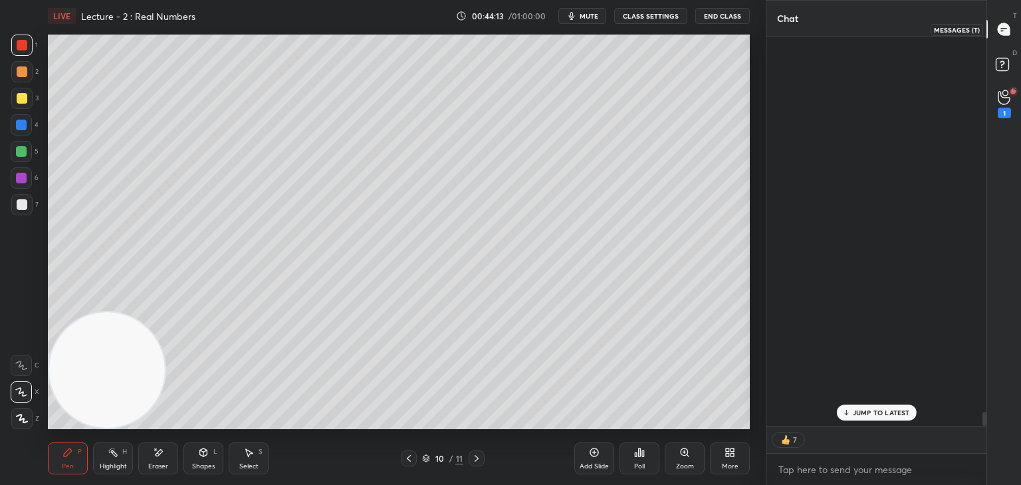
scroll to position [386, 216]
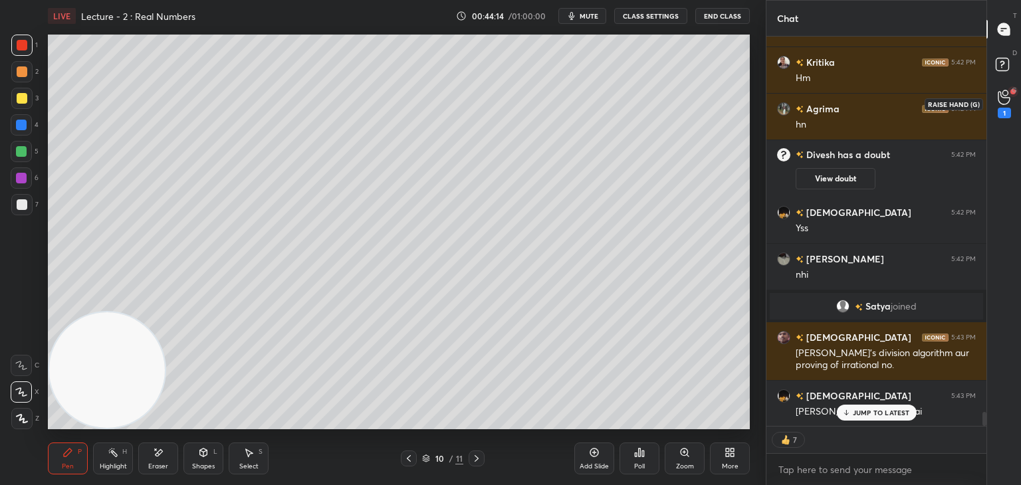
click at [998, 92] on icon at bounding box center [1004, 97] width 12 height 13
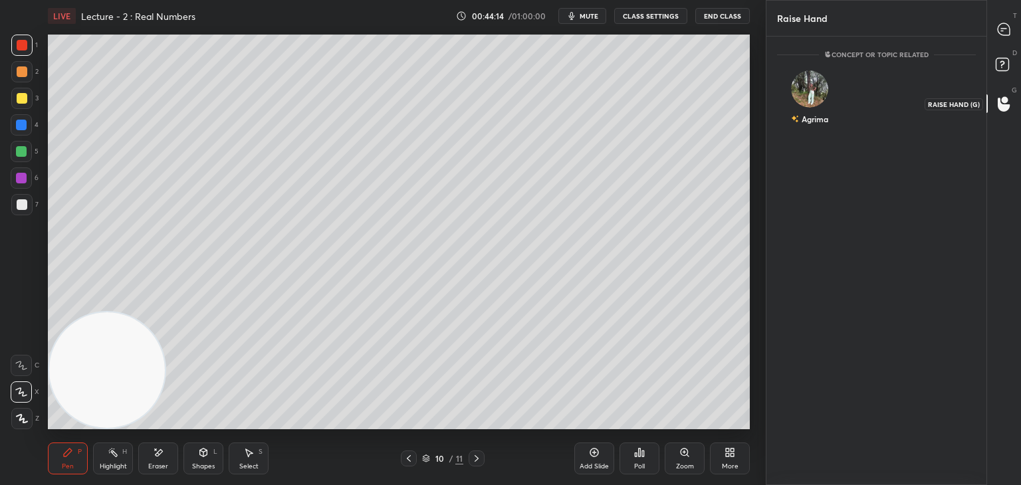
scroll to position [4, 4]
drag, startPoint x: 805, startPoint y: 107, endPoint x: 803, endPoint y: 116, distance: 9.4
click at [803, 107] on div "Agrima" at bounding box center [810, 100] width 66 height 77
click at [807, 128] on button "INVITE" at bounding box center [810, 128] width 54 height 17
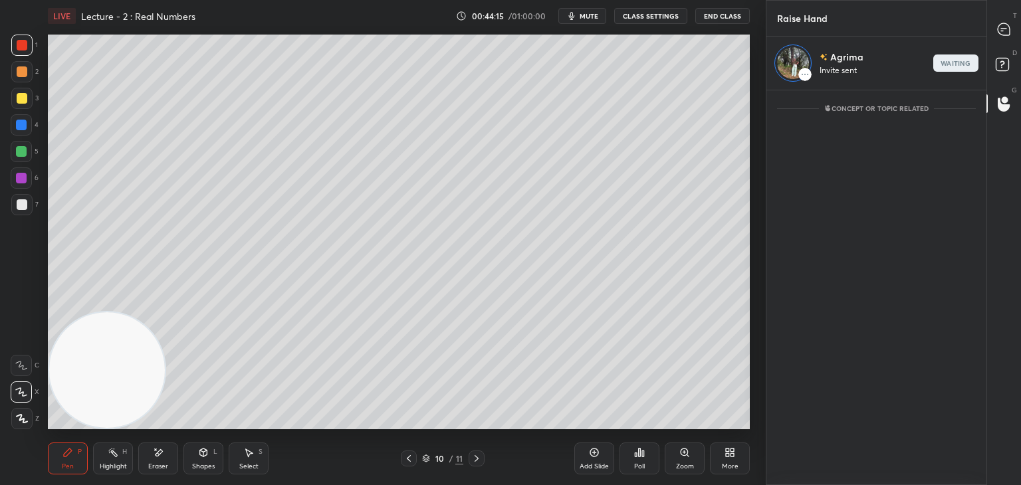
scroll to position [5, 4]
click at [1003, 35] on div at bounding box center [1004, 29] width 27 height 24
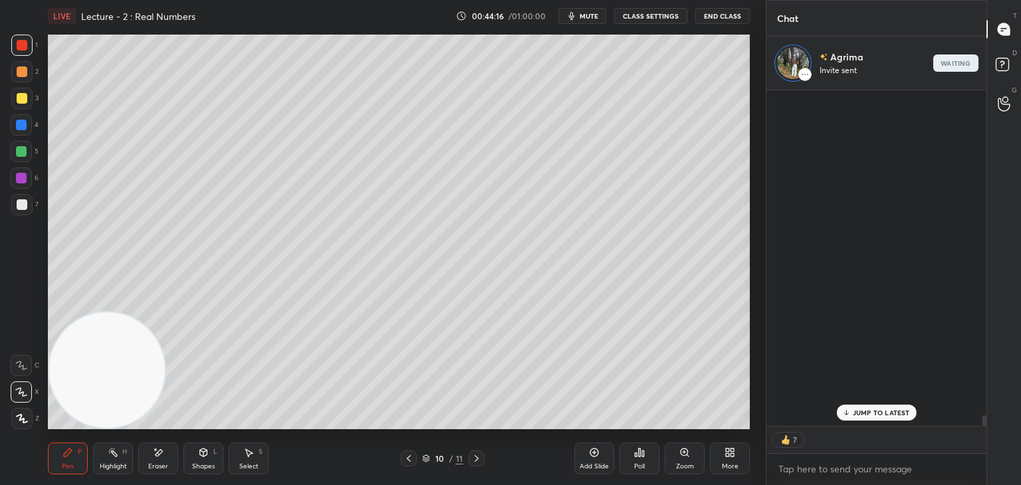
scroll to position [332, 216]
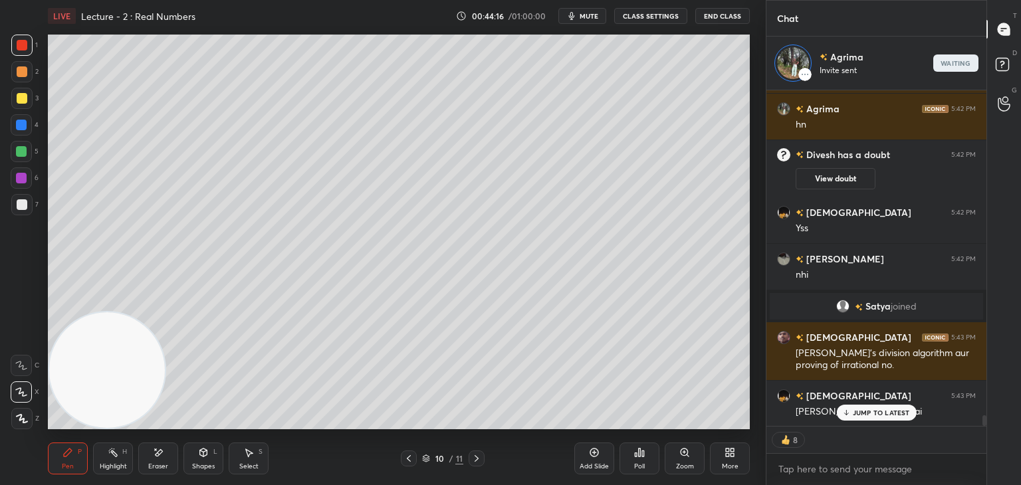
drag, startPoint x: 875, startPoint y: 418, endPoint x: 846, endPoint y: 413, distance: 29.6
click at [875, 418] on div "JUMP TO LATEST" at bounding box center [876, 413] width 80 height 16
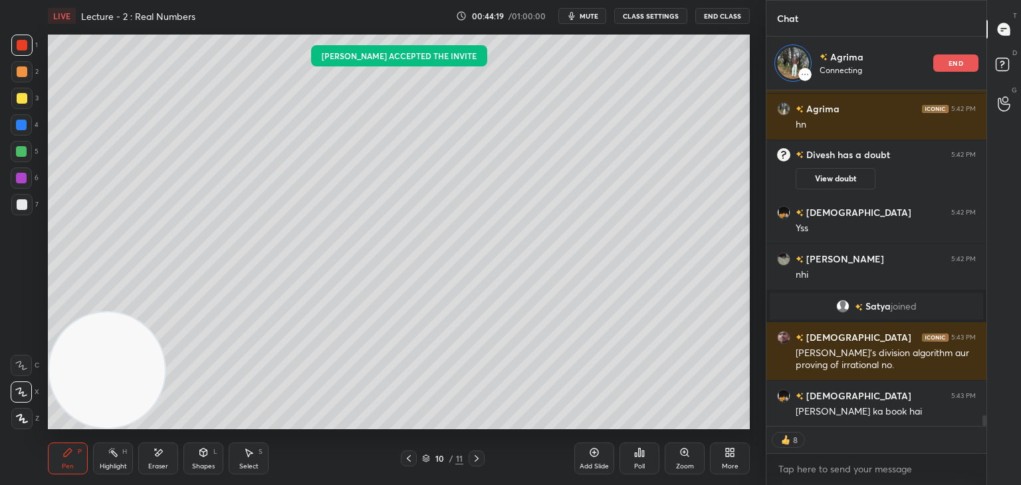
click at [469, 458] on div at bounding box center [477, 459] width 16 height 16
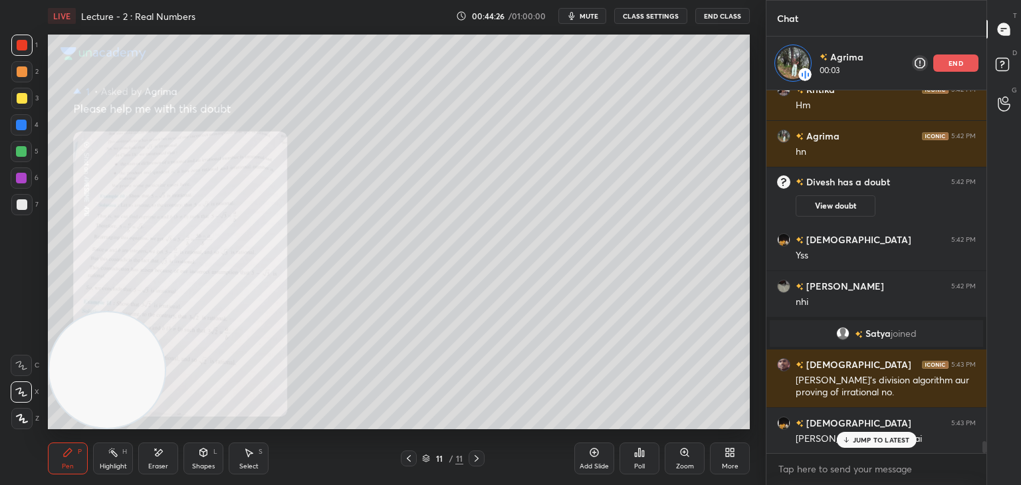
scroll to position [359, 216]
click at [23, 102] on div at bounding box center [21, 98] width 21 height 21
click at [680, 455] on icon at bounding box center [685, 452] width 11 height 11
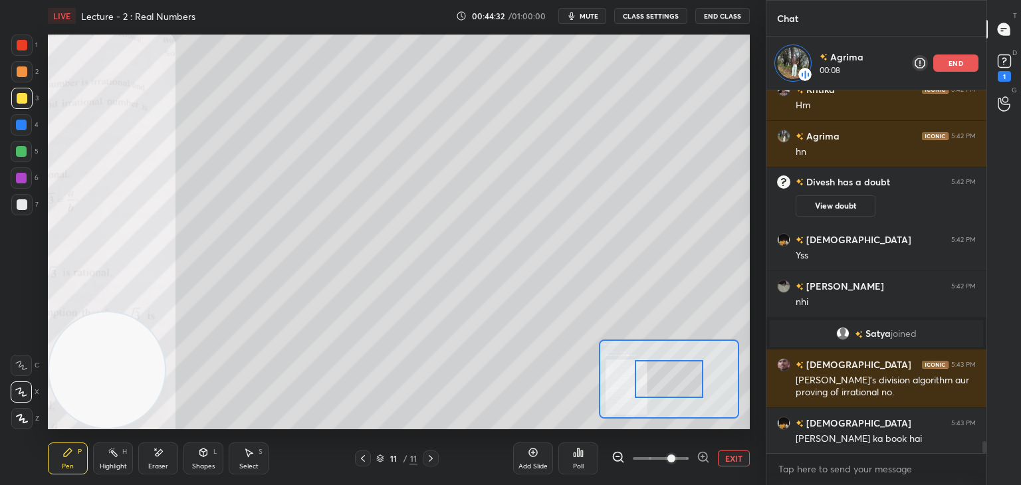
click at [678, 458] on span at bounding box center [661, 459] width 56 height 20
click at [676, 457] on span at bounding box center [672, 459] width 8 height 8
click at [729, 459] on button "EXIT" at bounding box center [734, 459] width 32 height 16
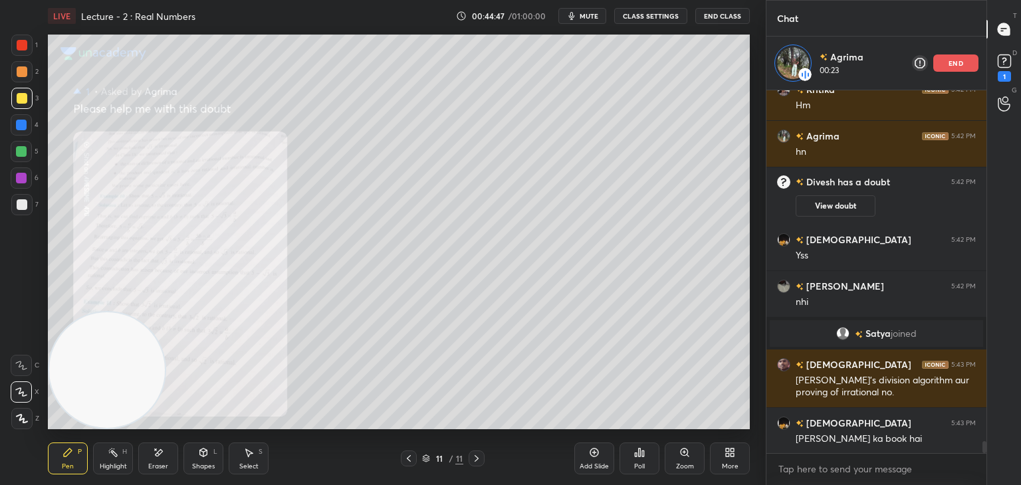
click at [701, 452] on div "Zoom" at bounding box center [685, 459] width 40 height 32
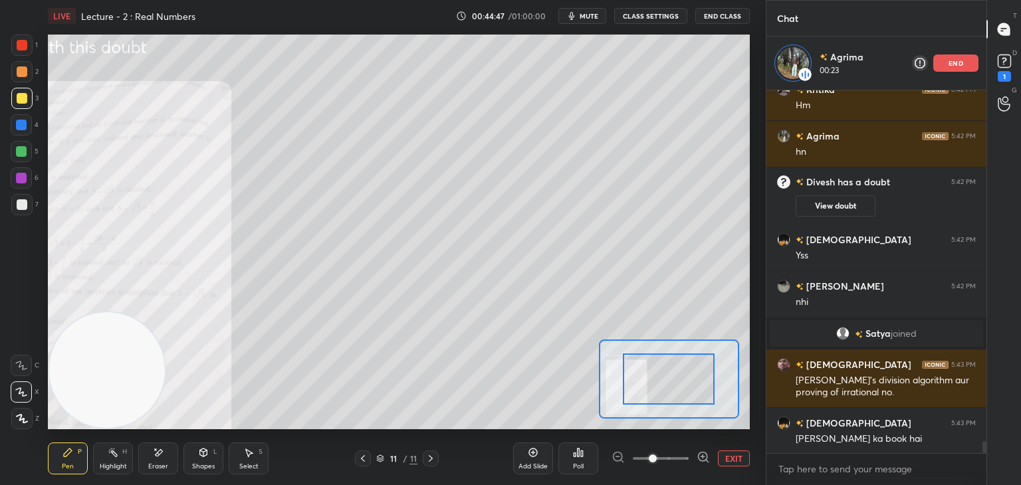
click at [680, 459] on span at bounding box center [661, 459] width 56 height 20
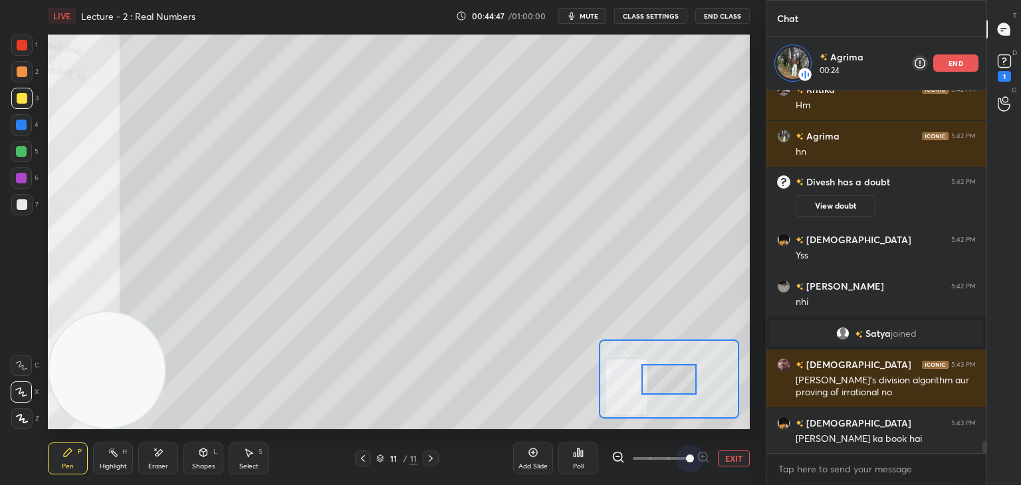
drag, startPoint x: 680, startPoint y: 459, endPoint x: 681, endPoint y: 442, distance: 16.7
click at [686, 459] on span at bounding box center [690, 459] width 8 height 8
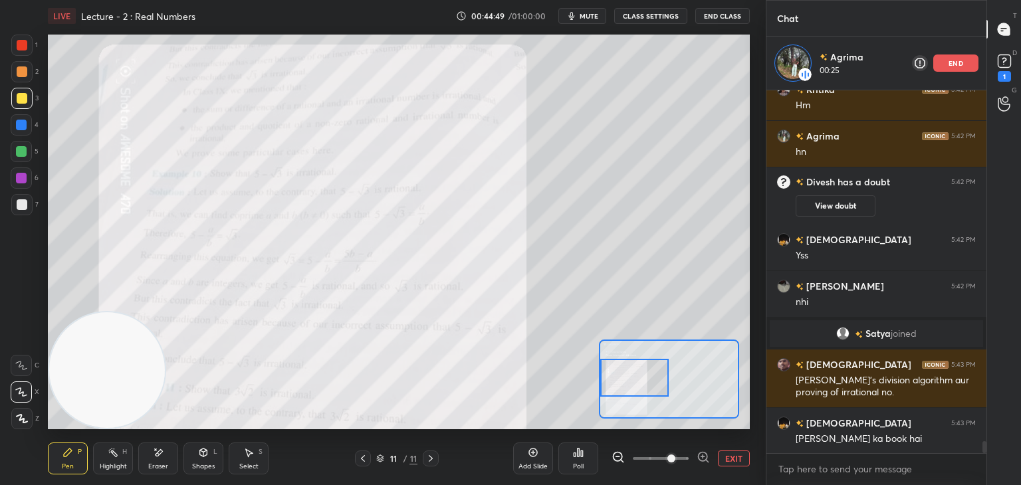
drag, startPoint x: 673, startPoint y: 386, endPoint x: 603, endPoint y: 387, distance: 69.8
click at [603, 387] on div at bounding box center [634, 378] width 69 height 38
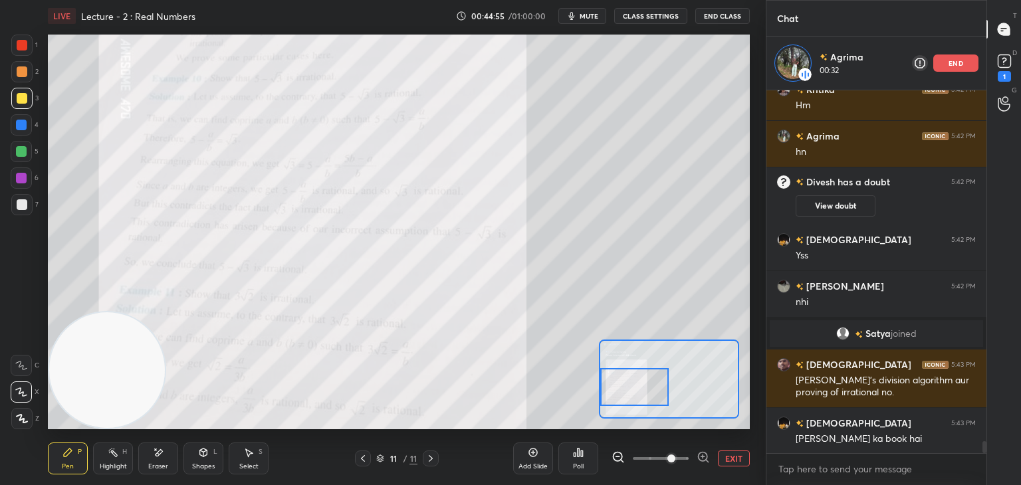
drag, startPoint x: 646, startPoint y: 379, endPoint x: 641, endPoint y: 386, distance: 9.0
click at [642, 386] on div at bounding box center [634, 387] width 69 height 38
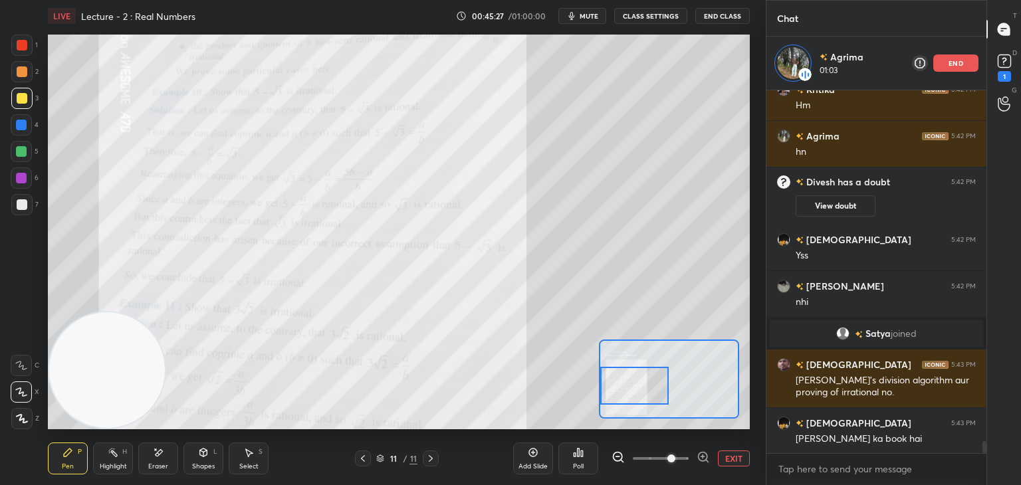
scroll to position [10641, 0]
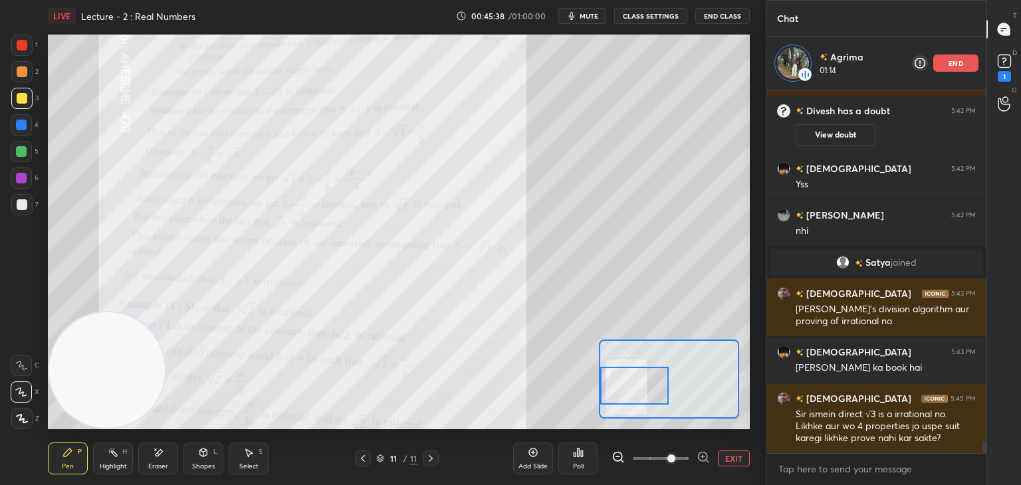
click at [731, 459] on button "EXIT" at bounding box center [734, 459] width 32 height 16
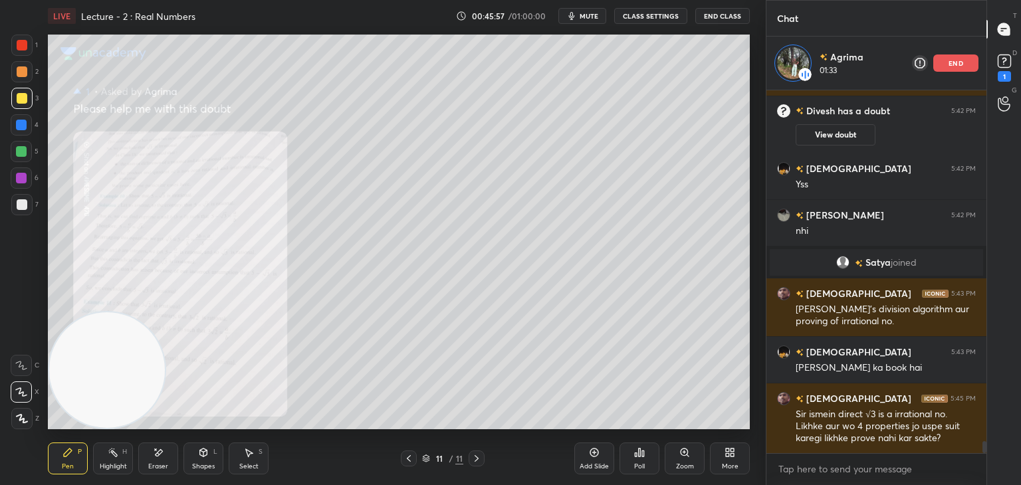
scroll to position [10687, 0]
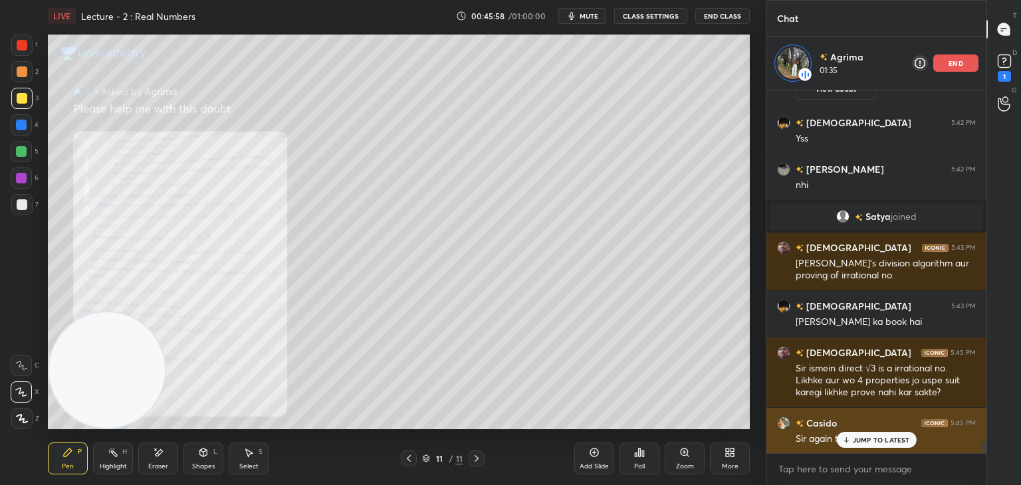
click at [848, 445] on div "JUMP TO LATEST" at bounding box center [876, 440] width 80 height 16
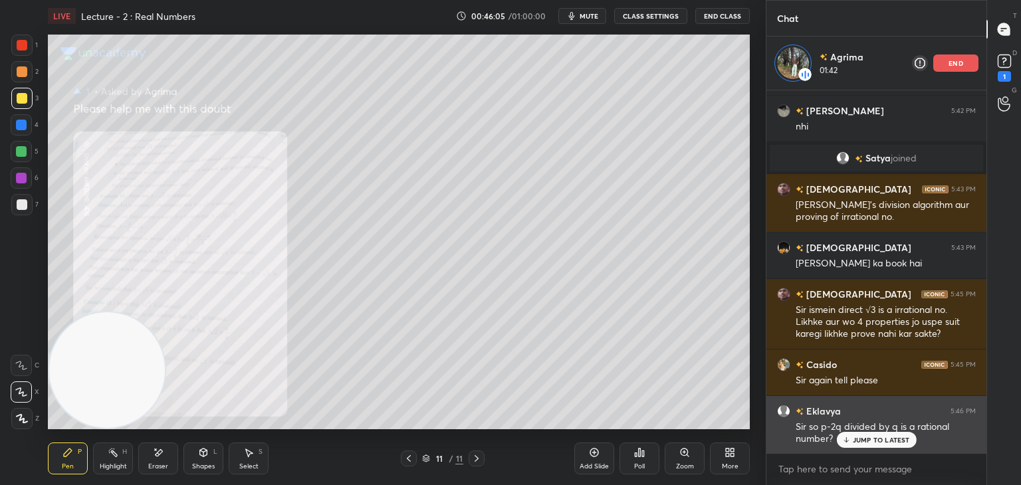
drag, startPoint x: 862, startPoint y: 440, endPoint x: 851, endPoint y: 434, distance: 12.2
click at [861, 440] on p "JUMP TO LATEST" at bounding box center [881, 440] width 57 height 8
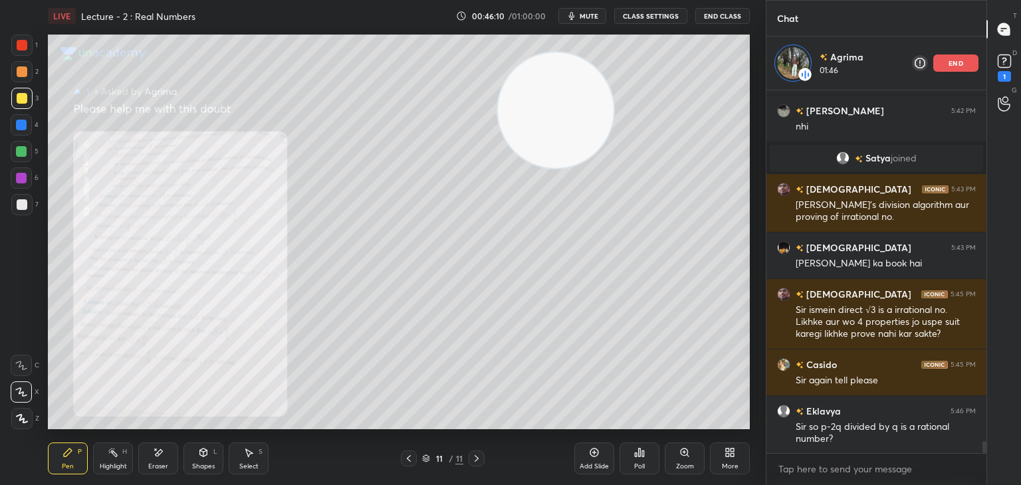
drag, startPoint x: 93, startPoint y: 382, endPoint x: 565, endPoint y: 99, distance: 549.6
click at [563, 106] on video at bounding box center [556, 111] width 116 height 116
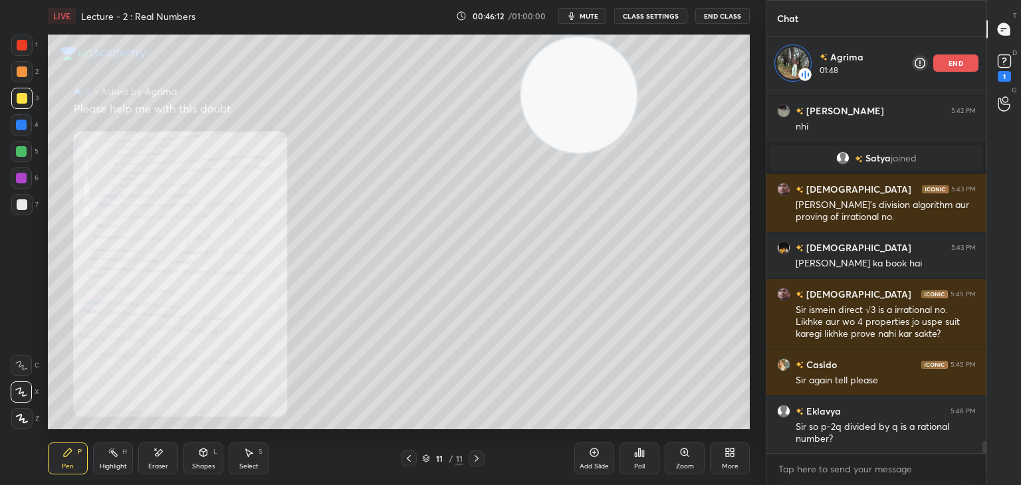
click at [682, 460] on div "Zoom" at bounding box center [685, 459] width 40 height 32
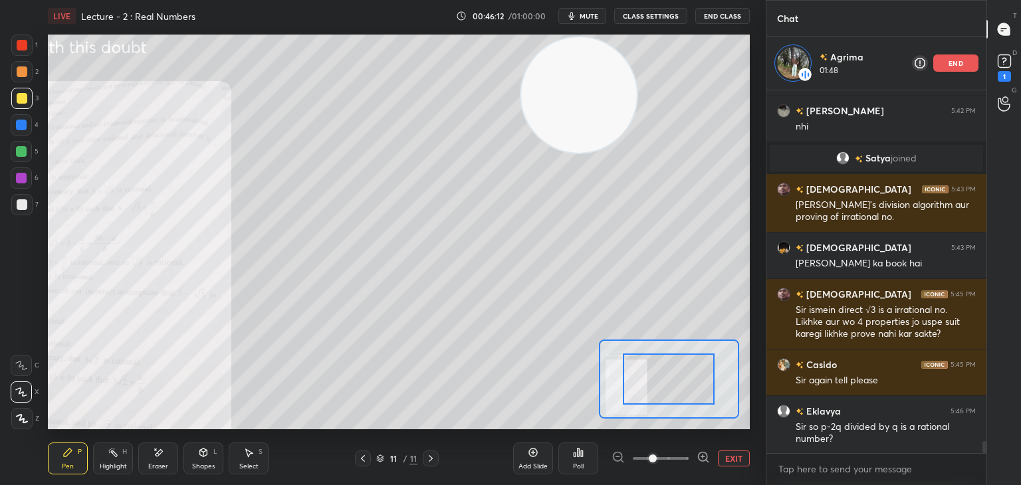
click at [680, 460] on span at bounding box center [661, 459] width 56 height 20
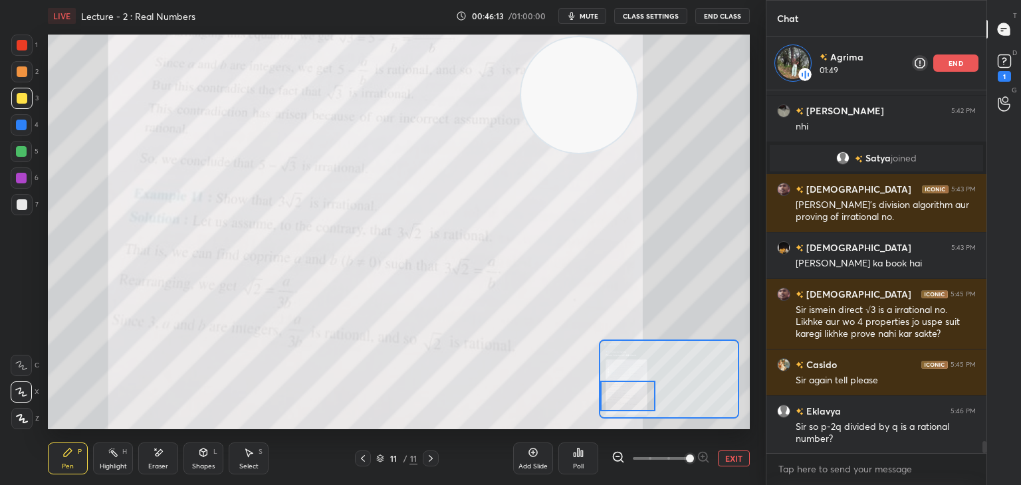
drag, startPoint x: 656, startPoint y: 390, endPoint x: 620, endPoint y: 404, distance: 38.5
click at [620, 404] on div at bounding box center [627, 396] width 55 height 31
click at [730, 461] on button "EXIT" at bounding box center [734, 459] width 32 height 16
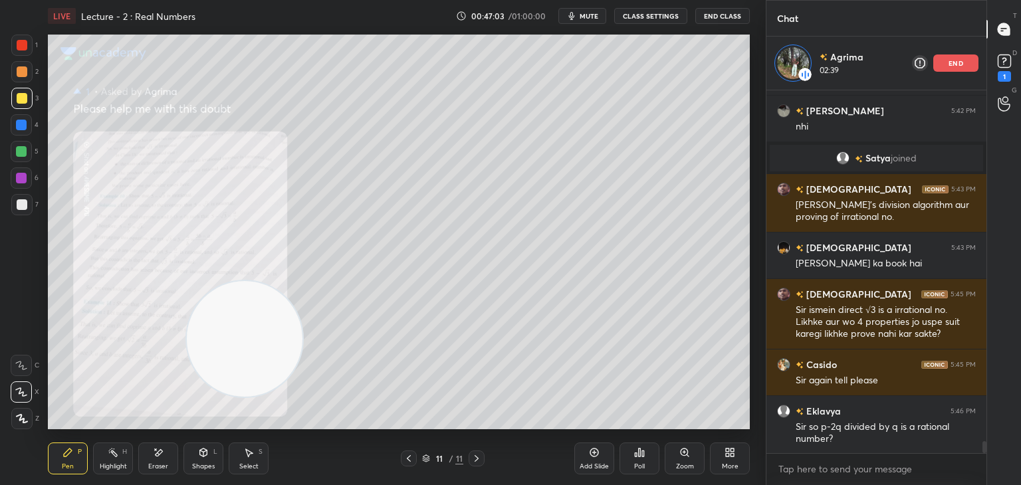
drag, startPoint x: 583, startPoint y: 105, endPoint x: 6, endPoint y: 476, distance: 686.1
click at [8, 474] on div "1 2 3 4 5 6 7 C X Z E E Erase all H H LIVE Lecture - 2 : Real Numbers 00:47:03 …" at bounding box center [377, 242] width 755 height 485
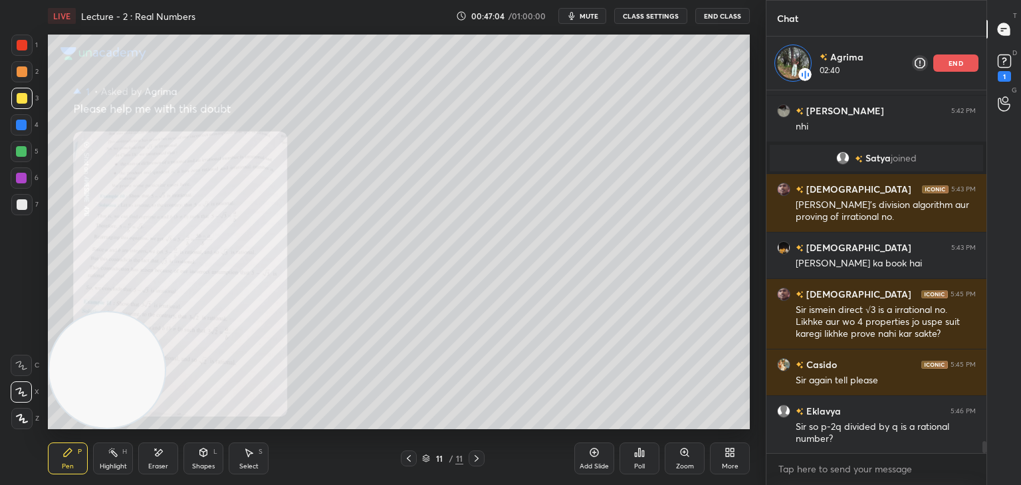
click at [411, 465] on div at bounding box center [409, 459] width 16 height 16
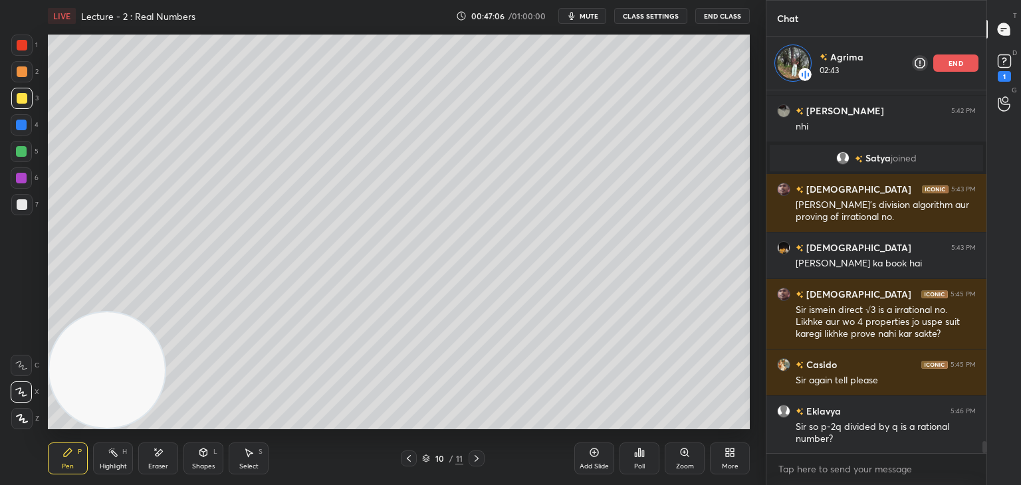
click at [473, 455] on div at bounding box center [477, 459] width 16 height 16
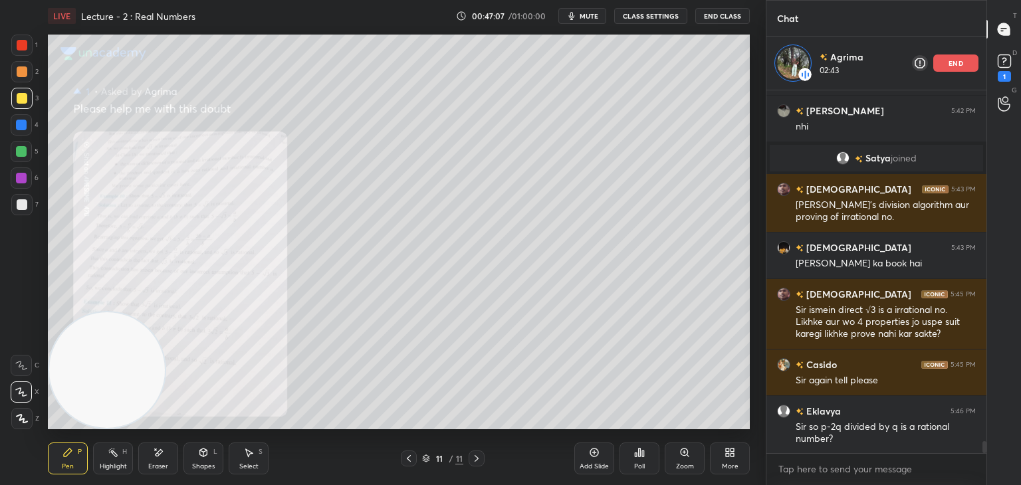
click at [694, 454] on div "Zoom" at bounding box center [685, 459] width 40 height 32
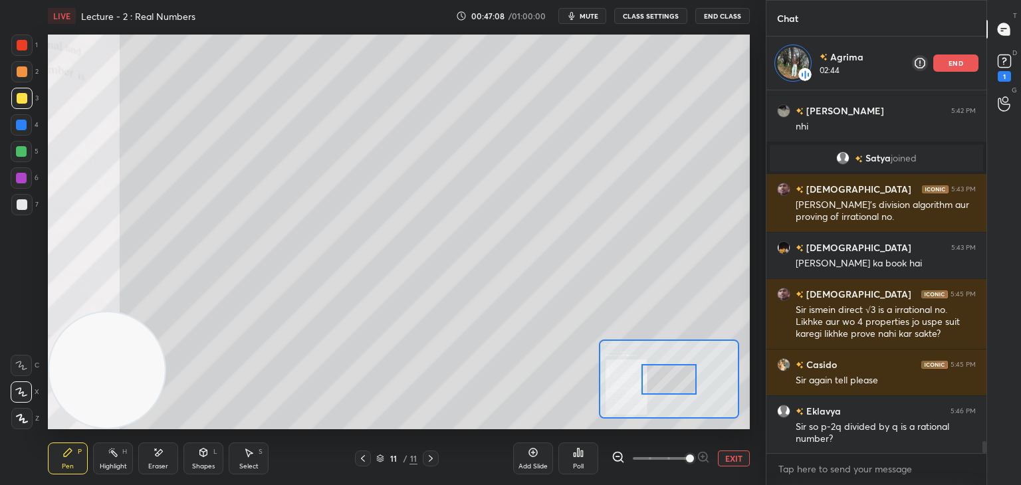
drag, startPoint x: 684, startPoint y: 461, endPoint x: 663, endPoint y: 381, distance: 83.1
click at [686, 458] on span at bounding box center [690, 459] width 8 height 8
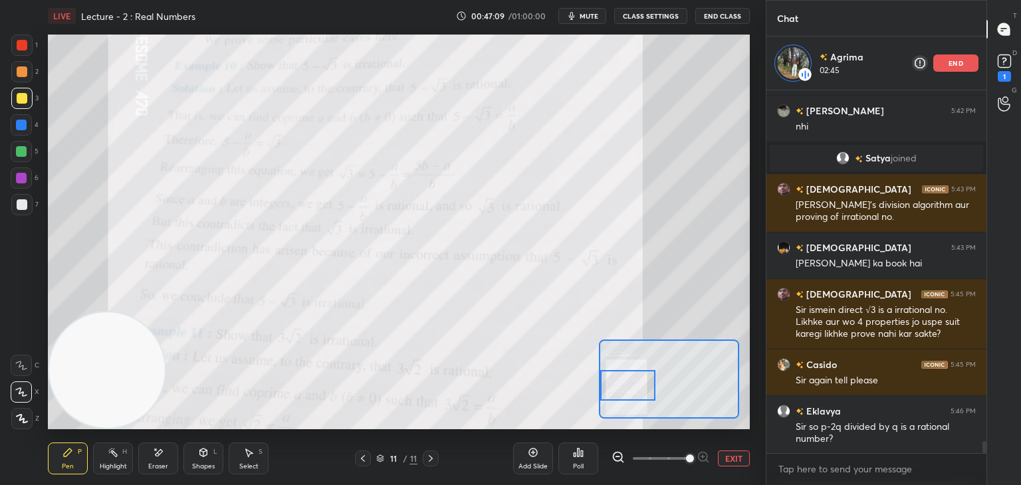
drag, startPoint x: 666, startPoint y: 373, endPoint x: 612, endPoint y: 374, distance: 54.5
click at [618, 378] on div at bounding box center [627, 385] width 55 height 31
click at [725, 453] on button "EXIT" at bounding box center [734, 459] width 32 height 16
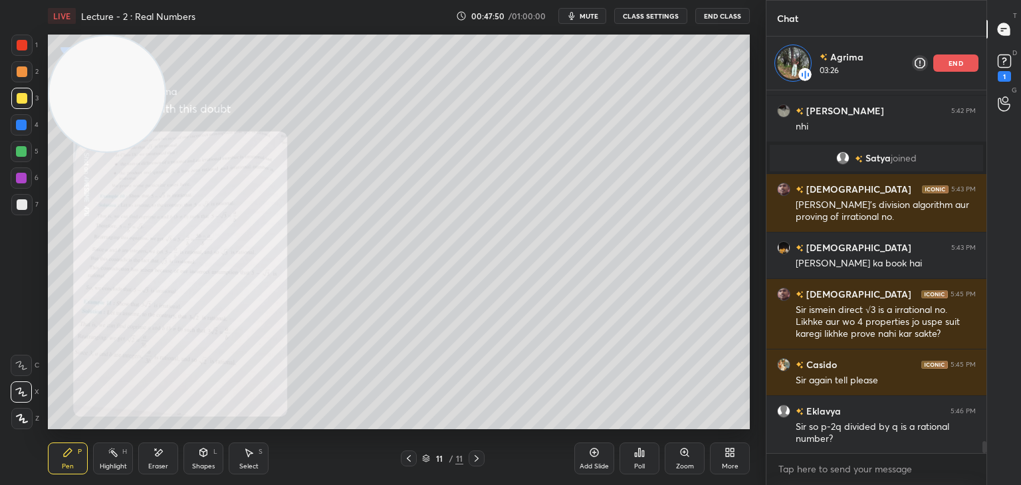
drag, startPoint x: 96, startPoint y: 341, endPoint x: 68, endPoint y: 88, distance: 254.1
click at [70, 86] on video at bounding box center [107, 94] width 116 height 116
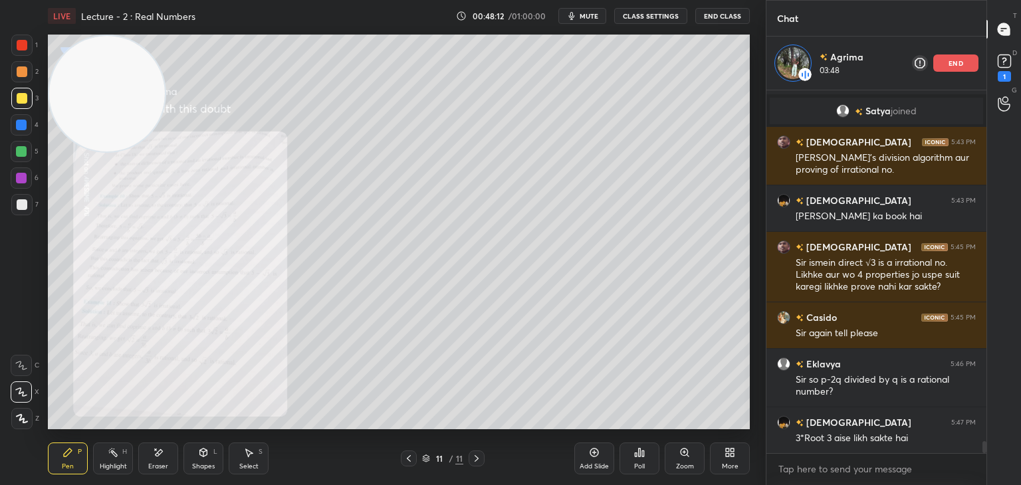
scroll to position [10838, 0]
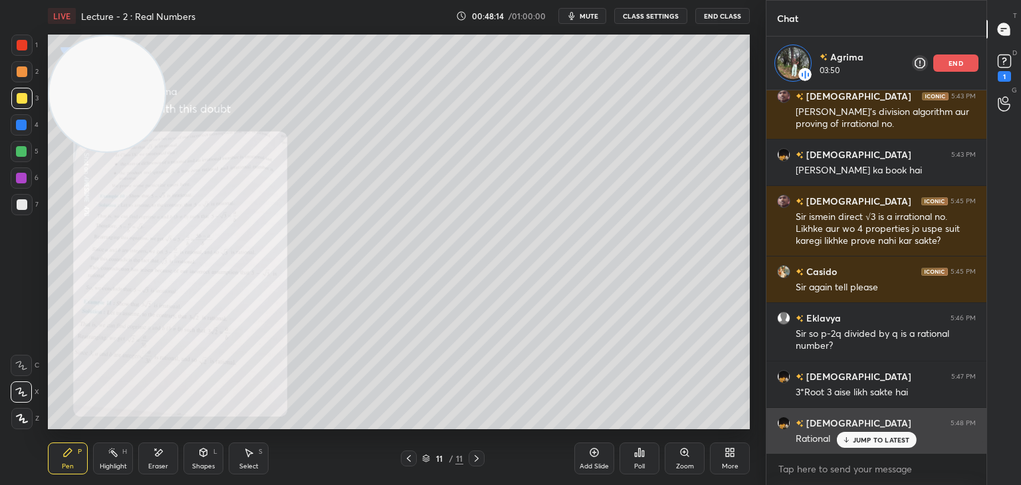
click at [870, 438] on p "JUMP TO LATEST" at bounding box center [881, 440] width 57 height 8
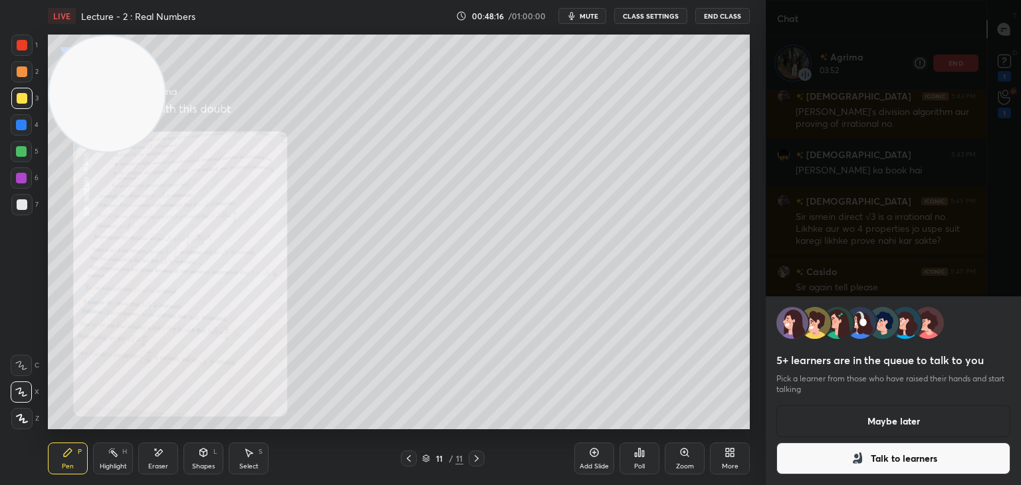
scroll to position [10852, 0]
click at [900, 449] on button "Talk to learners" at bounding box center [894, 459] width 234 height 32
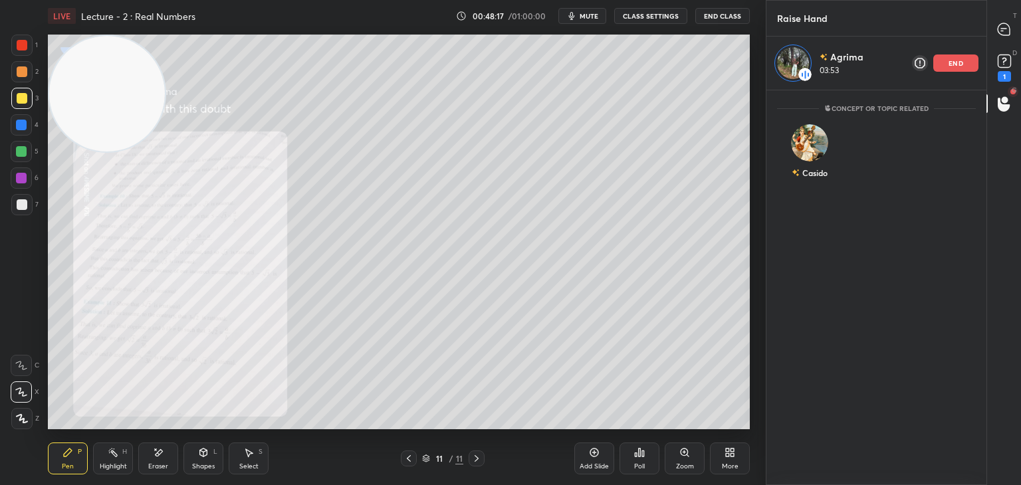
click at [898, 460] on div "5+ learners are in the queue to talk to you Pick a learner from those who have …" at bounding box center [893, 242] width 255 height 485
click at [949, 61] on p "end" at bounding box center [956, 63] width 15 height 7
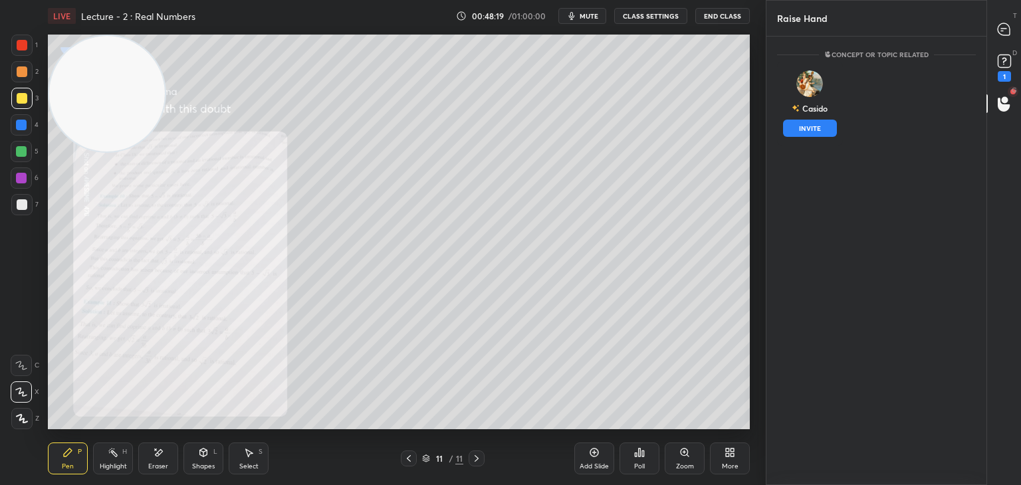
click at [809, 133] on button "INVITE" at bounding box center [810, 128] width 54 height 17
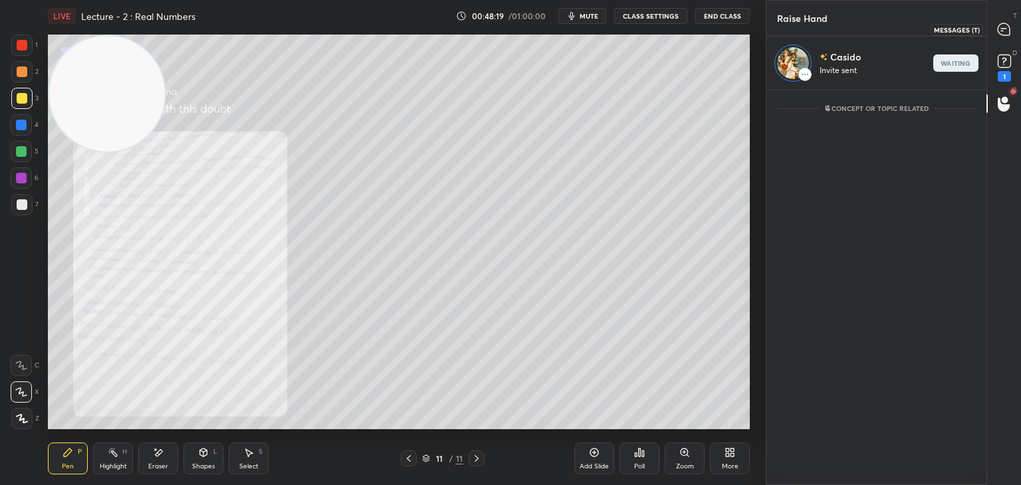
click at [997, 29] on div at bounding box center [1004, 29] width 27 height 24
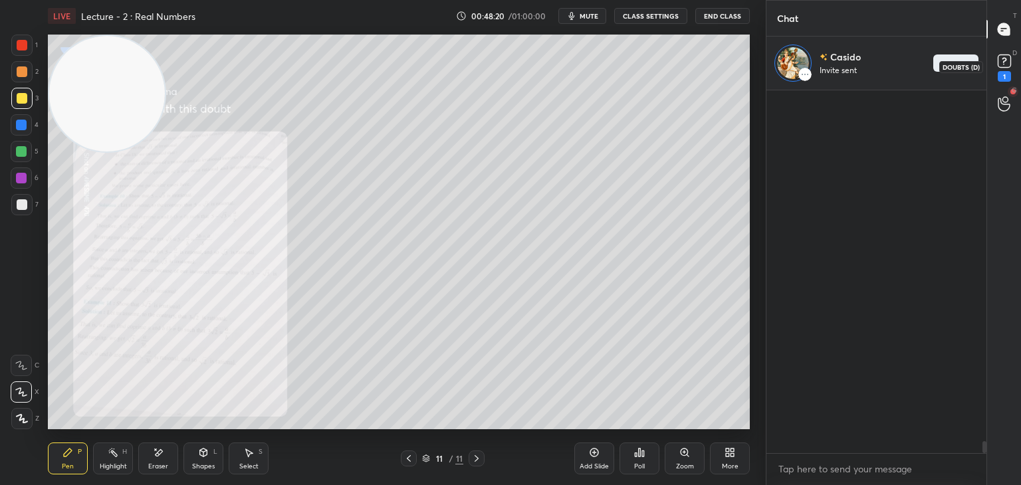
scroll to position [359, 216]
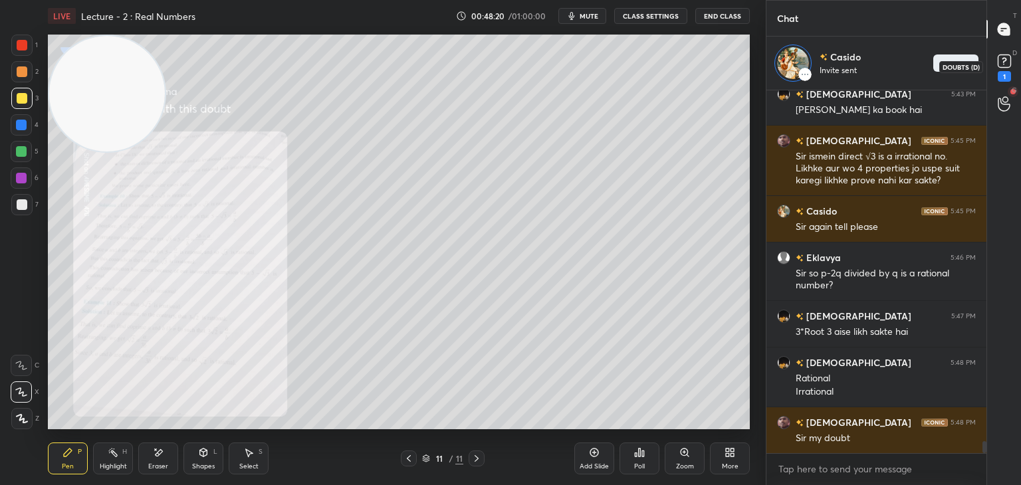
click at [1003, 64] on rect at bounding box center [1004, 61] width 13 height 13
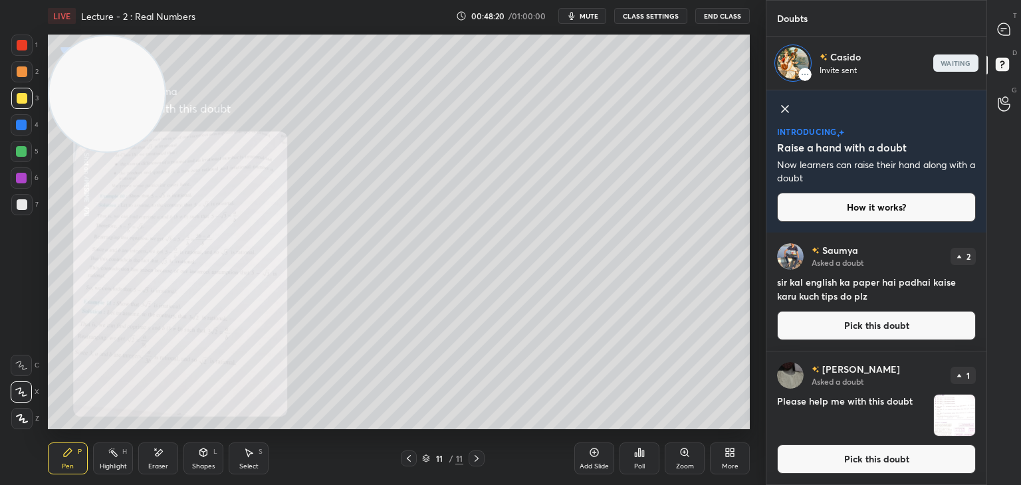
click at [1000, 100] on icon at bounding box center [1004, 103] width 13 height 15
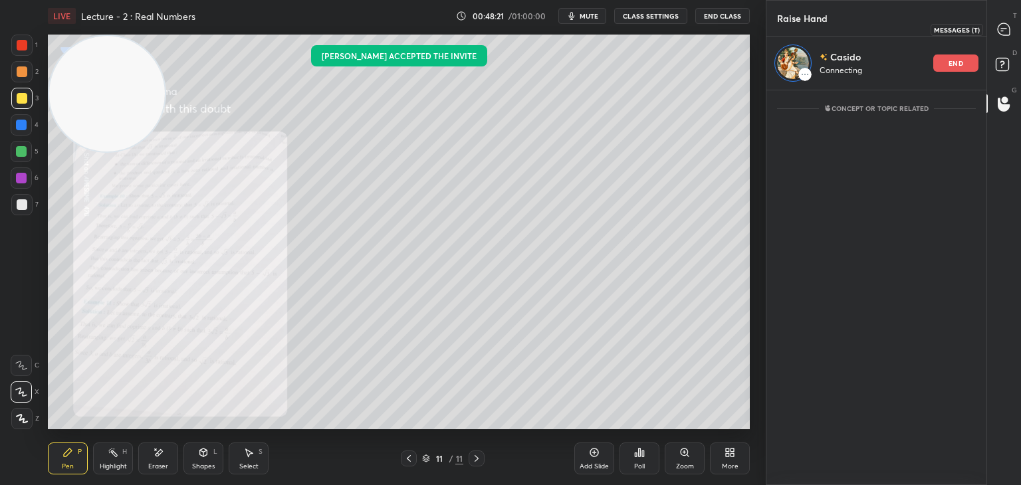
click at [1008, 35] on icon at bounding box center [1004, 30] width 14 height 14
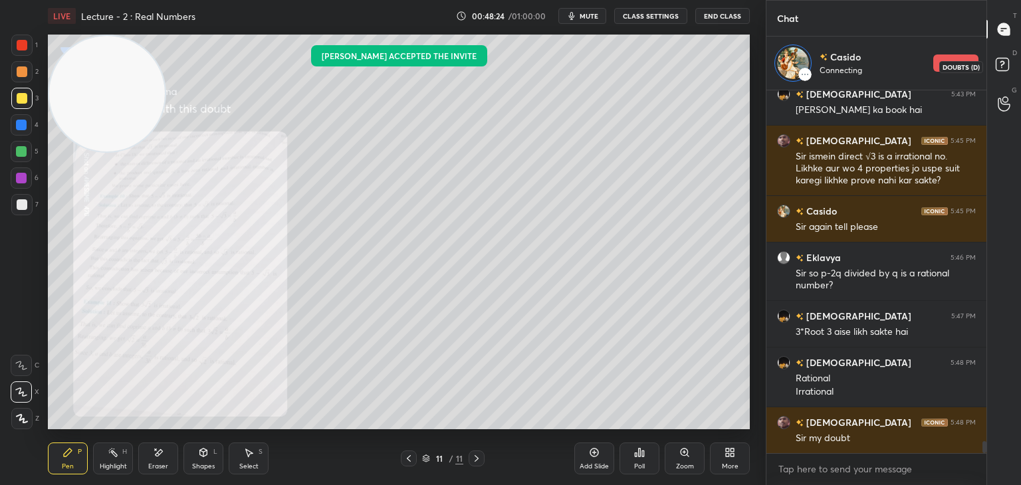
click at [1003, 70] on rect at bounding box center [1002, 65] width 13 height 13
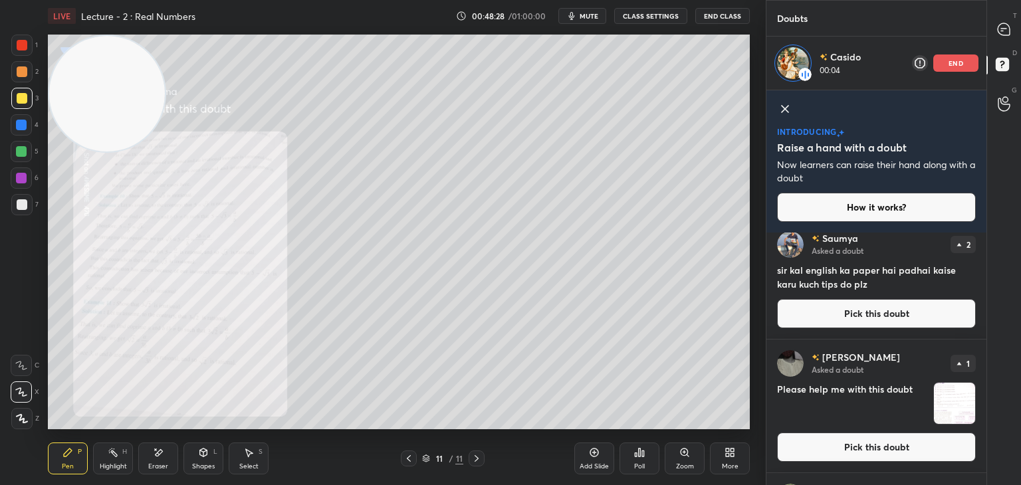
scroll to position [0, 0]
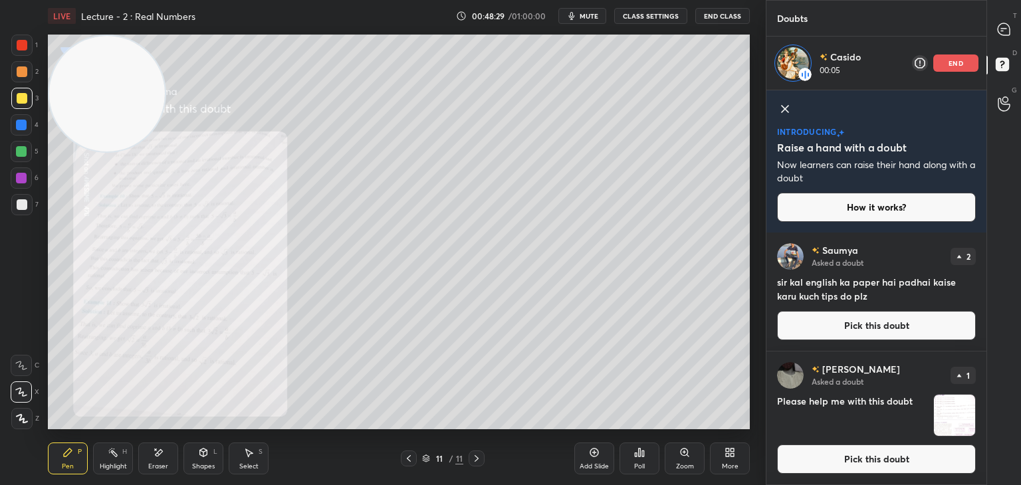
click at [786, 104] on icon at bounding box center [785, 109] width 16 height 16
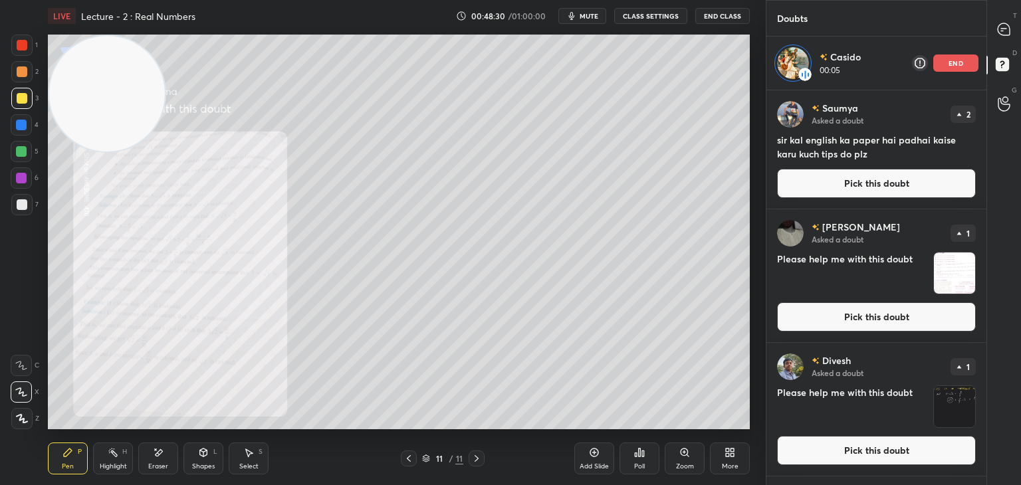
scroll to position [391, 216]
click at [1000, 15] on div "T Messages (T)" at bounding box center [1004, 29] width 34 height 37
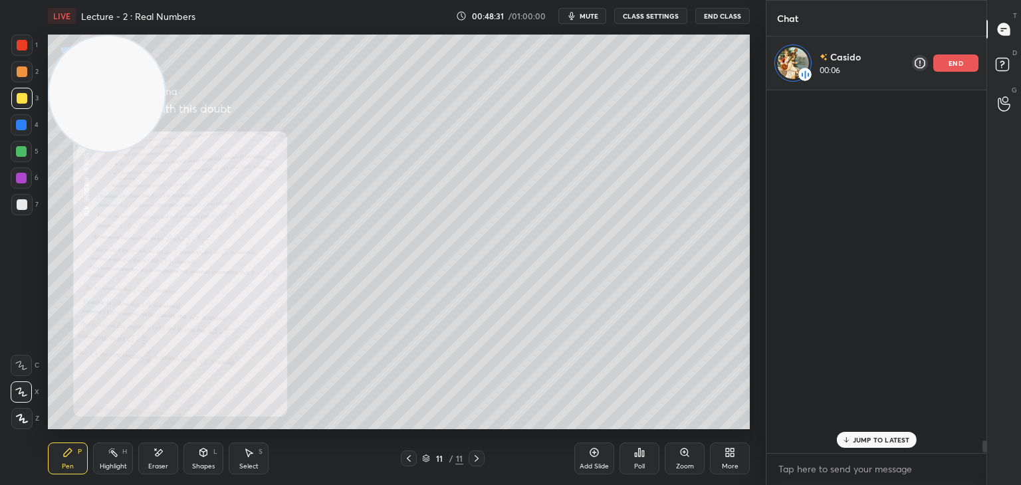
scroll to position [359, 216]
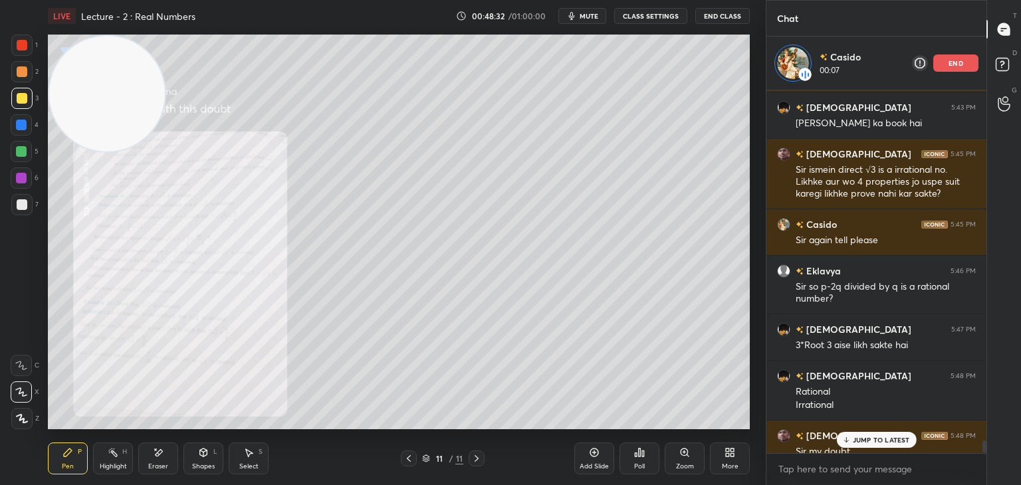
click at [882, 445] on div "JUMP TO LATEST" at bounding box center [876, 440] width 80 height 16
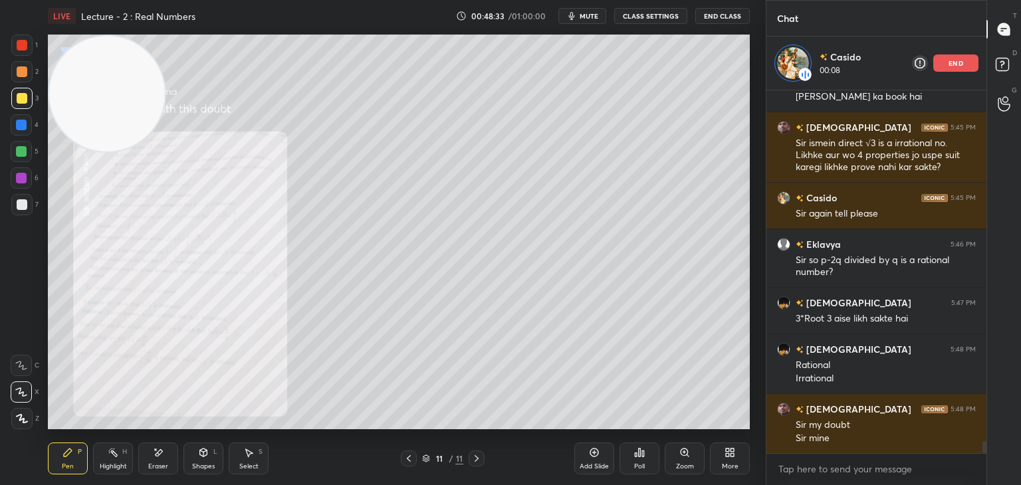
click at [163, 459] on div "Eraser" at bounding box center [158, 459] width 40 height 32
click at [19, 421] on span "Erase all" at bounding box center [21, 418] width 20 height 9
click at [166, 455] on div "Eraser" at bounding box center [158, 459] width 40 height 32
click at [65, 446] on div "Pen P" at bounding box center [68, 459] width 40 height 32
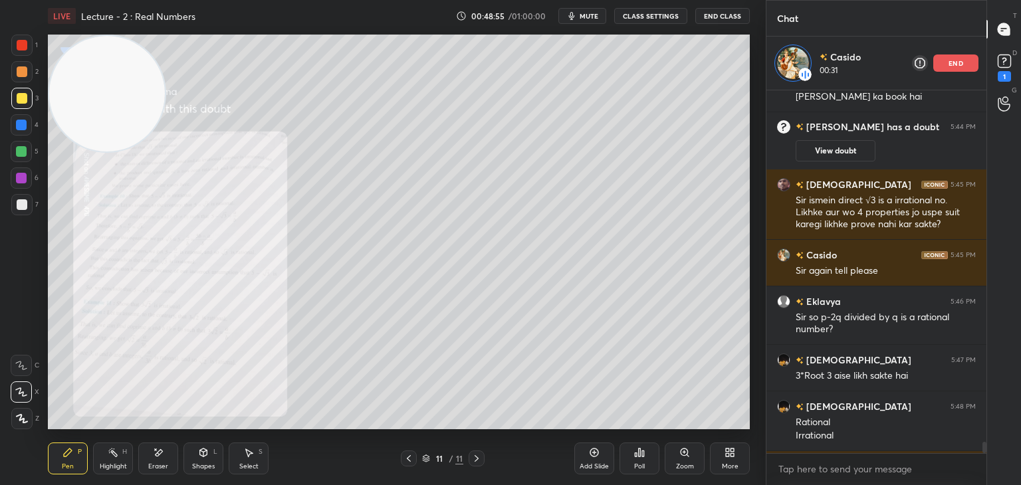
scroll to position [11027, 0]
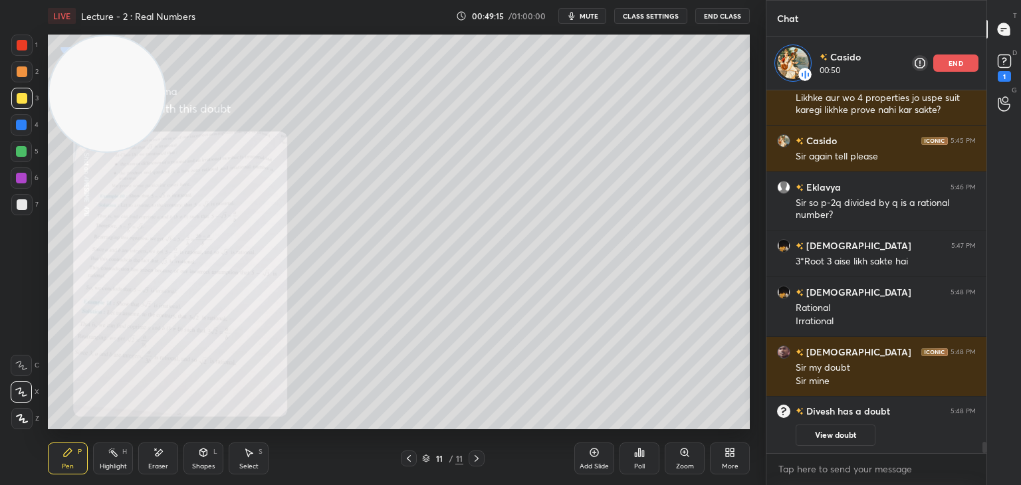
drag, startPoint x: 160, startPoint y: 458, endPoint x: 187, endPoint y: 434, distance: 35.8
click at [160, 458] on icon at bounding box center [158, 452] width 11 height 11
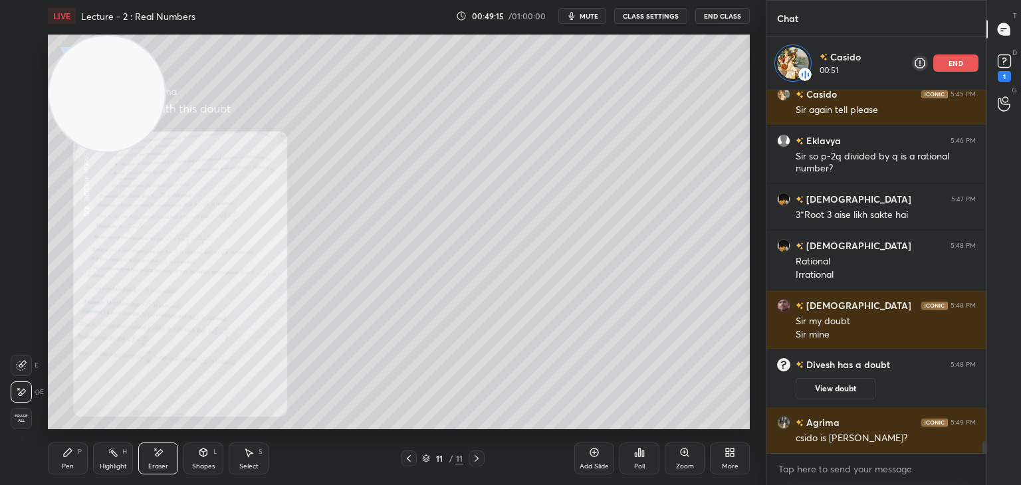
scroll to position [10599, 0]
click at [74, 453] on div "Pen P" at bounding box center [68, 459] width 40 height 32
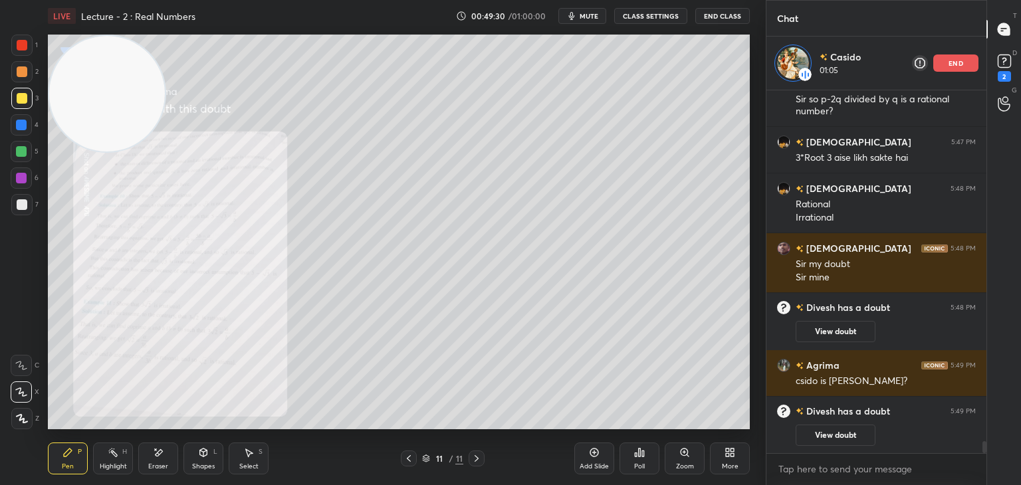
click at [594, 458] on icon at bounding box center [594, 452] width 11 height 11
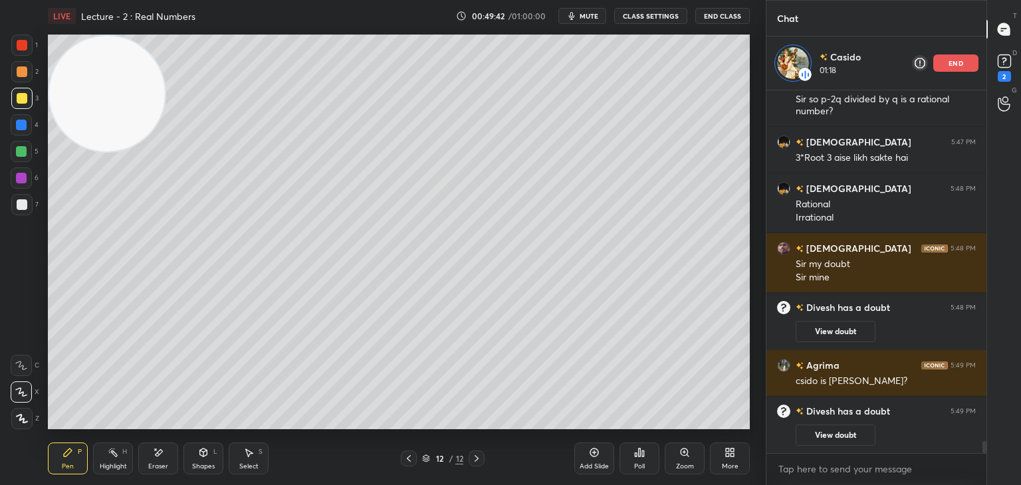
click at [404, 460] on icon at bounding box center [409, 458] width 11 height 11
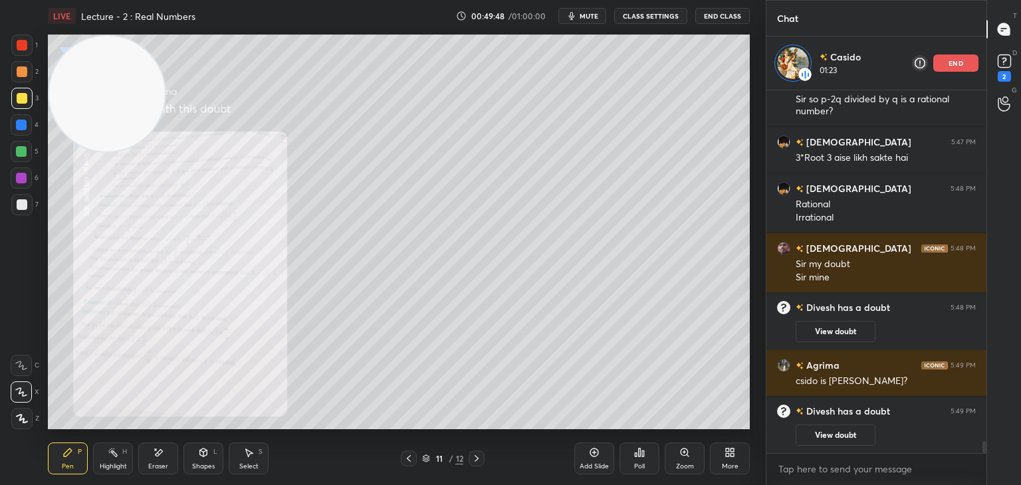
scroll to position [10660, 0]
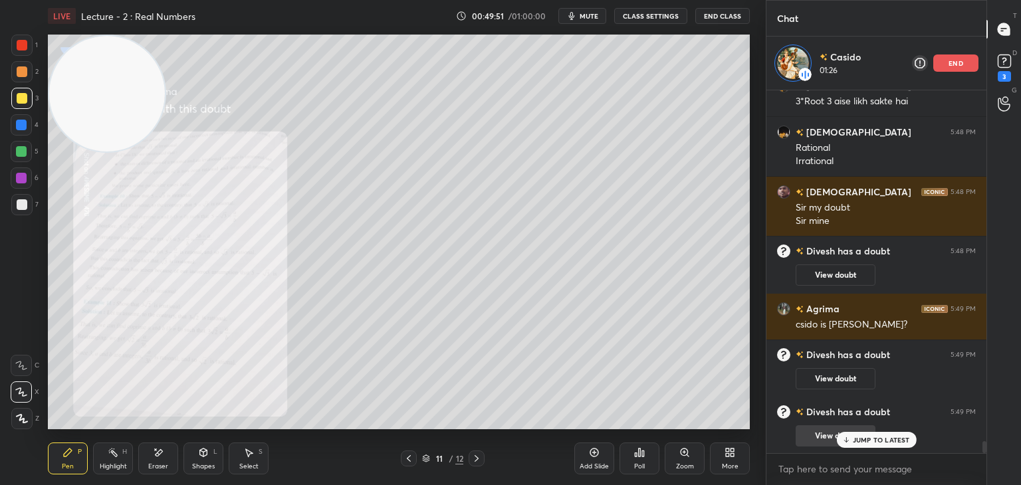
click at [870, 438] on p "JUMP TO LATEST" at bounding box center [881, 440] width 57 height 8
click at [475, 463] on div at bounding box center [477, 459] width 16 height 16
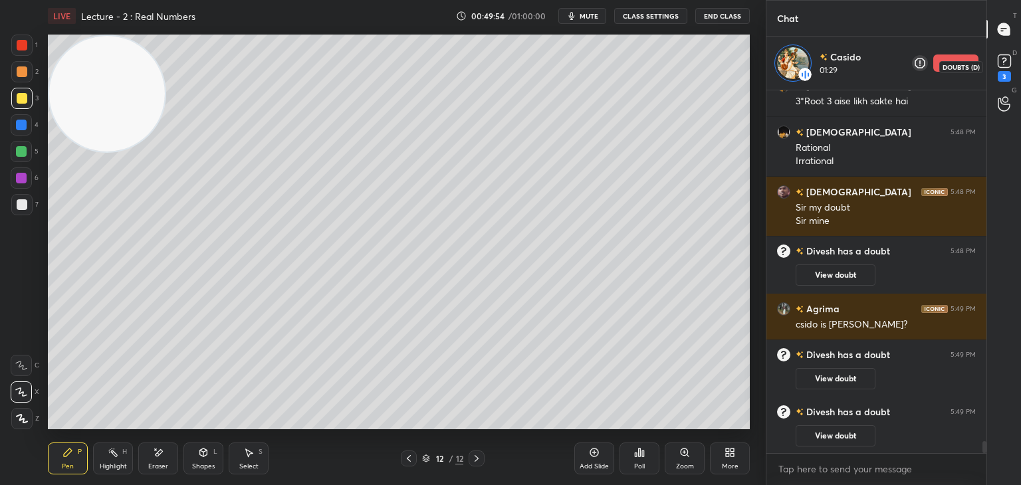
click at [1006, 66] on rect at bounding box center [1004, 61] width 13 height 13
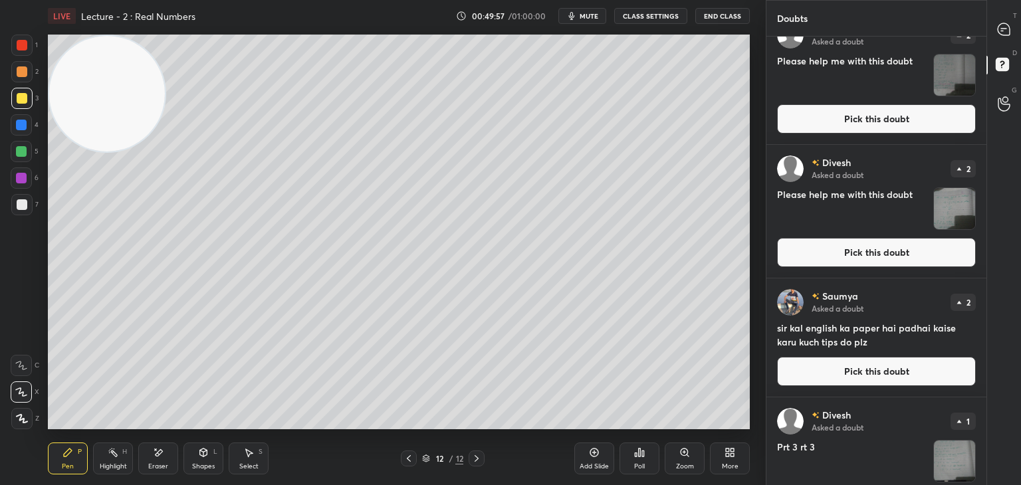
scroll to position [559, 0]
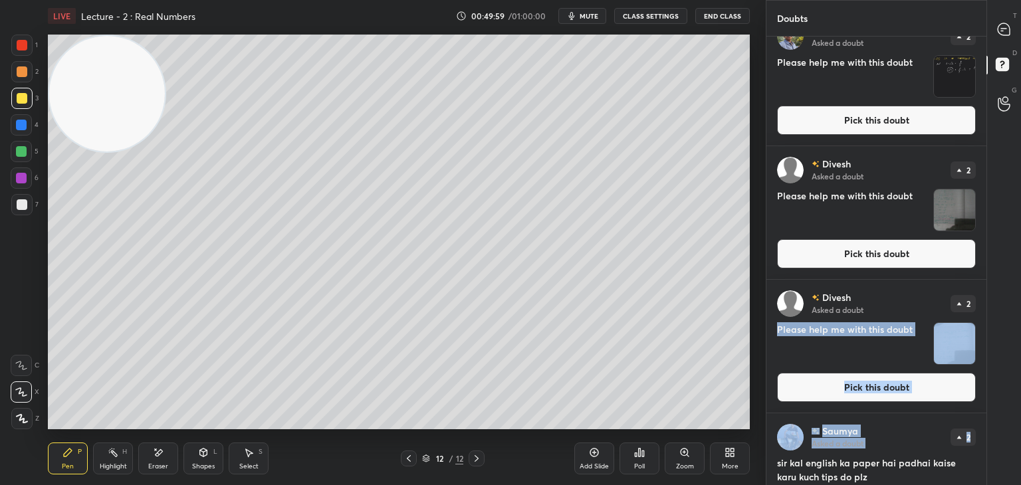
drag, startPoint x: 981, startPoint y: 287, endPoint x: 979, endPoint y: 408, distance: 120.4
click at [979, 414] on div "[PERSON_NAME] Asked a doubt 2 Prt 3 rt 3 Pick this doubt [PERSON_NAME] Asked a …" at bounding box center [877, 5] width 220 height 1055
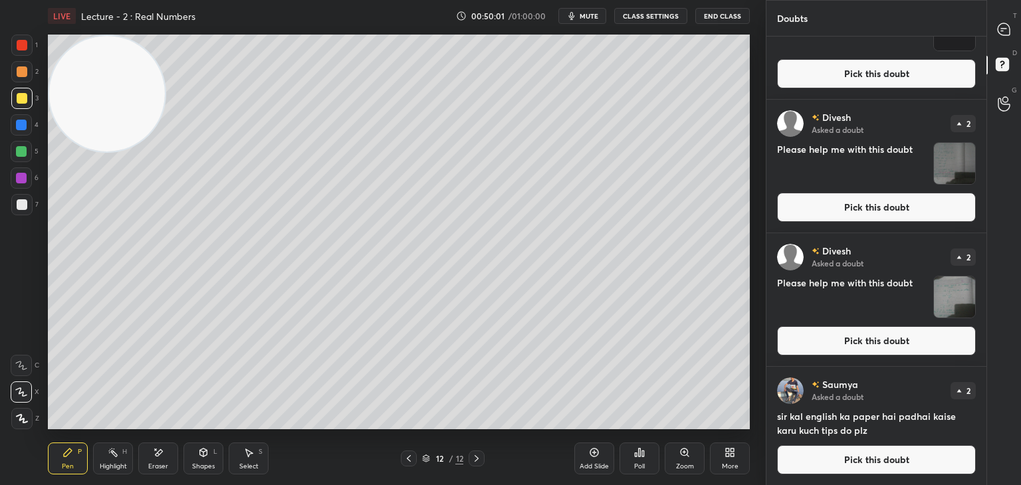
click at [852, 464] on button "Pick this doubt" at bounding box center [876, 460] width 199 height 29
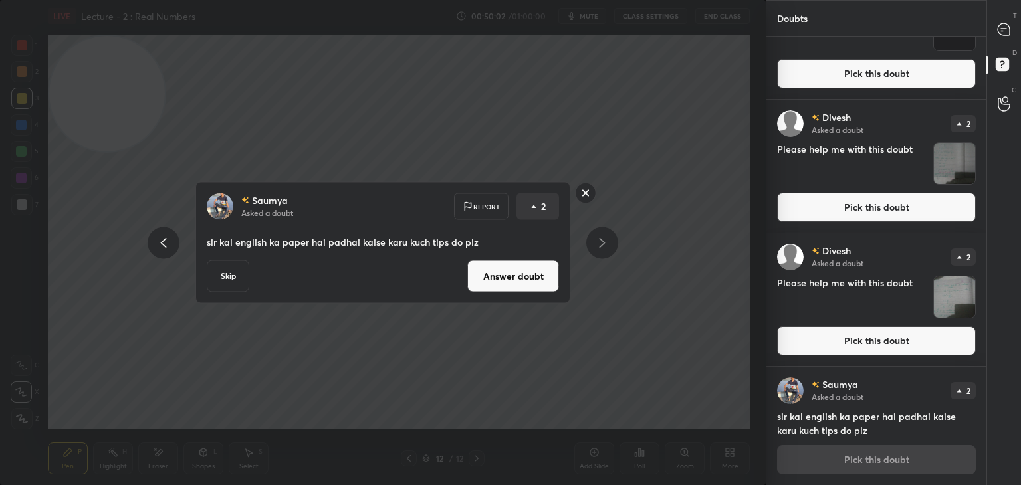
drag, startPoint x: 533, startPoint y: 283, endPoint x: 586, endPoint y: 301, distance: 56.4
click at [533, 283] on button "Answer doubt" at bounding box center [513, 277] width 92 height 32
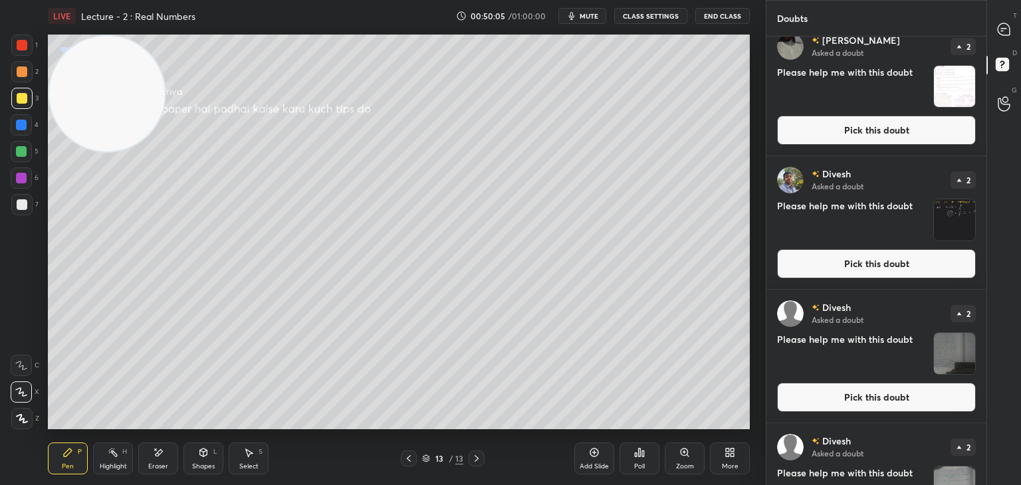
scroll to position [486, 0]
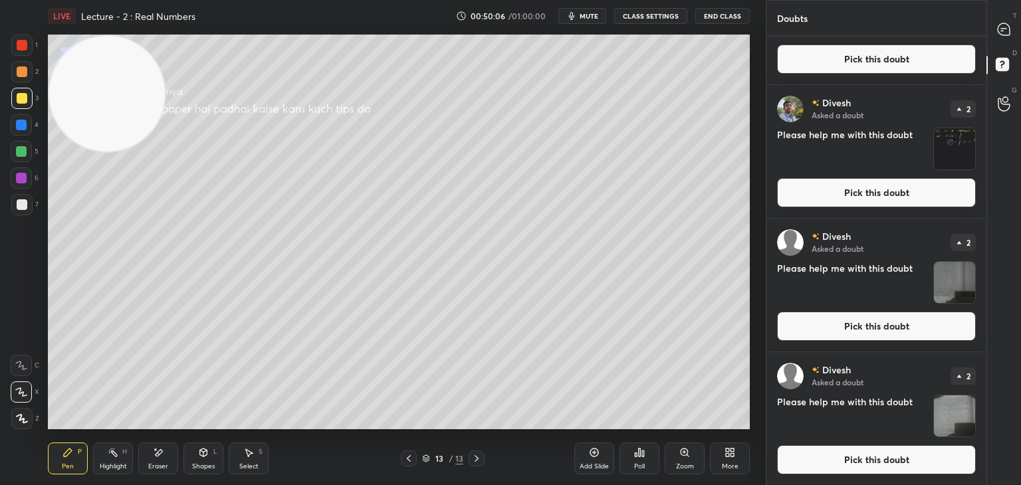
click at [826, 469] on button "Pick this doubt" at bounding box center [876, 460] width 199 height 29
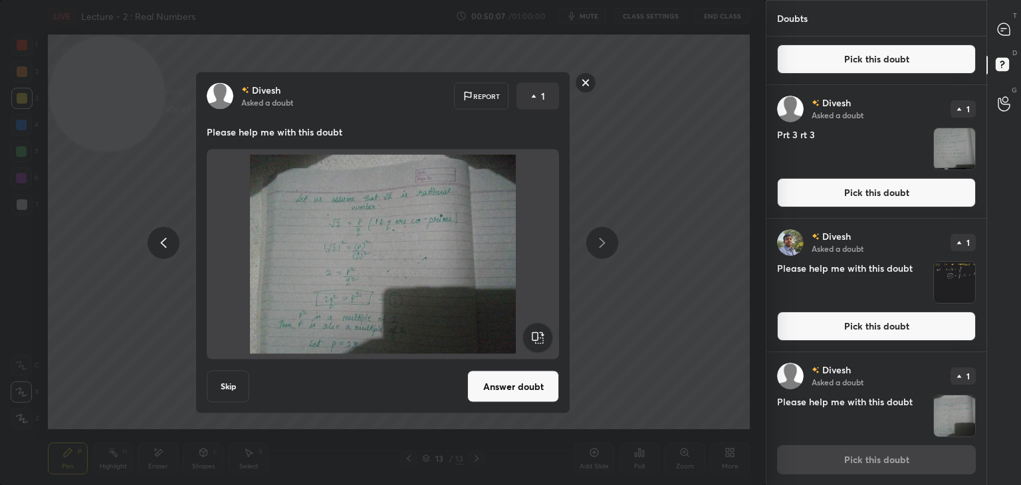
click at [518, 381] on button "Answer doubt" at bounding box center [513, 387] width 92 height 32
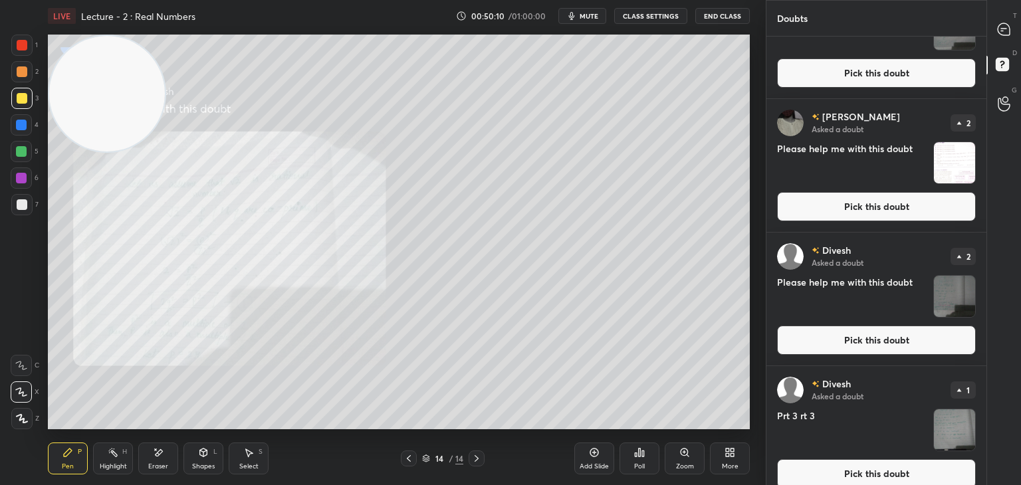
scroll to position [352, 0]
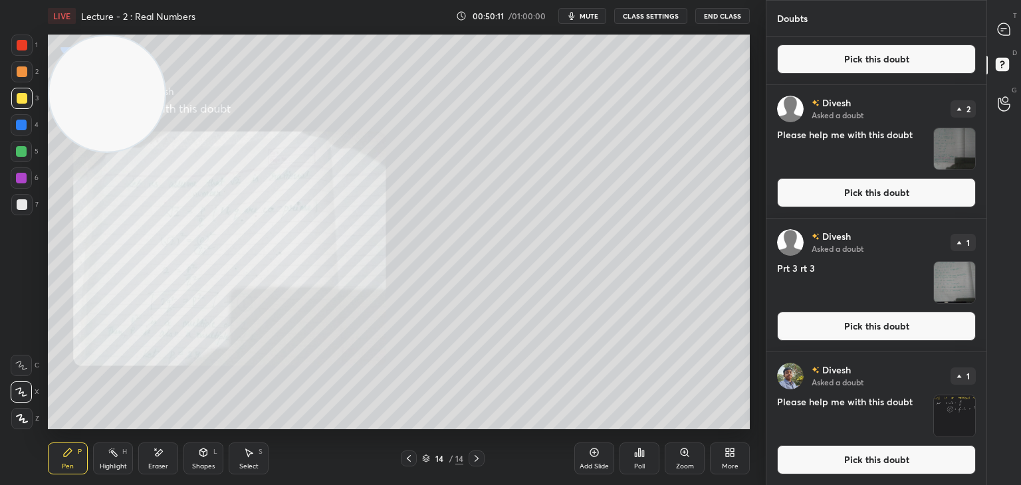
click at [821, 464] on button "Pick this doubt" at bounding box center [876, 460] width 199 height 29
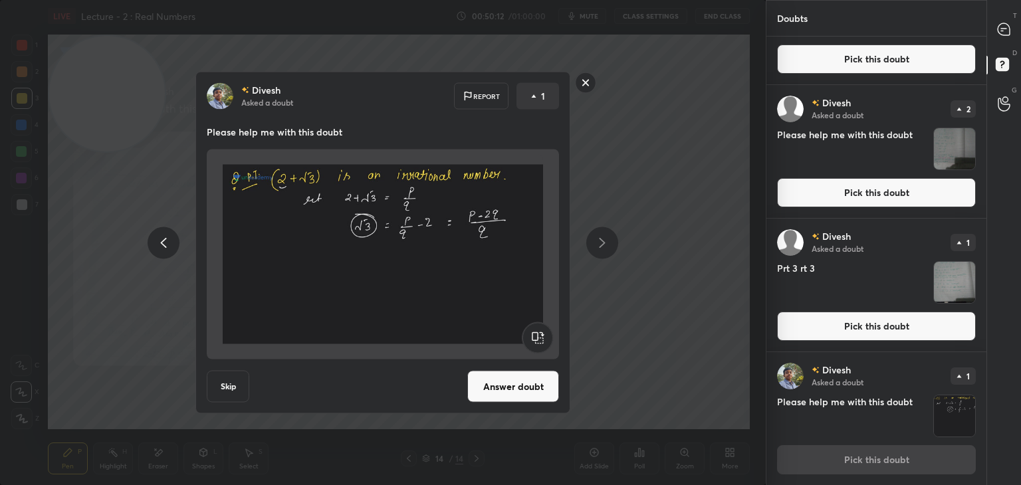
click at [492, 379] on button "Answer doubt" at bounding box center [513, 387] width 92 height 32
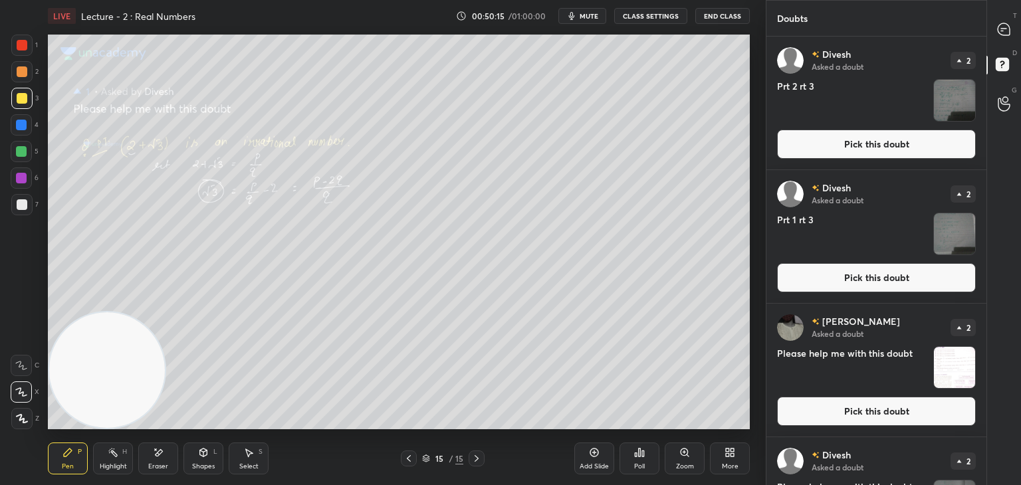
drag, startPoint x: 108, startPoint y: 110, endPoint x: 210, endPoint y: 453, distance: 358.1
click at [43, 0] on html "1 2 3 4 5 6 7 C X Z E E Erase all H H LIVE Lecture - 2 : Real Numbers 00:50:15 …" at bounding box center [510, 0] width 1021 height 0
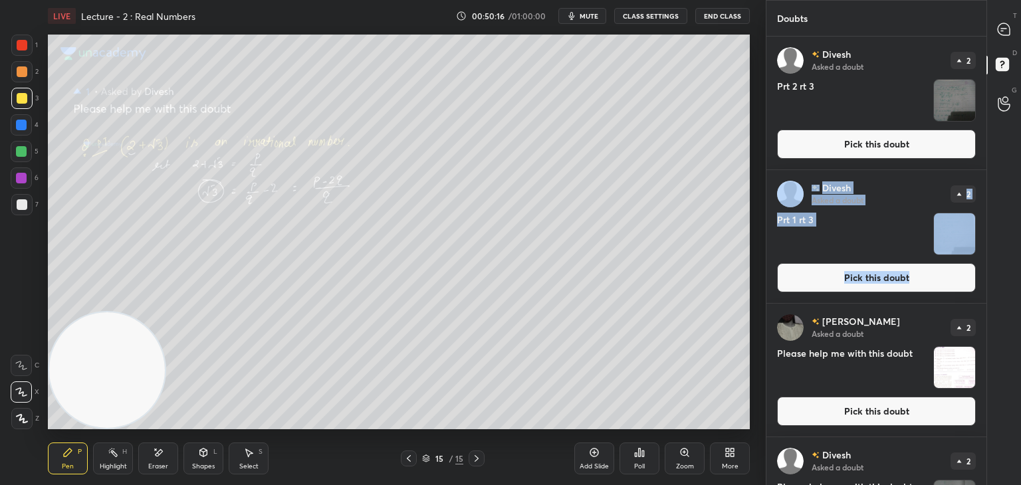
drag, startPoint x: 982, startPoint y: 133, endPoint x: 967, endPoint y: 317, distance: 184.8
click at [967, 319] on div "[PERSON_NAME] Asked a doubt 2 Prt 2 rt 3 Pick this doubt [PERSON_NAME] Asked a …" at bounding box center [877, 371] width 220 height 668
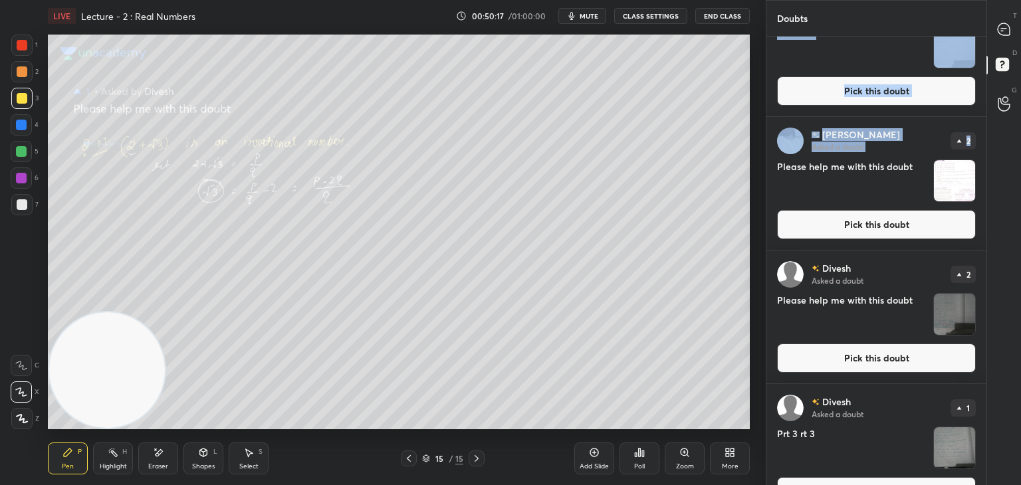
scroll to position [218, 0]
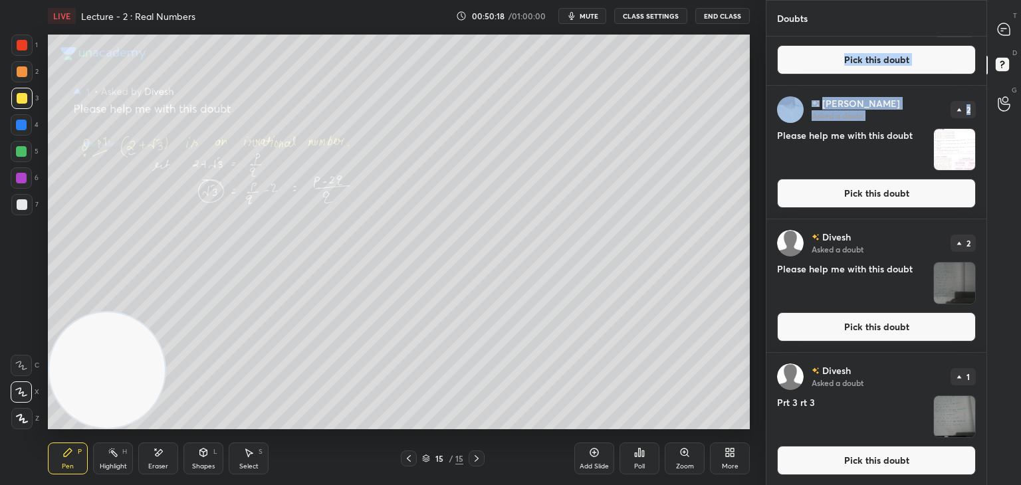
drag, startPoint x: 815, startPoint y: 463, endPoint x: 812, endPoint y: 457, distance: 6.8
click at [815, 461] on button "Pick this doubt" at bounding box center [876, 460] width 199 height 29
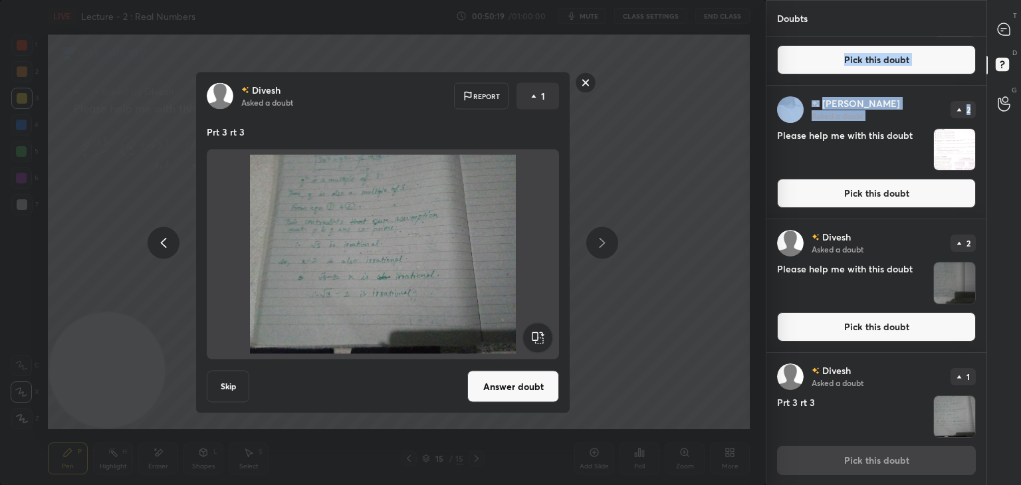
click at [483, 396] on button "Answer doubt" at bounding box center [513, 387] width 92 height 32
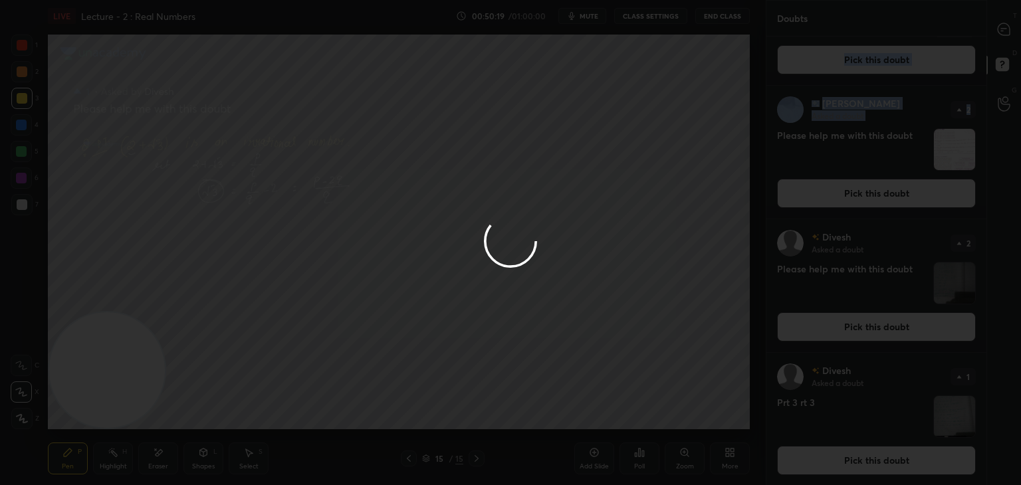
scroll to position [0, 0]
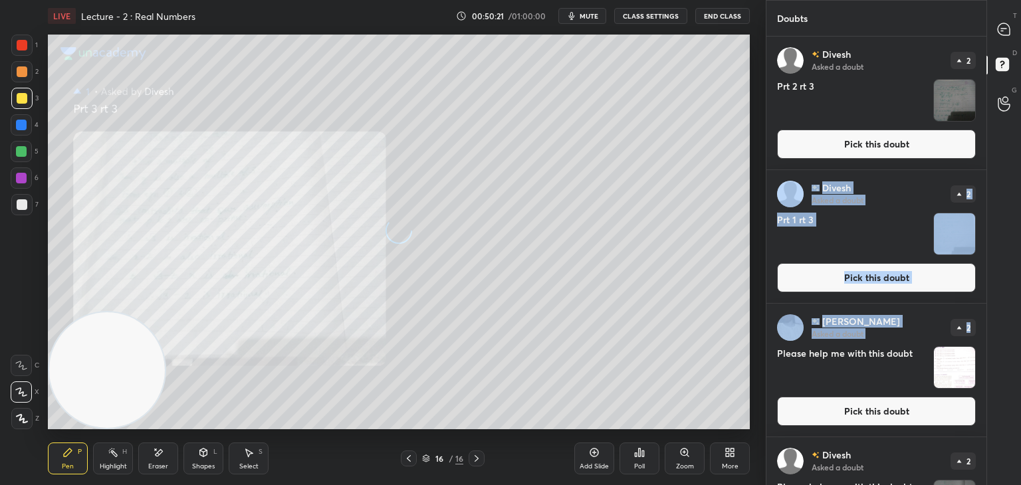
click at [988, 145] on div "T Messages (T) D Doubts (D) G Raise Hand (G)" at bounding box center [1004, 242] width 35 height 485
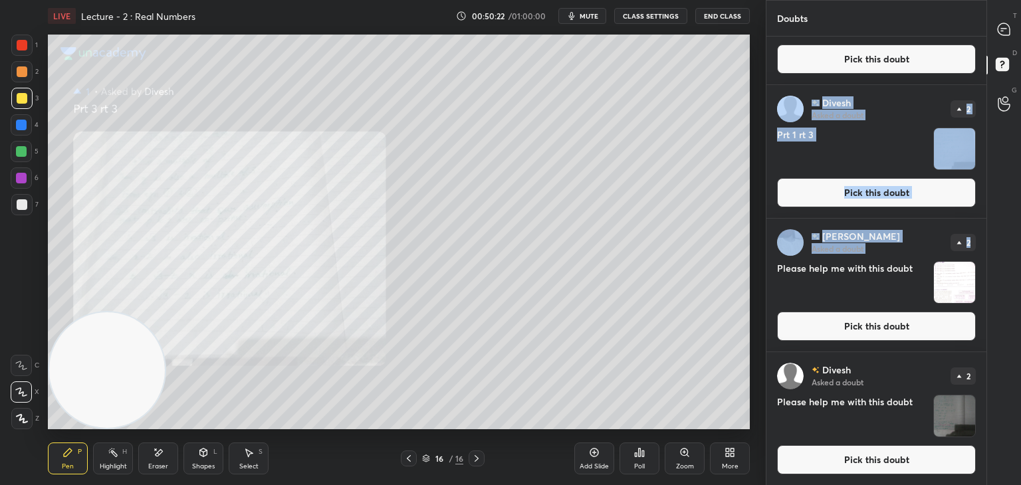
click at [847, 468] on button "Pick this doubt" at bounding box center [876, 460] width 199 height 29
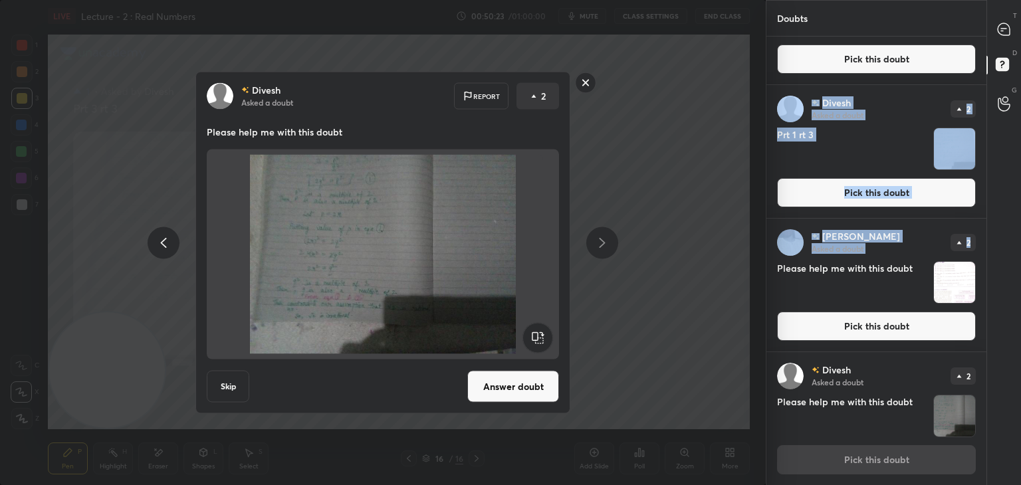
click at [482, 390] on button "Answer doubt" at bounding box center [513, 387] width 92 height 32
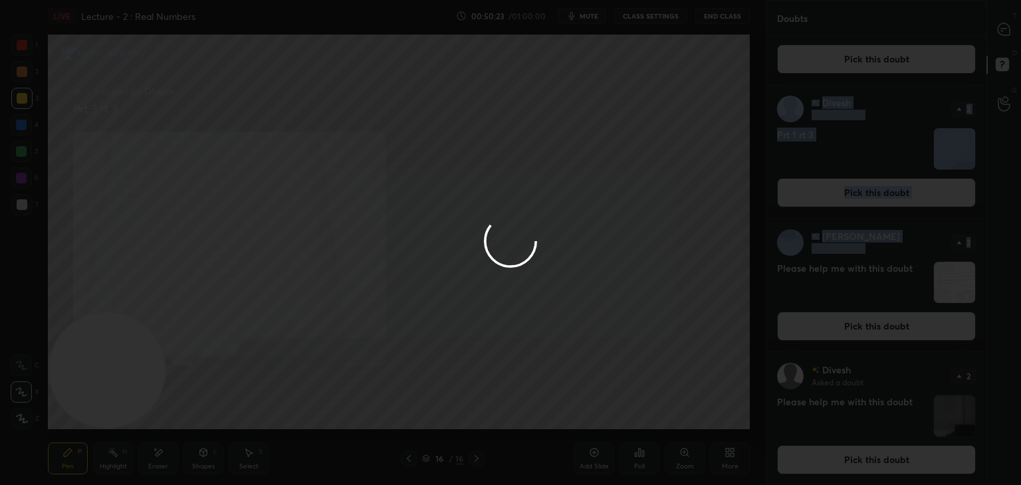
scroll to position [0, 0]
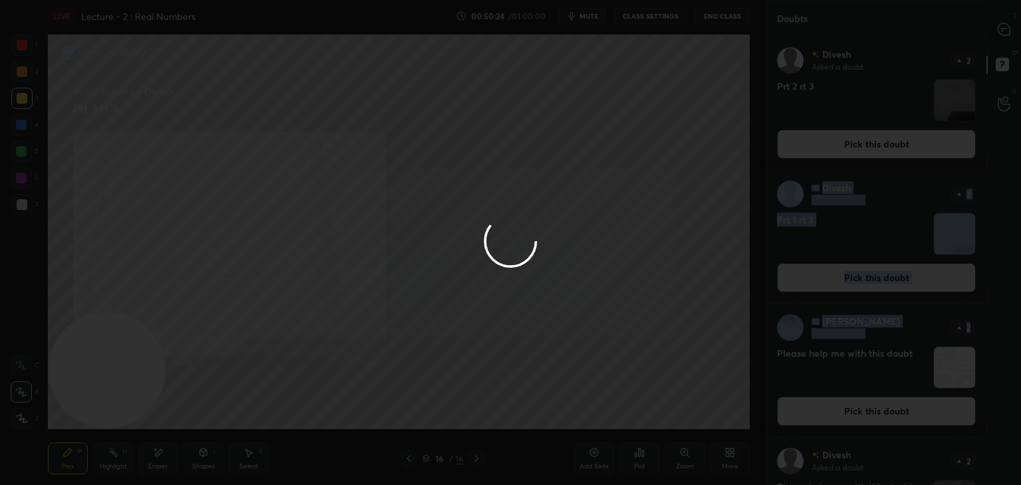
click at [869, 410] on div at bounding box center [510, 242] width 1021 height 485
click at [868, 410] on div at bounding box center [510, 242] width 1021 height 485
click at [867, 412] on div at bounding box center [510, 242] width 1021 height 485
click at [866, 414] on button "Pick this doubt" at bounding box center [876, 411] width 199 height 29
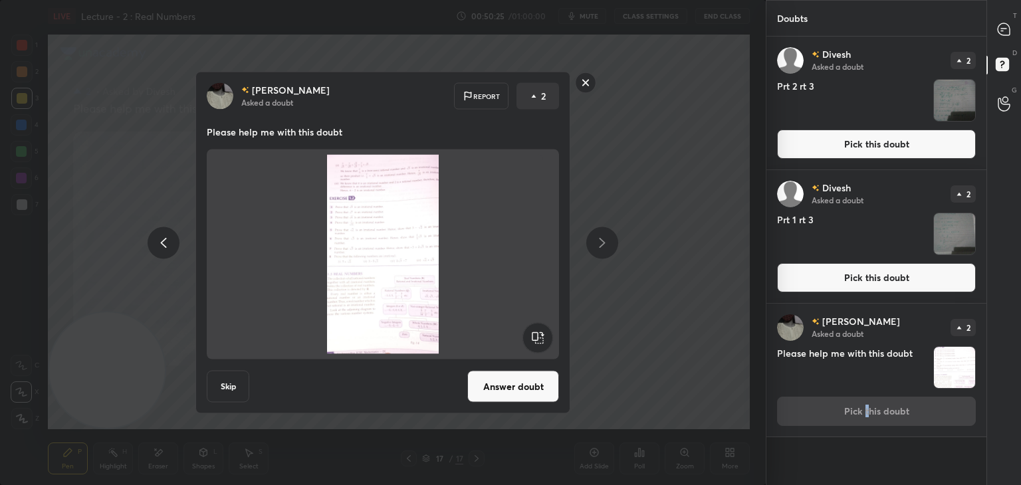
click at [866, 414] on div "[PERSON_NAME] Asked a doubt 2 Please help me with this doubt Pick this doubt" at bounding box center [877, 370] width 220 height 133
click at [541, 390] on button "Answer doubt" at bounding box center [513, 387] width 92 height 32
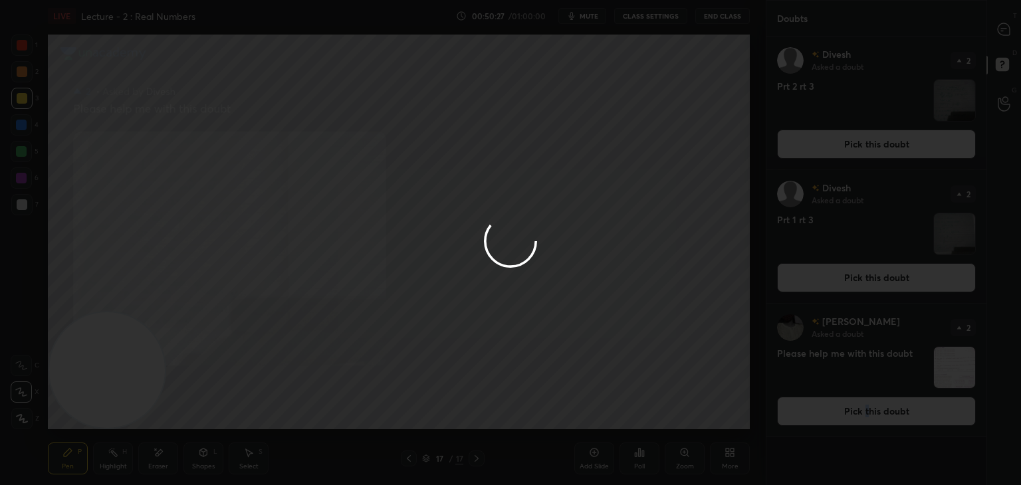
click at [834, 279] on div at bounding box center [510, 242] width 1021 height 485
click at [832, 286] on div at bounding box center [510, 242] width 1021 height 485
click at [835, 286] on div at bounding box center [510, 242] width 1021 height 485
click at [836, 285] on div at bounding box center [510, 242] width 1021 height 485
click at [834, 285] on div at bounding box center [510, 242] width 1021 height 485
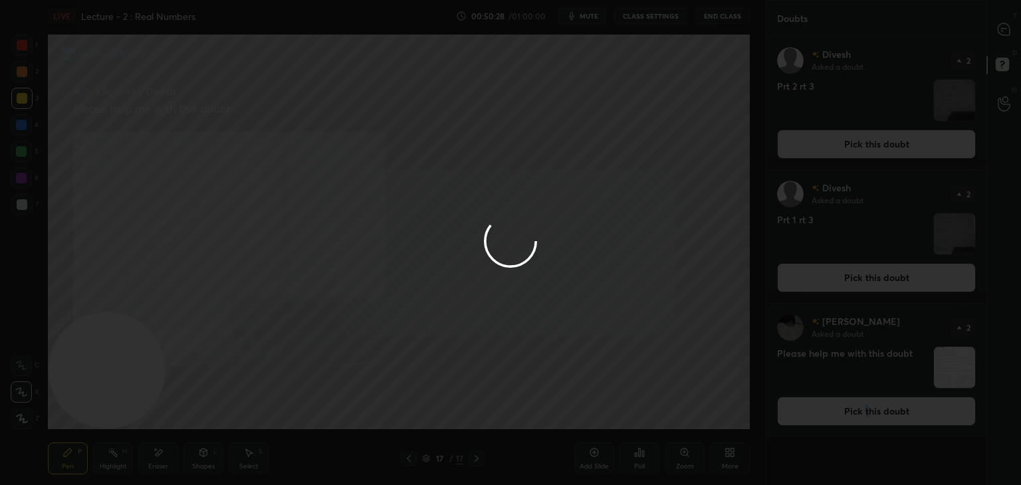
click at [832, 285] on div at bounding box center [510, 242] width 1021 height 485
click at [833, 285] on button "Pick this doubt" at bounding box center [876, 277] width 199 height 29
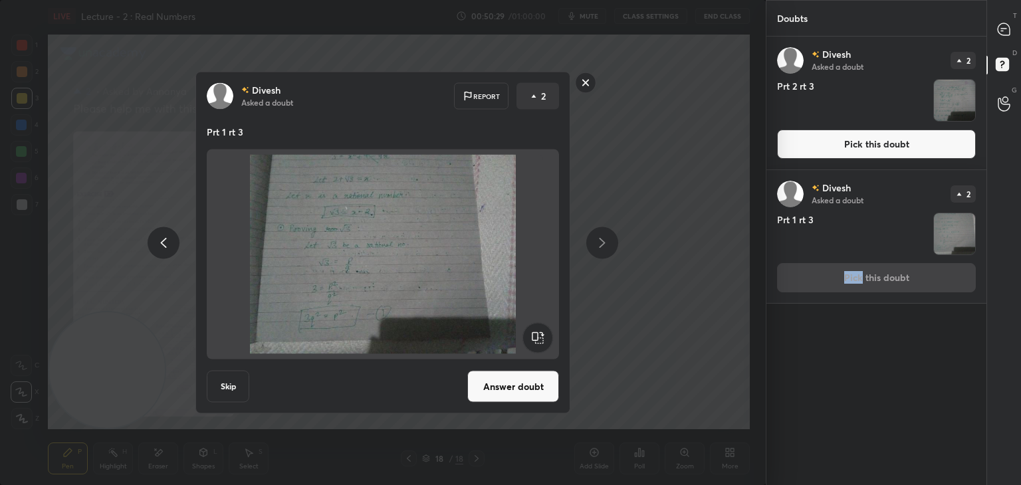
click at [834, 283] on div "[PERSON_NAME] Asked a doubt 2 Prt 1 rt 3 Pick this doubt" at bounding box center [877, 236] width 220 height 133
click at [513, 394] on button "Answer doubt" at bounding box center [513, 387] width 92 height 32
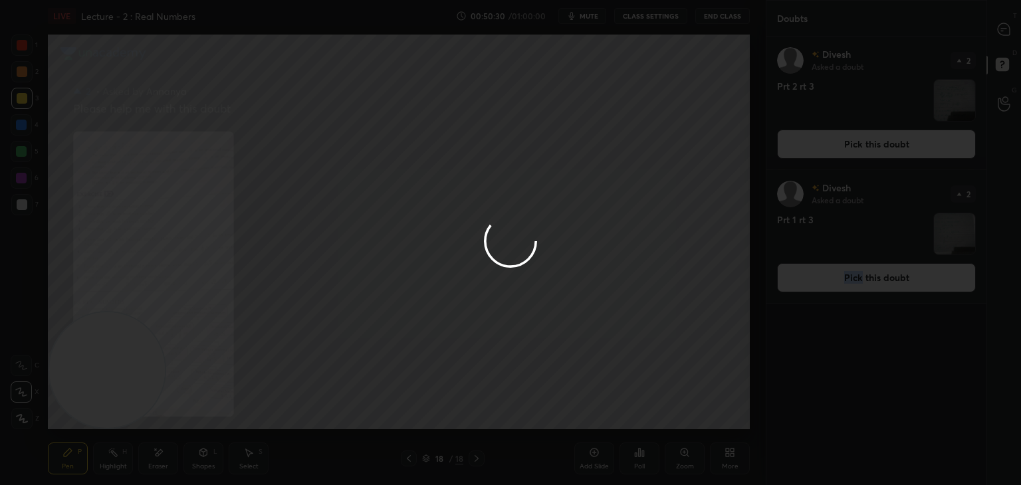
drag, startPoint x: 850, startPoint y: 139, endPoint x: 845, endPoint y: 147, distance: 9.6
click at [850, 140] on div at bounding box center [510, 242] width 1021 height 485
click at [844, 145] on div at bounding box center [510, 242] width 1021 height 485
click at [845, 146] on div at bounding box center [510, 242] width 1021 height 485
click at [843, 148] on div at bounding box center [510, 242] width 1021 height 485
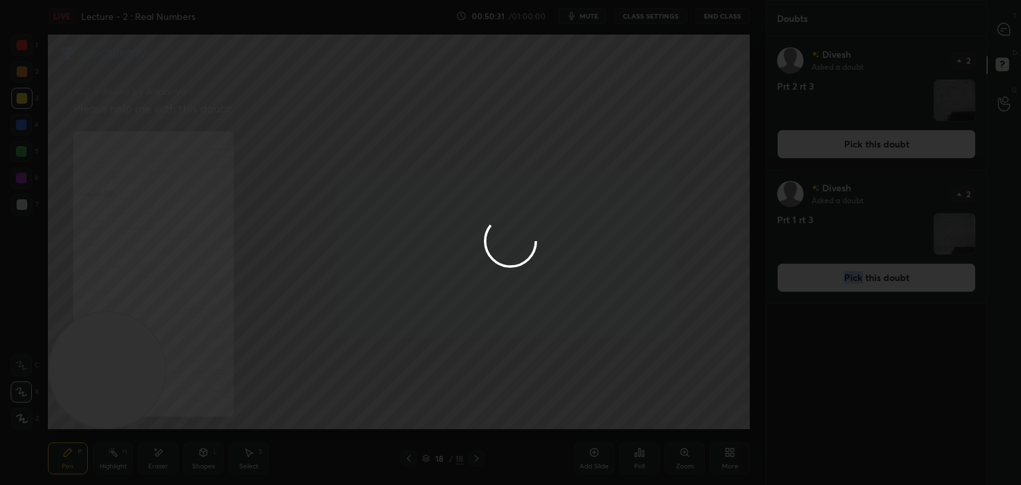
click at [840, 148] on div at bounding box center [510, 242] width 1021 height 485
click at [842, 147] on button "Pick this doubt" at bounding box center [876, 144] width 199 height 29
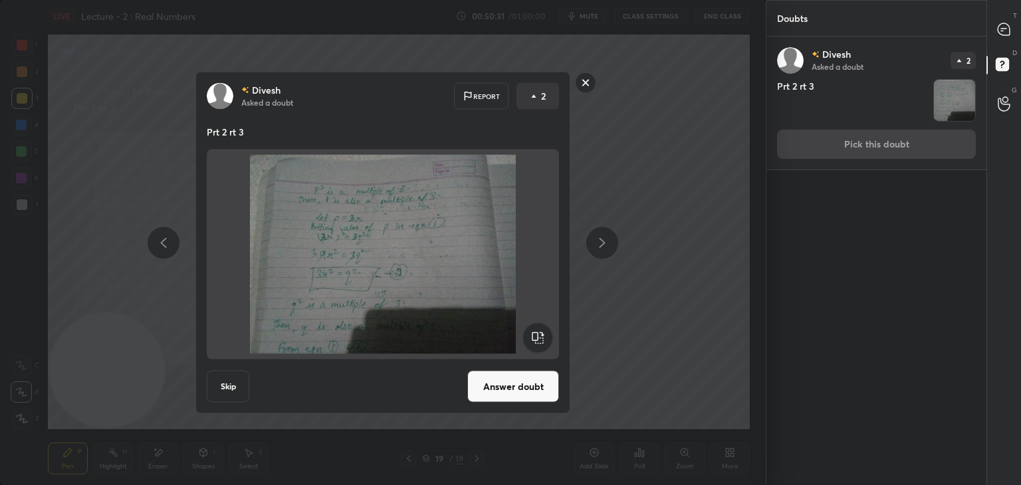
click at [840, 148] on div "[PERSON_NAME] Asked a doubt 2 Prt 2 rt 3 Pick this doubt" at bounding box center [877, 103] width 220 height 133
click at [843, 148] on div "[PERSON_NAME] Asked a doubt 2 Prt 2 rt 3 Pick this doubt" at bounding box center [877, 103] width 220 height 133
click at [479, 388] on button "Answer doubt" at bounding box center [513, 387] width 92 height 32
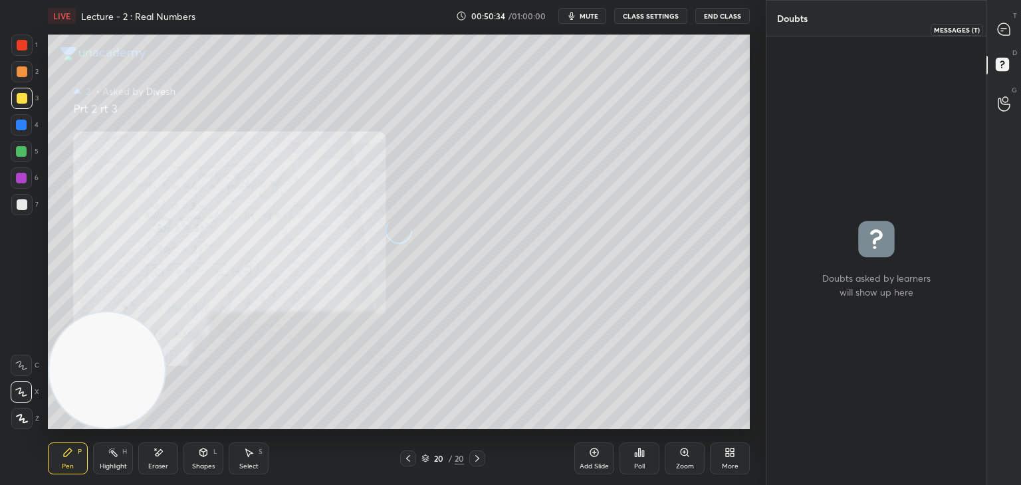
click at [1005, 29] on icon at bounding box center [1003, 29] width 5 height 0
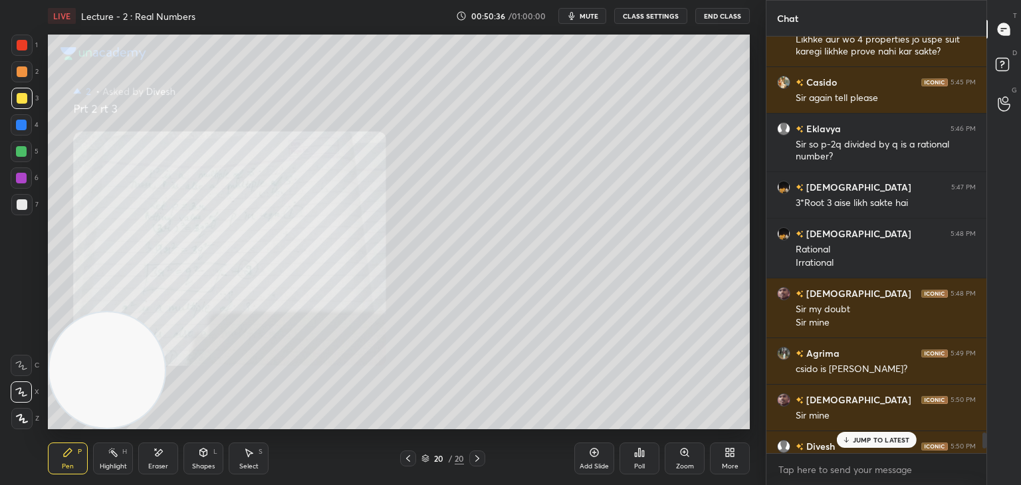
scroll to position [10647, 0]
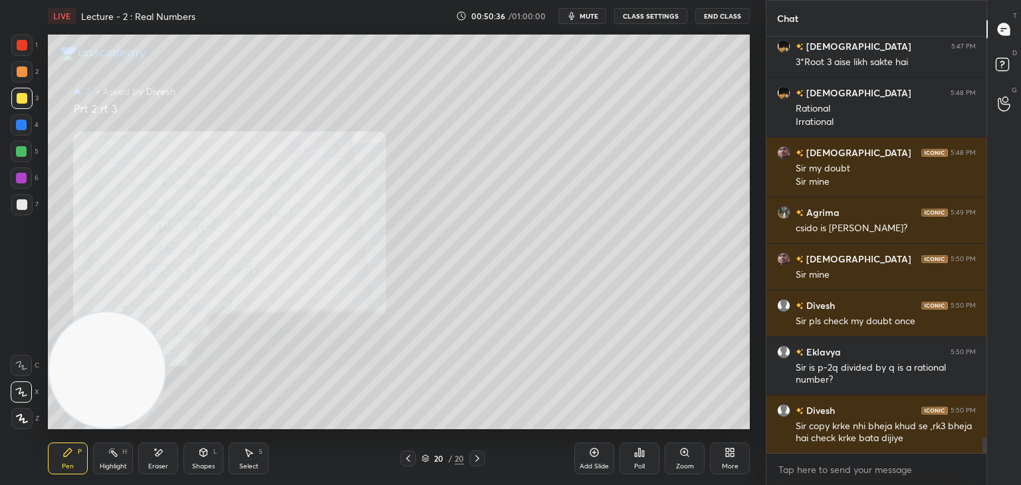
drag, startPoint x: 985, startPoint y: 436, endPoint x: 987, endPoint y: 461, distance: 25.3
click at [987, 463] on div "Chat Eklavya 5:46 PM Sir so p-2q divided by q is a rational number? [DEMOGRAPHI…" at bounding box center [893, 242] width 255 height 485
click at [407, 455] on icon at bounding box center [408, 458] width 11 height 11
click at [405, 459] on icon at bounding box center [408, 458] width 11 height 11
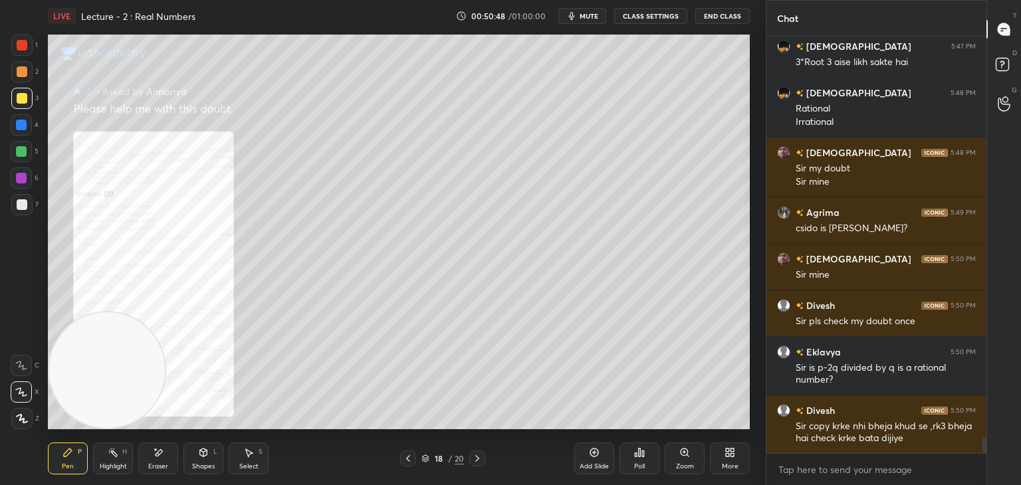
click at [407, 461] on icon at bounding box center [408, 458] width 11 height 11
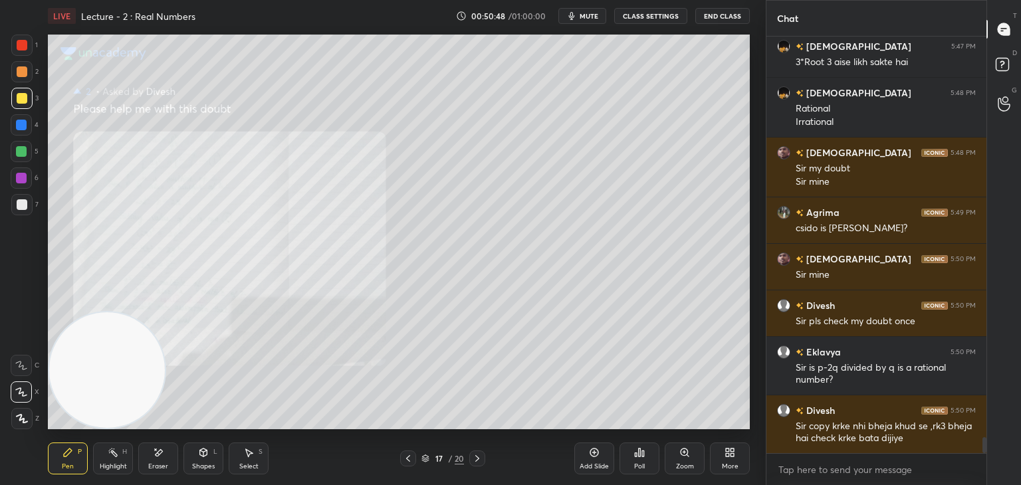
click at [404, 461] on icon at bounding box center [408, 458] width 11 height 11
click at [402, 461] on div at bounding box center [408, 459] width 16 height 16
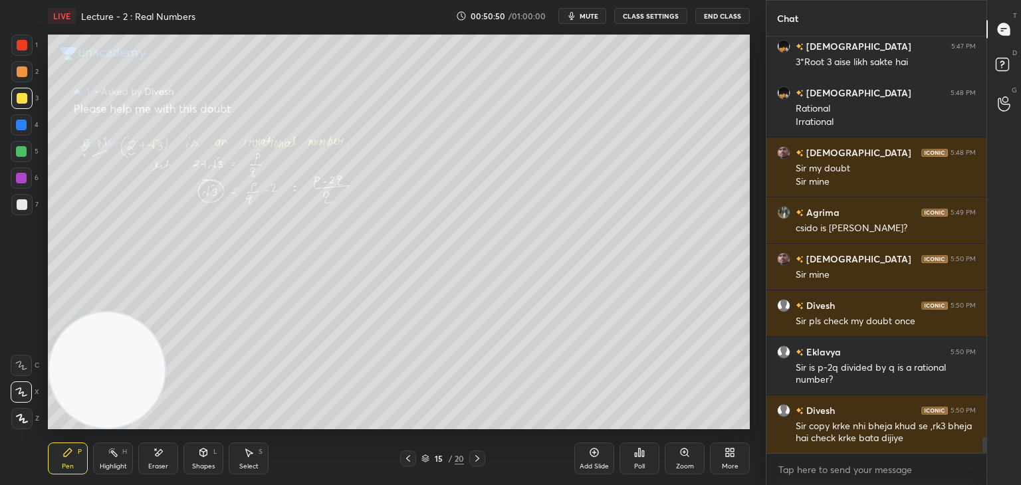
click at [402, 461] on div at bounding box center [408, 459] width 16 height 16
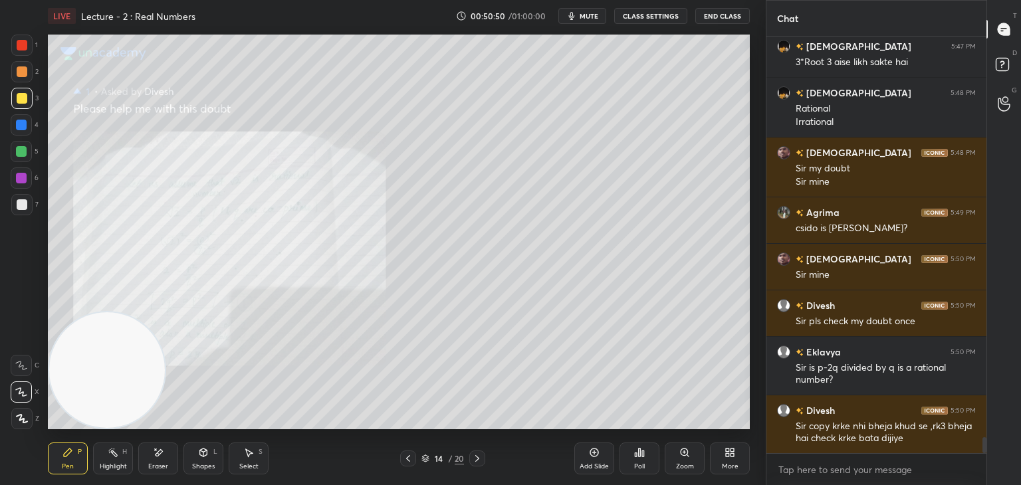
click at [476, 459] on icon at bounding box center [477, 458] width 11 height 11
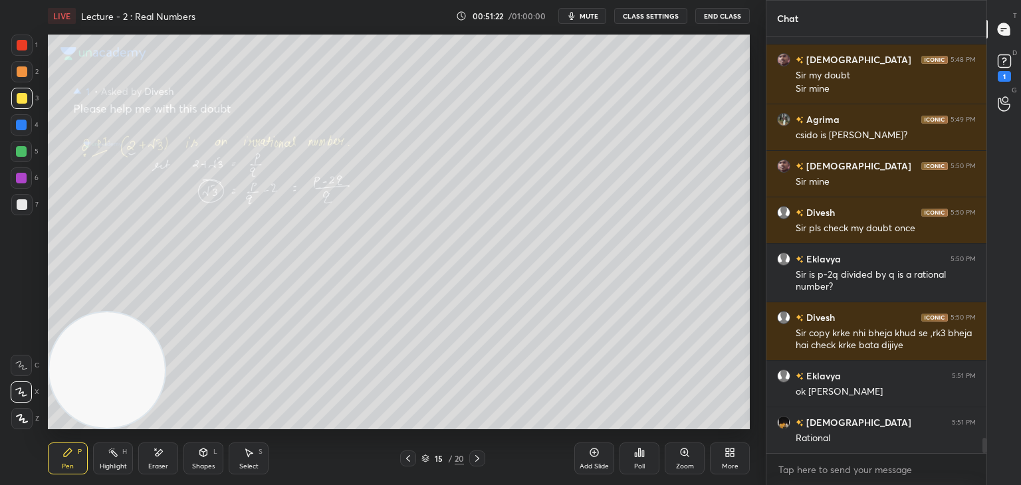
scroll to position [10797, 0]
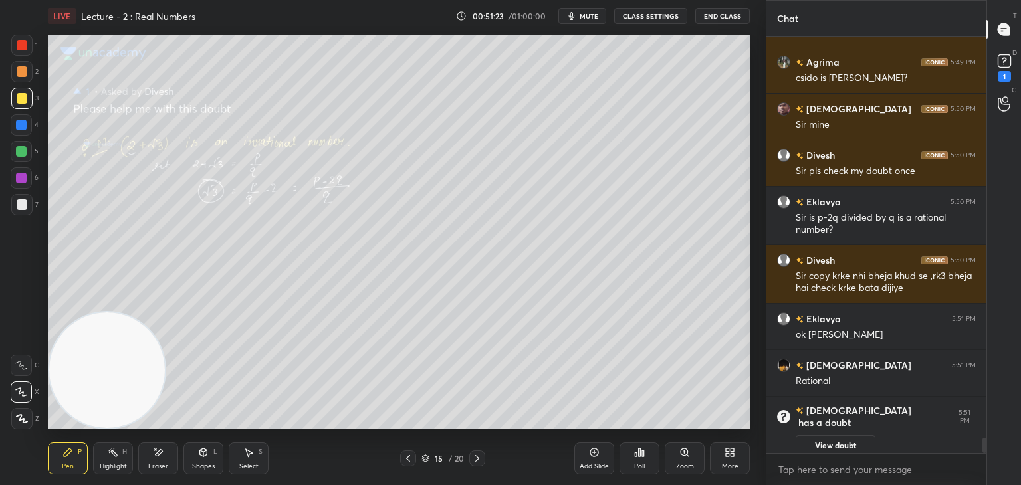
drag, startPoint x: 827, startPoint y: 437, endPoint x: 825, endPoint y: 428, distance: 9.0
click at [827, 436] on button "View doubt" at bounding box center [836, 446] width 80 height 21
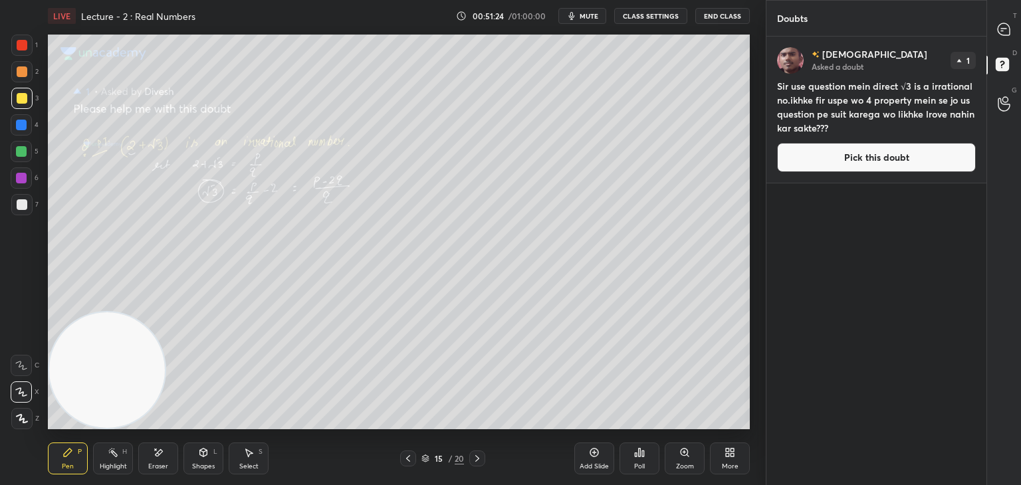
click at [830, 158] on button "Pick this doubt" at bounding box center [876, 157] width 199 height 29
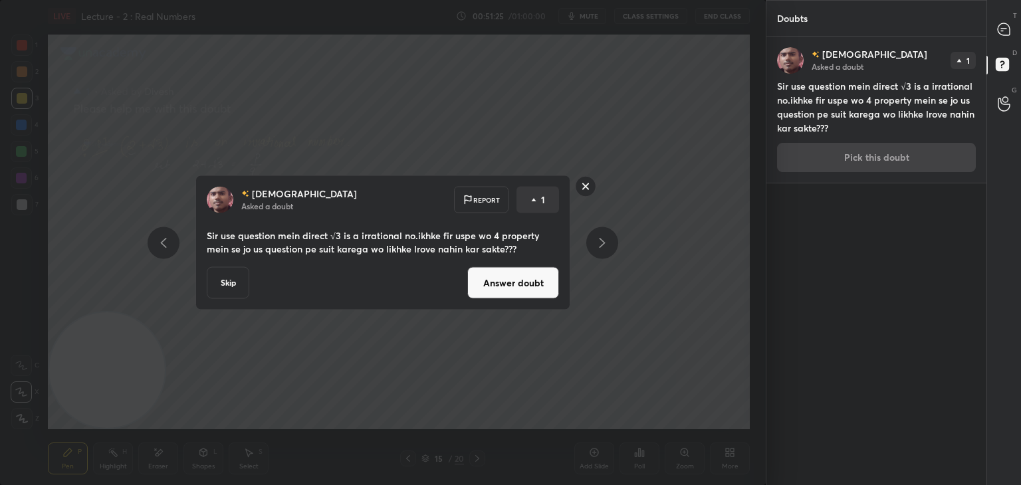
click at [515, 284] on button "Answer doubt" at bounding box center [513, 283] width 92 height 32
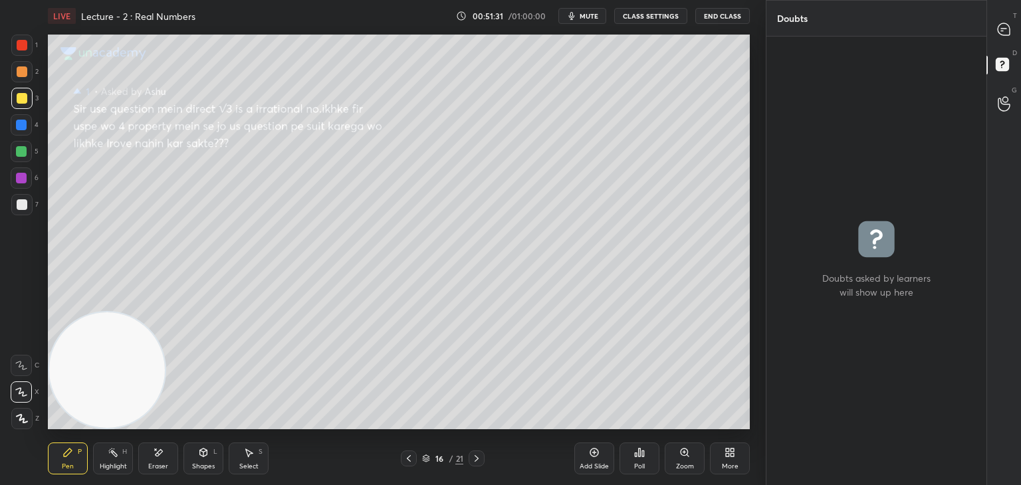
click at [994, 27] on div at bounding box center [1004, 29] width 27 height 24
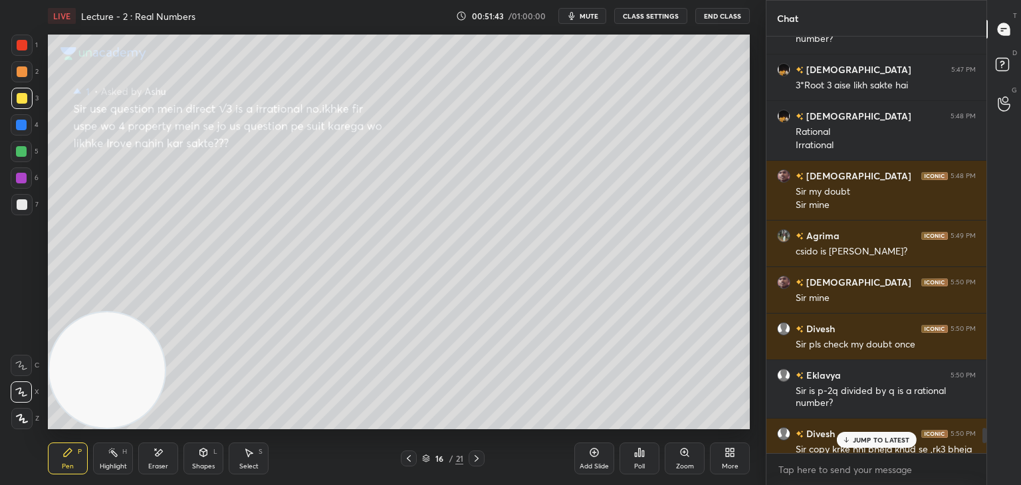
scroll to position [10982, 0]
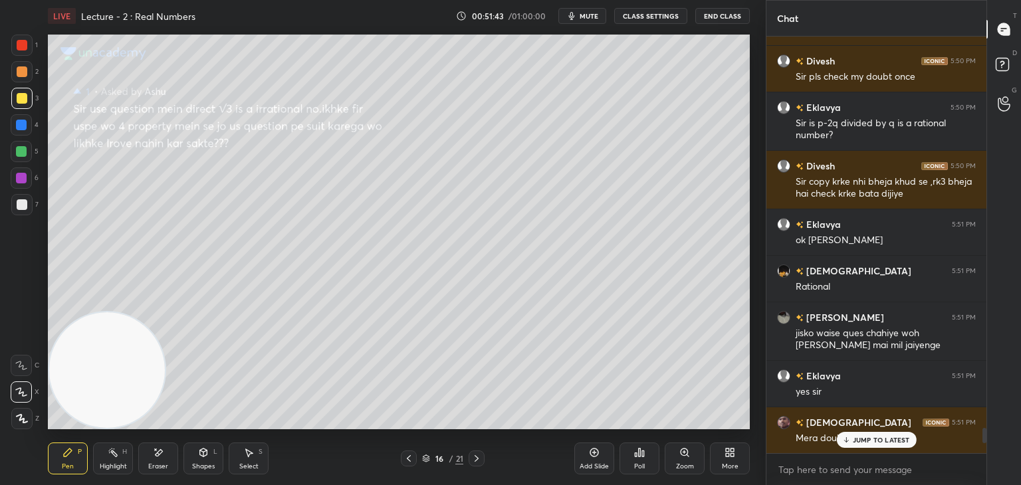
drag, startPoint x: 984, startPoint y: 443, endPoint x: 979, endPoint y: 461, distance: 19.2
click at [983, 465] on div "Casido 5:45 PM Sir again tell please Eklavya 5:46 PM Sir so p-2q divided by q i…" at bounding box center [877, 261] width 220 height 449
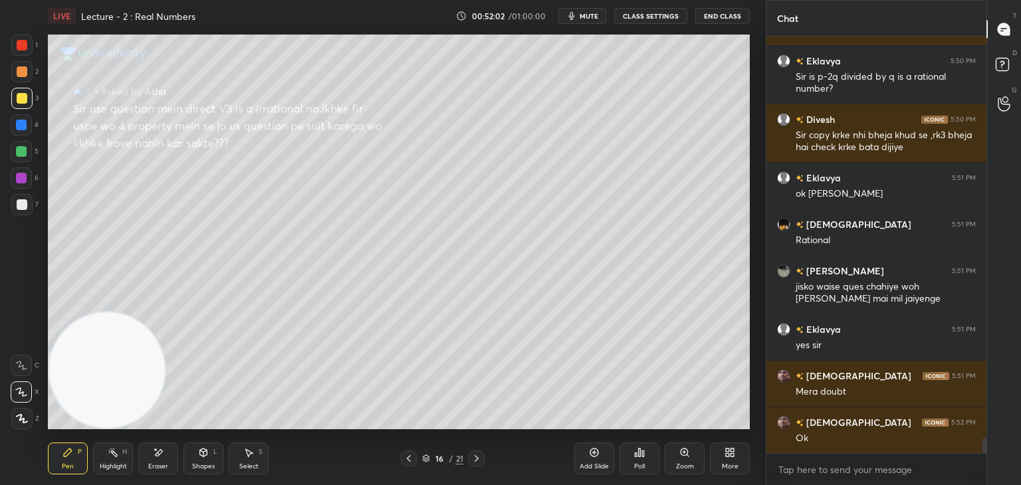
scroll to position [11087, 0]
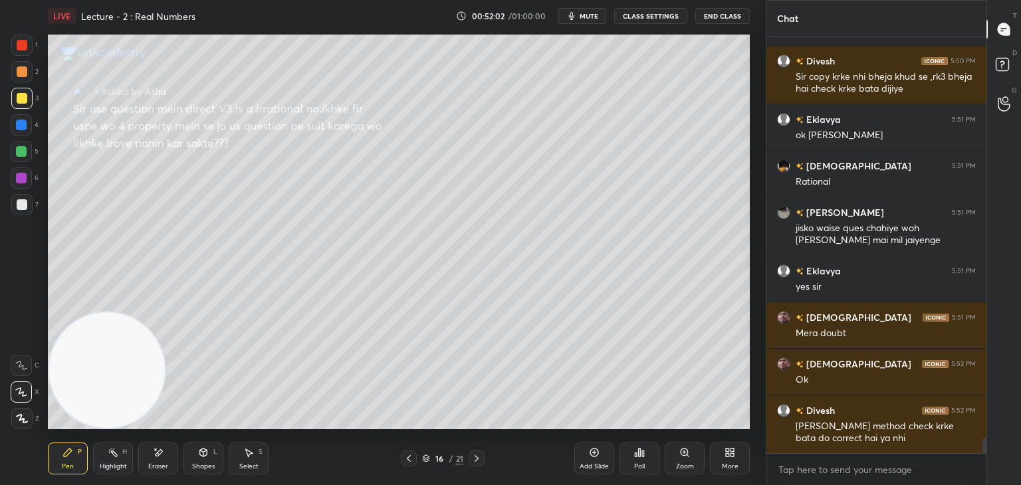
click at [476, 463] on div at bounding box center [477, 459] width 16 height 16
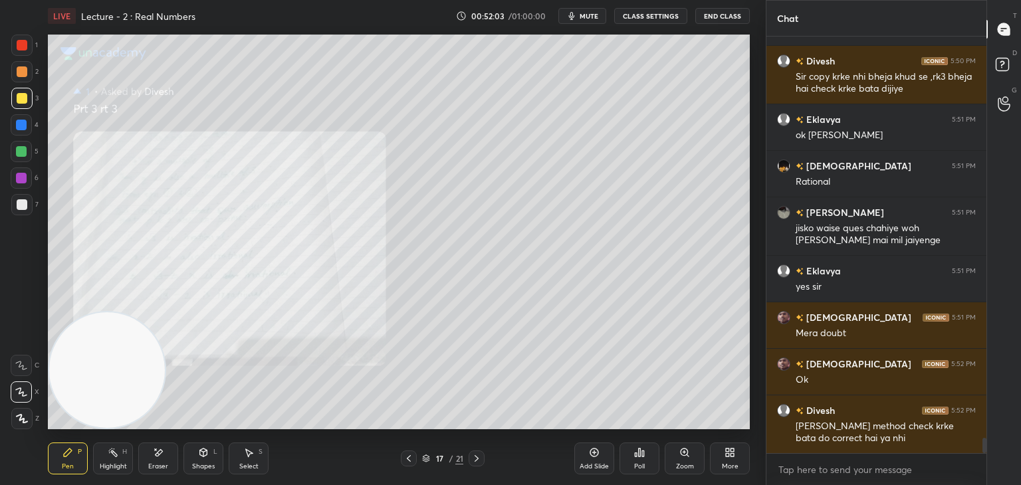
click at [475, 463] on div at bounding box center [477, 459] width 16 height 16
click at [475, 463] on icon at bounding box center [476, 458] width 11 height 11
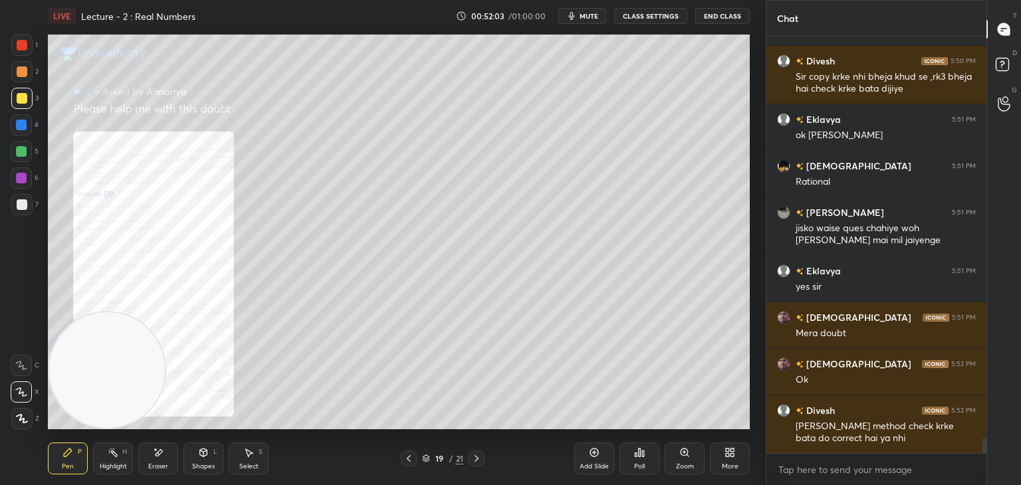
click at [473, 463] on icon at bounding box center [476, 458] width 11 height 11
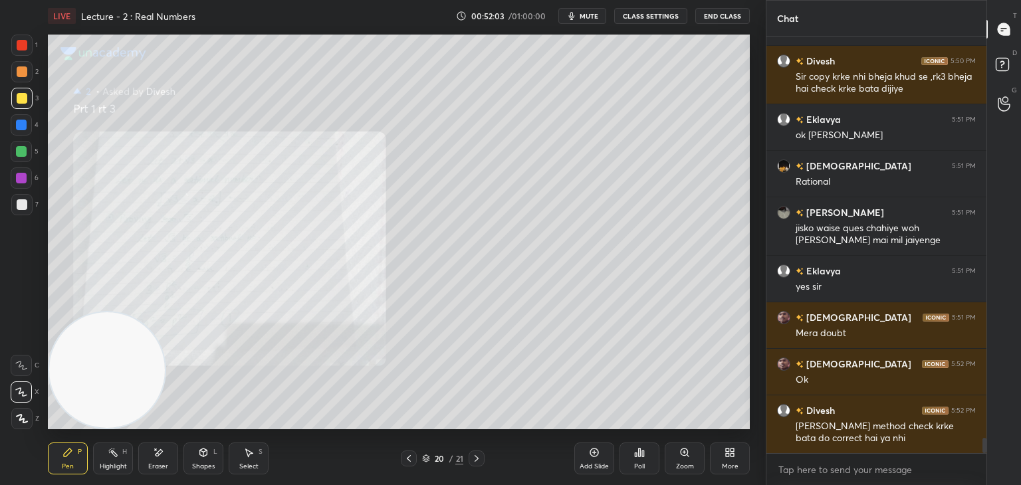
click at [473, 463] on div at bounding box center [477, 459] width 16 height 16
click at [481, 461] on icon at bounding box center [476, 458] width 11 height 11
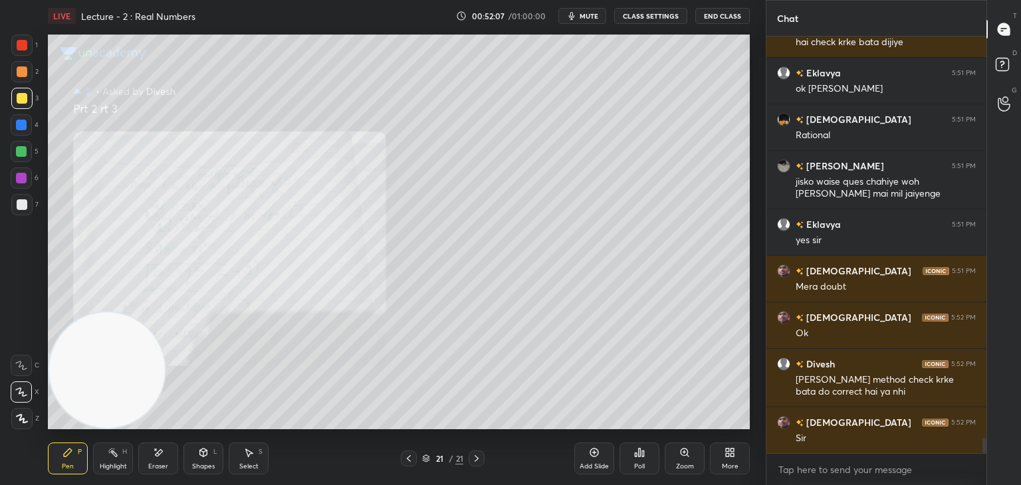
click at [408, 458] on icon at bounding box center [409, 458] width 4 height 7
click at [409, 465] on div at bounding box center [409, 459] width 16 height 16
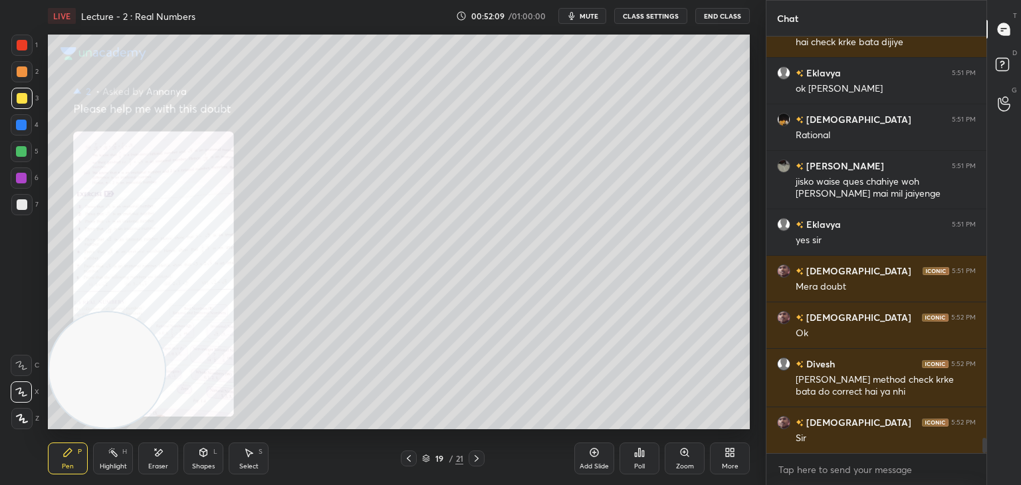
click at [410, 467] on div "Pen P Highlight H Eraser Shapes L Select S 19 / 21 Add Slide Poll Zoom More" at bounding box center [399, 458] width 702 height 53
click at [410, 468] on div "Pen P Highlight H Eraser Shapes L Select S 19 / 21 Add Slide Poll Zoom More" at bounding box center [399, 458] width 702 height 53
click at [407, 459] on icon at bounding box center [409, 458] width 11 height 11
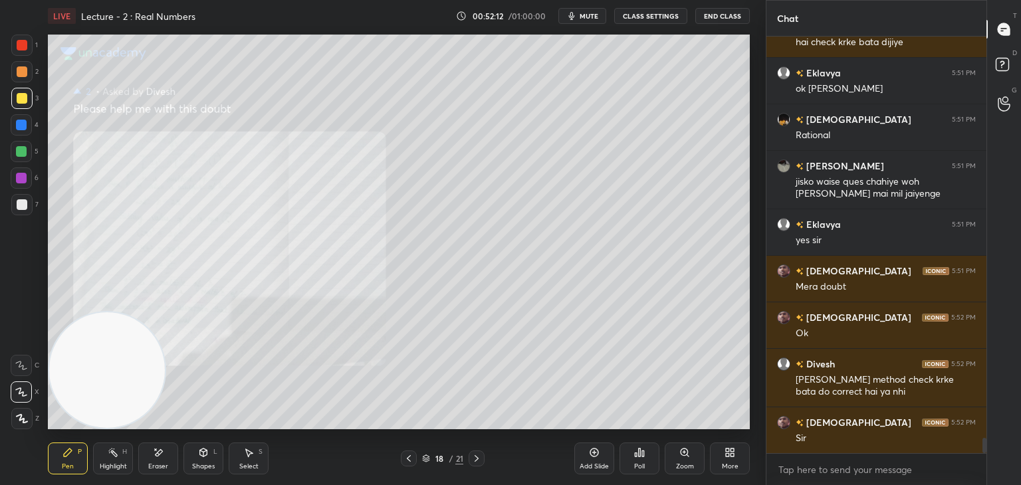
click at [408, 459] on icon at bounding box center [409, 458] width 11 height 11
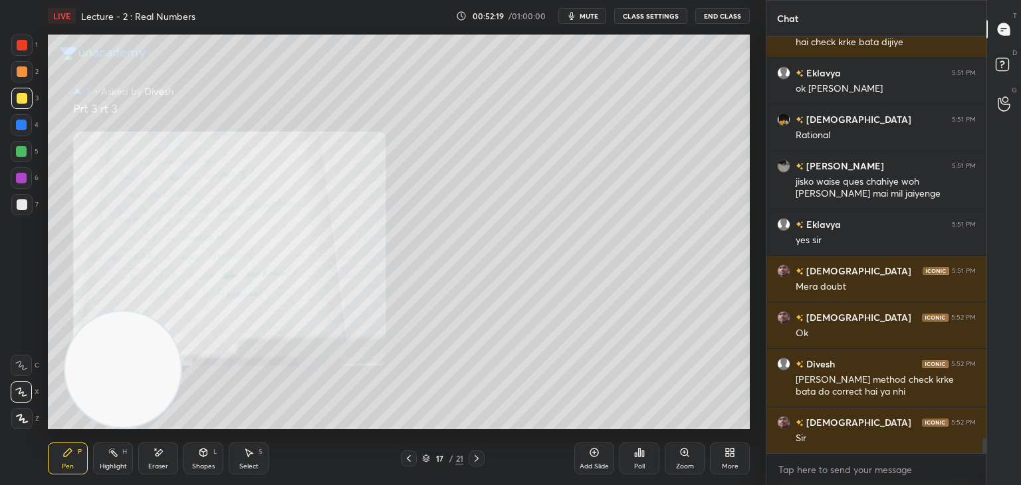
drag, startPoint x: 162, startPoint y: 312, endPoint x: 205, endPoint y: 305, distance: 43.1
click at [181, 312] on video at bounding box center [123, 370] width 116 height 116
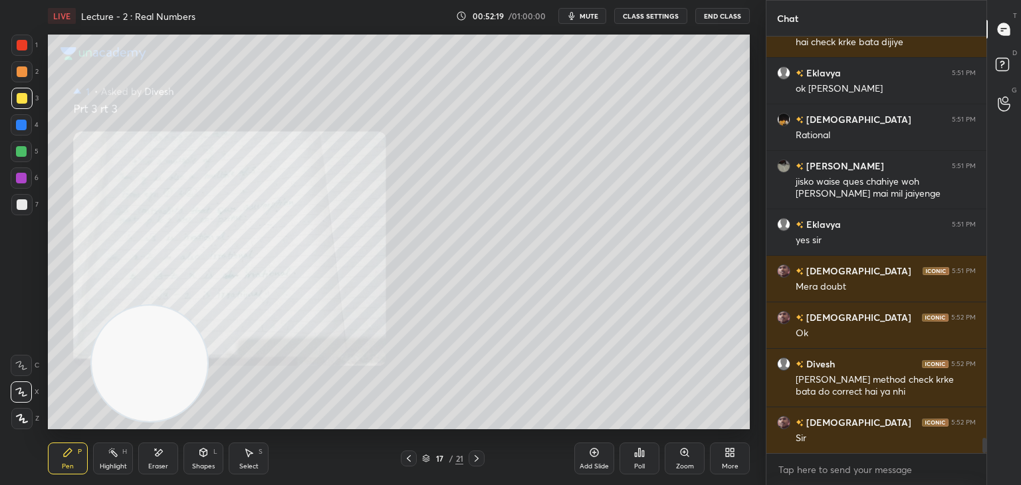
scroll to position [11180, 0]
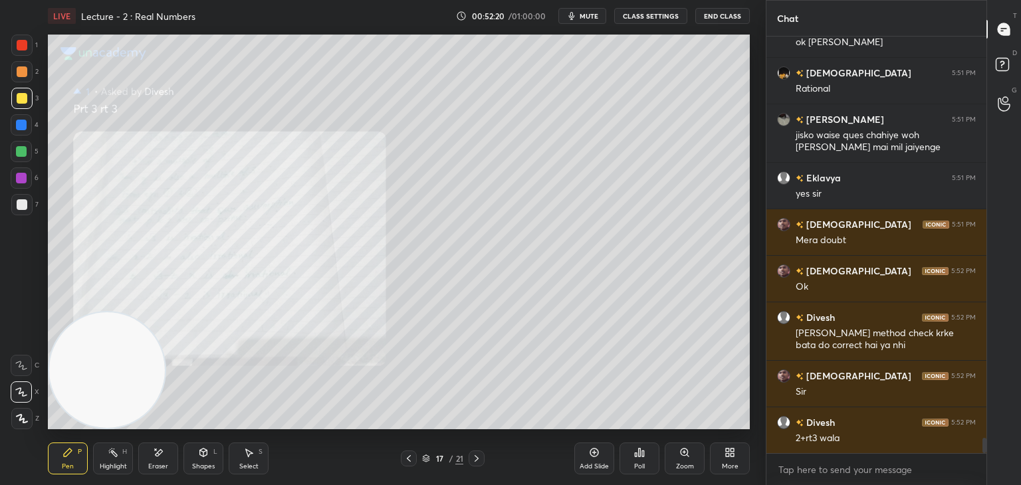
drag, startPoint x: 150, startPoint y: 378, endPoint x: 49, endPoint y: 437, distance: 116.8
click at [54, 435] on div "LIVE Lecture - 2 : Real Numbers 00:52:20 / 01:00:00 mute CLASS SETTINGS End Cla…" at bounding box center [399, 242] width 713 height 485
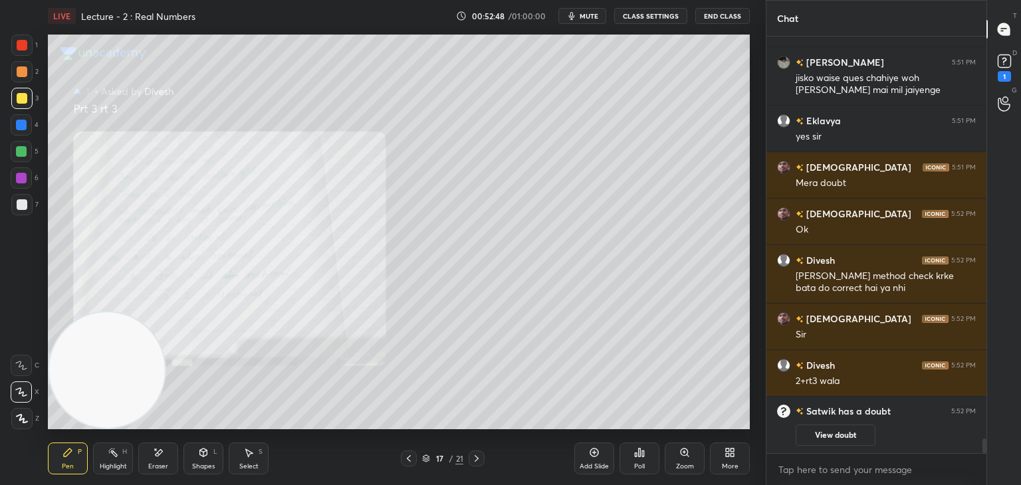
scroll to position [10925, 0]
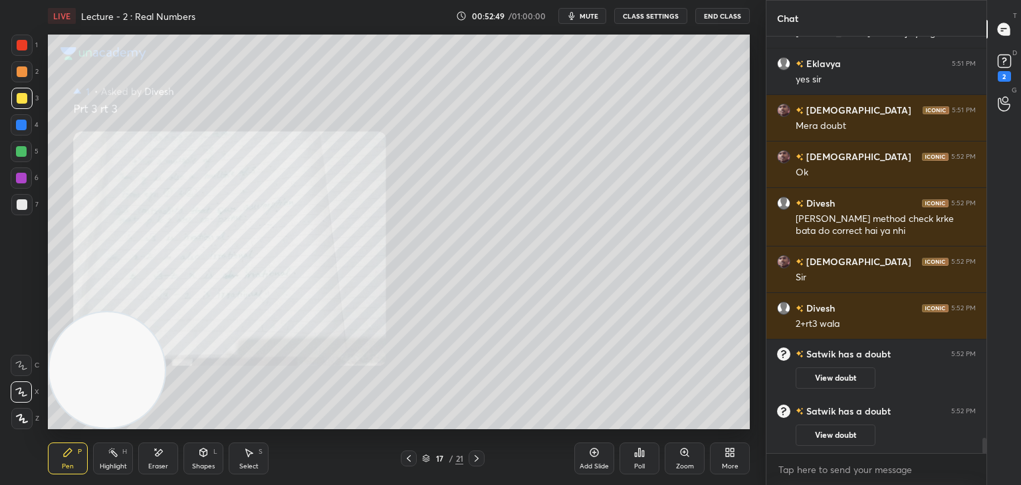
click at [829, 434] on button "View doubt" at bounding box center [836, 435] width 80 height 21
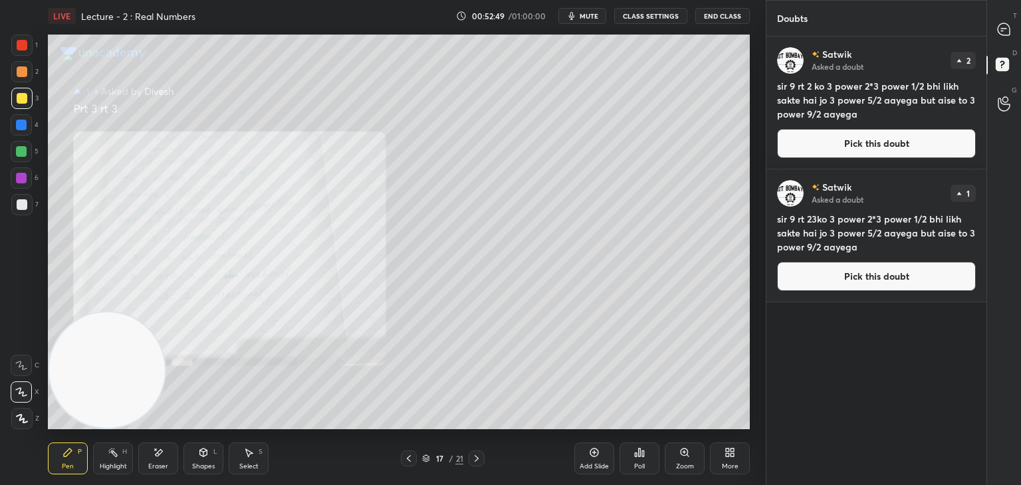
click at [825, 283] on button "Pick this doubt" at bounding box center [876, 276] width 199 height 29
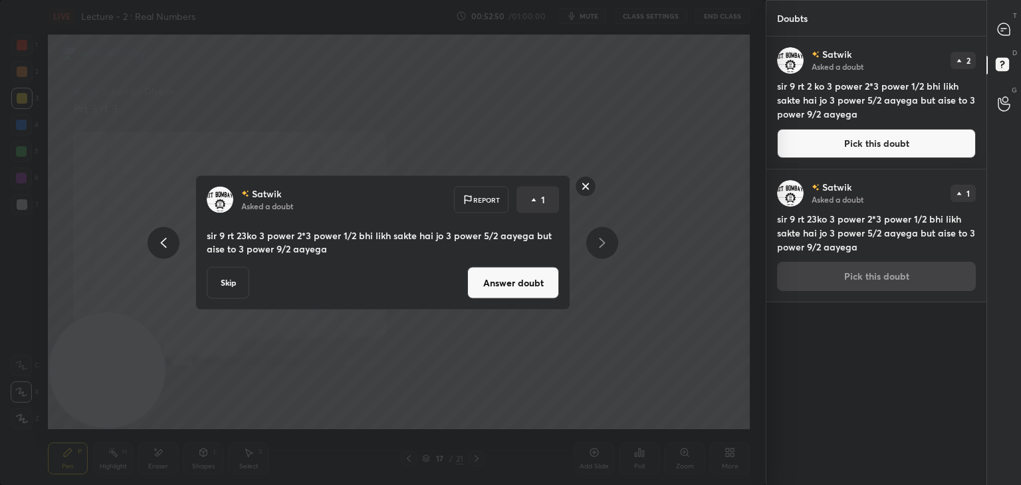
click at [524, 281] on button "Answer doubt" at bounding box center [513, 283] width 92 height 32
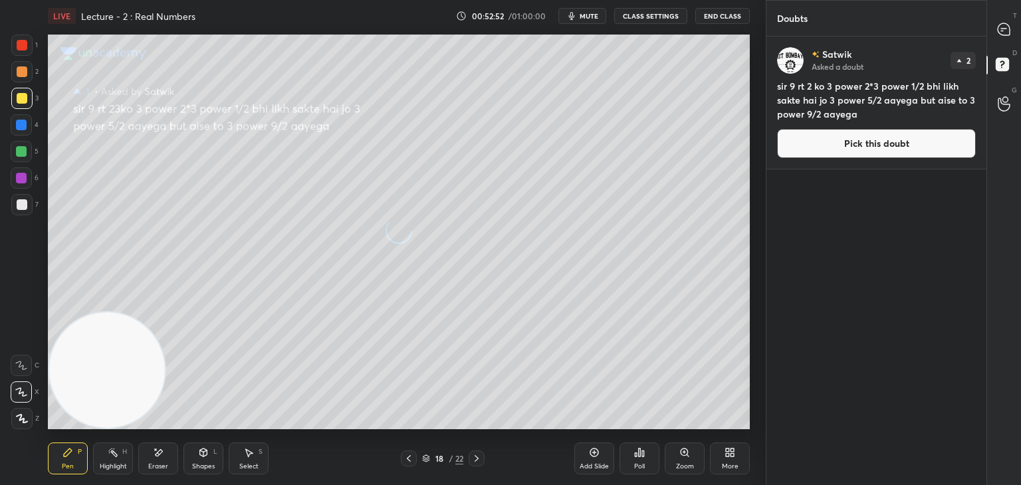
click at [854, 150] on button "Pick this doubt" at bounding box center [876, 143] width 199 height 29
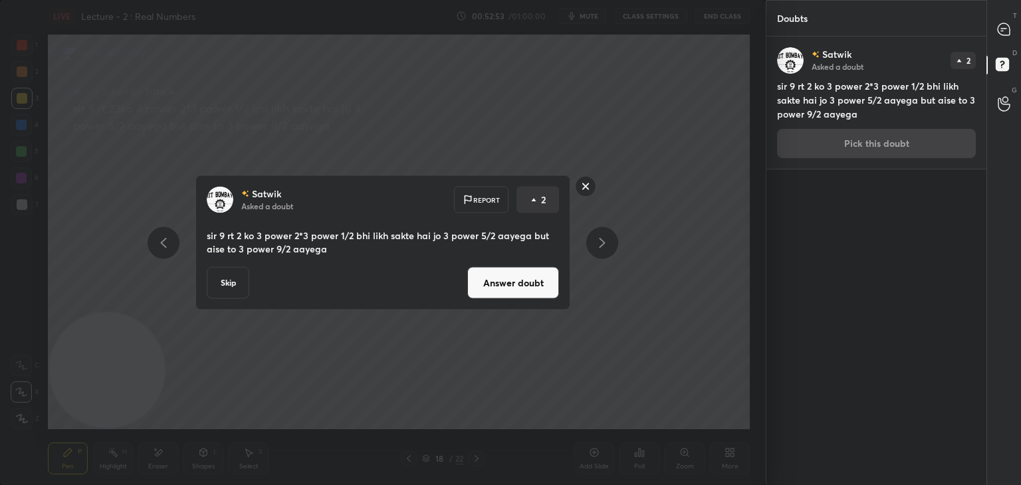
click at [536, 261] on div "[PERSON_NAME] Asked a doubt Report 2 sir 9 rt 2 ko 3 power 2*3 power 1/2 bhi li…" at bounding box center [382, 243] width 375 height 135
click at [509, 272] on button "Answer doubt" at bounding box center [513, 283] width 92 height 32
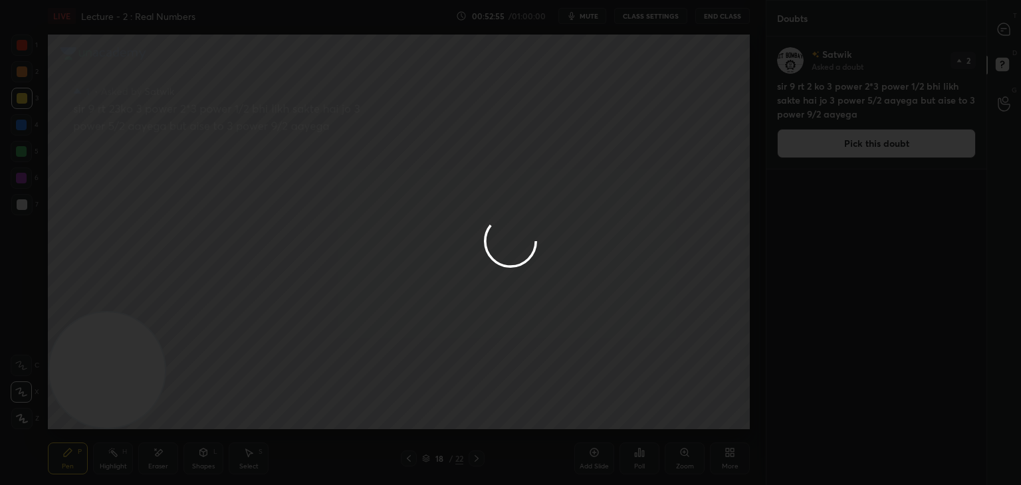
click at [991, 39] on div at bounding box center [510, 242] width 1021 height 485
click at [997, 37] on div at bounding box center [510, 242] width 1021 height 485
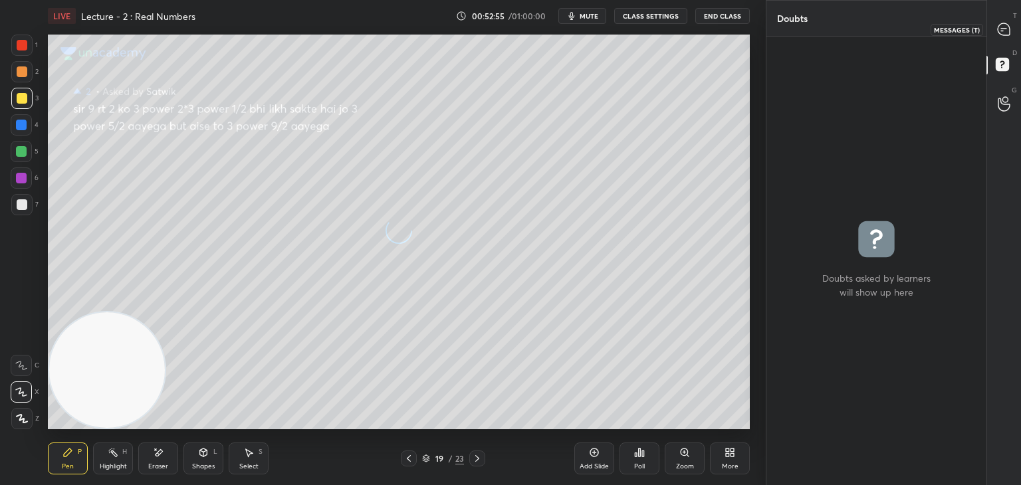
click at [1002, 35] on div at bounding box center [1004, 29] width 27 height 24
click at [1003, 33] on div at bounding box center [1004, 29] width 27 height 24
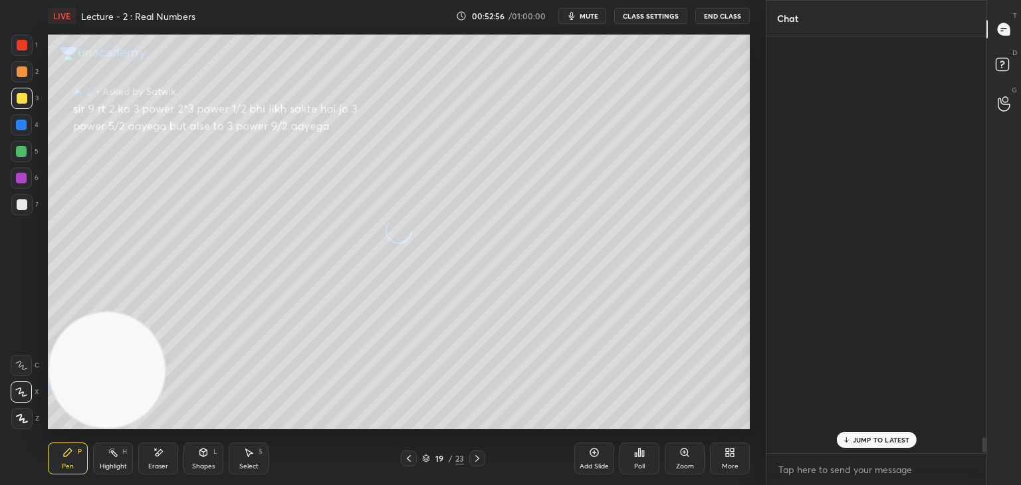
scroll to position [413, 216]
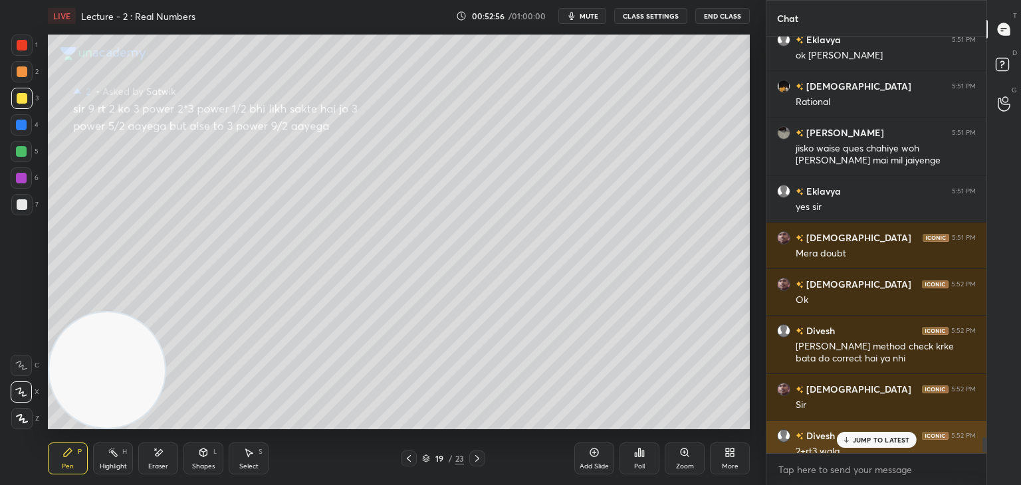
click at [875, 440] on p "JUMP TO LATEST" at bounding box center [881, 440] width 57 height 8
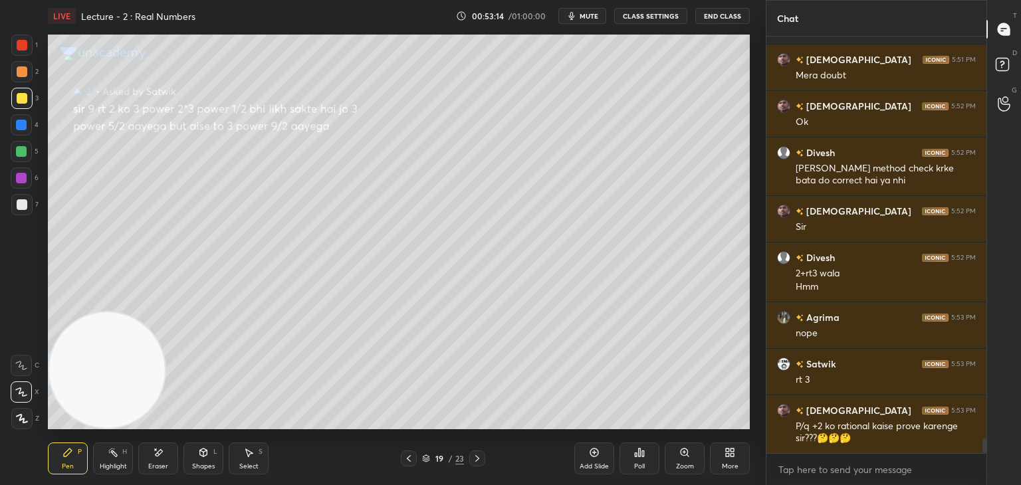
scroll to position [11301, 0]
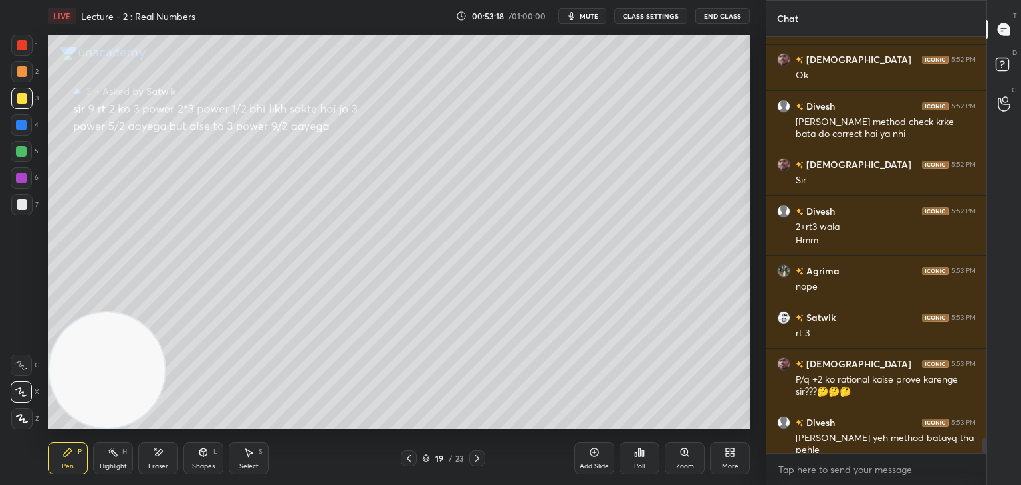
click at [407, 459] on icon at bounding box center [409, 458] width 11 height 11
click at [402, 458] on div at bounding box center [409, 459] width 16 height 16
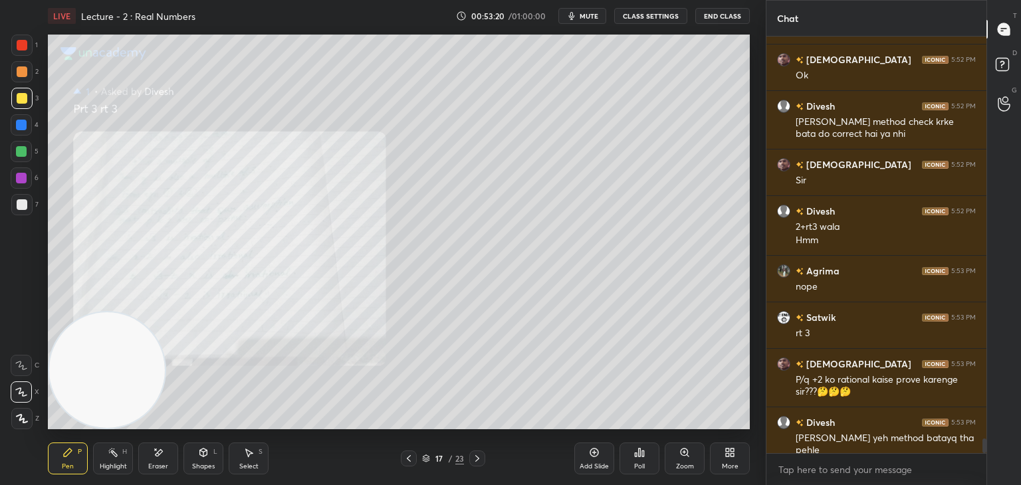
click at [406, 459] on icon at bounding box center [409, 458] width 11 height 11
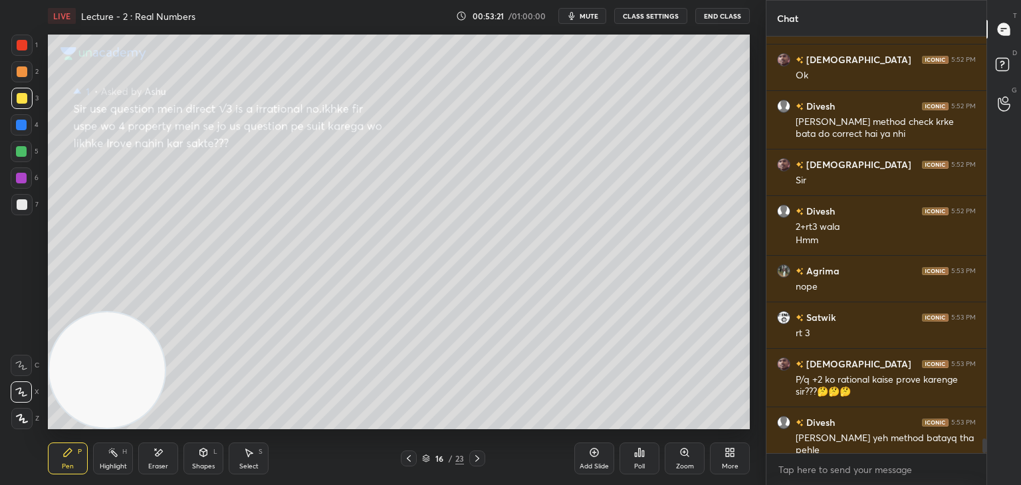
click at [408, 458] on icon at bounding box center [409, 458] width 11 height 11
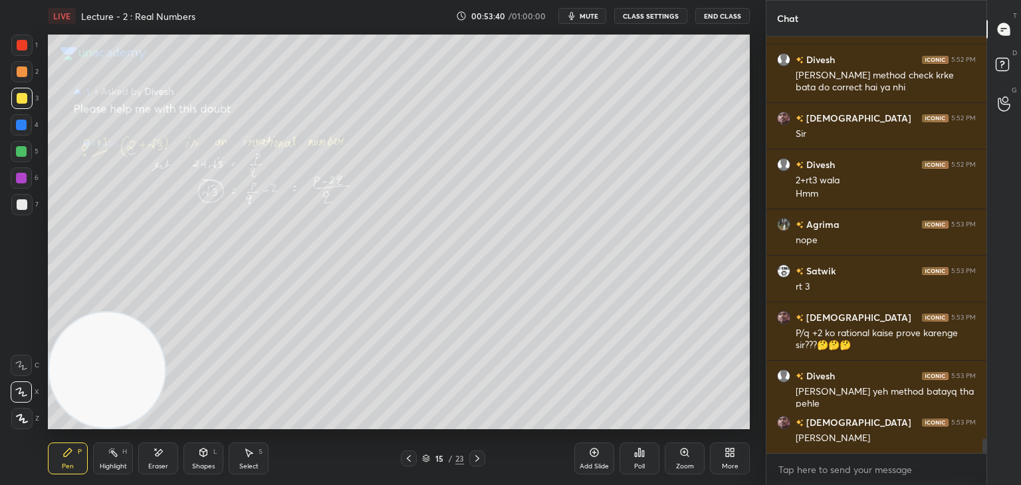
click at [481, 460] on icon at bounding box center [477, 458] width 11 height 11
click at [477, 460] on icon at bounding box center [477, 458] width 11 height 11
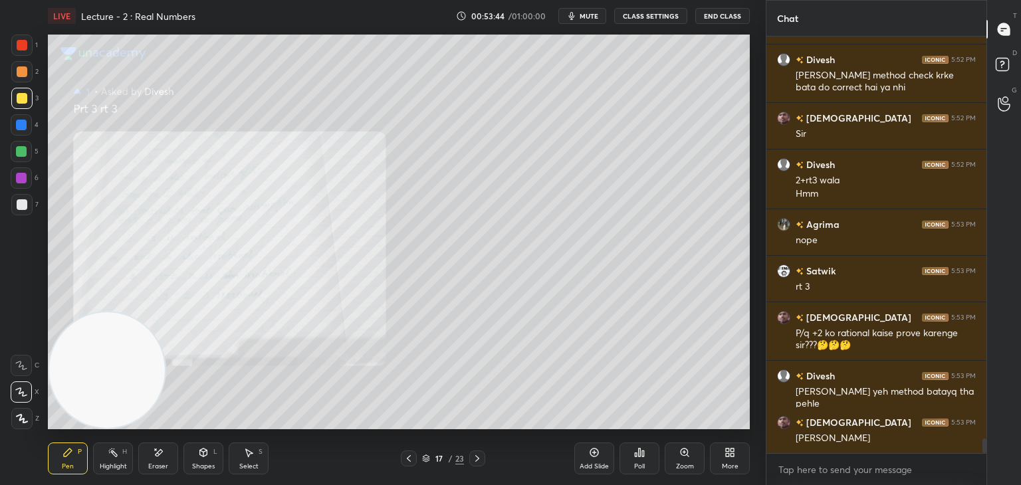
click at [479, 461] on icon at bounding box center [477, 458] width 11 height 11
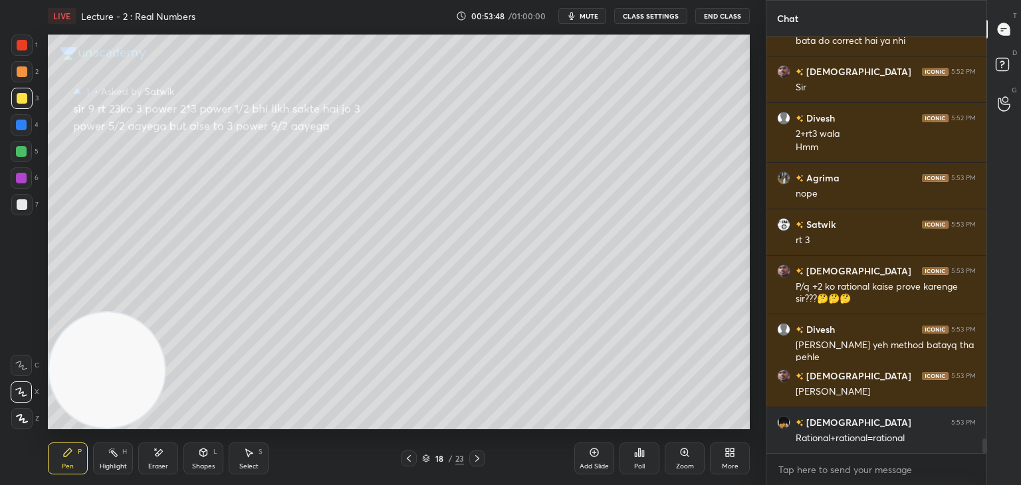
scroll to position [11441, 0]
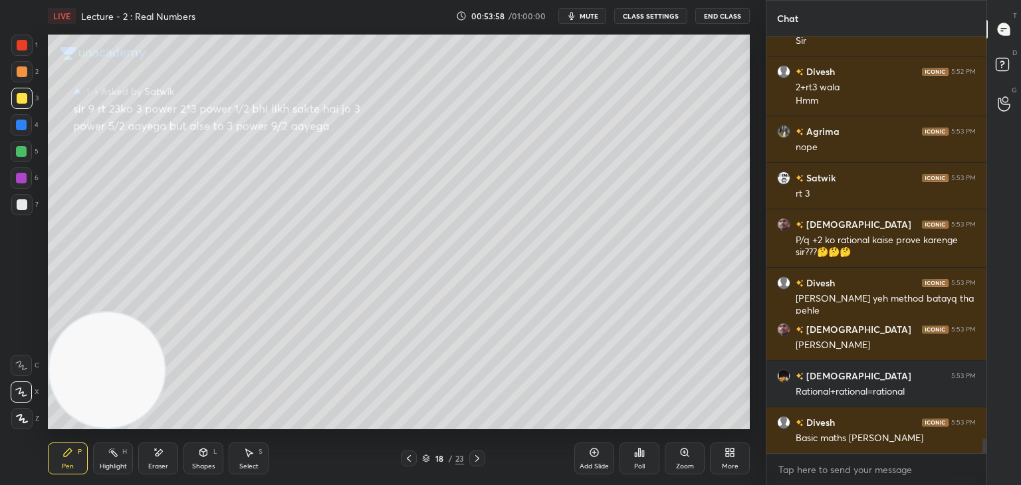
click at [473, 460] on icon at bounding box center [477, 458] width 11 height 11
click at [473, 461] on icon at bounding box center [477, 458] width 11 height 11
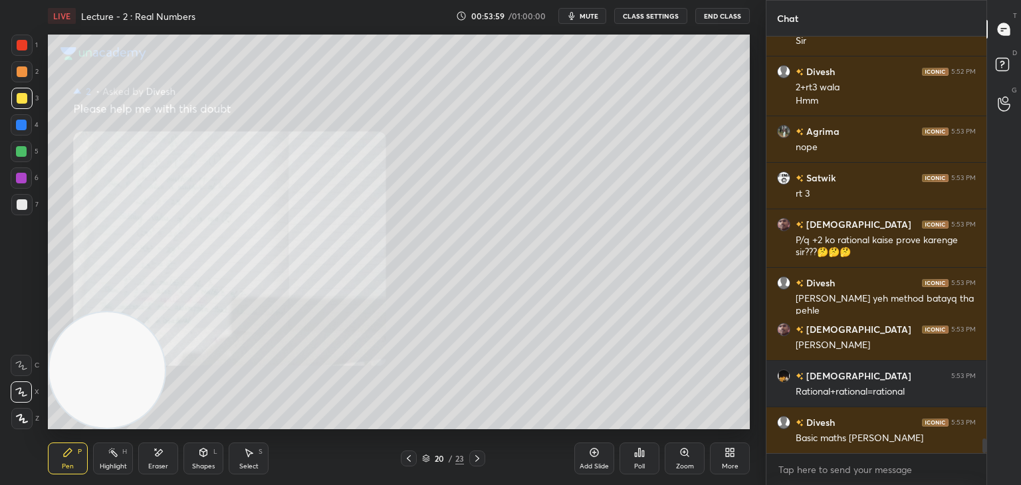
click at [475, 460] on icon at bounding box center [477, 458] width 11 height 11
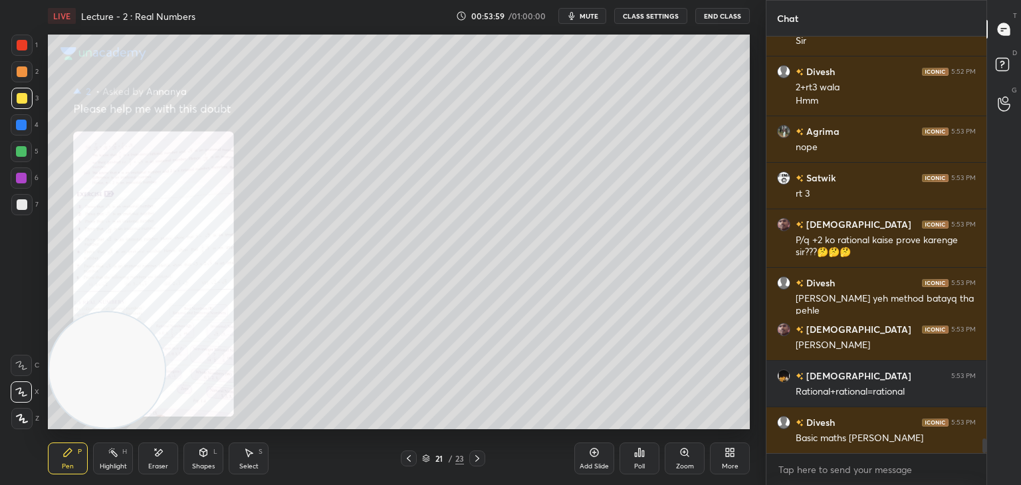
click at [475, 459] on icon at bounding box center [477, 458] width 11 height 11
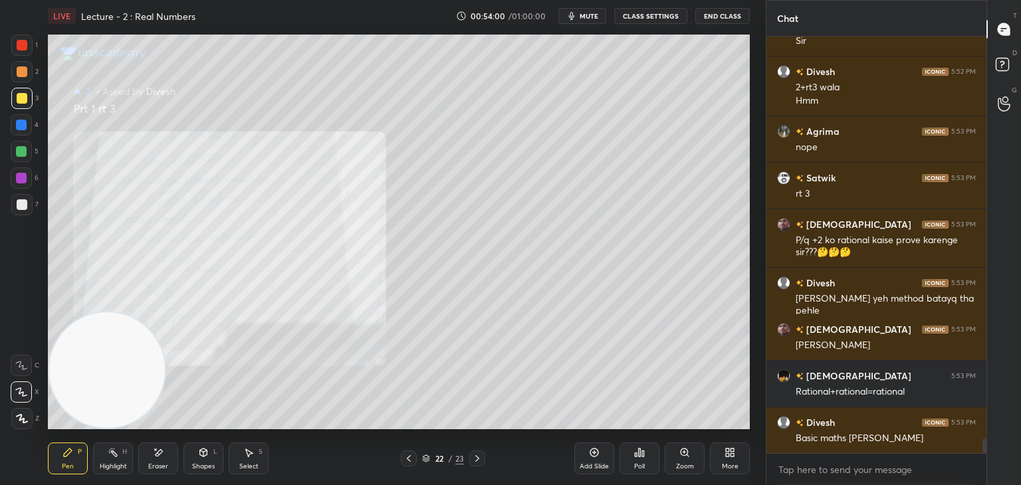
click at [474, 458] on icon at bounding box center [477, 458] width 11 height 11
click at [473, 461] on icon at bounding box center [477, 458] width 11 height 11
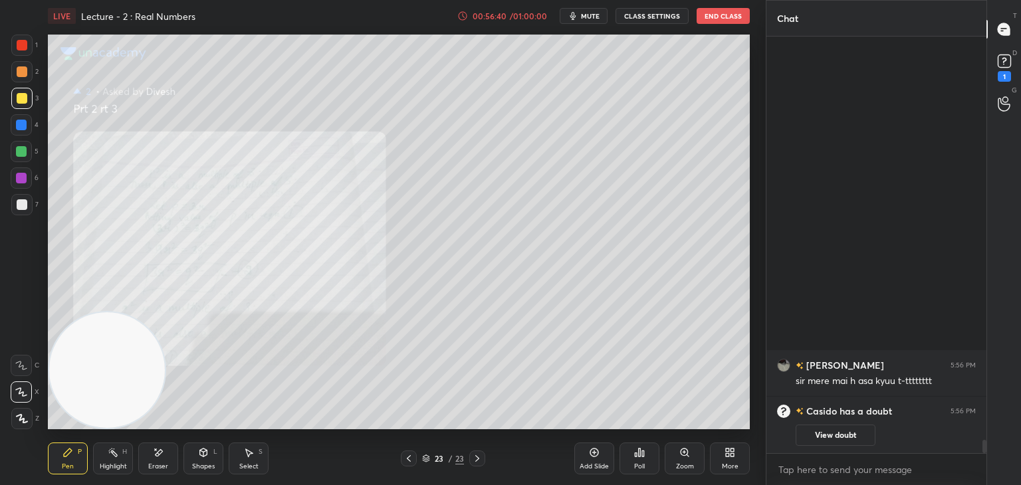
scroll to position [0, 0]
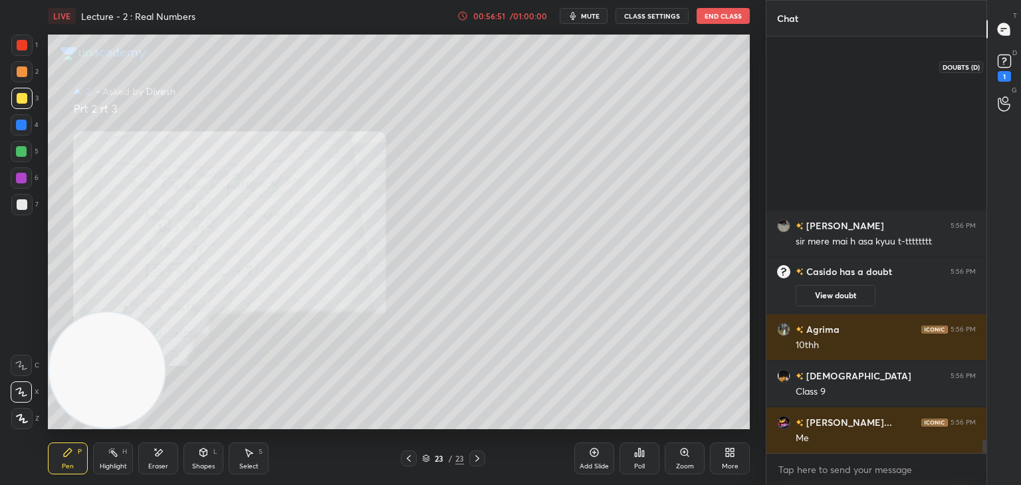
click at [1005, 70] on div "1" at bounding box center [1005, 66] width 20 height 31
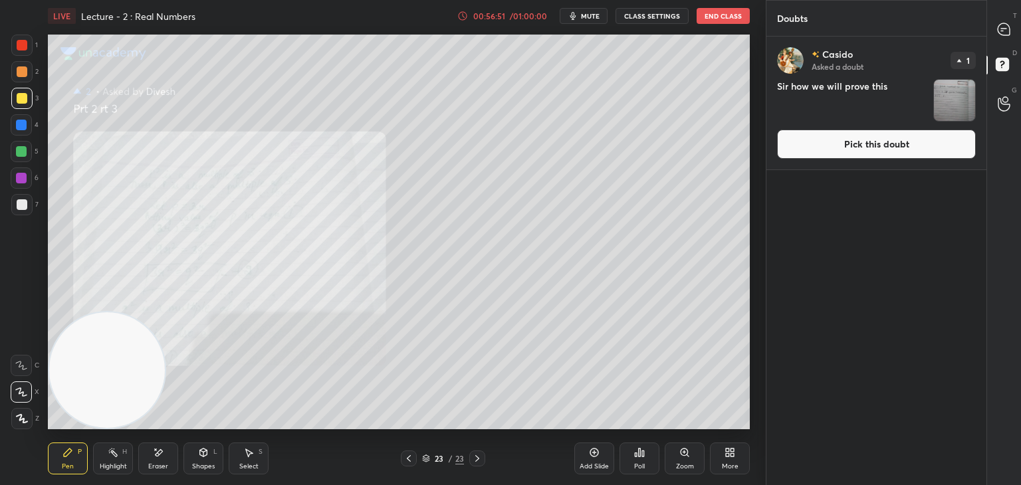
drag, startPoint x: 880, startPoint y: 150, endPoint x: 880, endPoint y: 162, distance: 12.0
click at [880, 150] on button "Pick this doubt" at bounding box center [876, 144] width 199 height 29
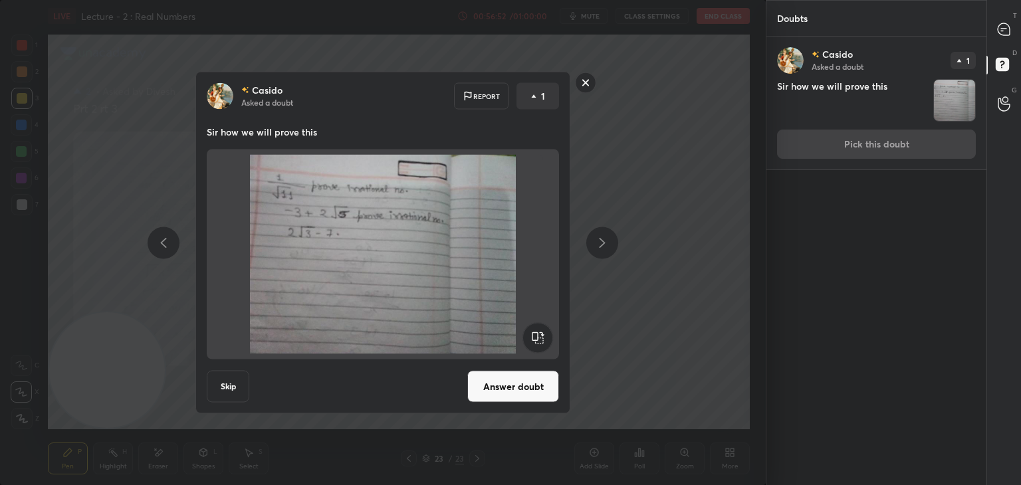
drag, startPoint x: 505, startPoint y: 387, endPoint x: 513, endPoint y: 377, distance: 12.4
click at [505, 387] on button "Answer doubt" at bounding box center [513, 387] width 92 height 32
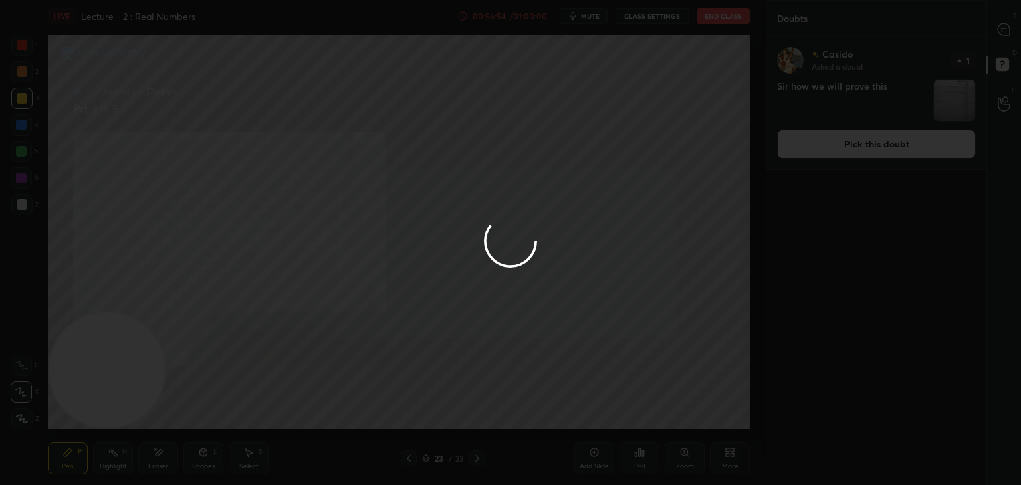
click at [995, 43] on div at bounding box center [510, 242] width 1021 height 485
click at [997, 35] on div at bounding box center [510, 242] width 1021 height 485
click at [1005, 30] on div at bounding box center [510, 242] width 1021 height 485
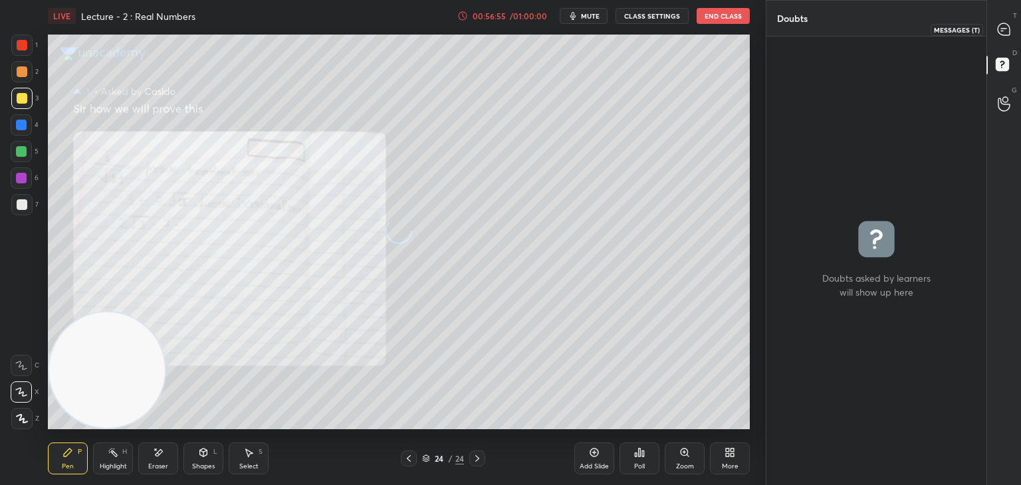
click at [1007, 37] on div at bounding box center [1004, 29] width 27 height 24
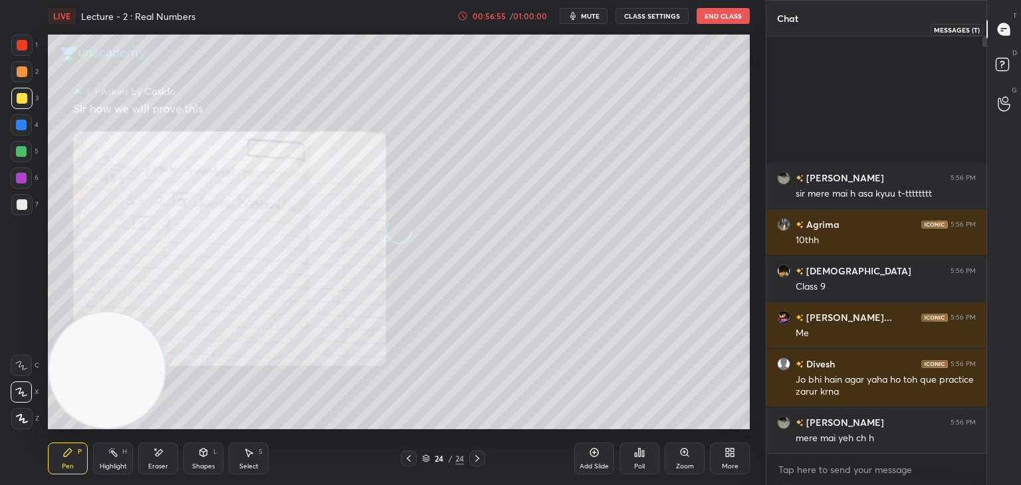
scroll to position [413, 216]
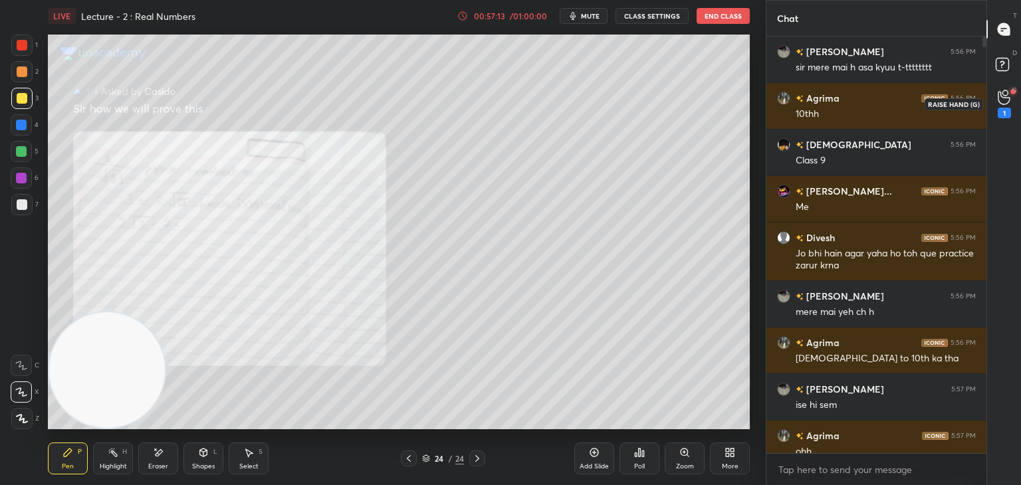
click at [1006, 106] on div "1" at bounding box center [1004, 104] width 13 height 29
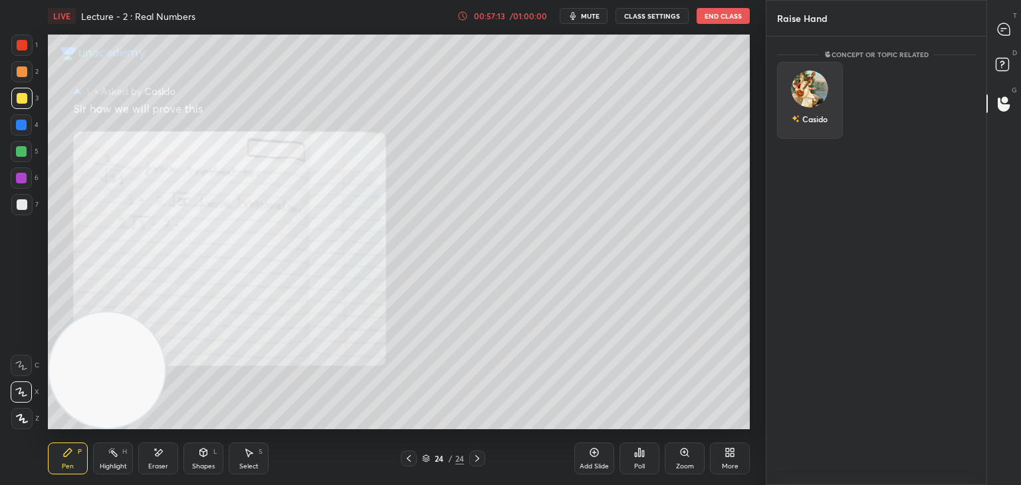
scroll to position [4, 4]
click at [821, 96] on div "Casido INVITE" at bounding box center [810, 104] width 66 height 84
click at [816, 124] on button "INVITE" at bounding box center [810, 128] width 54 height 17
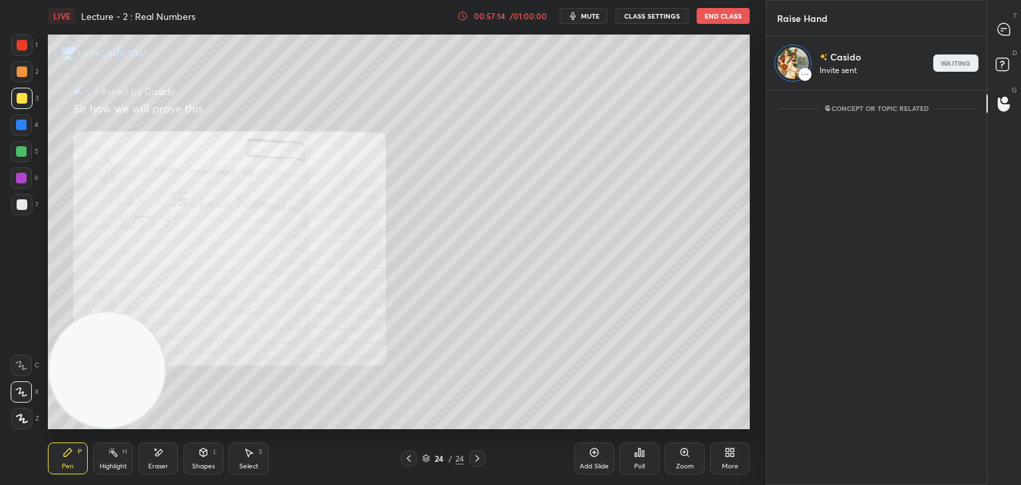
scroll to position [5, 4]
click at [1001, 27] on icon at bounding box center [1004, 29] width 12 height 12
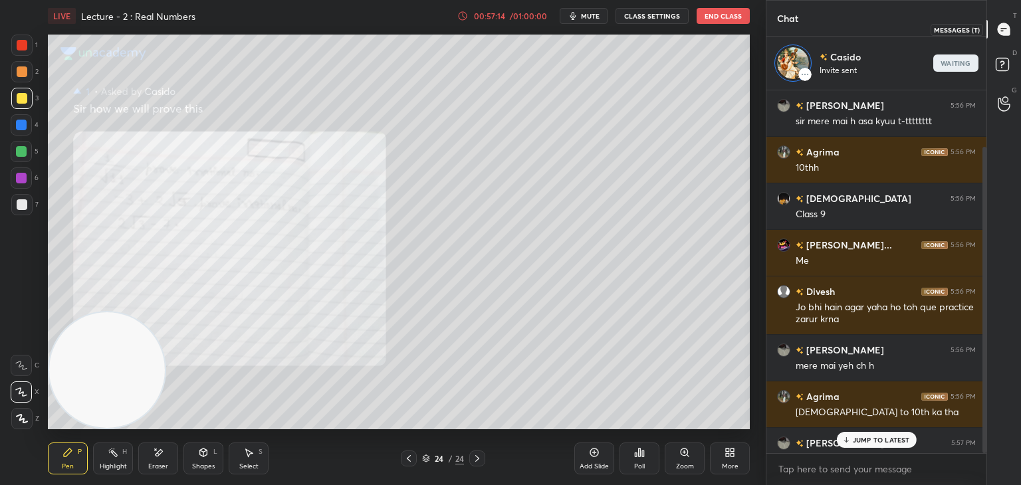
scroll to position [359, 216]
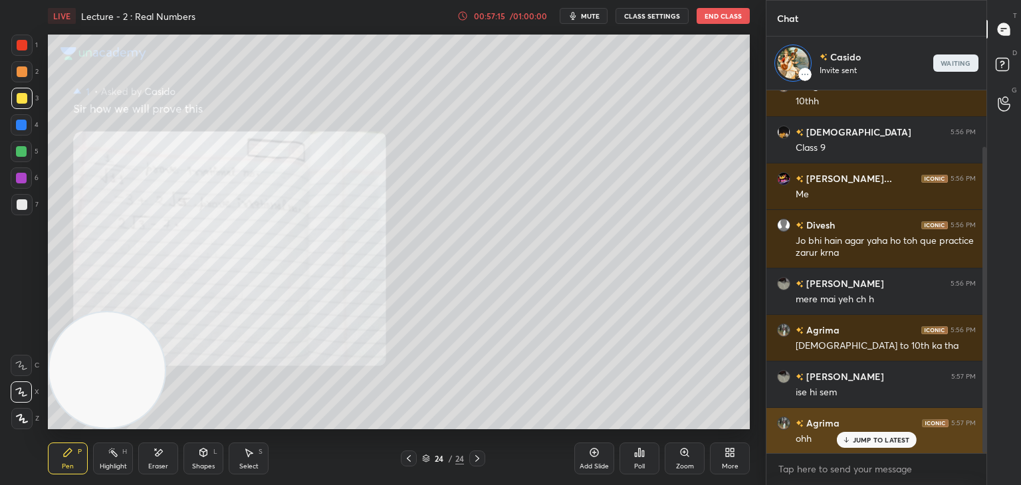
click at [861, 444] on p "JUMP TO LATEST" at bounding box center [881, 440] width 57 height 8
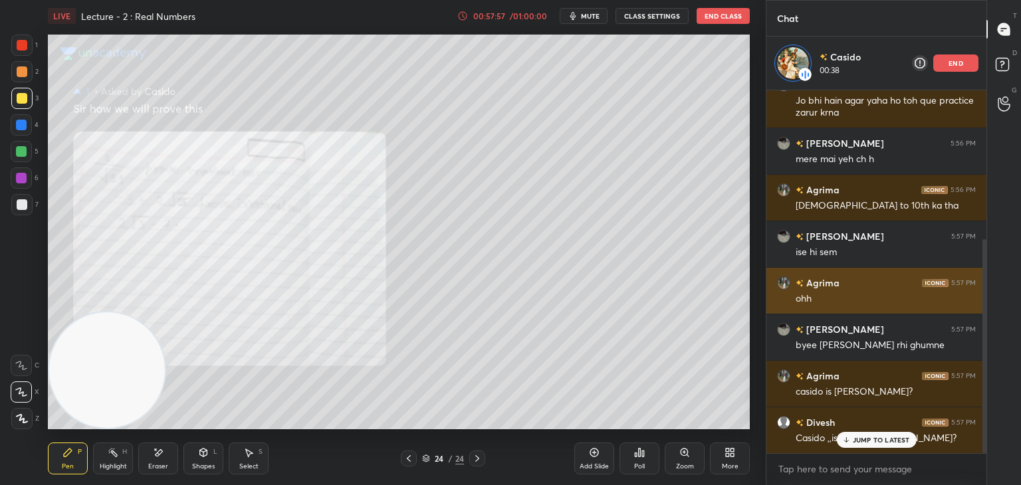
scroll to position [253, 0]
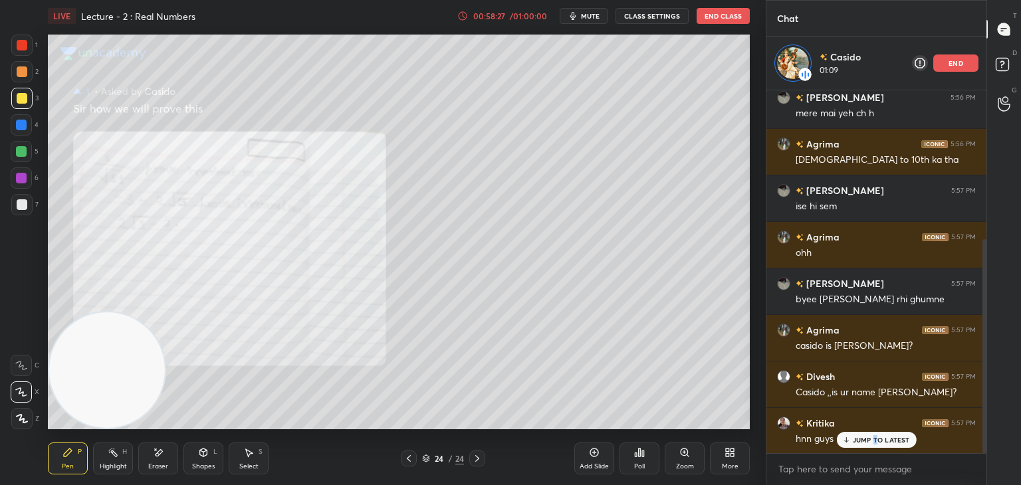
click at [875, 445] on div "JUMP TO LATEST" at bounding box center [876, 440] width 80 height 16
click at [960, 61] on p "end" at bounding box center [956, 63] width 15 height 7
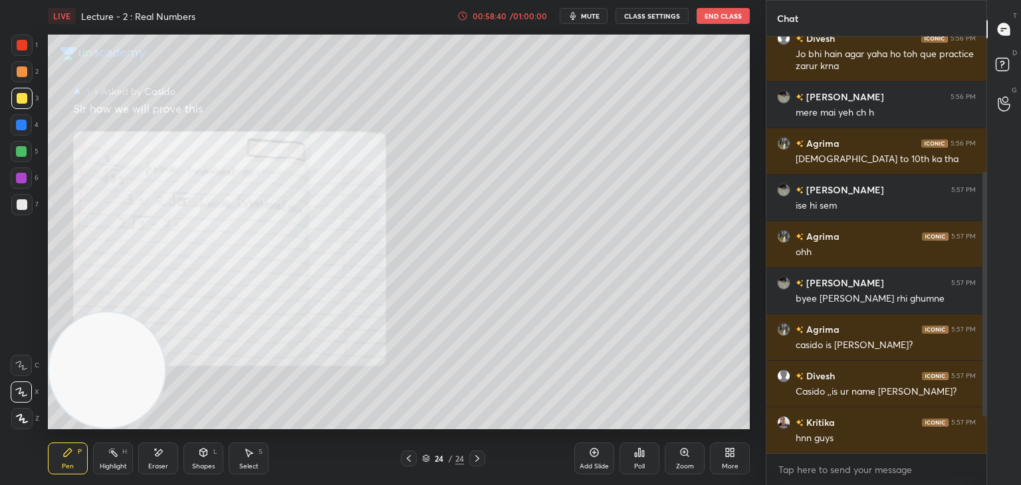
scroll to position [199, 0]
drag, startPoint x: 984, startPoint y: 180, endPoint x: 981, endPoint y: 227, distance: 46.6
click at [983, 227] on div at bounding box center [985, 295] width 4 height 246
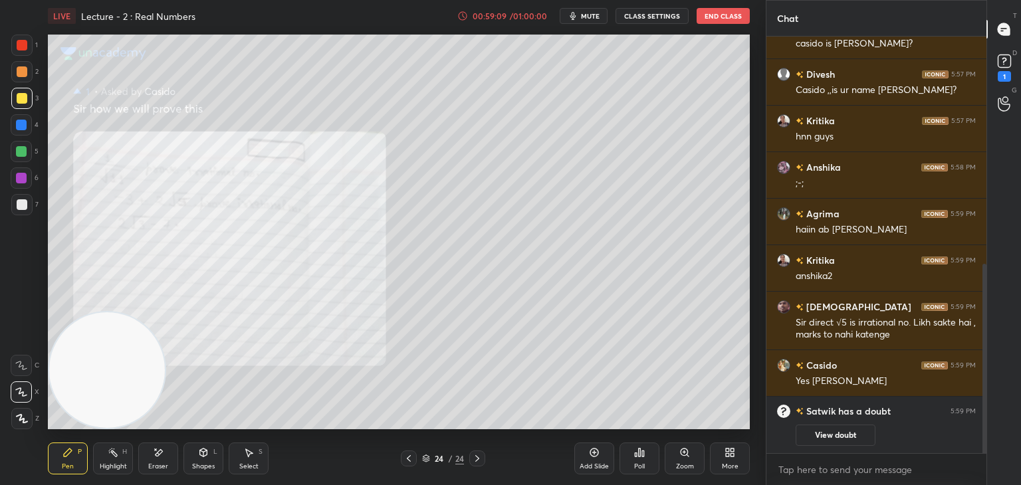
scroll to position [560, 0]
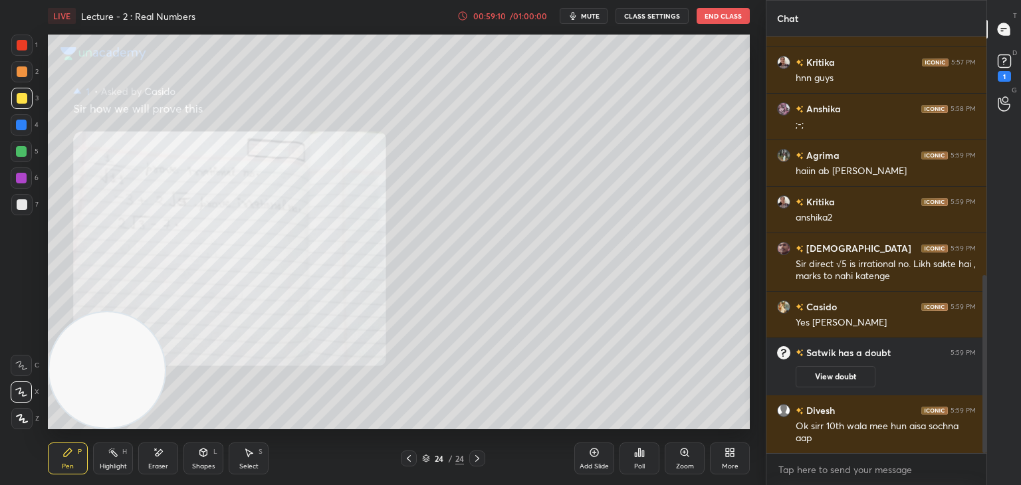
click at [840, 374] on button "View doubt" at bounding box center [836, 376] width 80 height 21
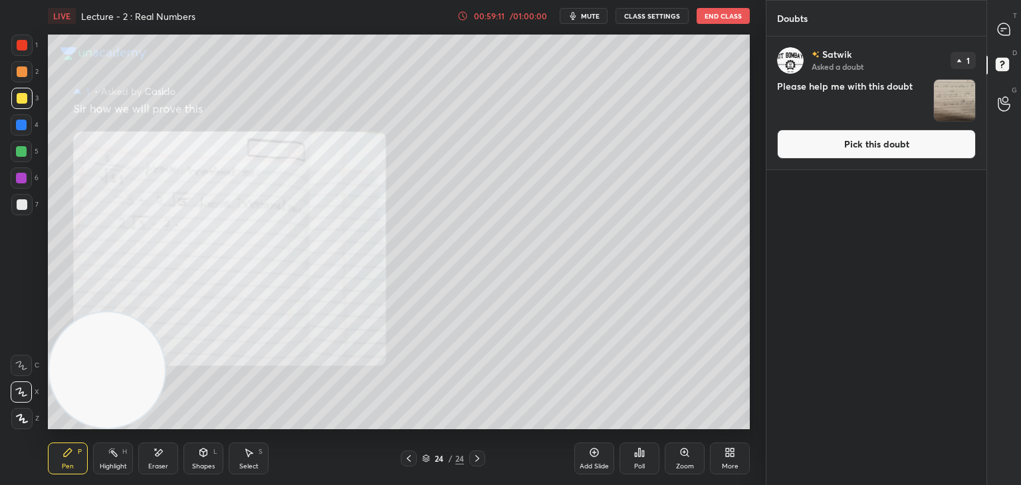
click at [845, 155] on button "Pick this doubt" at bounding box center [876, 144] width 199 height 29
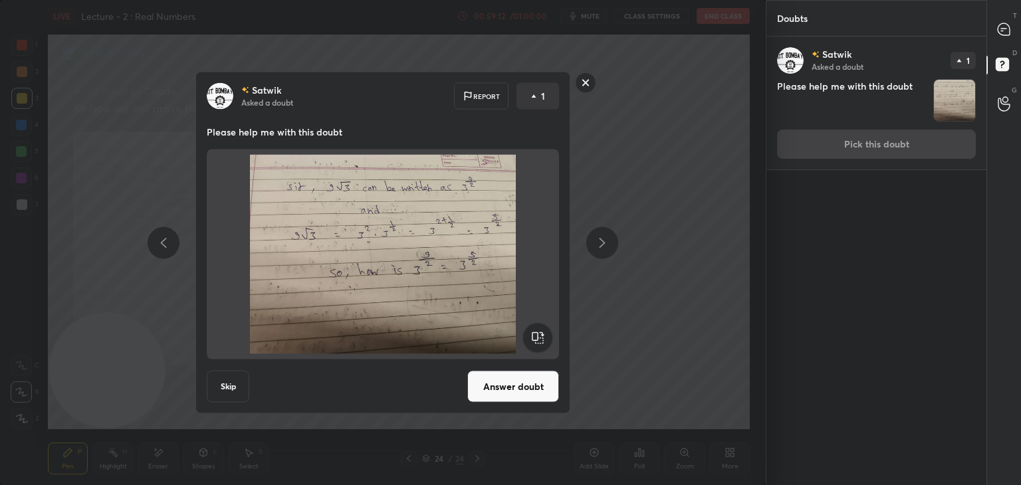
click at [503, 379] on button "Answer doubt" at bounding box center [513, 387] width 92 height 32
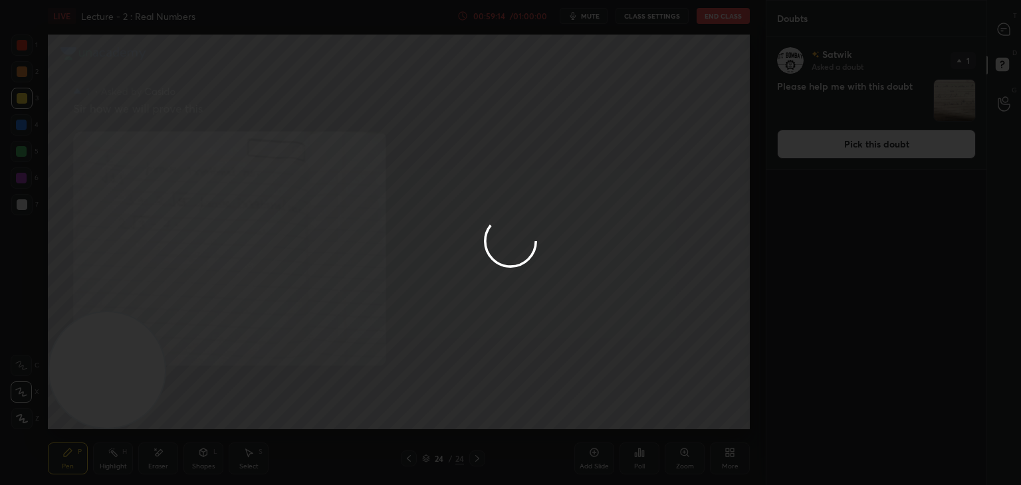
drag, startPoint x: 995, startPoint y: 43, endPoint x: 997, endPoint y: 33, distance: 10.3
click at [995, 39] on div at bounding box center [510, 242] width 1021 height 485
click at [1000, 33] on div at bounding box center [510, 242] width 1021 height 485
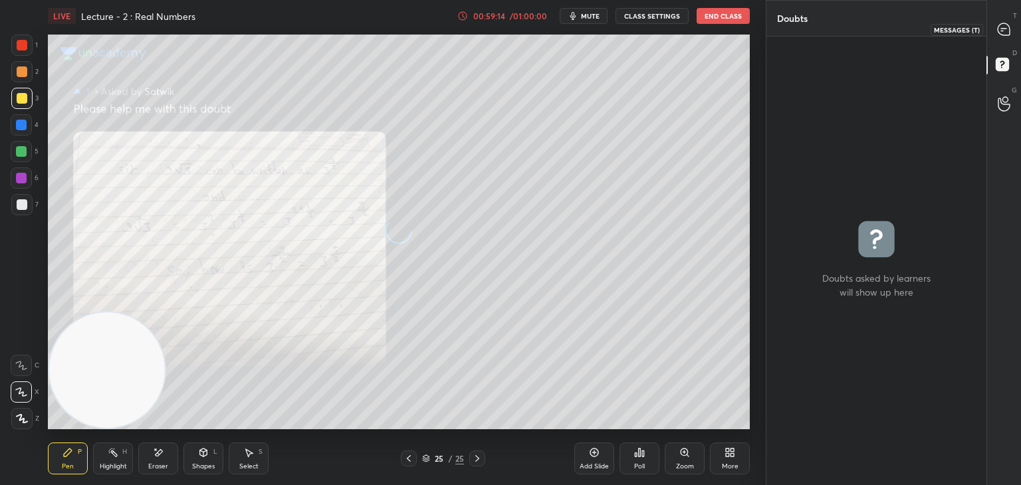
click at [1002, 34] on icon at bounding box center [1004, 29] width 12 height 12
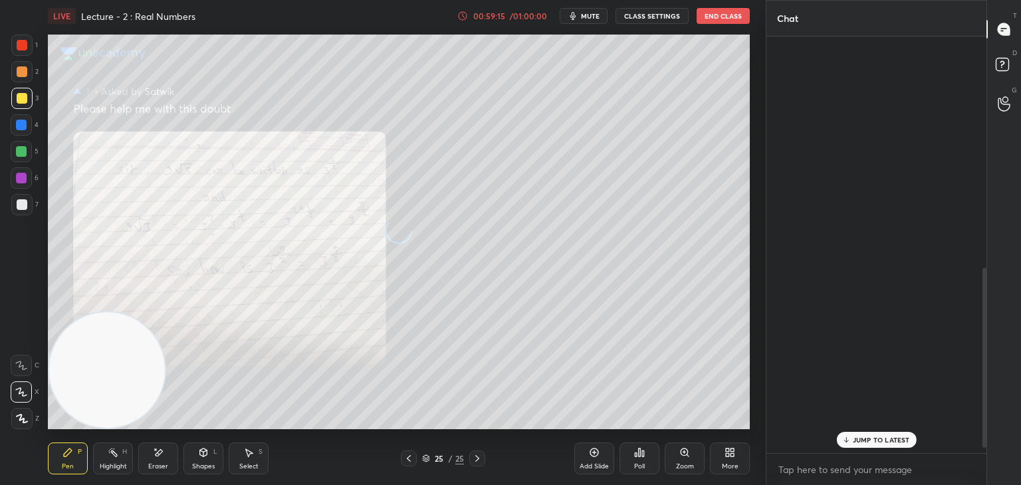
scroll to position [413, 216]
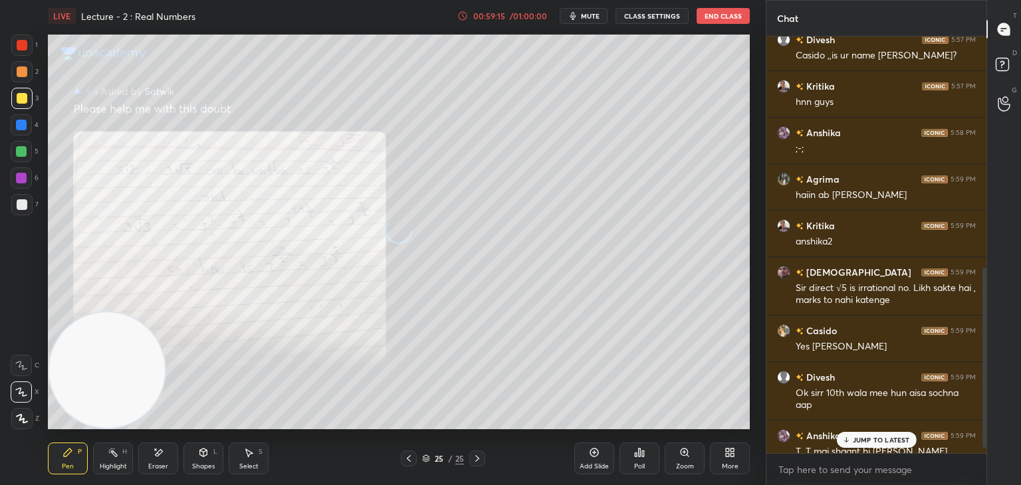
click at [1005, 33] on icon at bounding box center [1004, 29] width 12 height 12
click at [852, 442] on div "JUMP TO LATEST" at bounding box center [876, 440] width 80 height 16
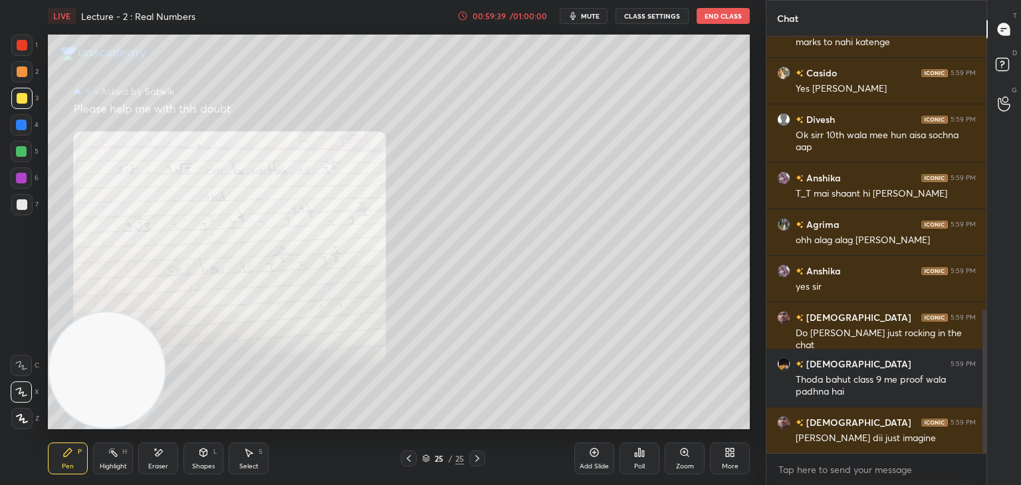
scroll to position [840, 0]
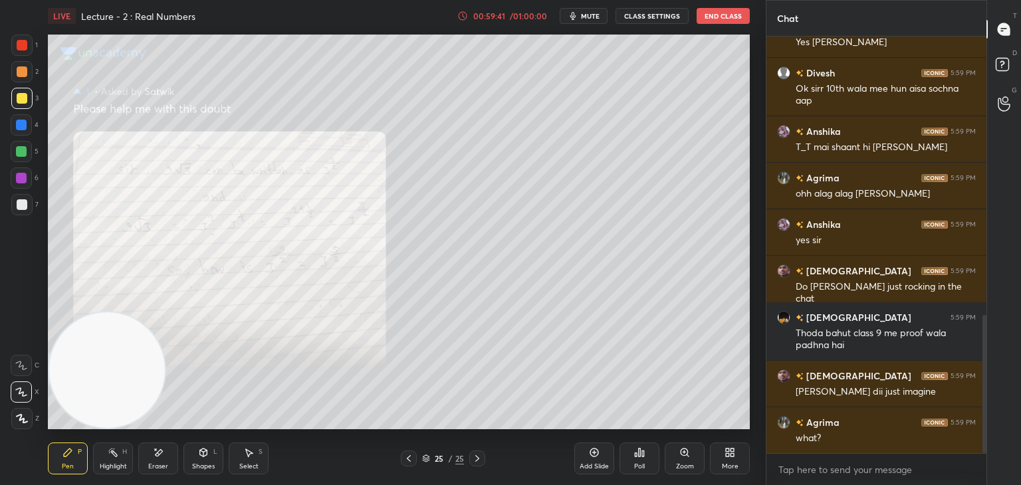
click at [683, 455] on icon at bounding box center [685, 452] width 11 height 11
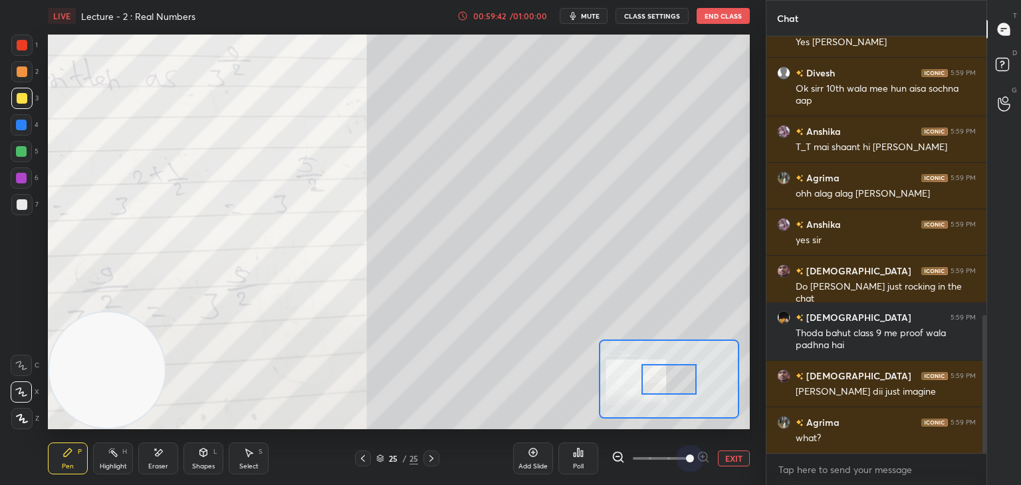
drag, startPoint x: 684, startPoint y: 457, endPoint x: 682, endPoint y: 424, distance: 33.9
click at [684, 455] on span at bounding box center [661, 459] width 56 height 20
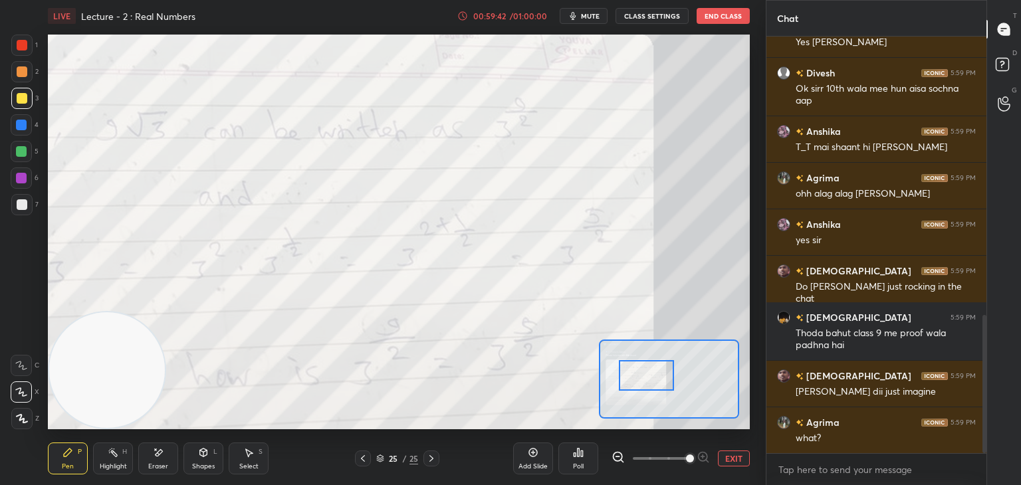
drag, startPoint x: 683, startPoint y: 387, endPoint x: 660, endPoint y: 383, distance: 23.6
click at [660, 383] on div at bounding box center [646, 375] width 55 height 31
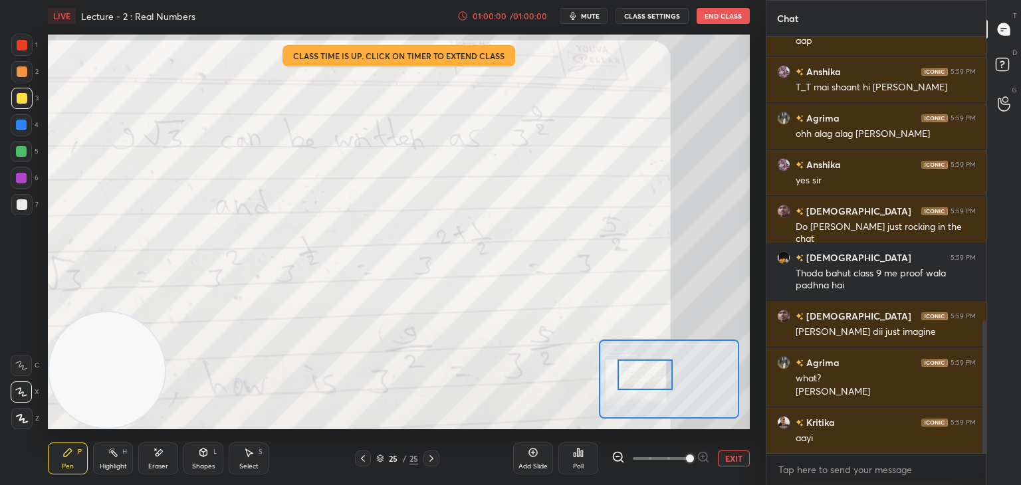
scroll to position [947, 0]
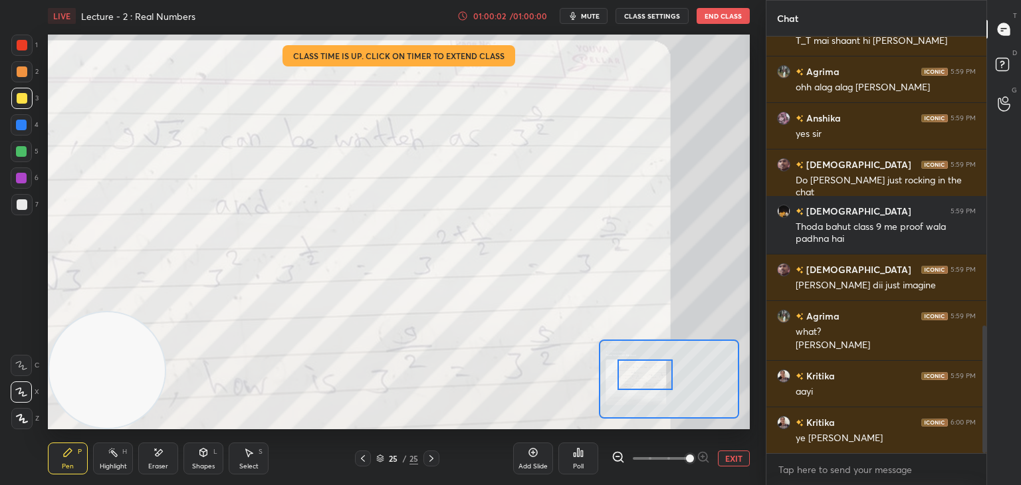
click at [733, 455] on button "EXIT" at bounding box center [734, 459] width 32 height 16
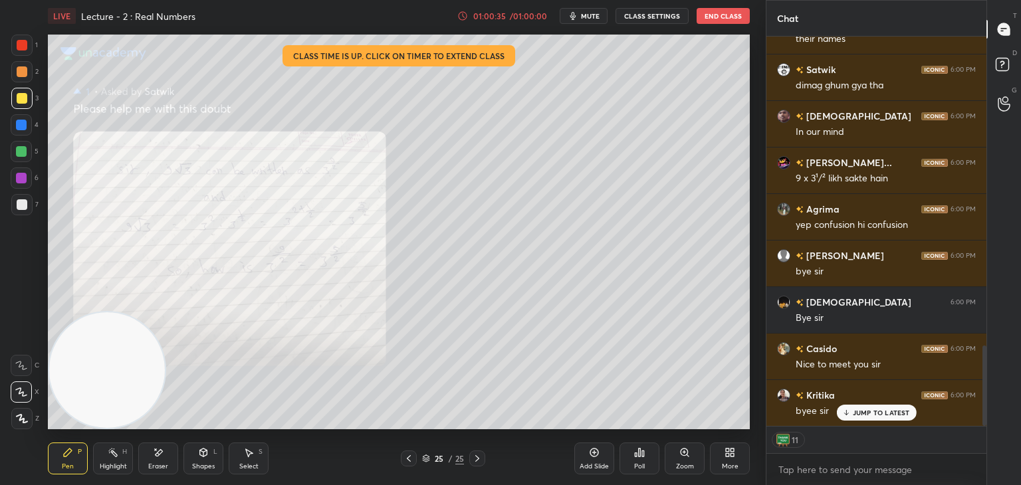
scroll to position [1497, 0]
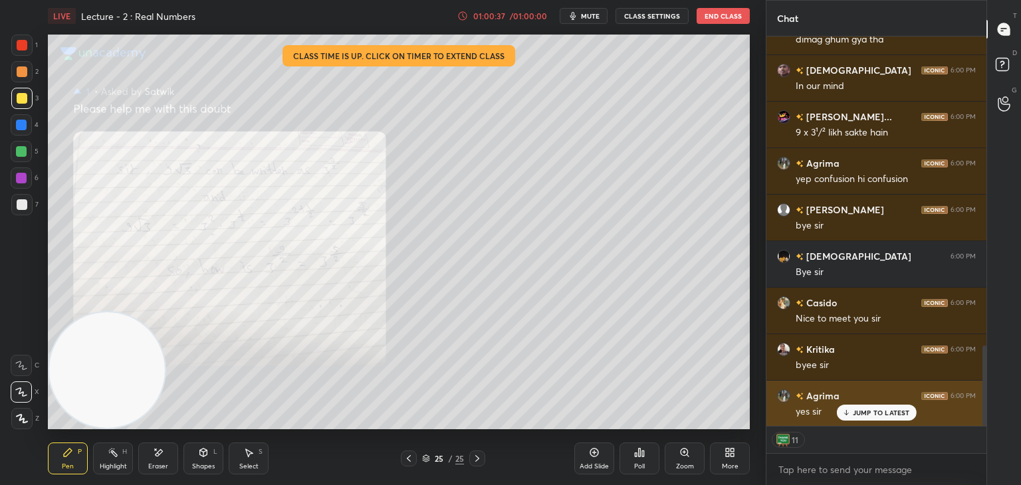
click at [863, 410] on p "JUMP TO LATEST" at bounding box center [881, 413] width 57 height 8
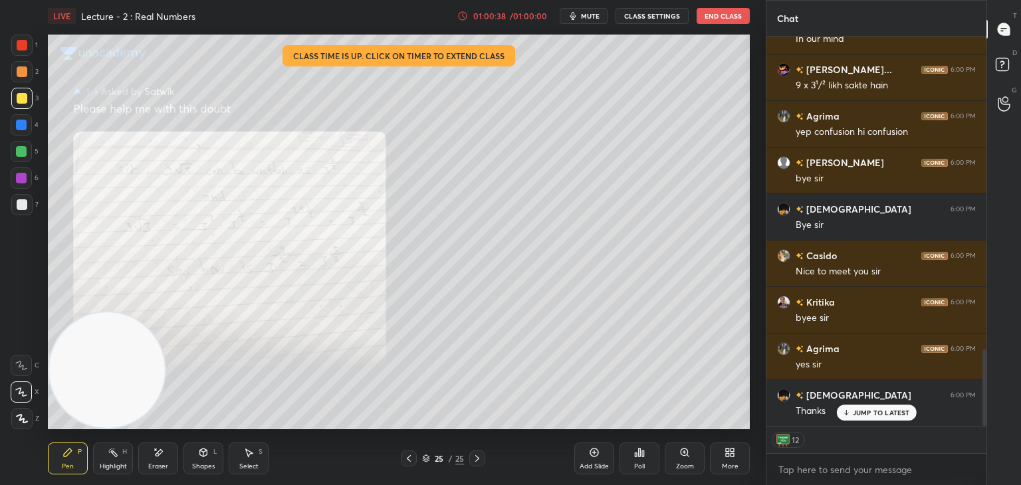
scroll to position [1591, 0]
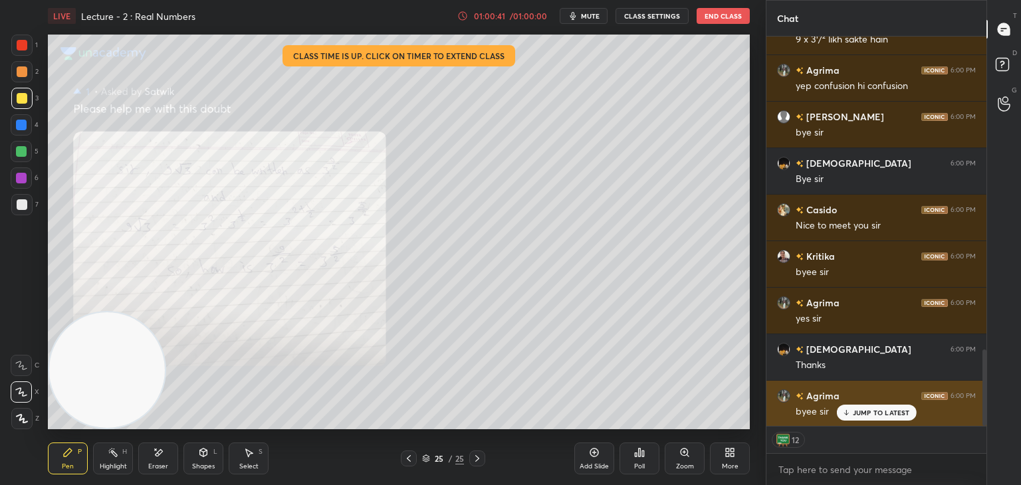
click at [891, 410] on p "JUMP TO LATEST" at bounding box center [881, 413] width 57 height 8
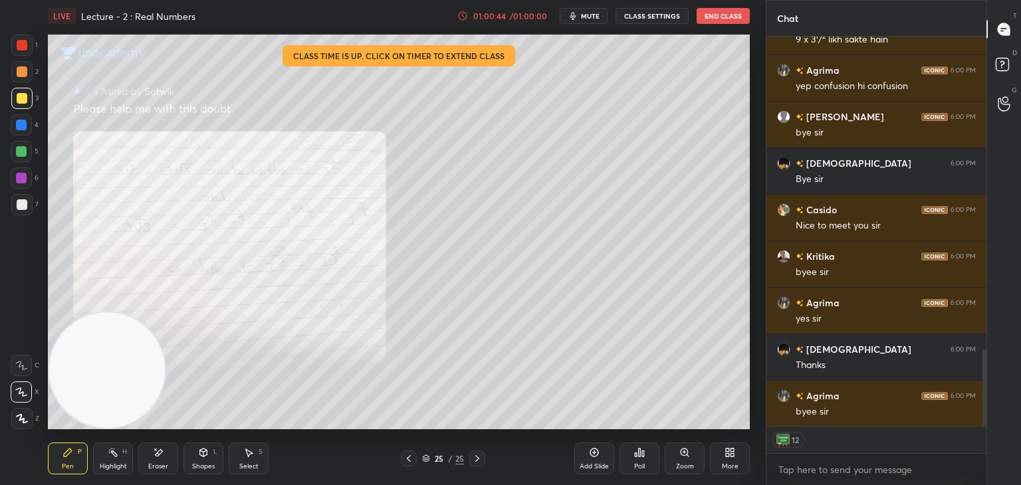
scroll to position [1604, 0]
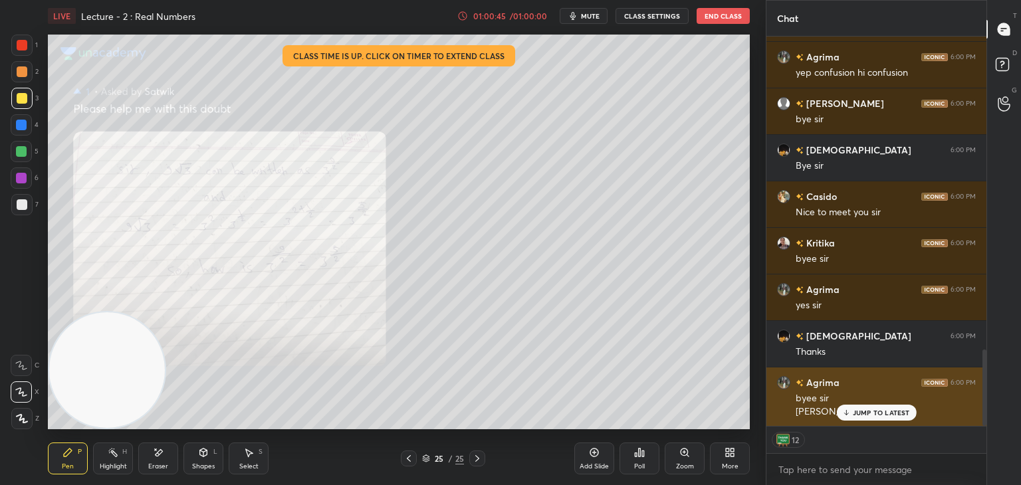
click at [848, 416] on icon at bounding box center [846, 413] width 9 height 8
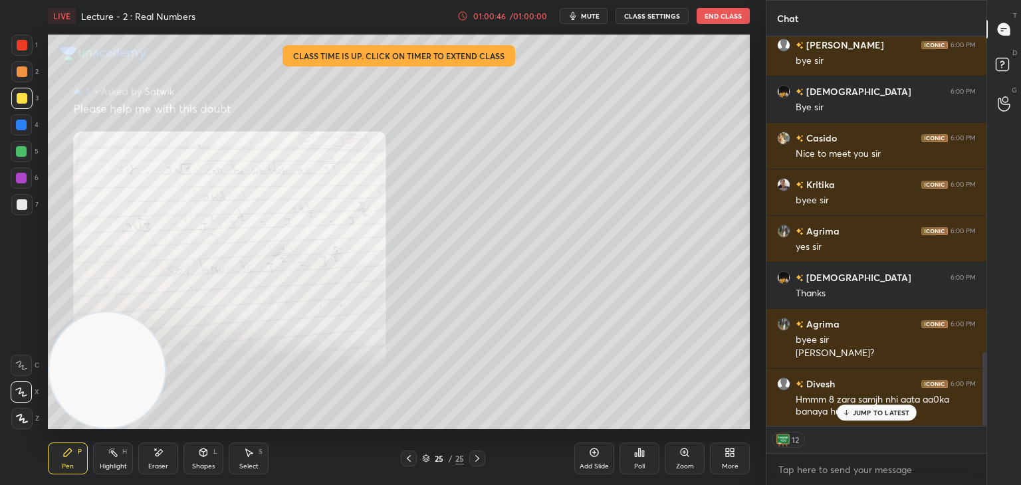
click at [862, 421] on div "[PERSON_NAME] 5:59 PM [PERSON_NAME] dii just imagine [PERSON_NAME] 5:59 PM what…" at bounding box center [877, 232] width 220 height 390
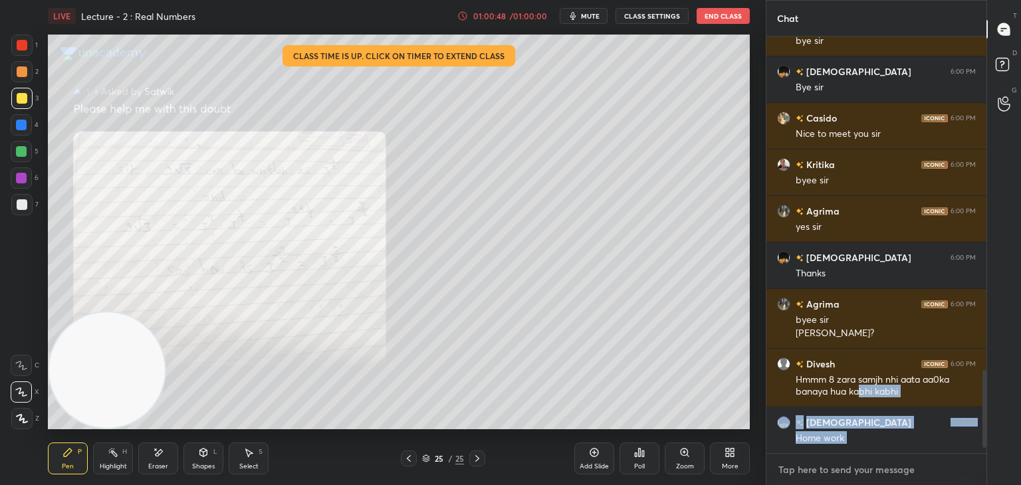
scroll to position [1775, 0]
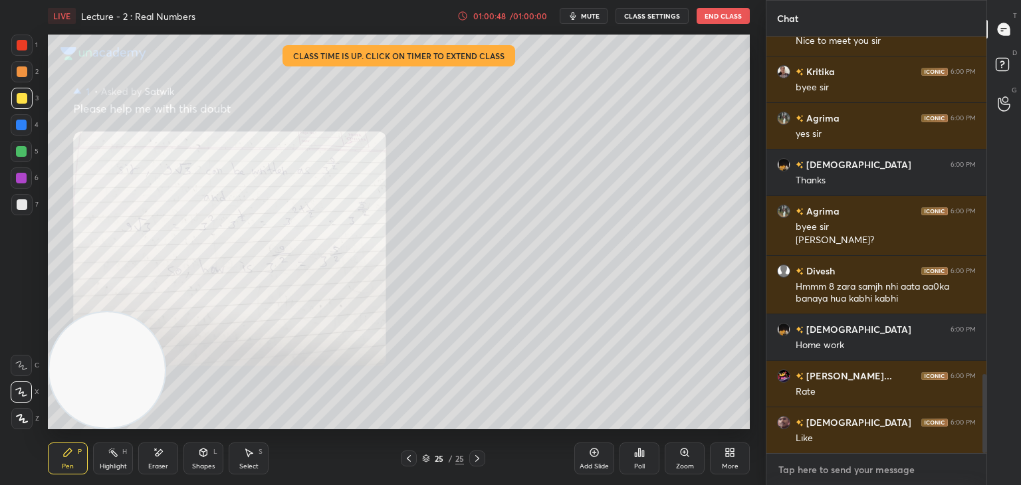
click at [863, 463] on textarea at bounding box center [876, 469] width 199 height 21
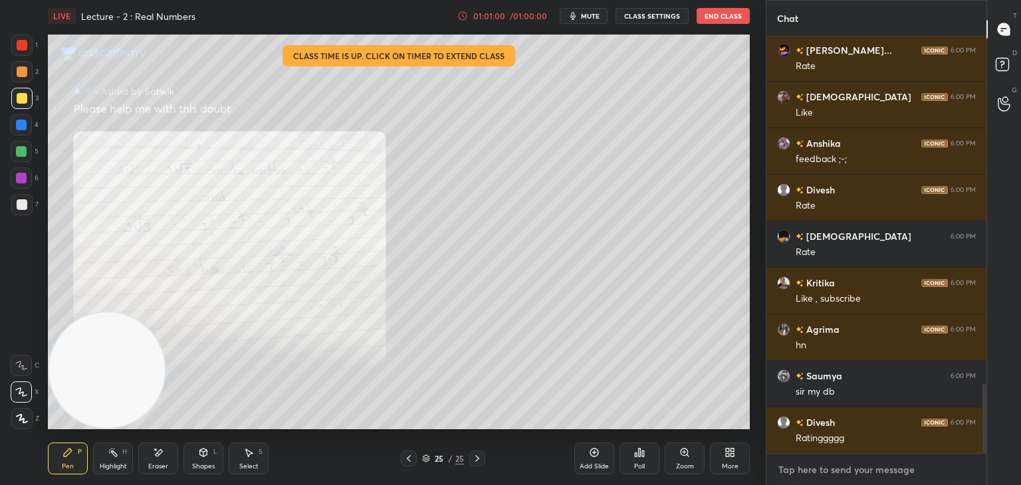
scroll to position [2148, 0]
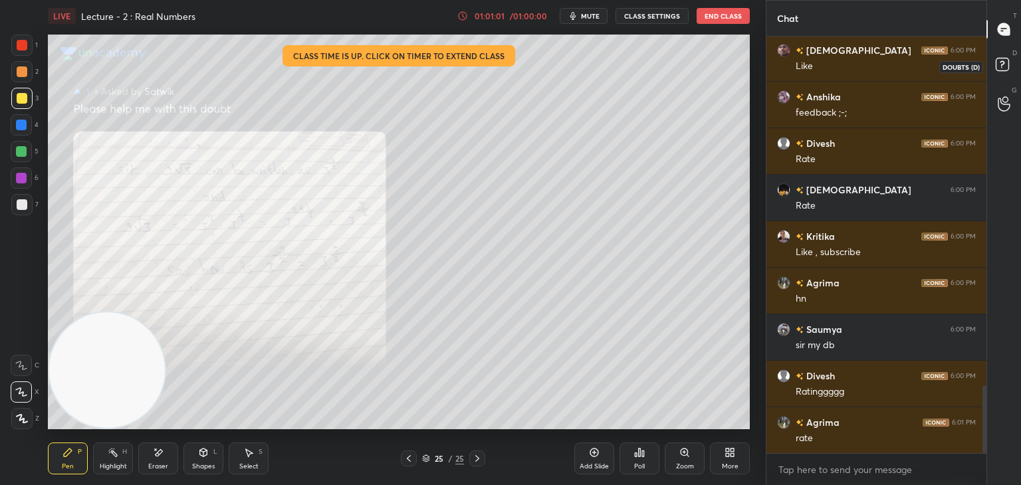
click at [1007, 67] on rect at bounding box center [1002, 65] width 13 height 13
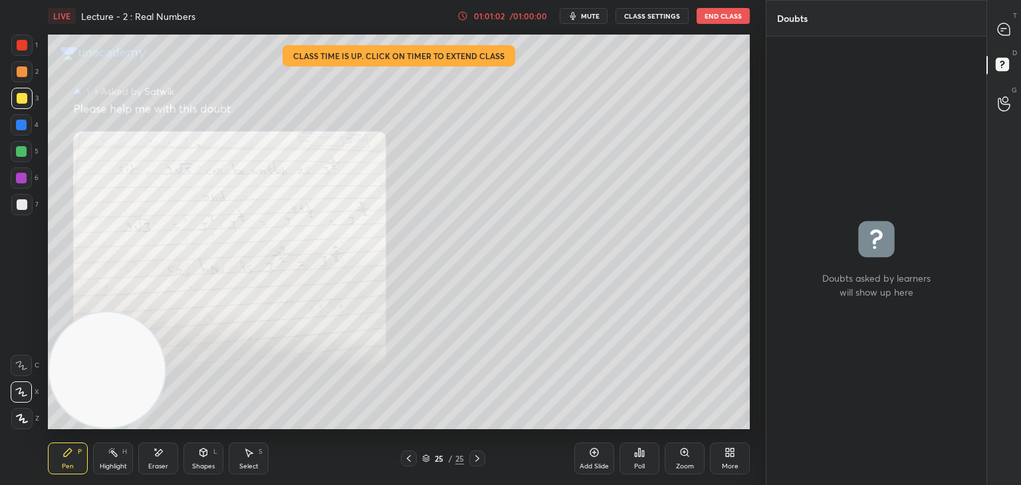
click at [1000, 31] on icon at bounding box center [1004, 29] width 12 height 12
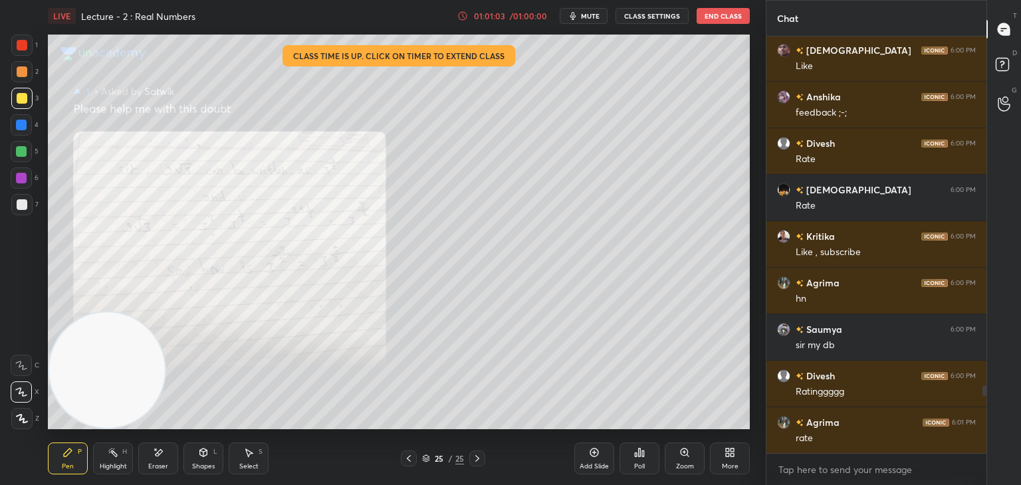
scroll to position [2194, 0]
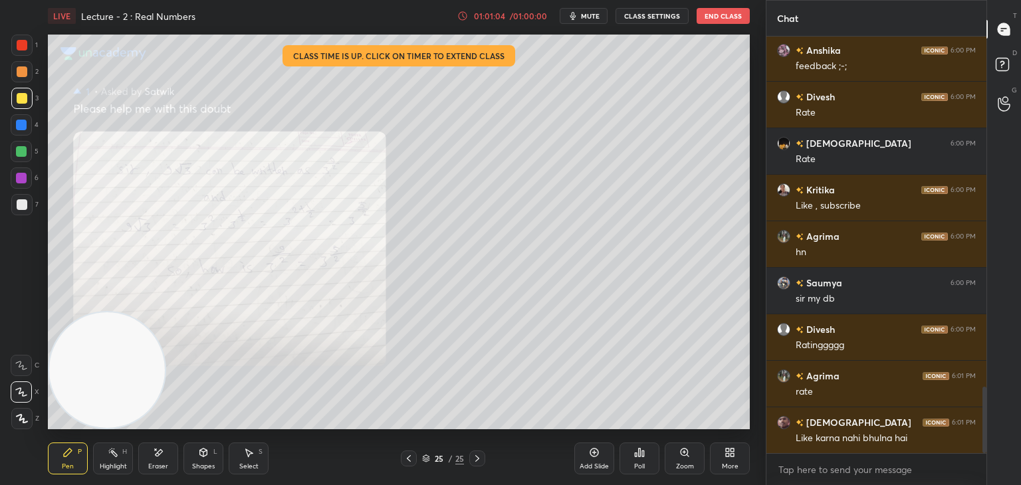
click at [410, 461] on icon at bounding box center [409, 458] width 11 height 11
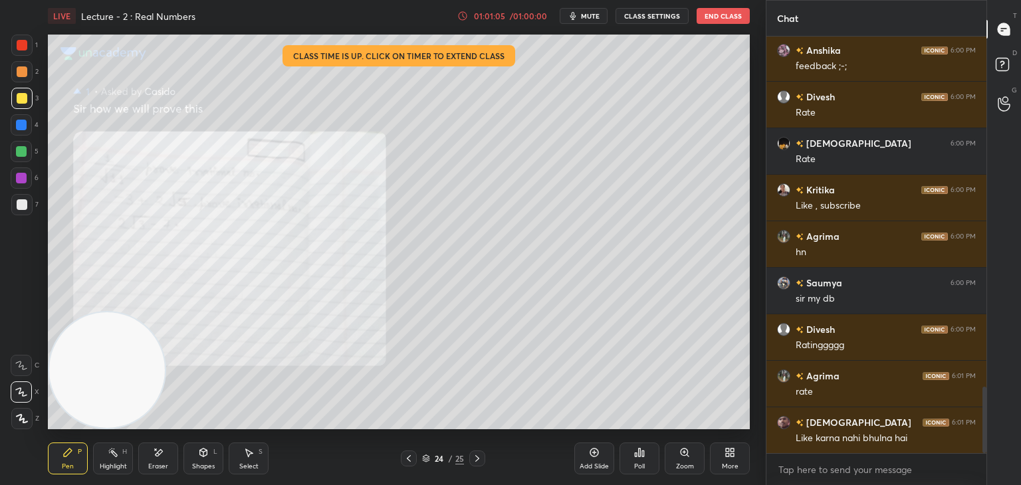
click at [409, 460] on icon at bounding box center [409, 458] width 11 height 11
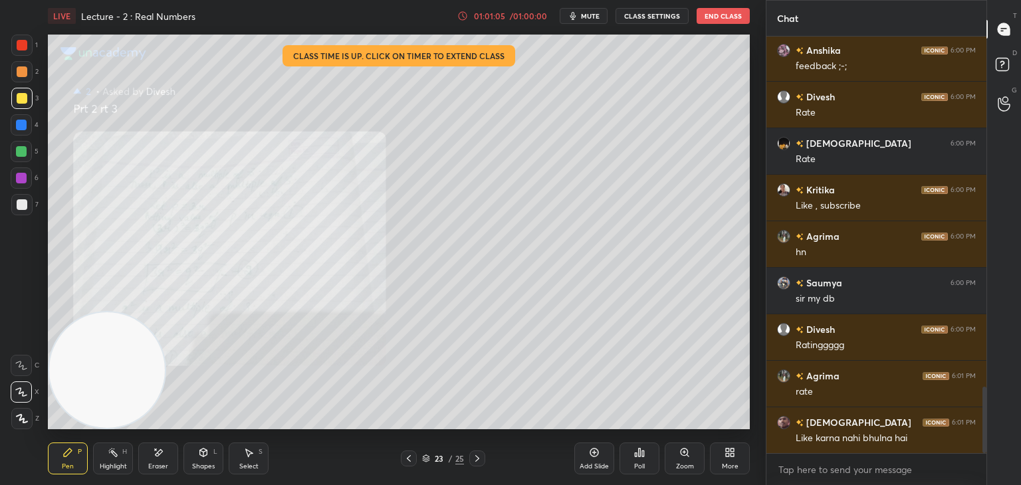
click at [408, 460] on icon at bounding box center [409, 458] width 11 height 11
click at [408, 460] on icon at bounding box center [409, 458] width 4 height 7
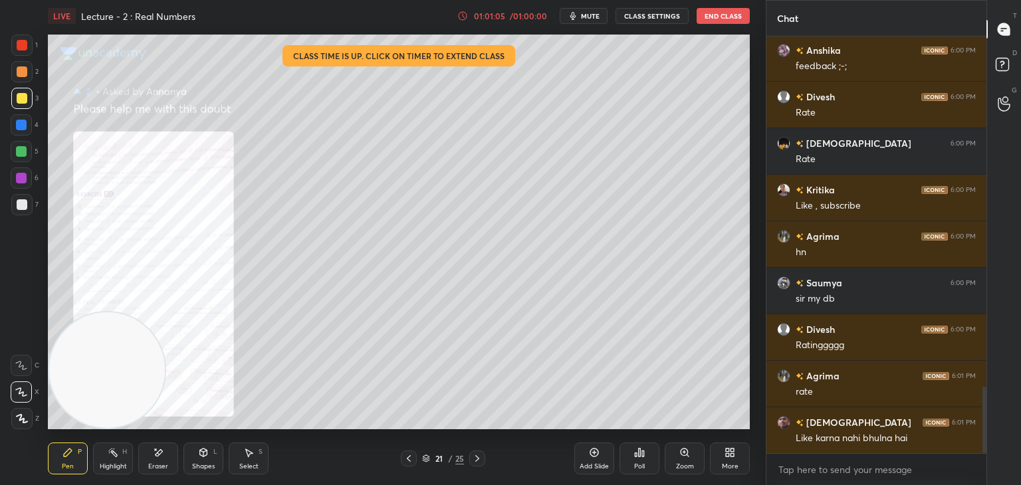
click at [409, 460] on icon at bounding box center [409, 458] width 11 height 11
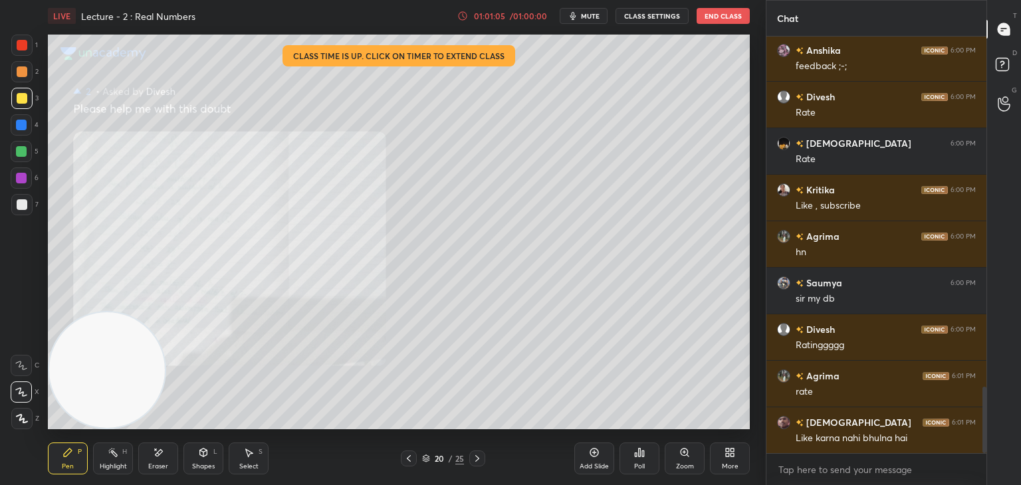
click at [409, 458] on icon at bounding box center [409, 458] width 11 height 11
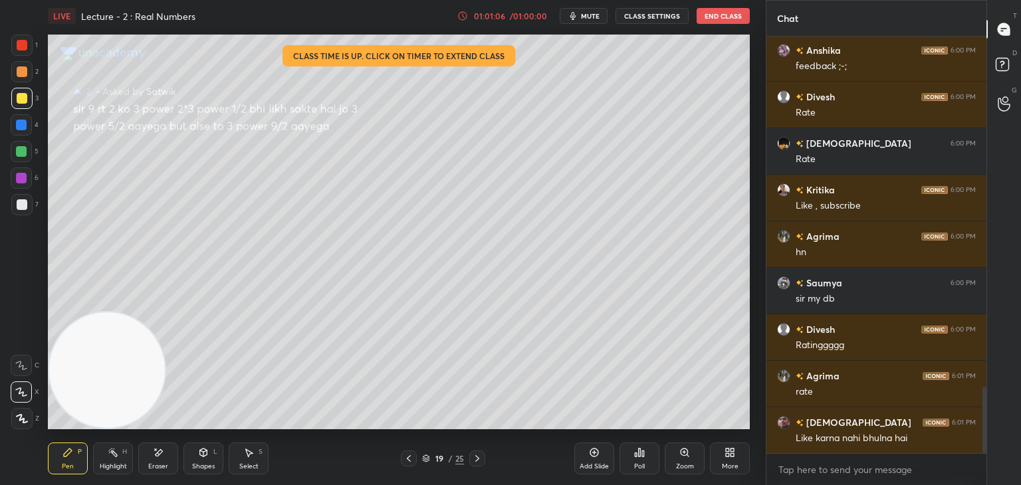
click at [410, 460] on icon at bounding box center [409, 458] width 11 height 11
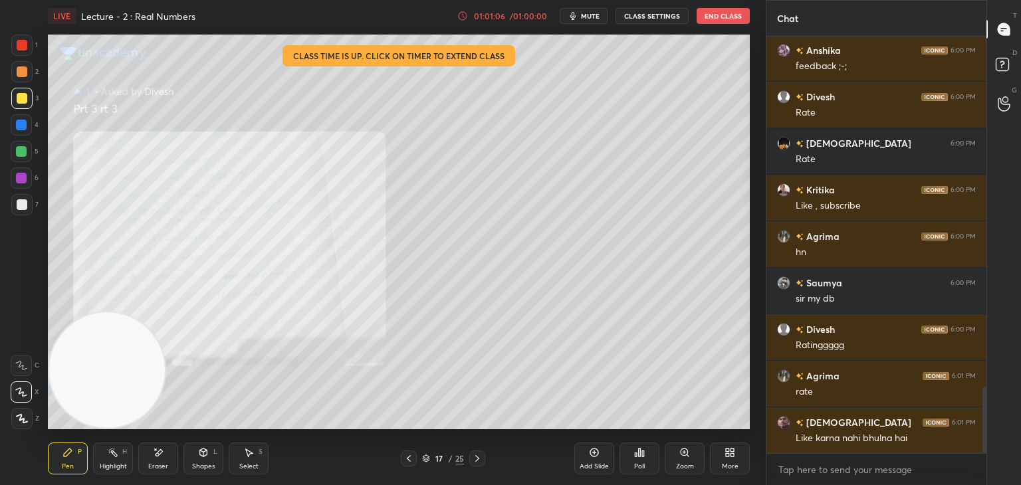
click at [410, 461] on icon at bounding box center [409, 458] width 4 height 7
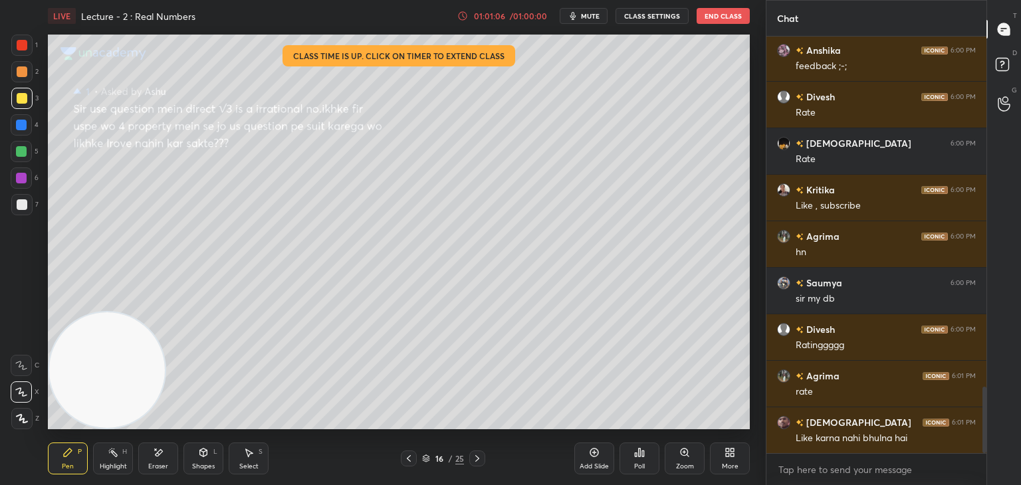
click at [410, 461] on icon at bounding box center [409, 458] width 11 height 11
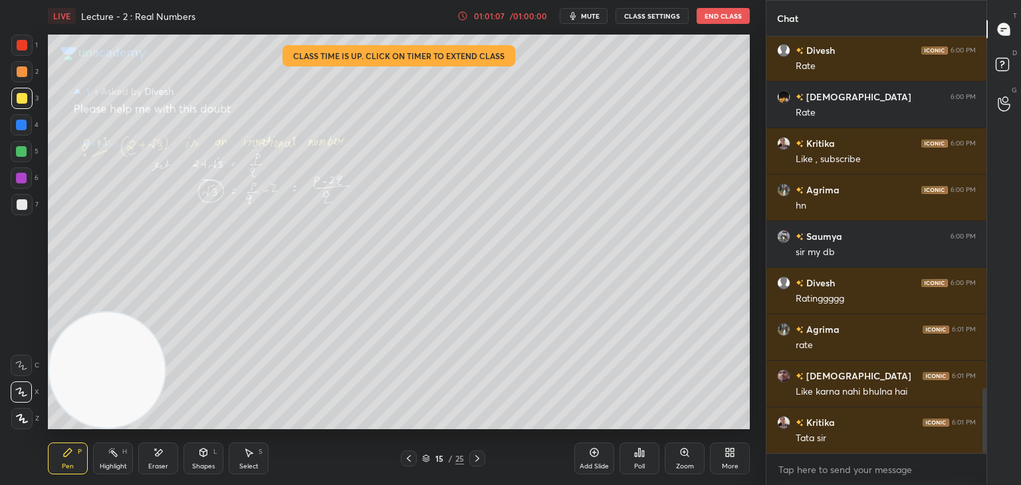
click at [408, 461] on icon at bounding box center [409, 458] width 11 height 11
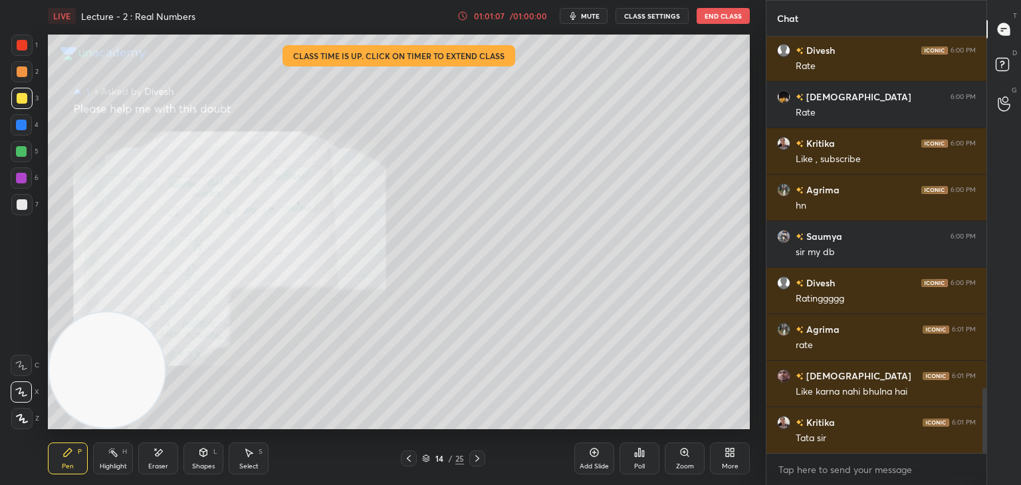
click at [408, 461] on icon at bounding box center [409, 458] width 11 height 11
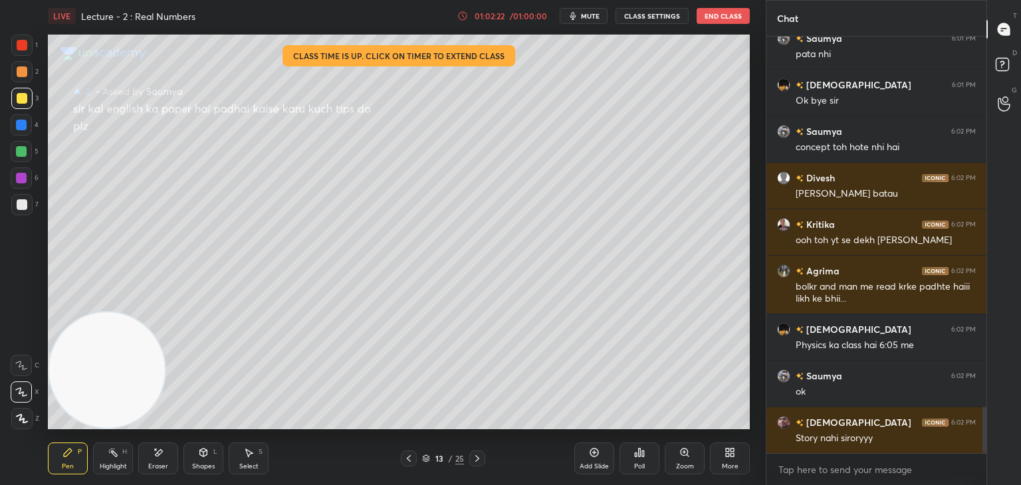
scroll to position [3395, 0]
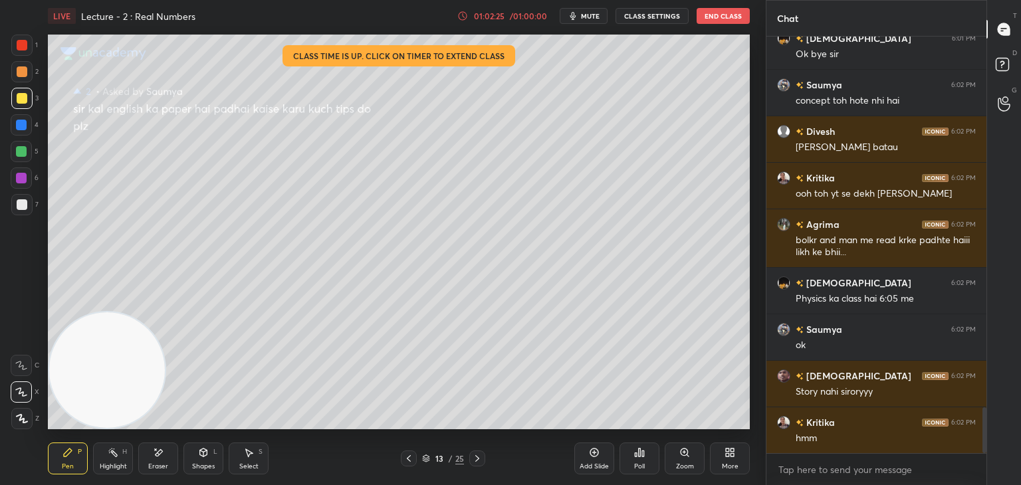
click at [737, 19] on button "End Class" at bounding box center [723, 16] width 53 height 16
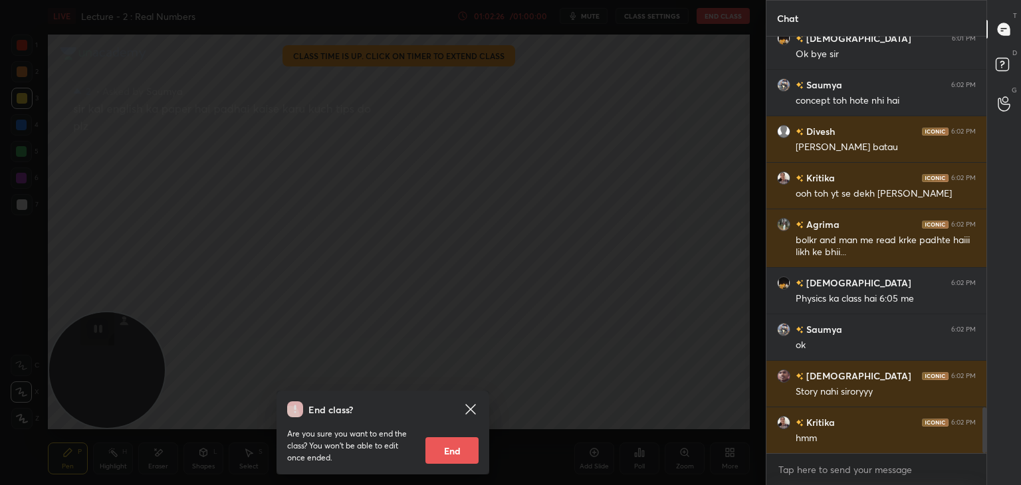
click at [451, 451] on button "End" at bounding box center [452, 451] width 53 height 27
type textarea "x"
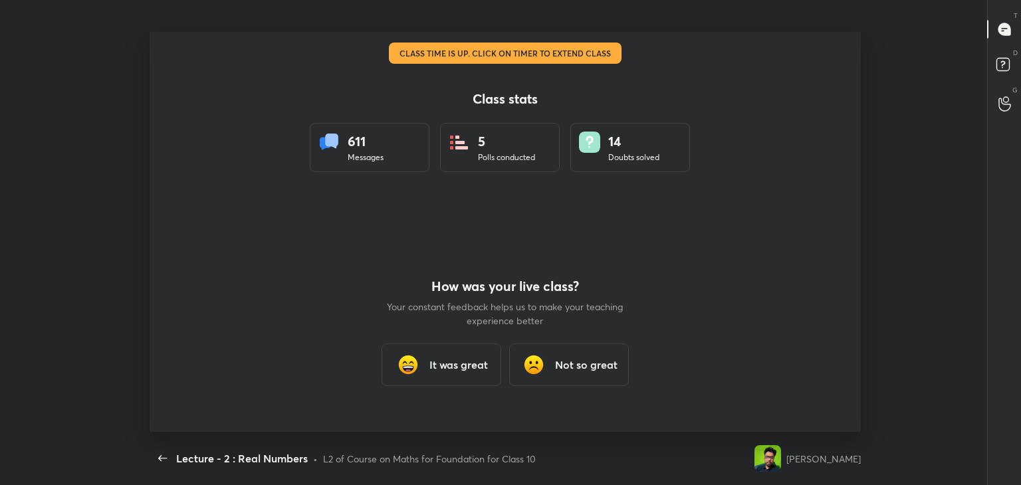
scroll to position [0, 0]
drag, startPoint x: 453, startPoint y: 366, endPoint x: 457, endPoint y: 360, distance: 7.6
click at [452, 365] on h3 "It was great" at bounding box center [459, 365] width 59 height 16
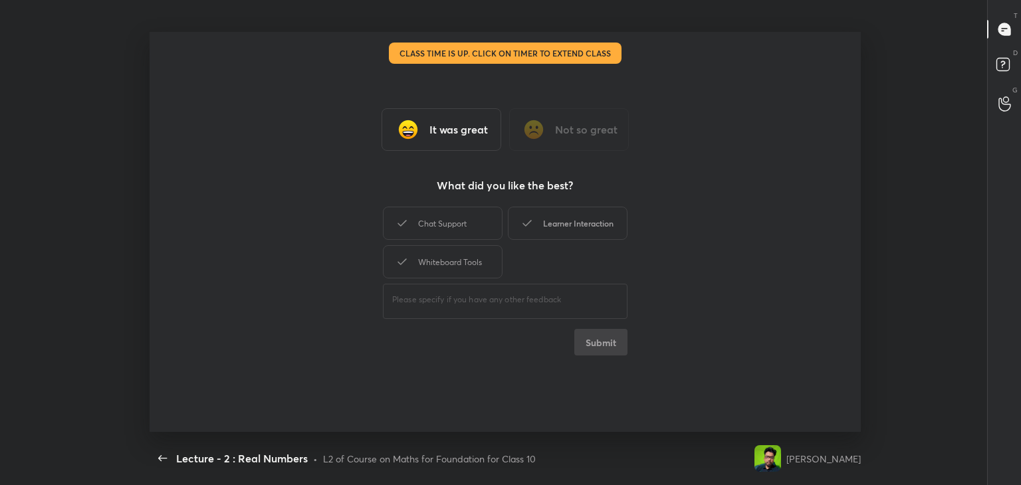
drag, startPoint x: 475, startPoint y: 242, endPoint x: 545, endPoint y: 234, distance: 70.9
click at [476, 241] on div "Chat Support Learner Interaction Whiteboard Tools" at bounding box center [505, 242] width 245 height 77
drag, startPoint x: 567, startPoint y: 229, endPoint x: 541, endPoint y: 239, distance: 28.4
click at [564, 229] on div "Learner Interaction" at bounding box center [568, 223] width 120 height 33
drag, startPoint x: 452, startPoint y: 269, endPoint x: 460, endPoint y: 235, distance: 35.5
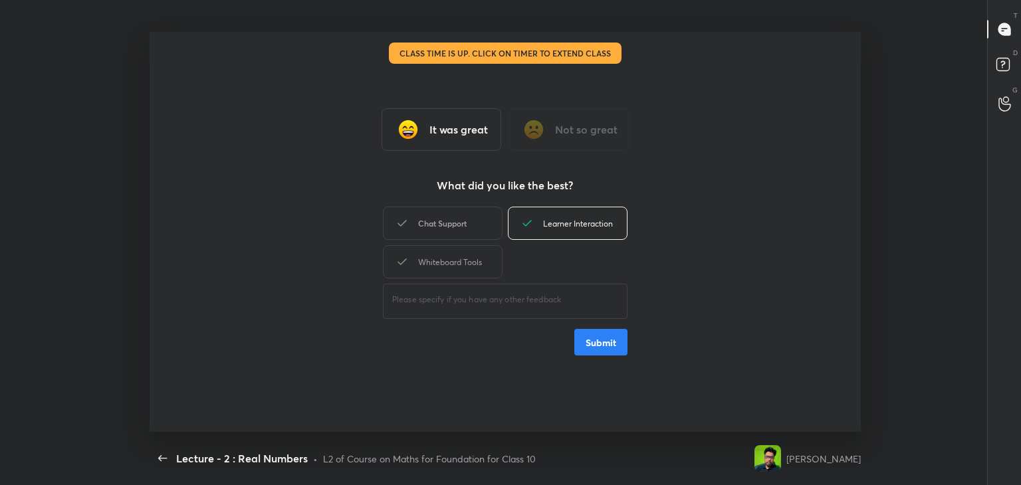
click at [447, 269] on div "Whiteboard Tools" at bounding box center [443, 261] width 120 height 33
drag, startPoint x: 463, startPoint y: 223, endPoint x: 468, endPoint y: 232, distance: 10.7
click at [463, 224] on div "Chat Support" at bounding box center [443, 223] width 120 height 33
drag, startPoint x: 601, startPoint y: 342, endPoint x: 586, endPoint y: 342, distance: 14.6
click at [600, 344] on button "Submit" at bounding box center [601, 342] width 53 height 27
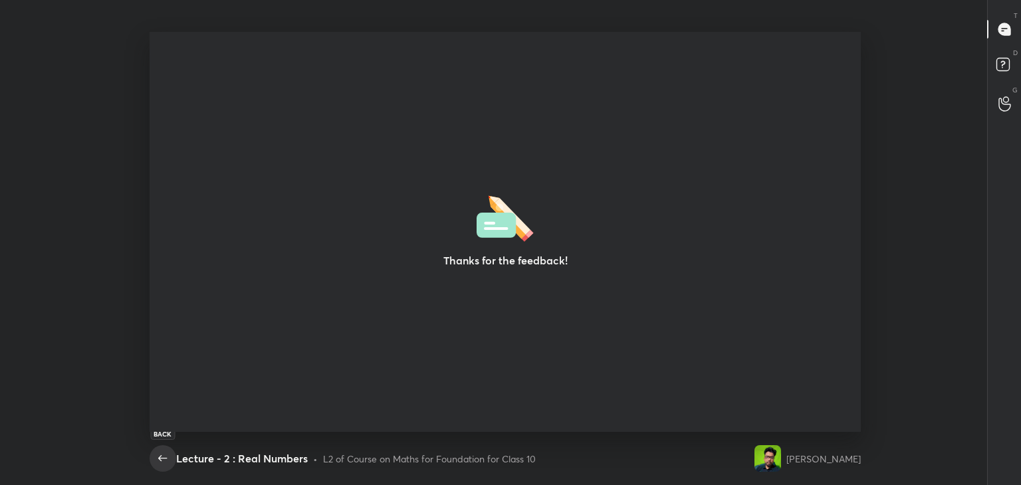
click at [160, 461] on icon "button" at bounding box center [163, 459] width 16 height 16
